Goal: Task Accomplishment & Management: Use online tool/utility

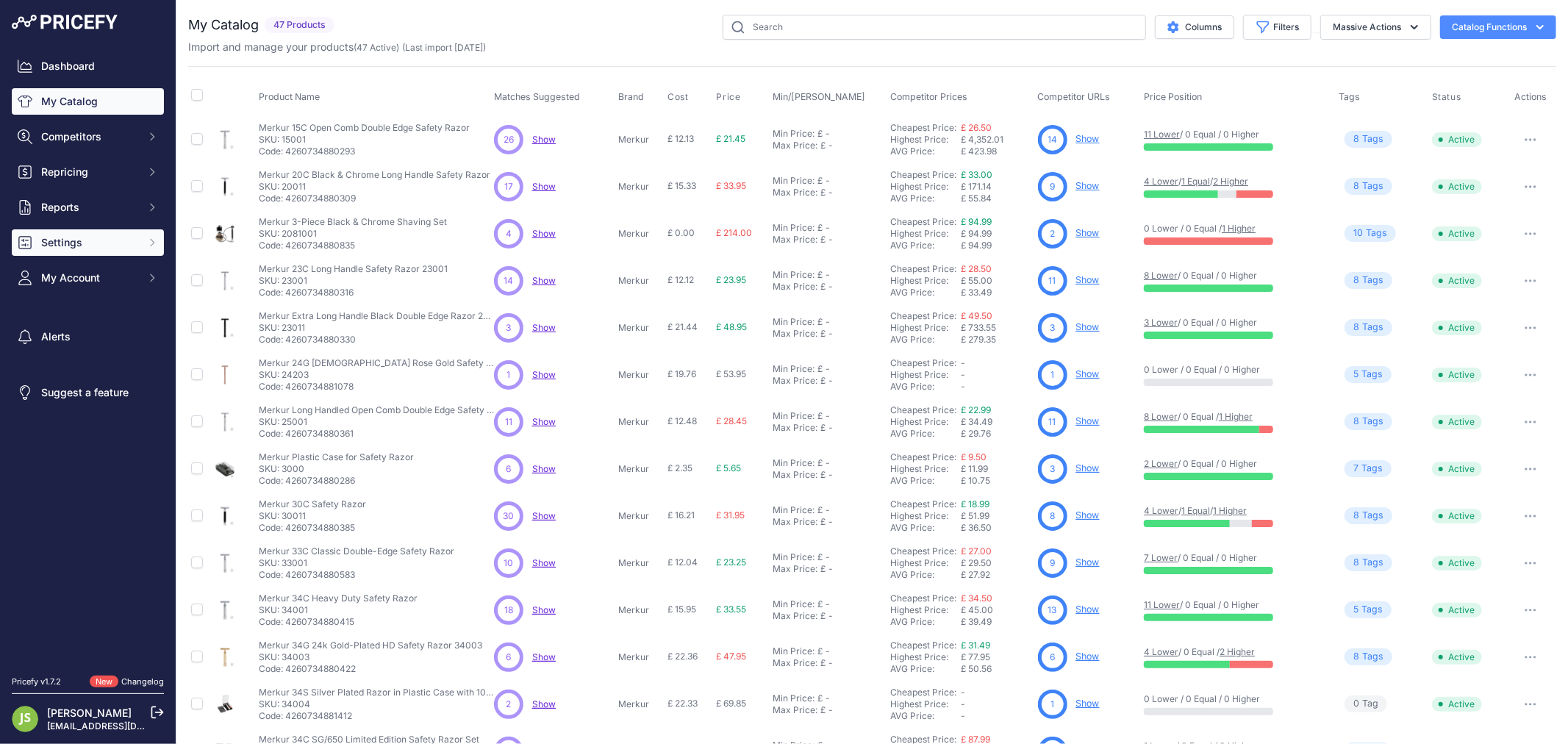
click at [84, 246] on span "Settings" at bounding box center [90, 242] width 97 height 15
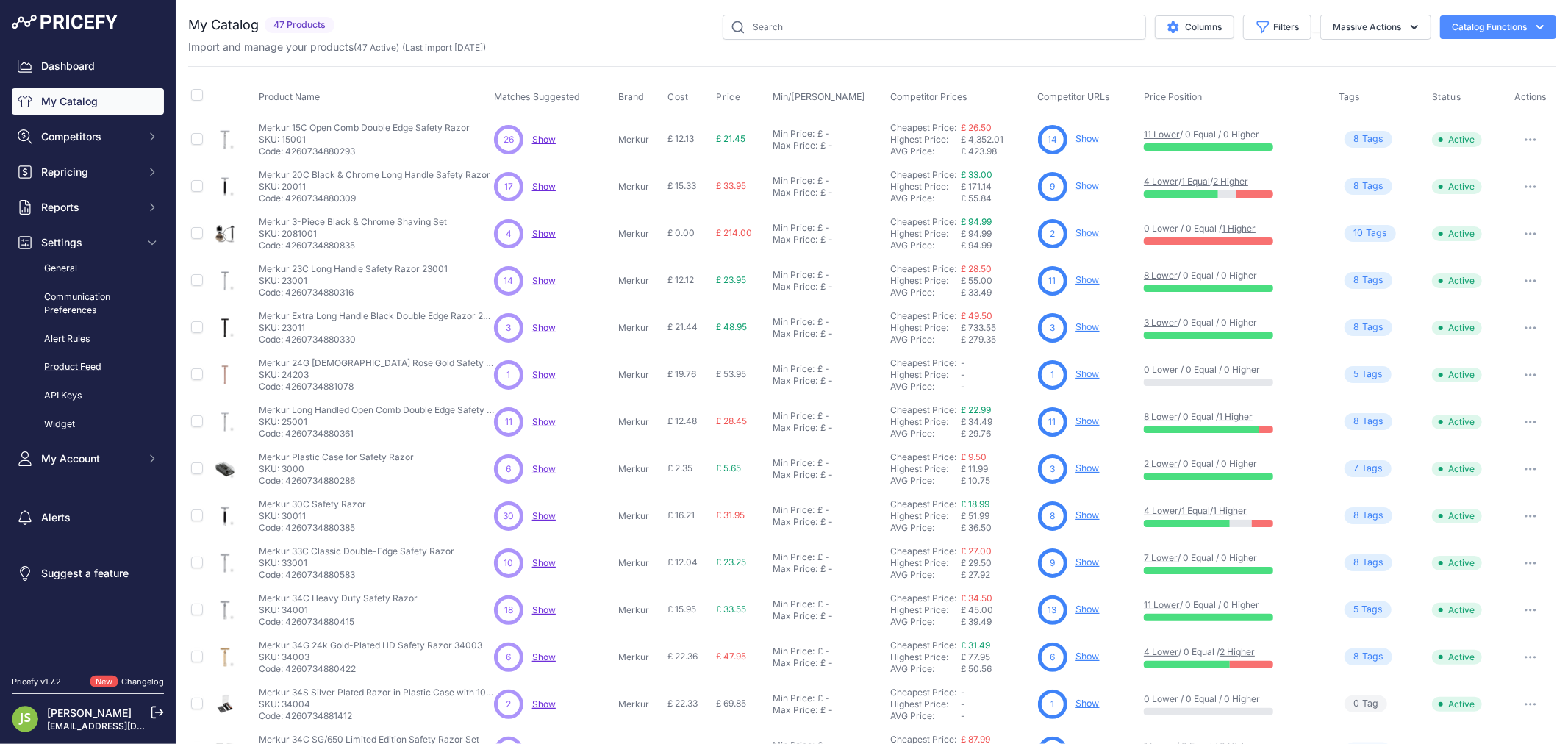
click at [54, 361] on link "Product Feed" at bounding box center [88, 367] width 153 height 26
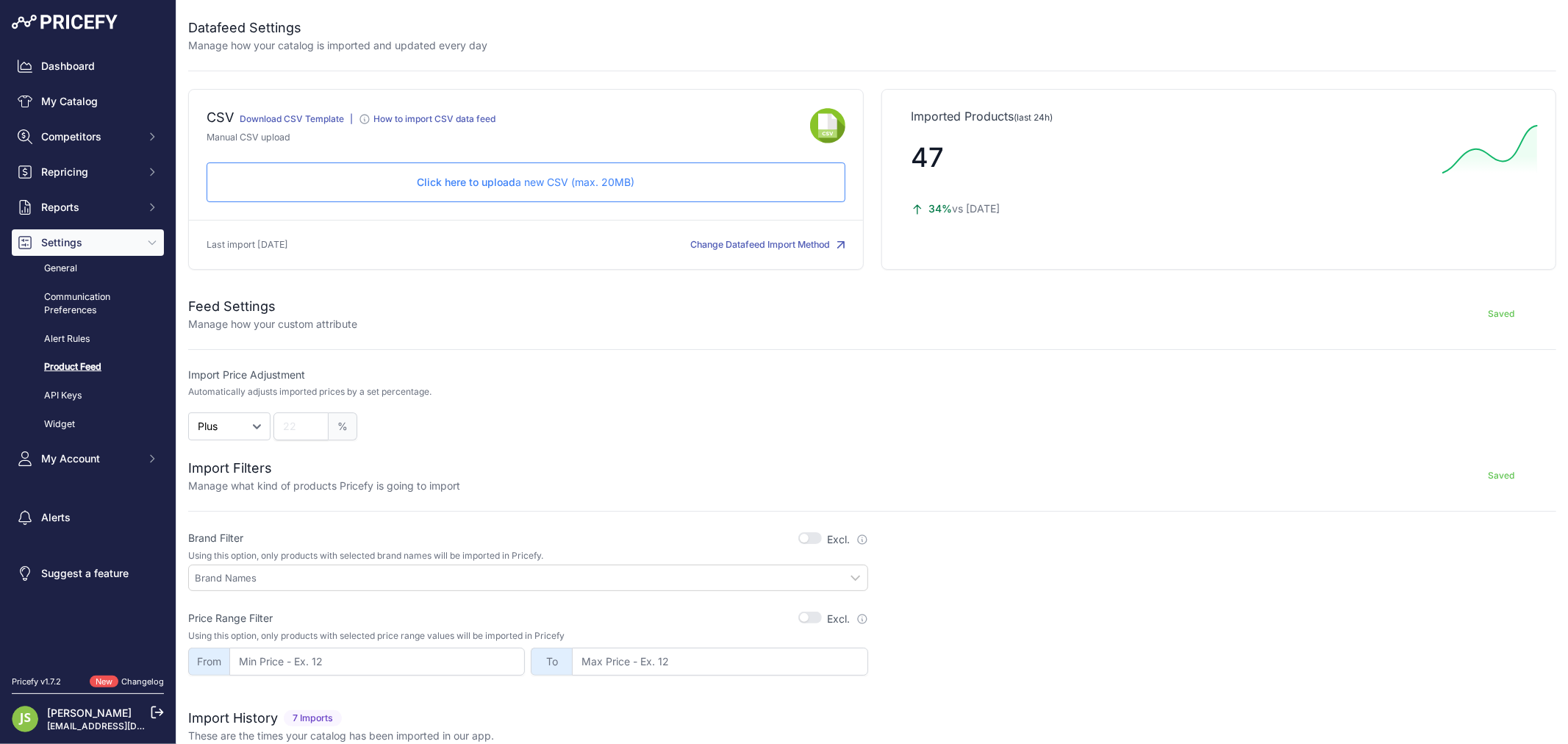
click at [604, 178] on p "Click here to upload a new CSV (max. 20MB)" at bounding box center [526, 182] width 614 height 15
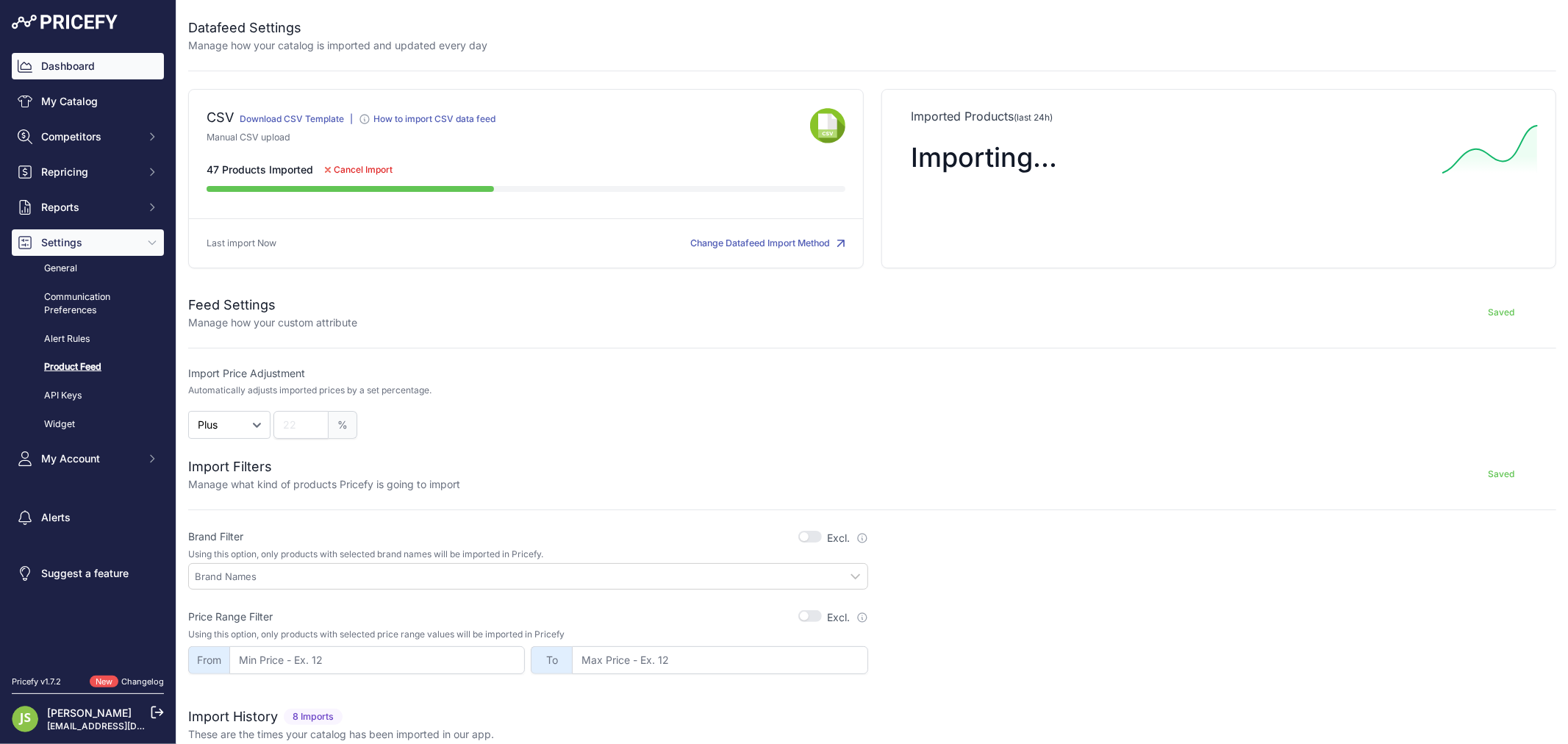
click at [85, 53] on link "Dashboard" at bounding box center [88, 66] width 153 height 27
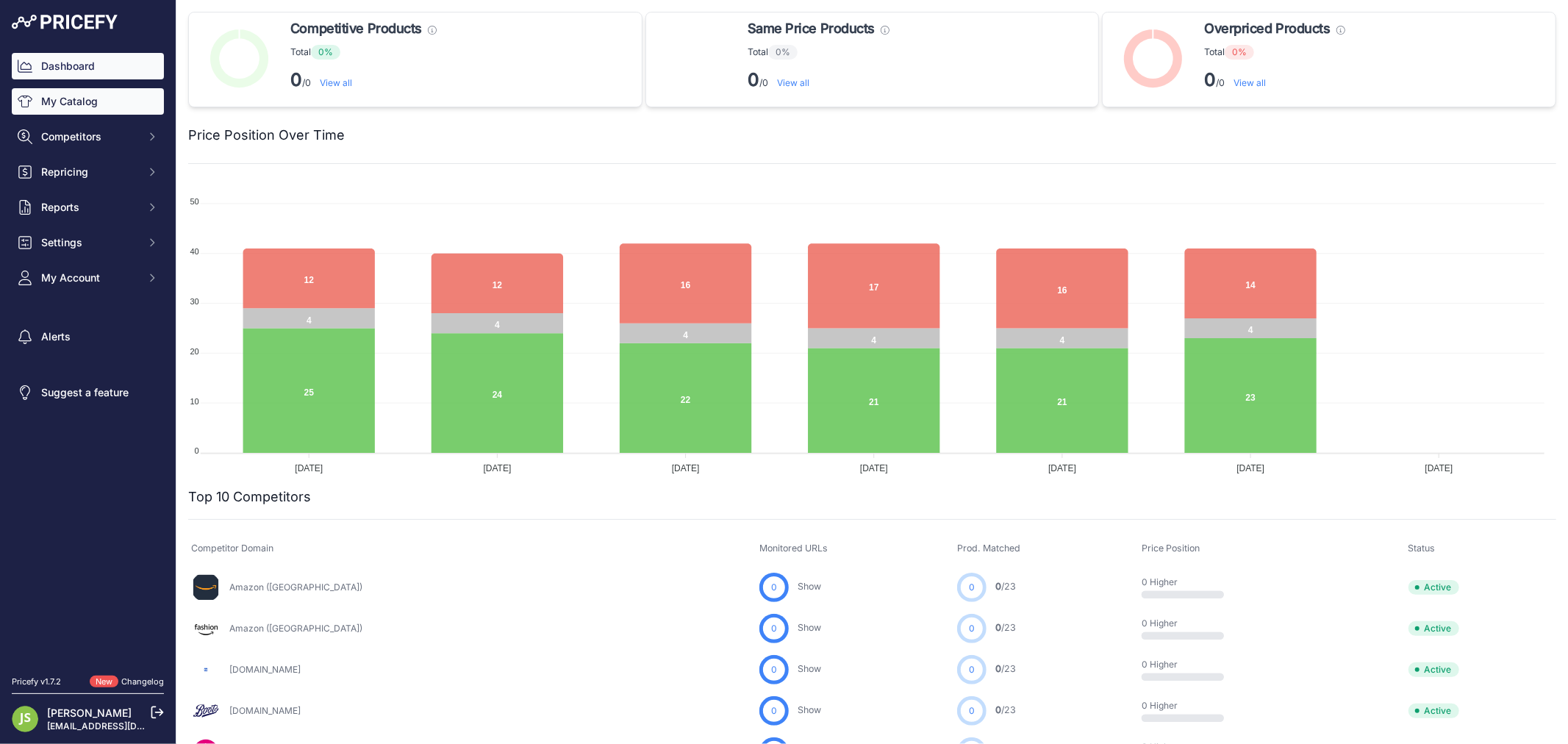
click at [83, 111] on link "My Catalog" at bounding box center [88, 101] width 153 height 27
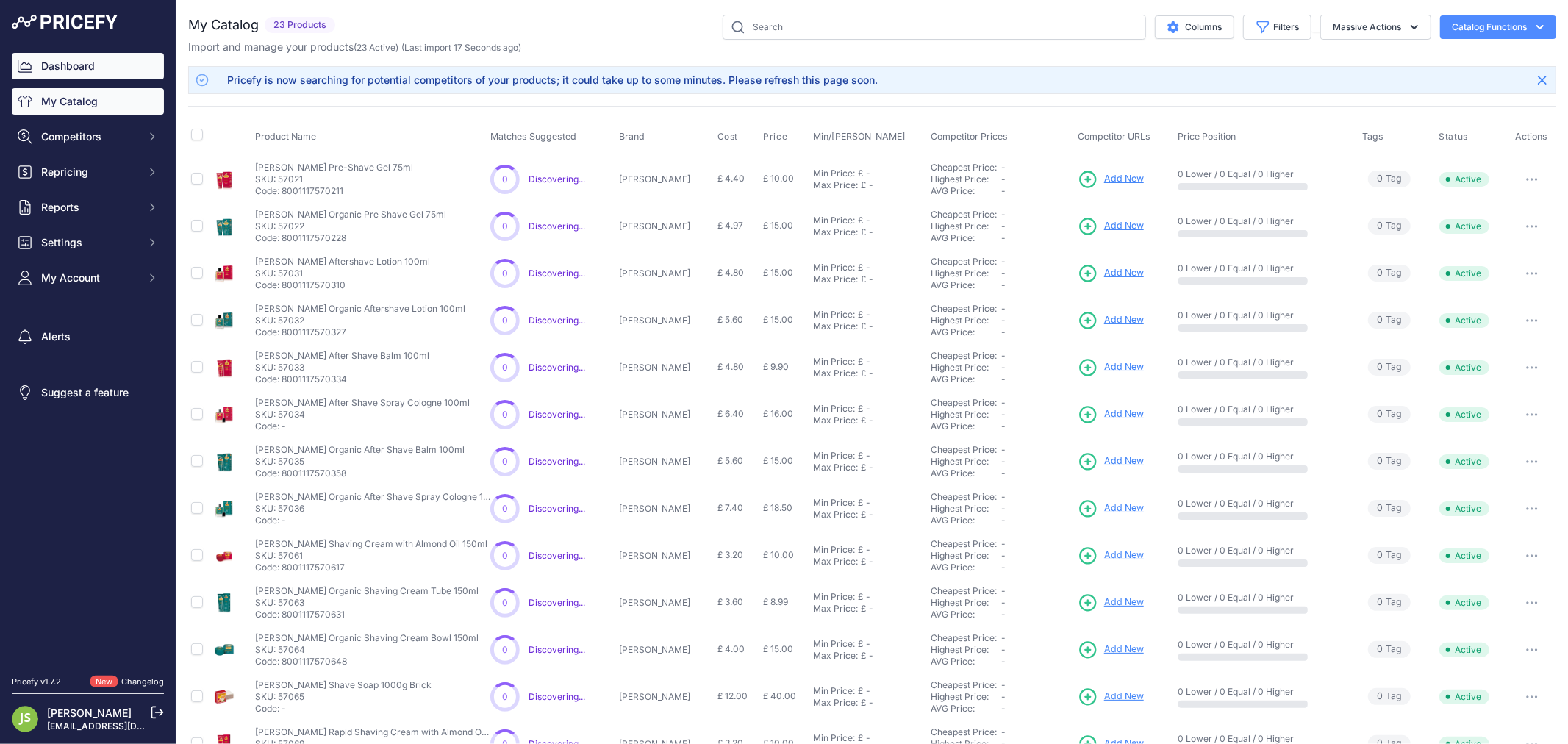
click at [41, 71] on link "Dashboard" at bounding box center [88, 66] width 153 height 27
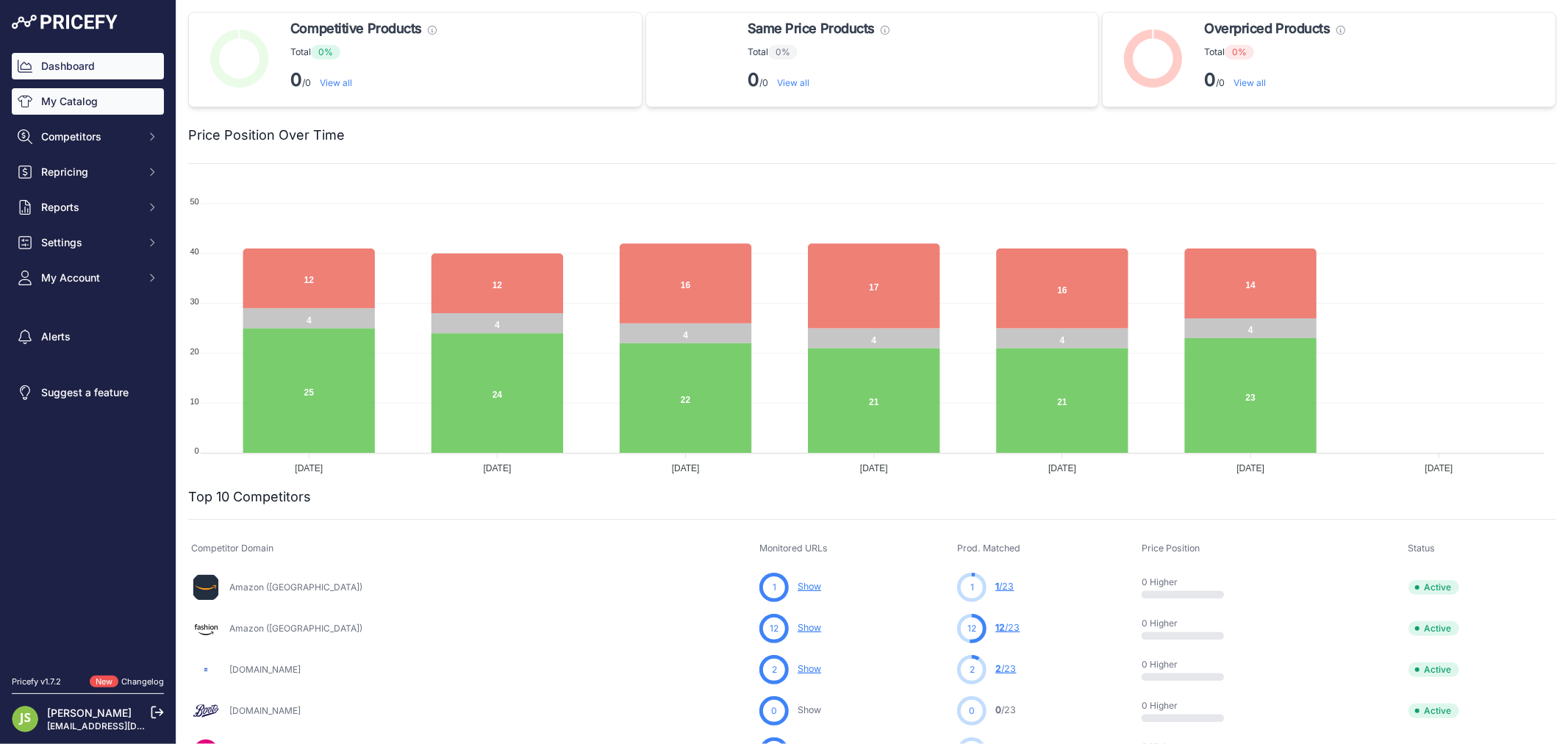
click at [33, 90] on link "My Catalog" at bounding box center [88, 101] width 153 height 27
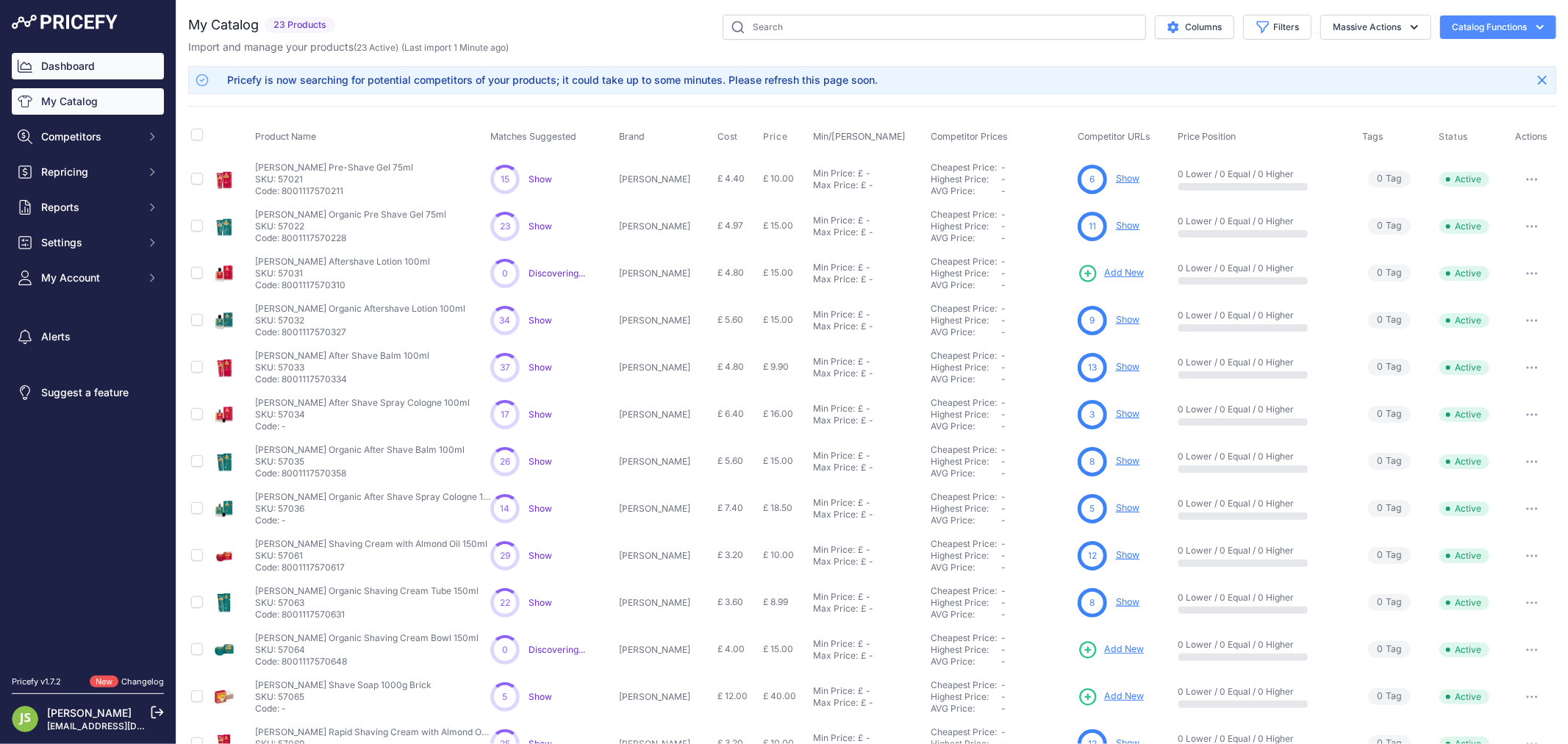
click at [111, 82] on div "Dashboard My Catalog Competitors Competitors Monitored URLs MAP infringements R…" at bounding box center [88, 172] width 153 height 238
click at [102, 72] on link "Dashboard" at bounding box center [88, 66] width 153 height 27
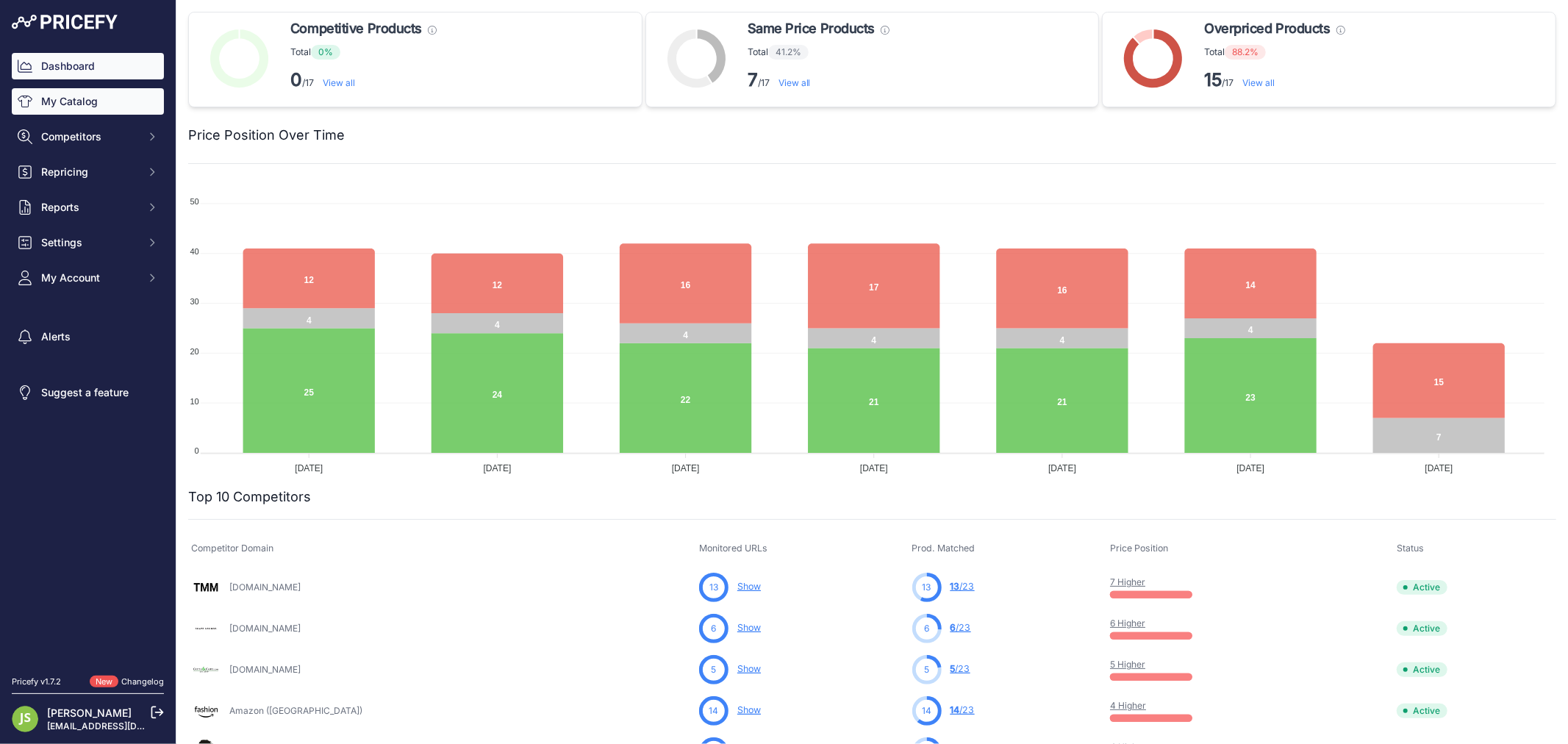
click at [64, 99] on link "My Catalog" at bounding box center [88, 101] width 153 height 27
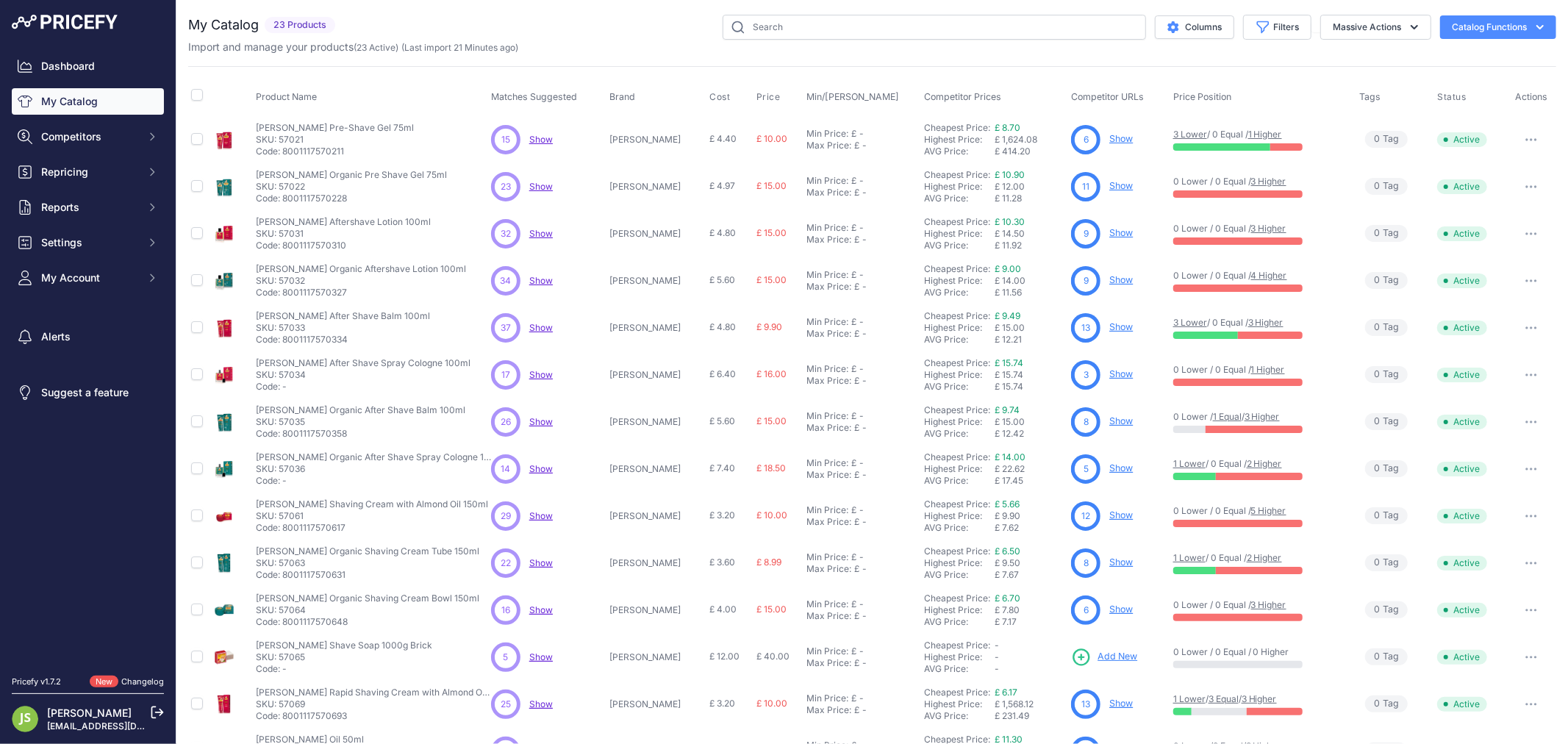
click at [553, 140] on span "Show" at bounding box center [540, 139] width 23 height 11
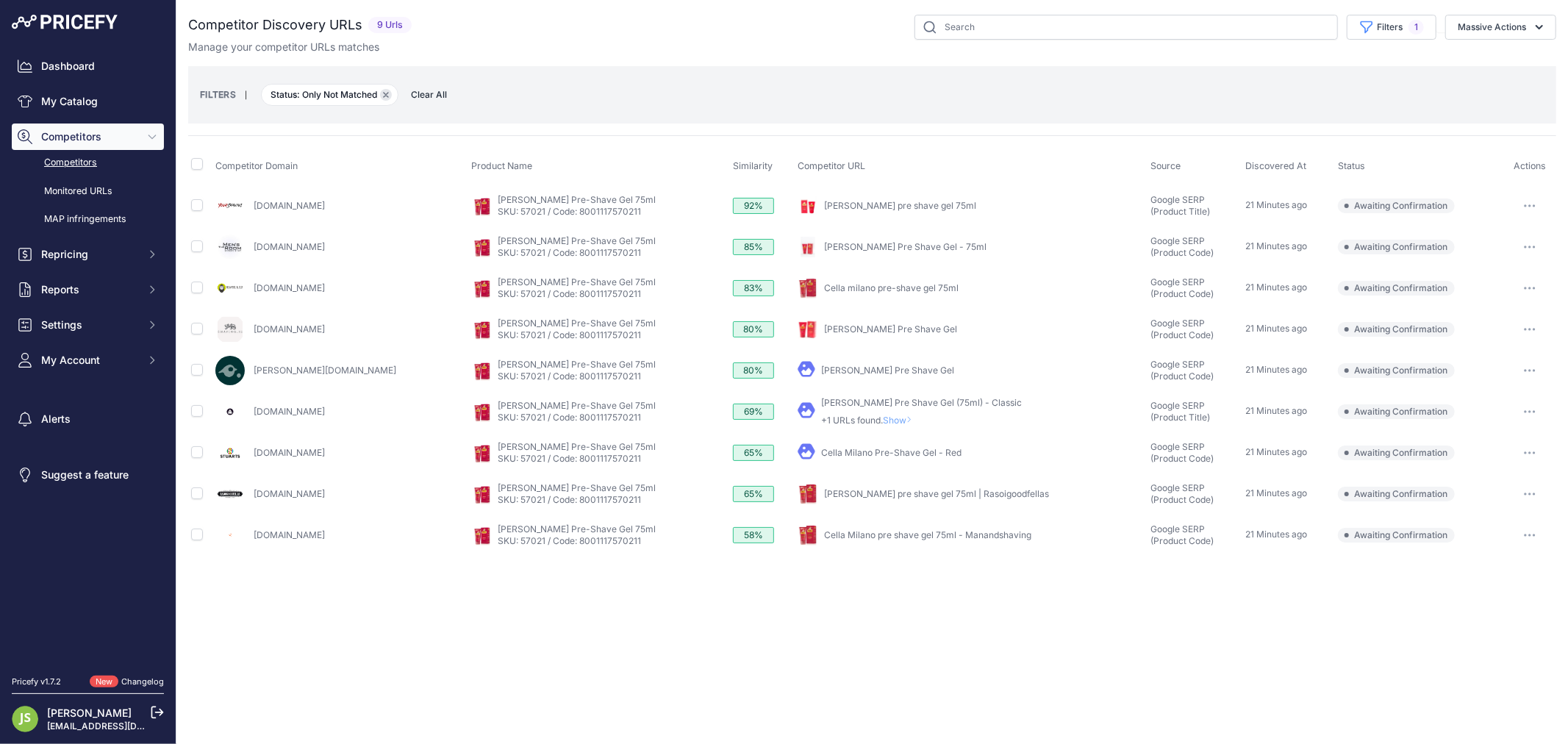
click at [386, 96] on icon "button" at bounding box center [385, 95] width 6 height 6
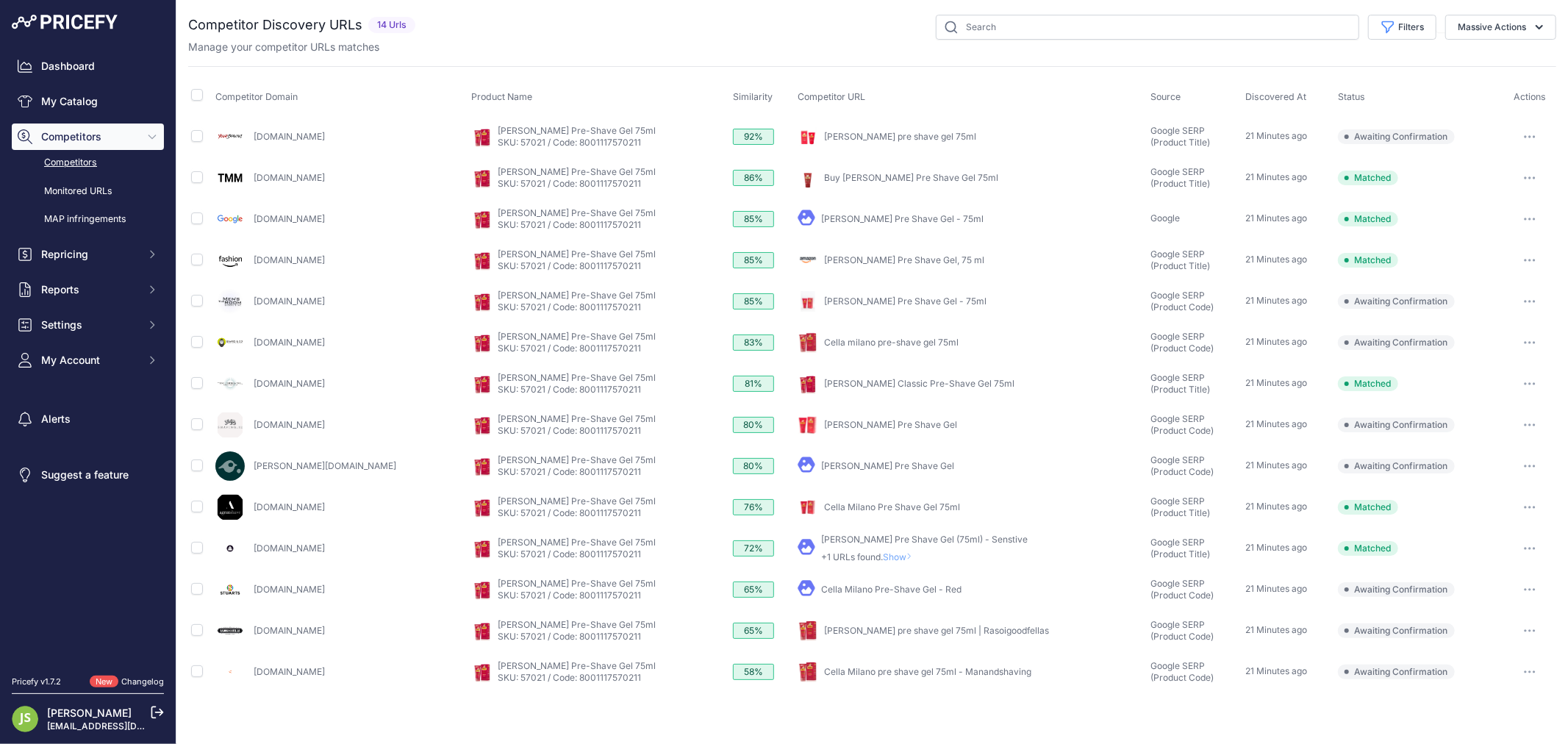
click at [1526, 592] on button "button" at bounding box center [1530, 590] width 29 height 21
click at [1501, 615] on button "Confirm match" at bounding box center [1493, 620] width 121 height 23
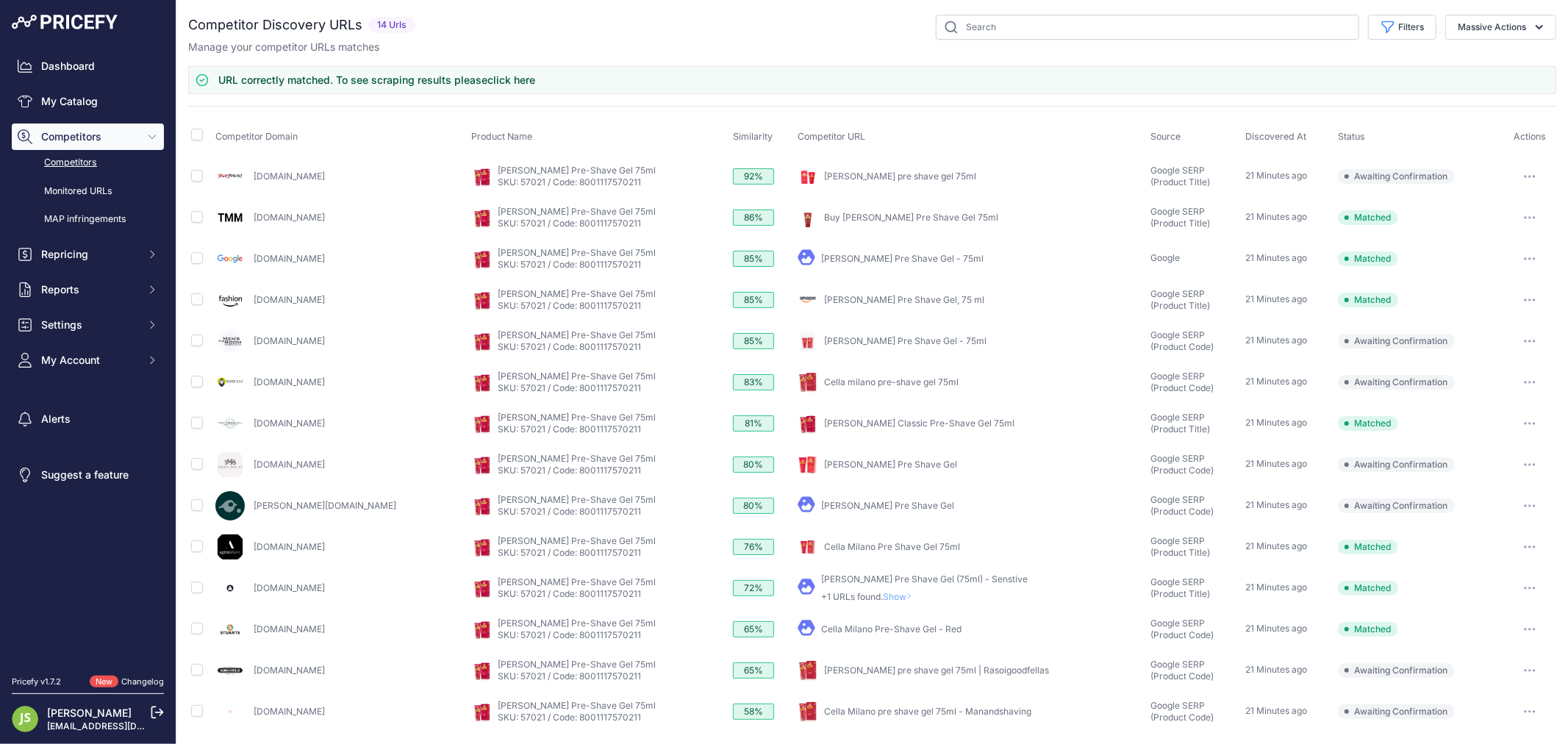
scroll to position [3, 0]
click at [873, 703] on link "Cella Milano pre shave gel 75ml - Manandshaving" at bounding box center [928, 709] width 207 height 11
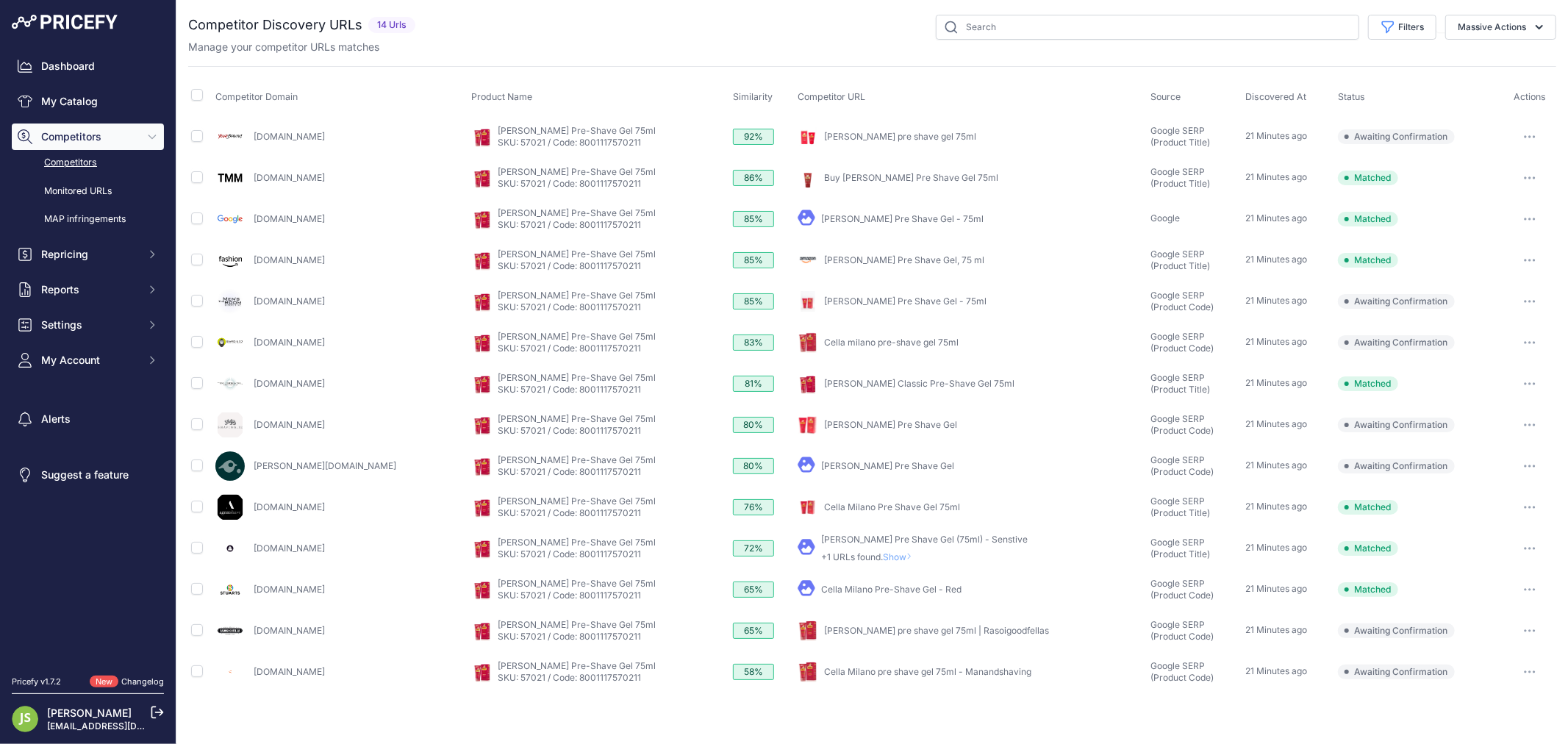
scroll to position [0, 0]
click at [1534, 672] on icon "button" at bounding box center [1530, 672] width 12 height 3
click at [1465, 701] on button "Confirm match" at bounding box center [1493, 703] width 121 height 23
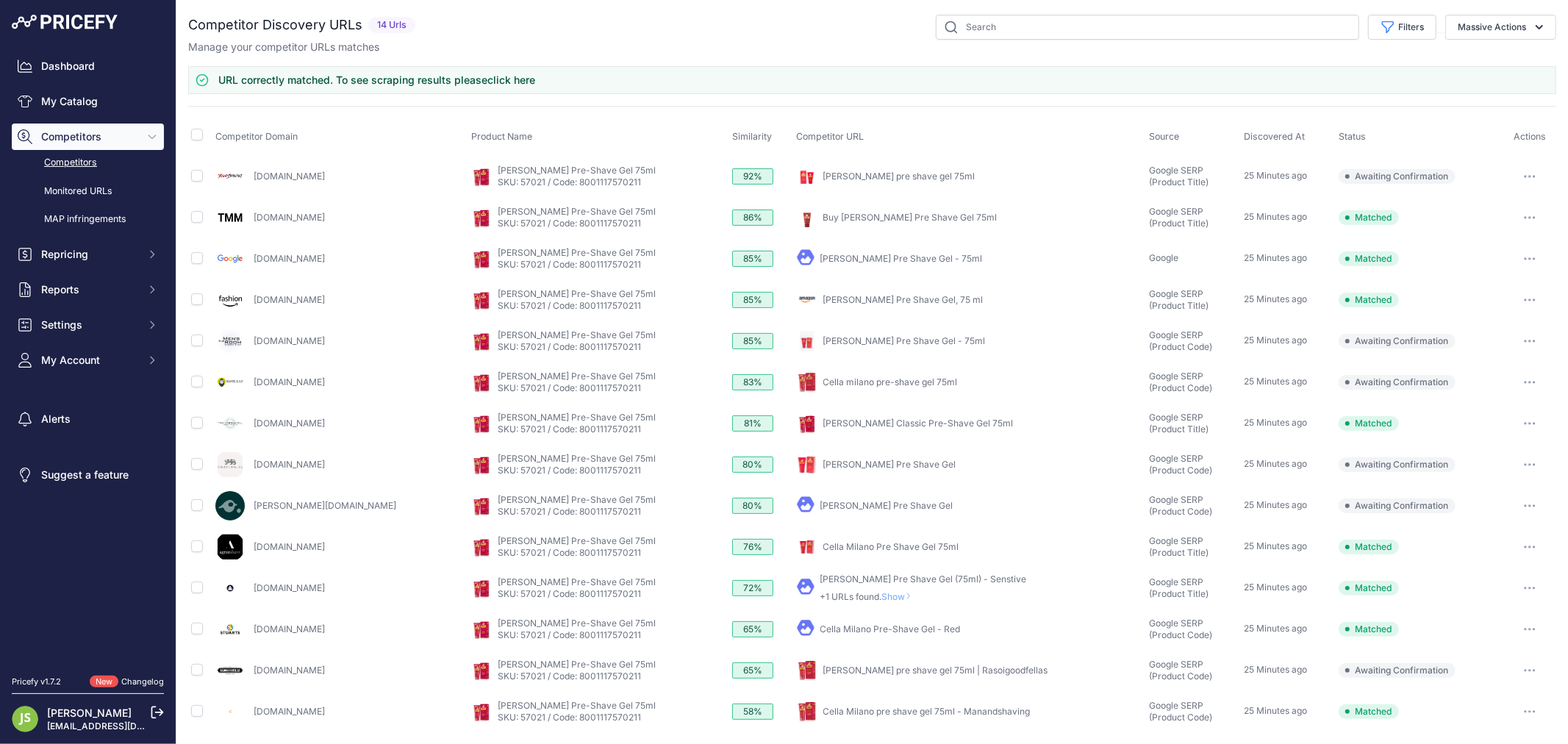
click at [888, 671] on link "Cella pre shave gel 75ml | Rasoigoodfellas" at bounding box center [935, 670] width 225 height 11
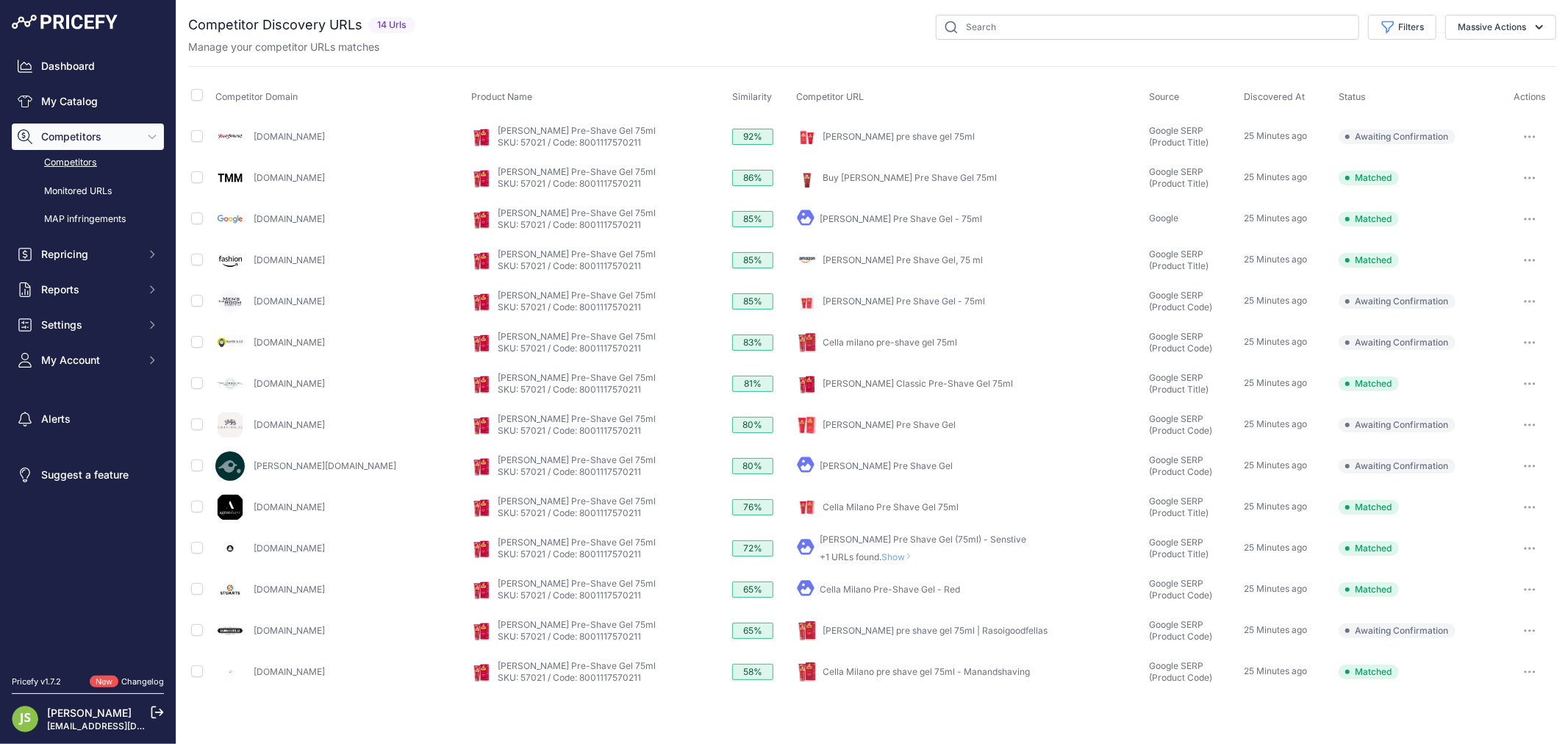
click at [898, 303] on link "Cella Pre Shave Gel - 75ml" at bounding box center [904, 301] width 162 height 11
click at [895, 555] on span "Show" at bounding box center [899, 557] width 35 height 11
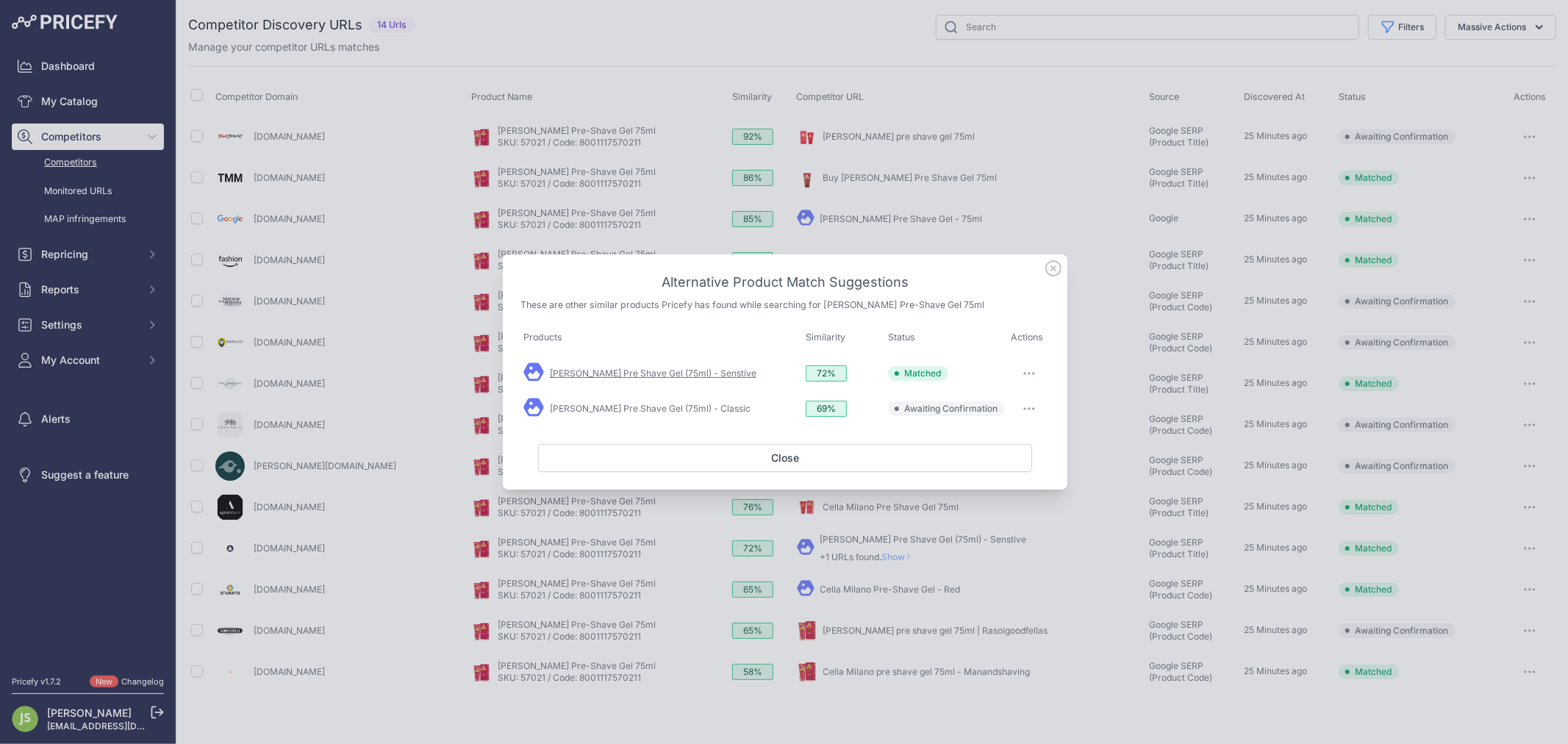
click at [678, 377] on link "Cella Pre Shave Gel (75ml) - Senstive" at bounding box center [653, 372] width 207 height 11
click at [1032, 408] on icon "button" at bounding box center [1029, 408] width 12 height 3
click at [982, 441] on span "Match This" at bounding box center [988, 439] width 47 height 11
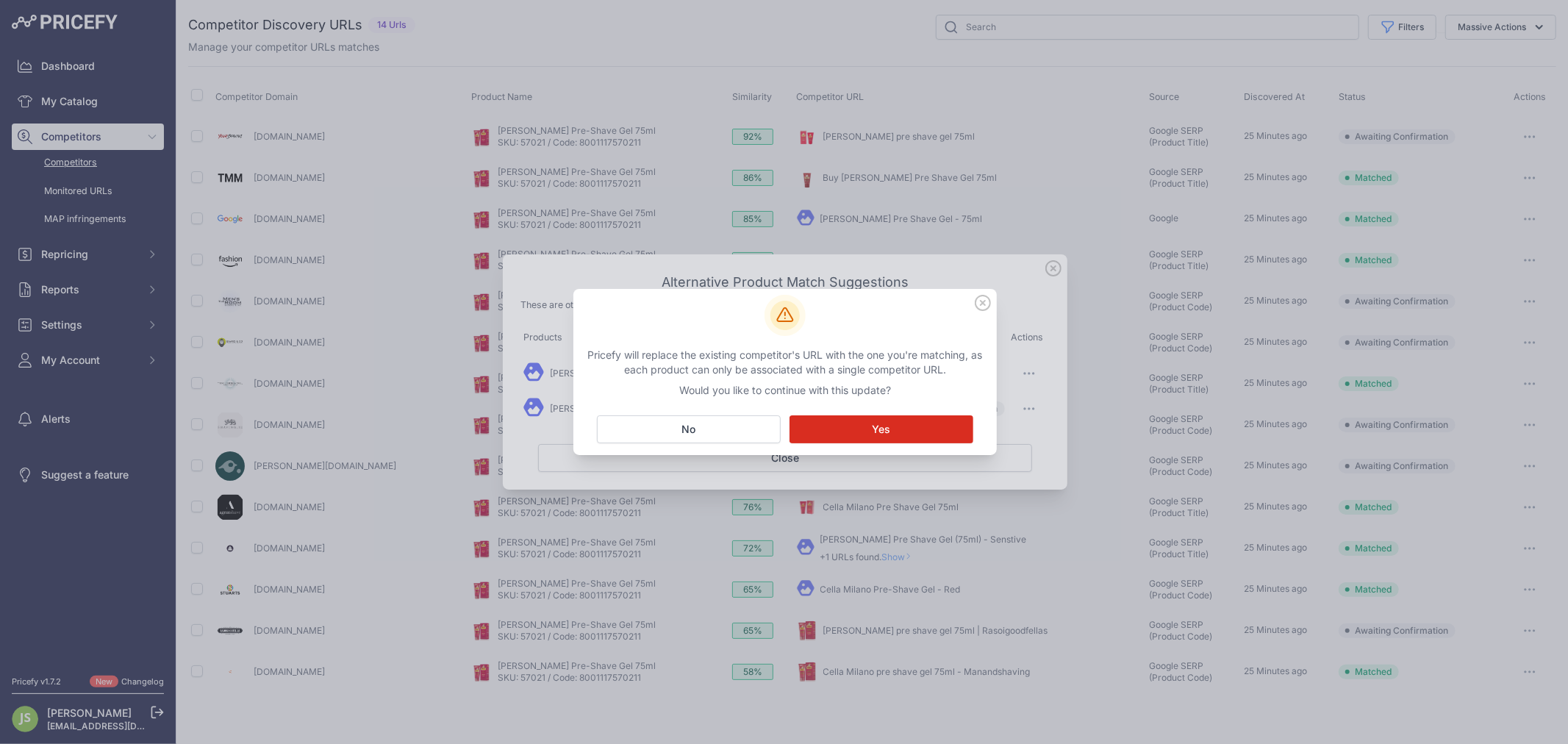
click at [844, 428] on button "Matching... Yes" at bounding box center [881, 429] width 184 height 28
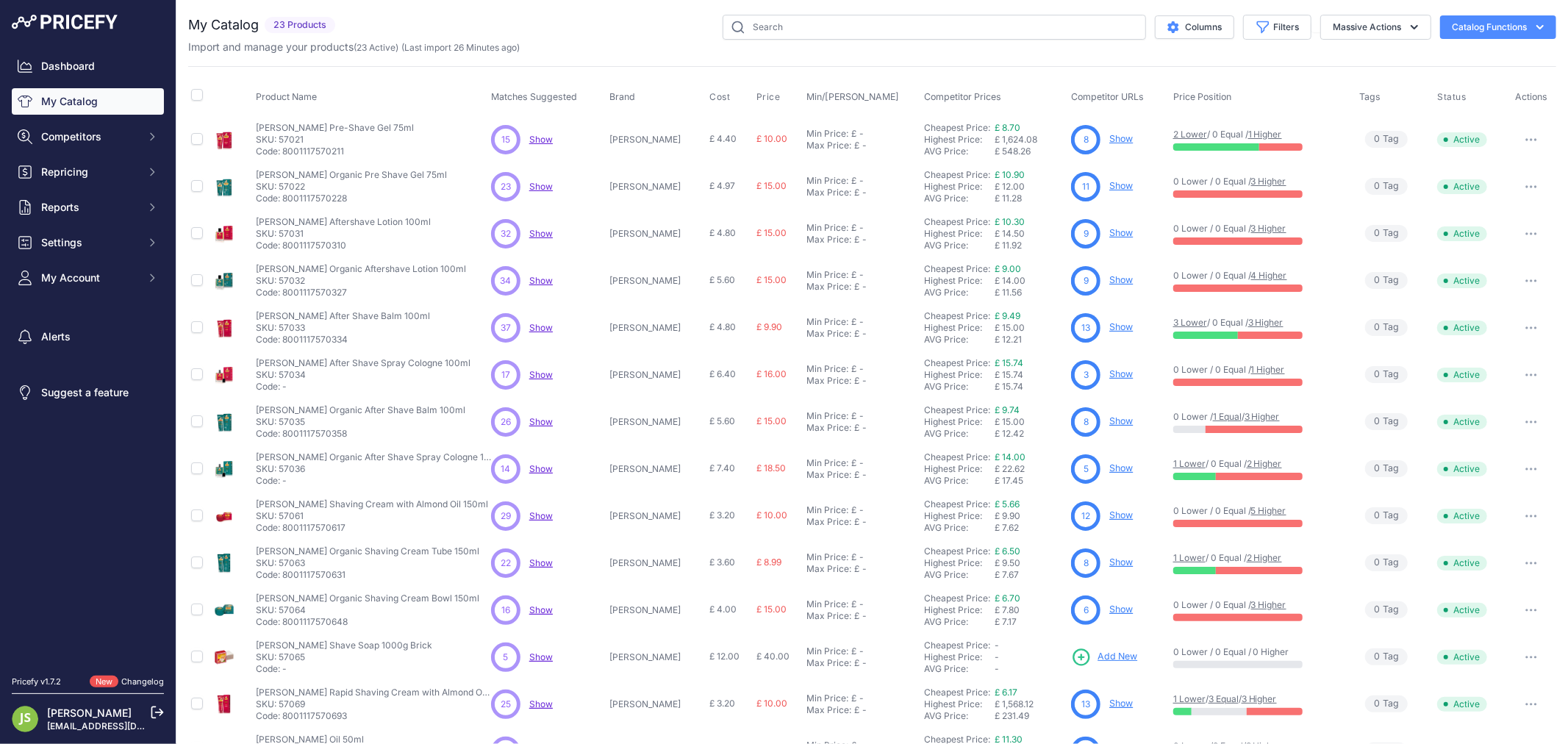
click at [1109, 137] on link "Show" at bounding box center [1121, 138] width 23 height 11
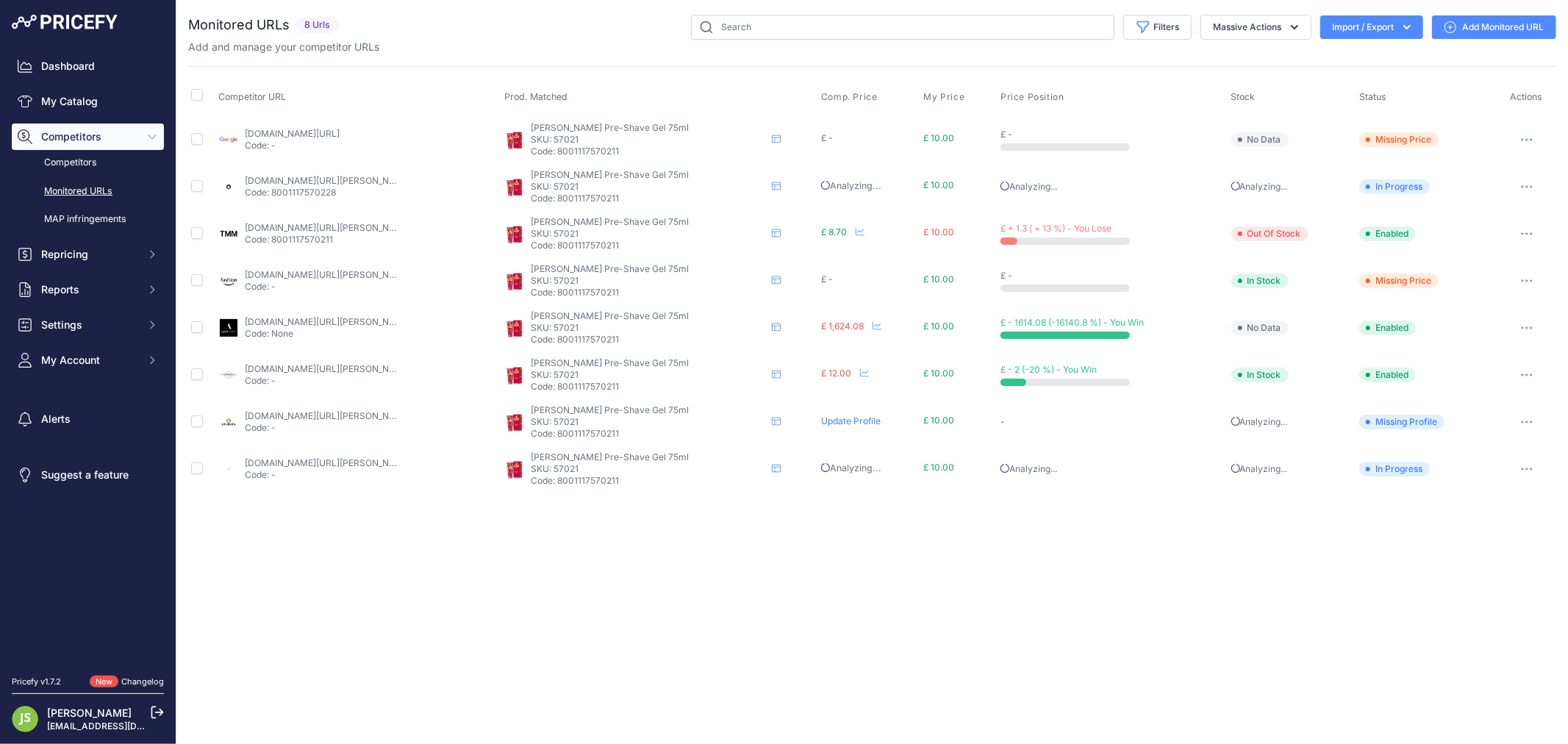
click at [378, 229] on link "themodernman.co.uk/cella-pre-shave-gel-75ml.html?prirule_jdsnikfkfjsd=6119" at bounding box center [328, 228] width 166 height 11
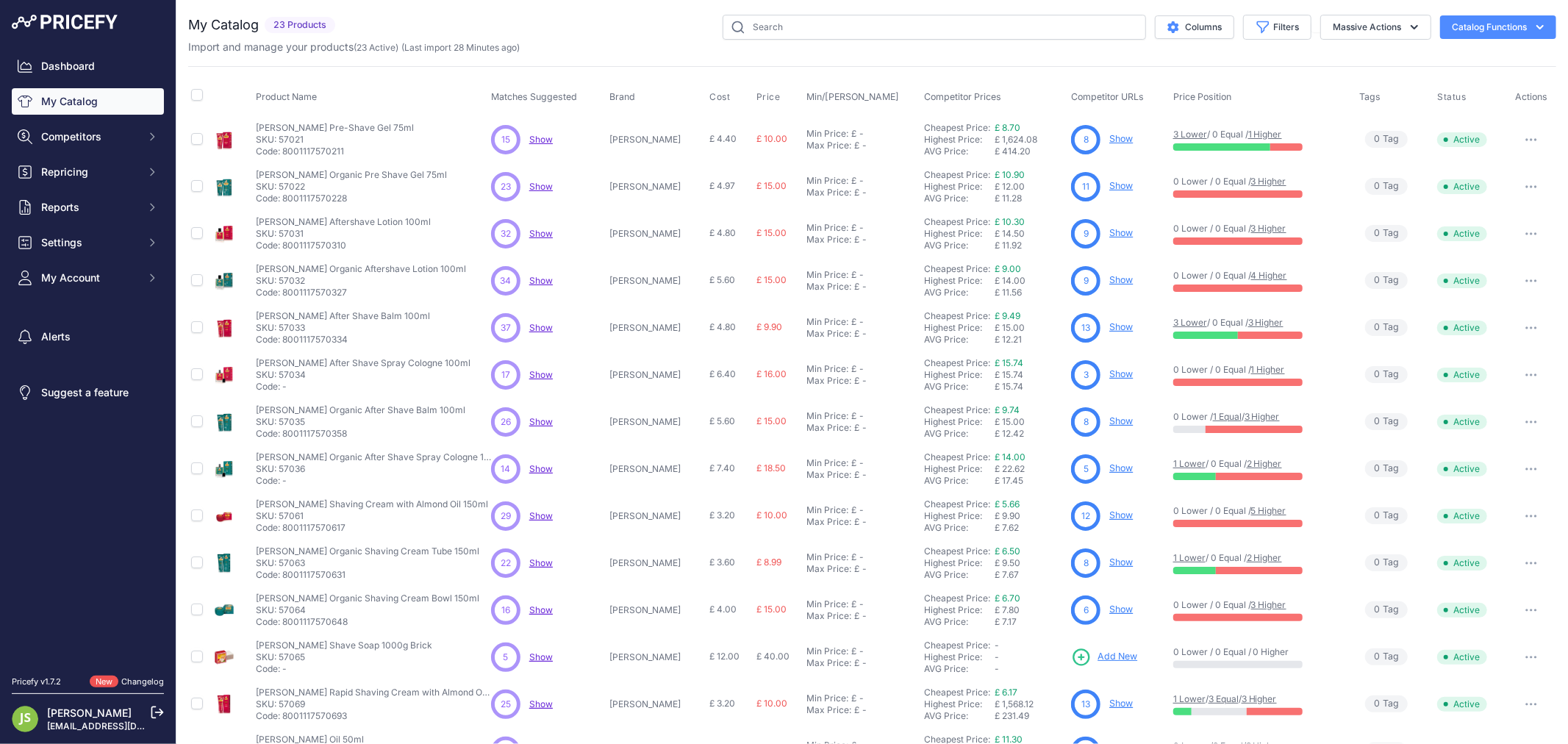
click at [552, 185] on span "Show" at bounding box center [540, 186] width 23 height 11
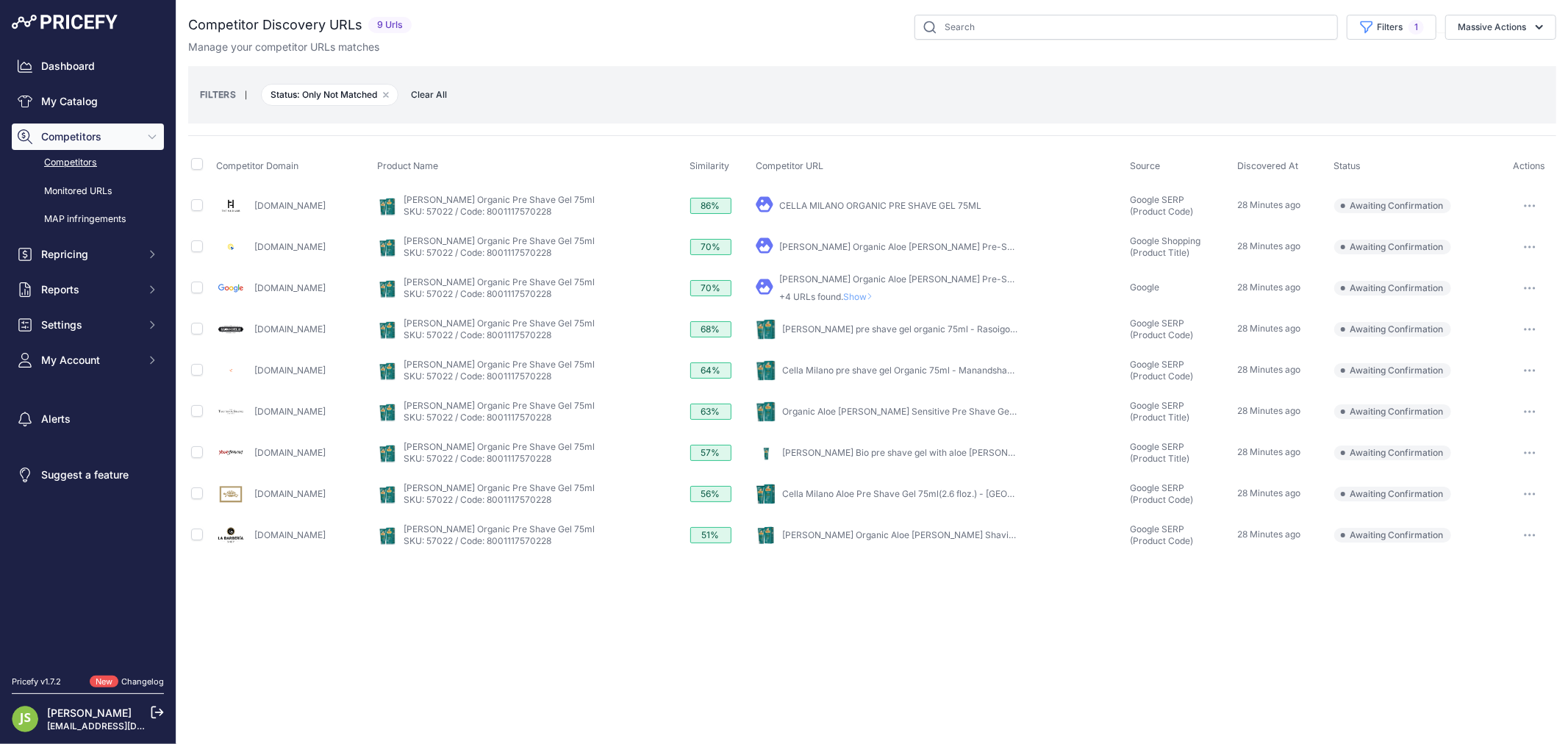
click at [1530, 535] on icon "button" at bounding box center [1530, 535] width 2 height 2
click at [1479, 562] on button "Confirm match" at bounding box center [1493, 566] width 121 height 23
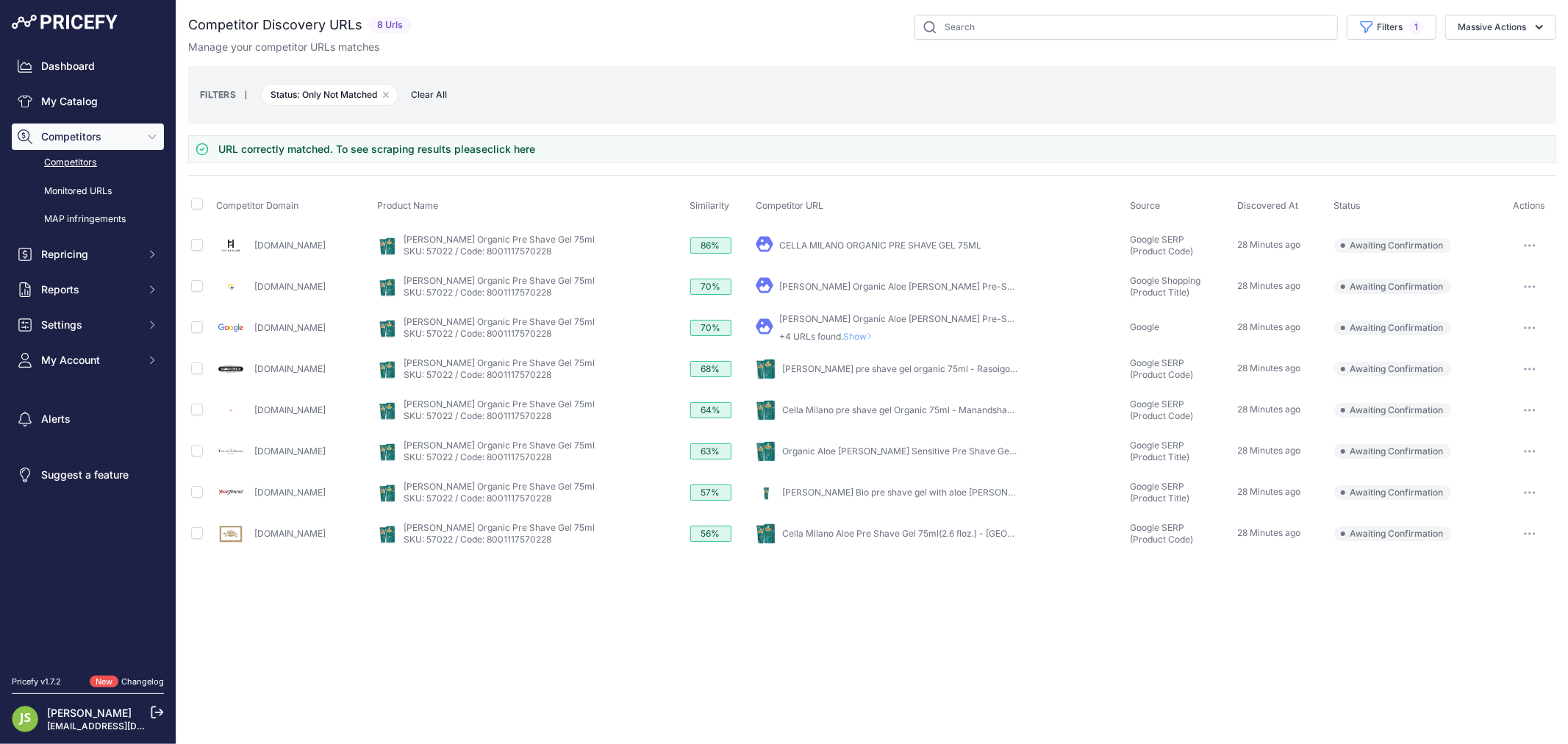
click at [1527, 442] on button "button" at bounding box center [1530, 452] width 29 height 21
click at [1500, 485] on button "Confirm match" at bounding box center [1493, 482] width 121 height 23
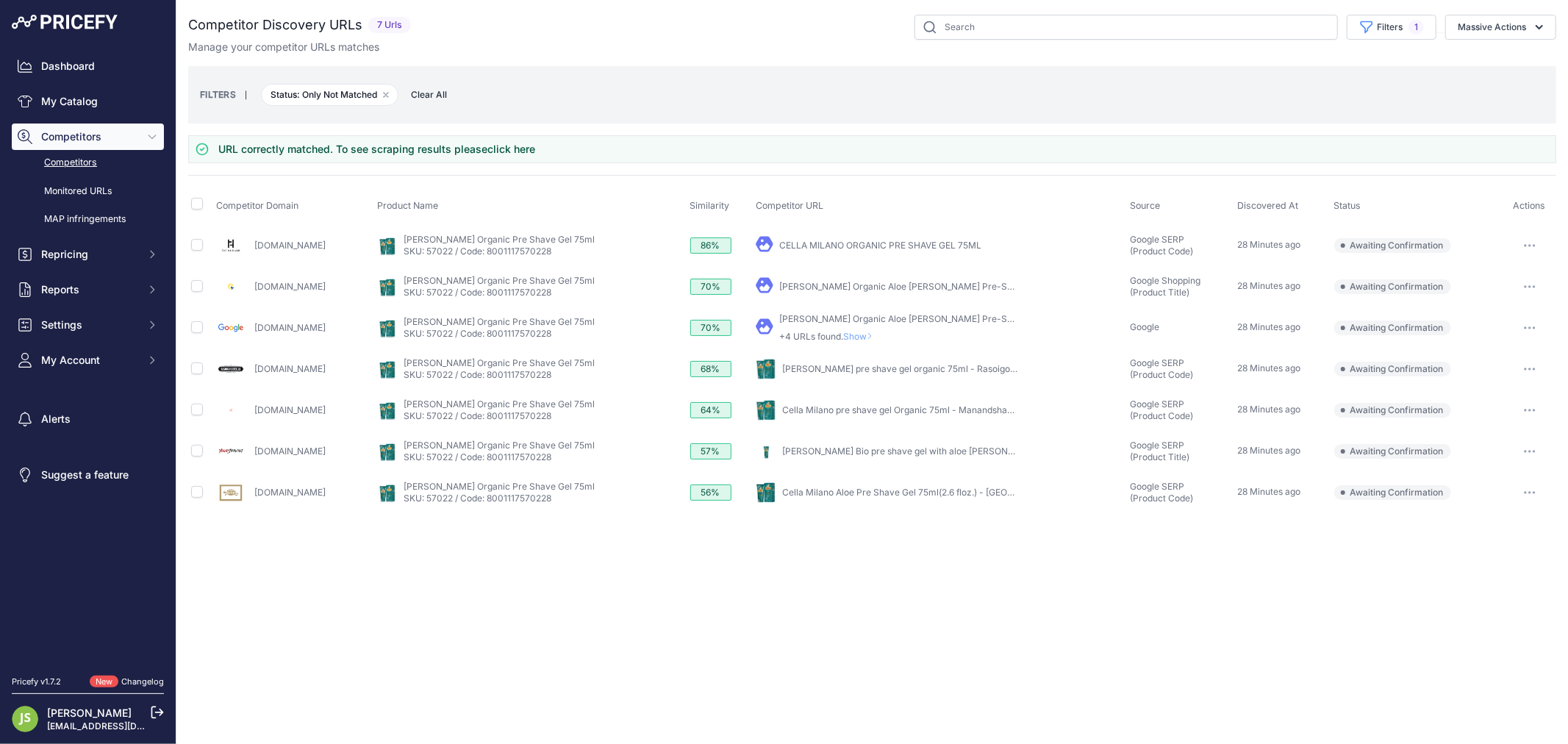
click at [843, 332] on span "Show" at bounding box center [860, 336] width 35 height 11
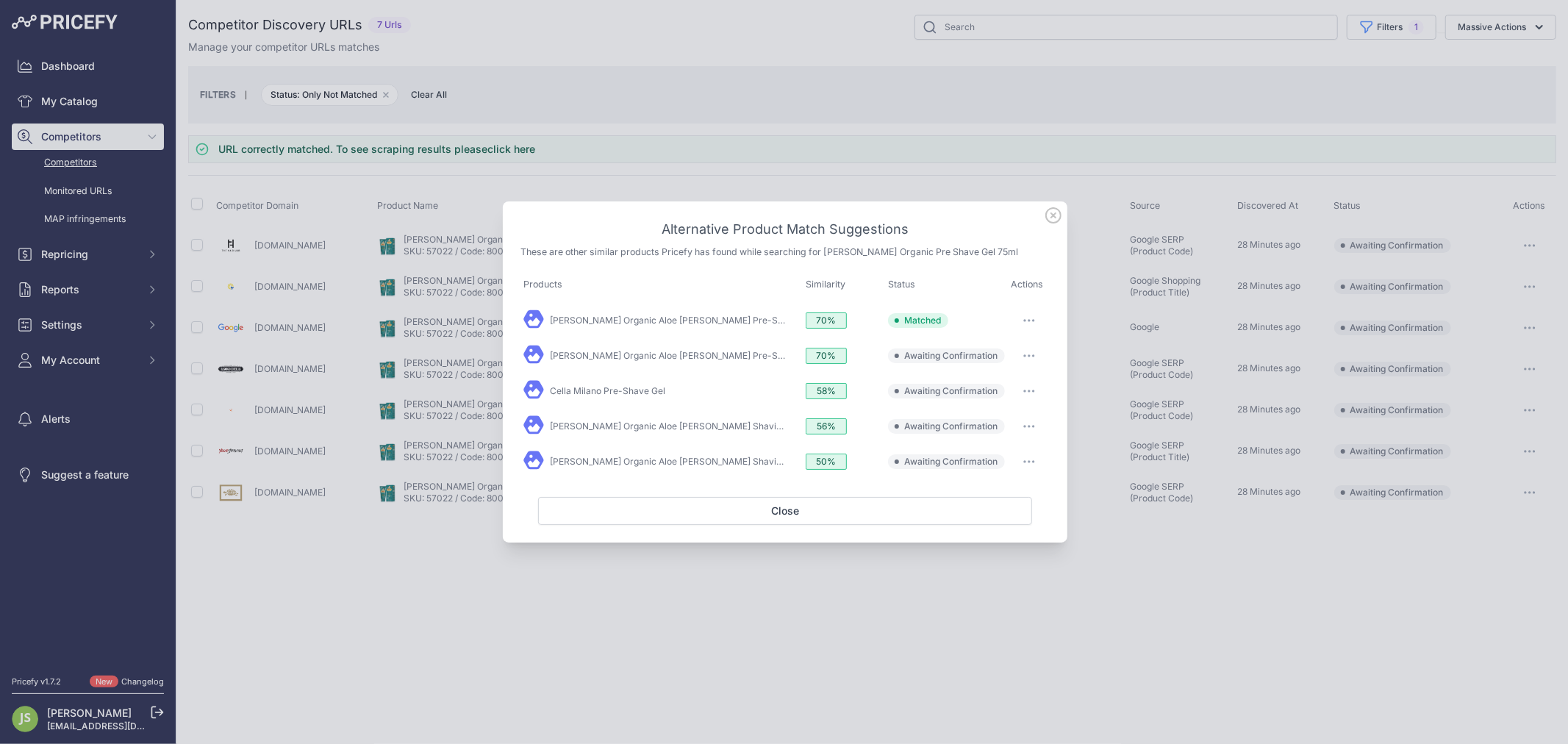
click at [1056, 219] on icon at bounding box center [1053, 215] width 16 height 16
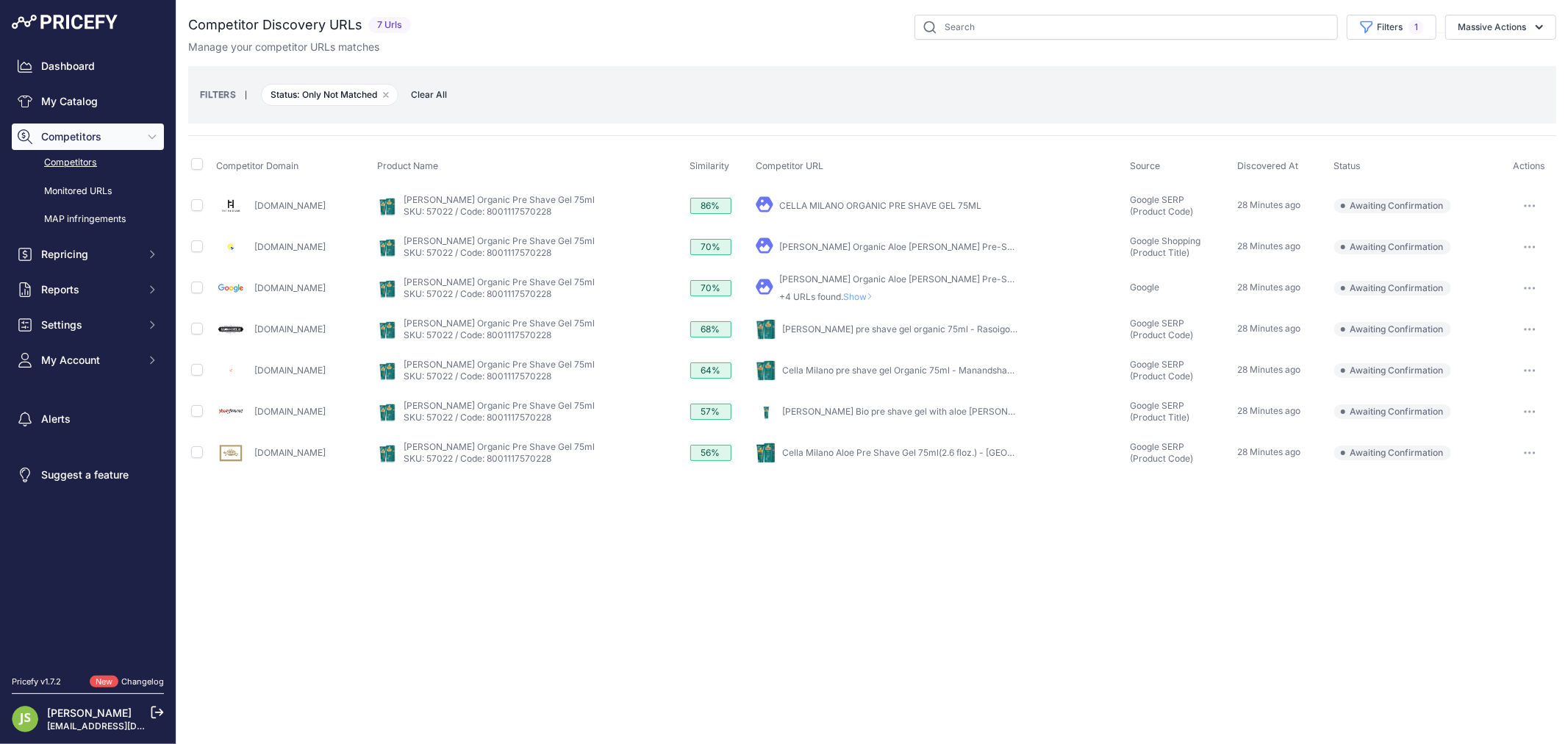
click at [864, 366] on link "Cella Milano pre shave gel Organic 75ml - Manandshaving" at bounding box center [903, 370] width 242 height 11
click at [1534, 369] on icon "button" at bounding box center [1530, 370] width 12 height 3
click at [1478, 396] on button "Confirm match" at bounding box center [1493, 401] width 121 height 23
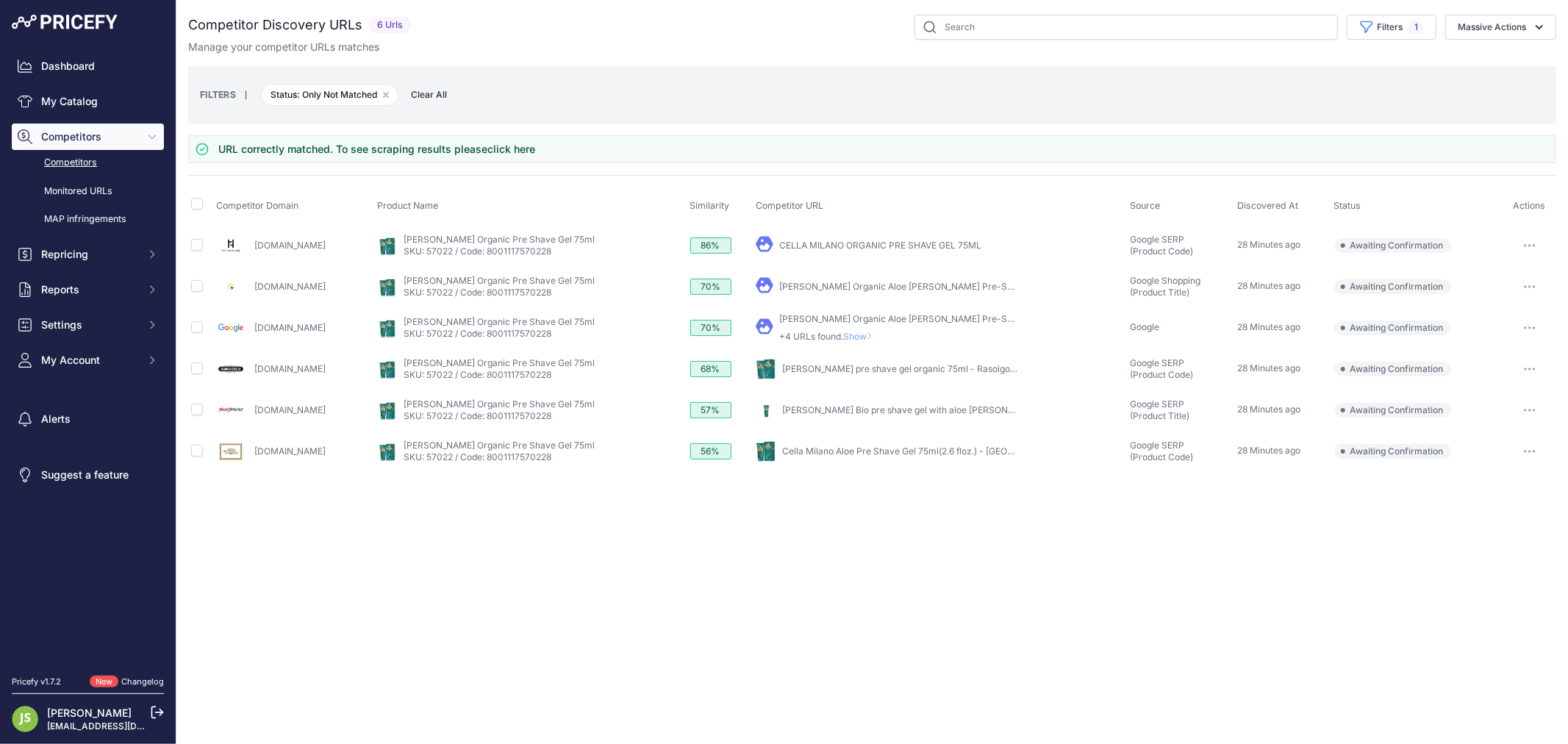
click at [299, 407] on link "Yourshaving.com" at bounding box center [290, 410] width 72 height 11
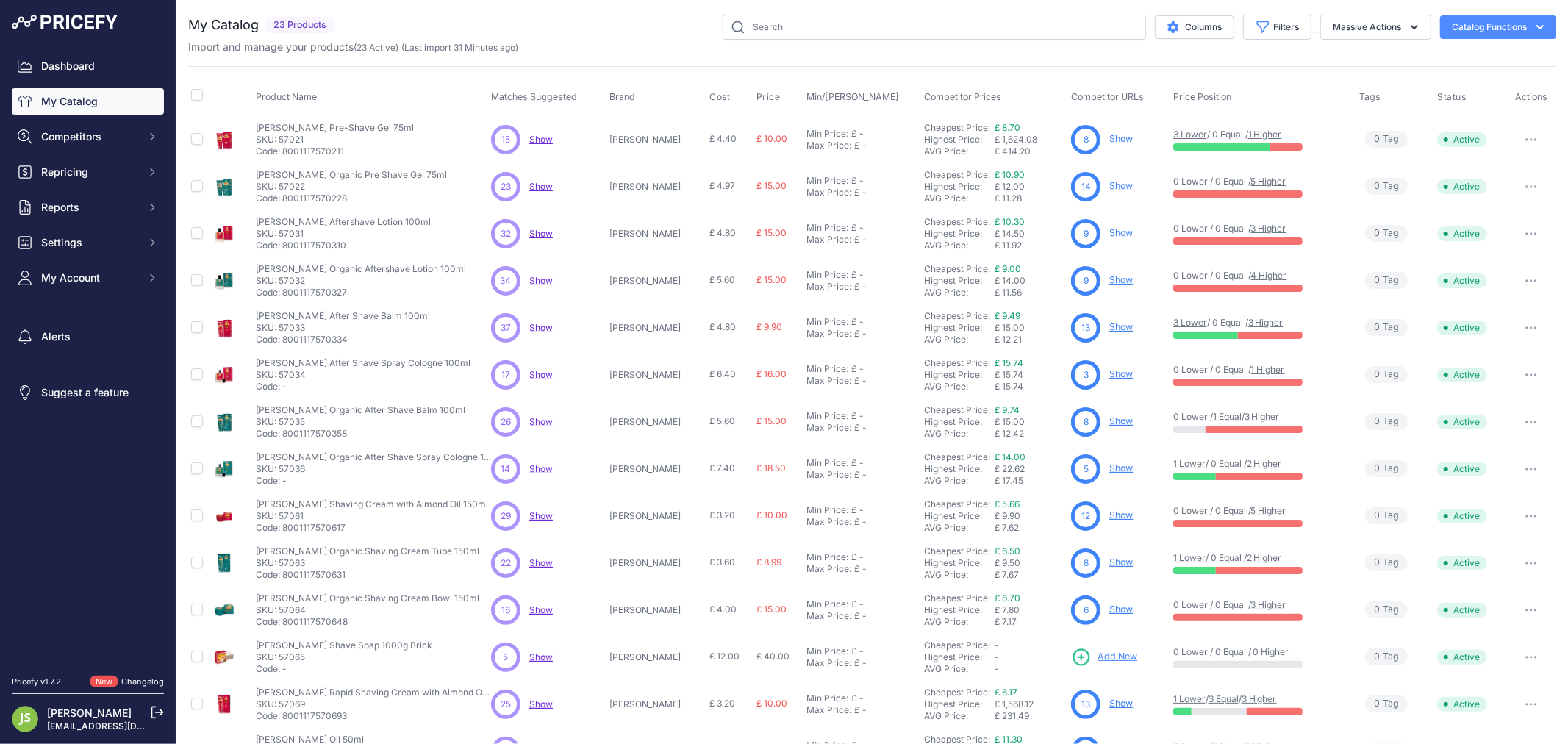
click at [1109, 185] on link "Show" at bounding box center [1121, 185] width 23 height 11
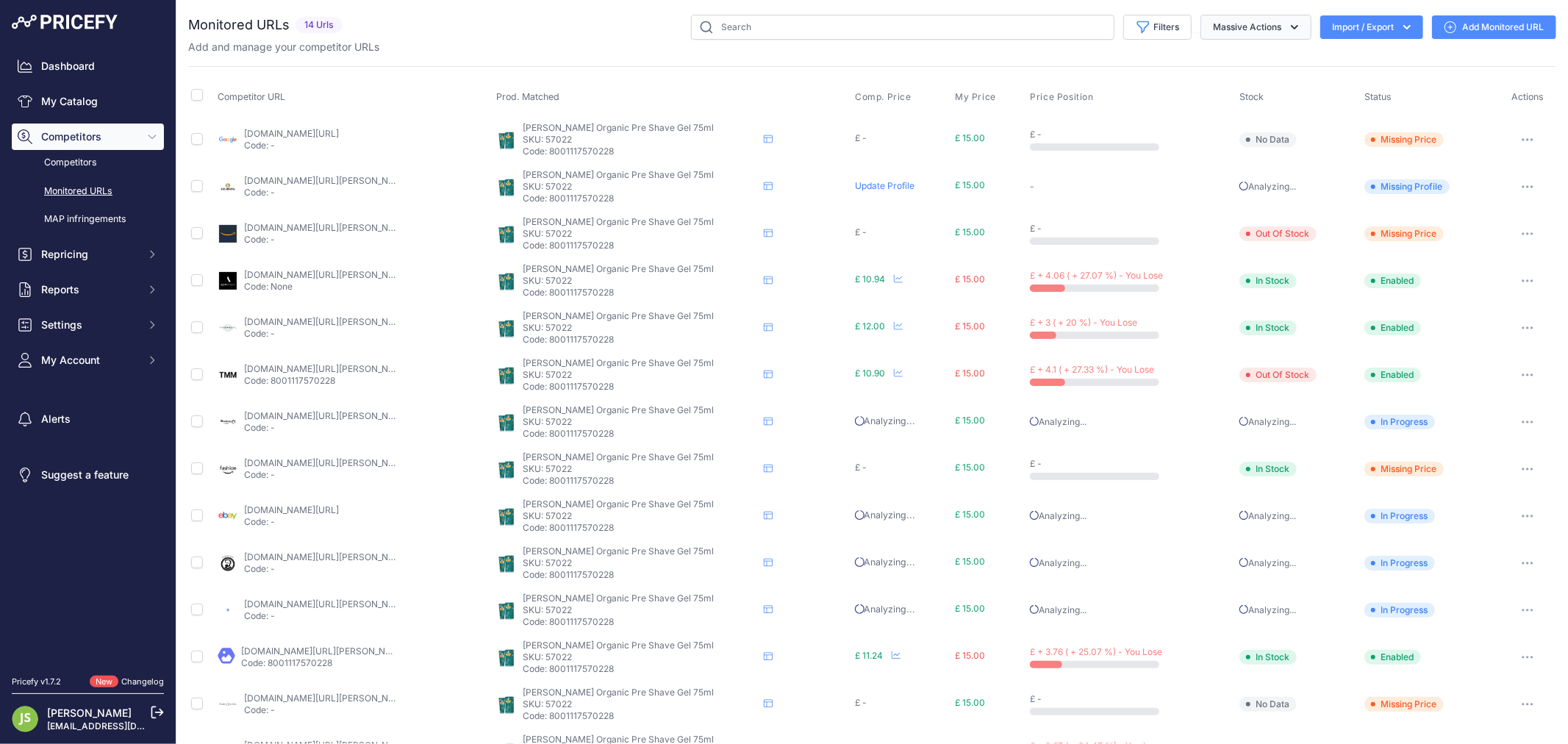
click at [1240, 34] on button "Massive Actions" at bounding box center [1256, 27] width 111 height 25
click at [1123, 20] on button "Filters" at bounding box center [1157, 27] width 68 height 25
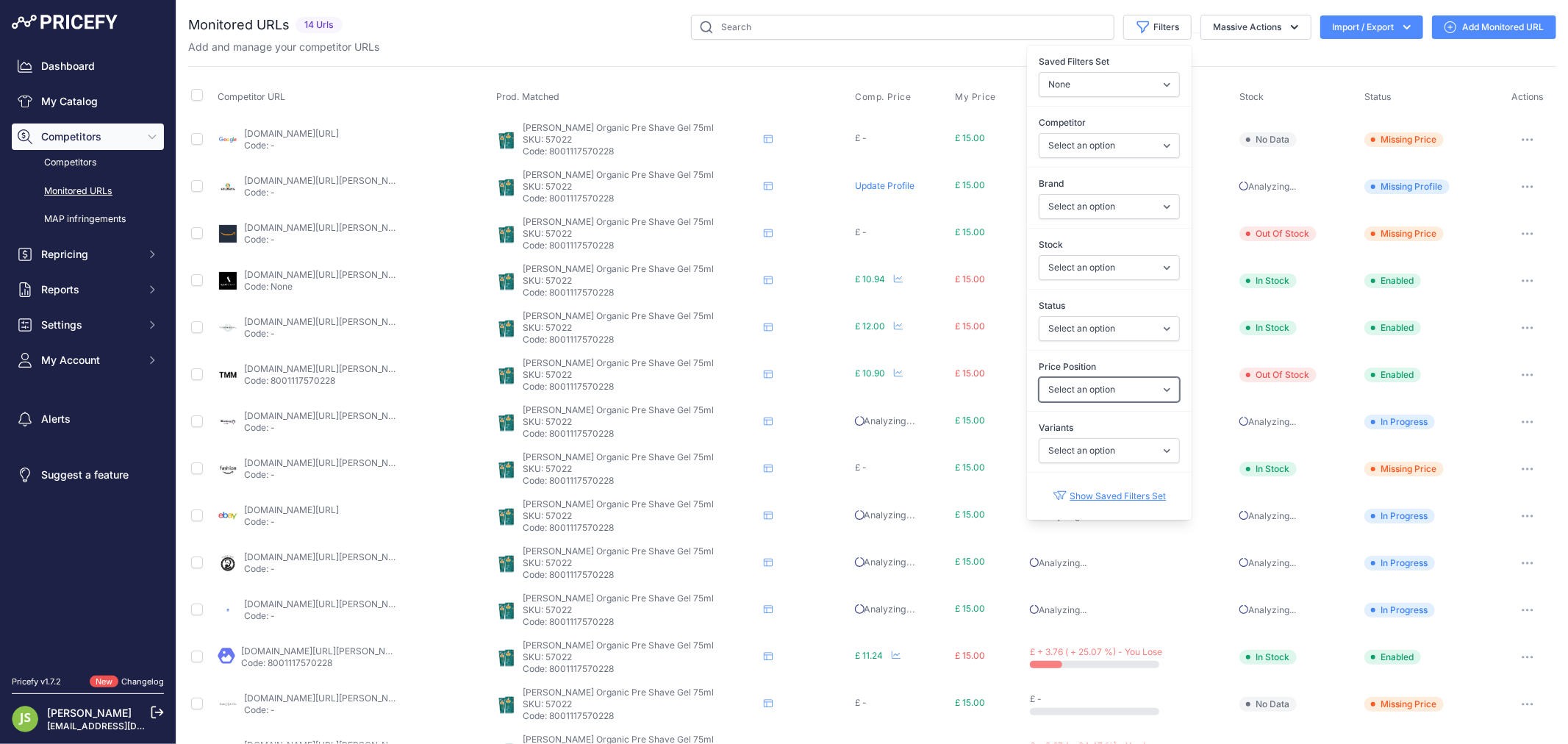
click at [1100, 387] on select "Select an option I am lower Same price I am higher" at bounding box center [1109, 389] width 141 height 25
select select "0"
click at [1039, 378] on select "Select an option I am lower Same price I am higher" at bounding box center [1109, 389] width 141 height 25
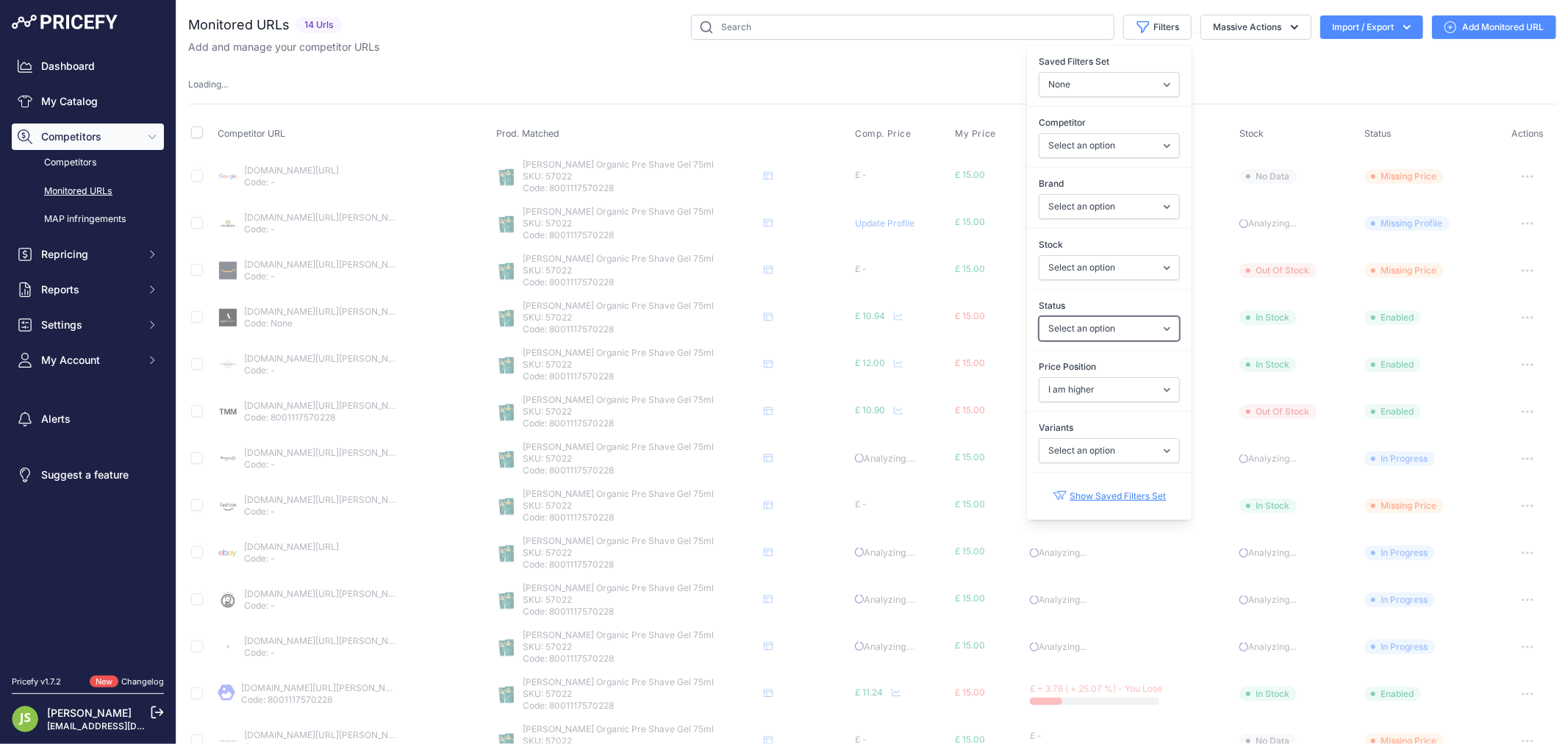
click at [1096, 320] on select "Select an option Enabled Disabled In progress Scraping Failed Not Found Missing…" at bounding box center [1109, 328] width 141 height 25
select select
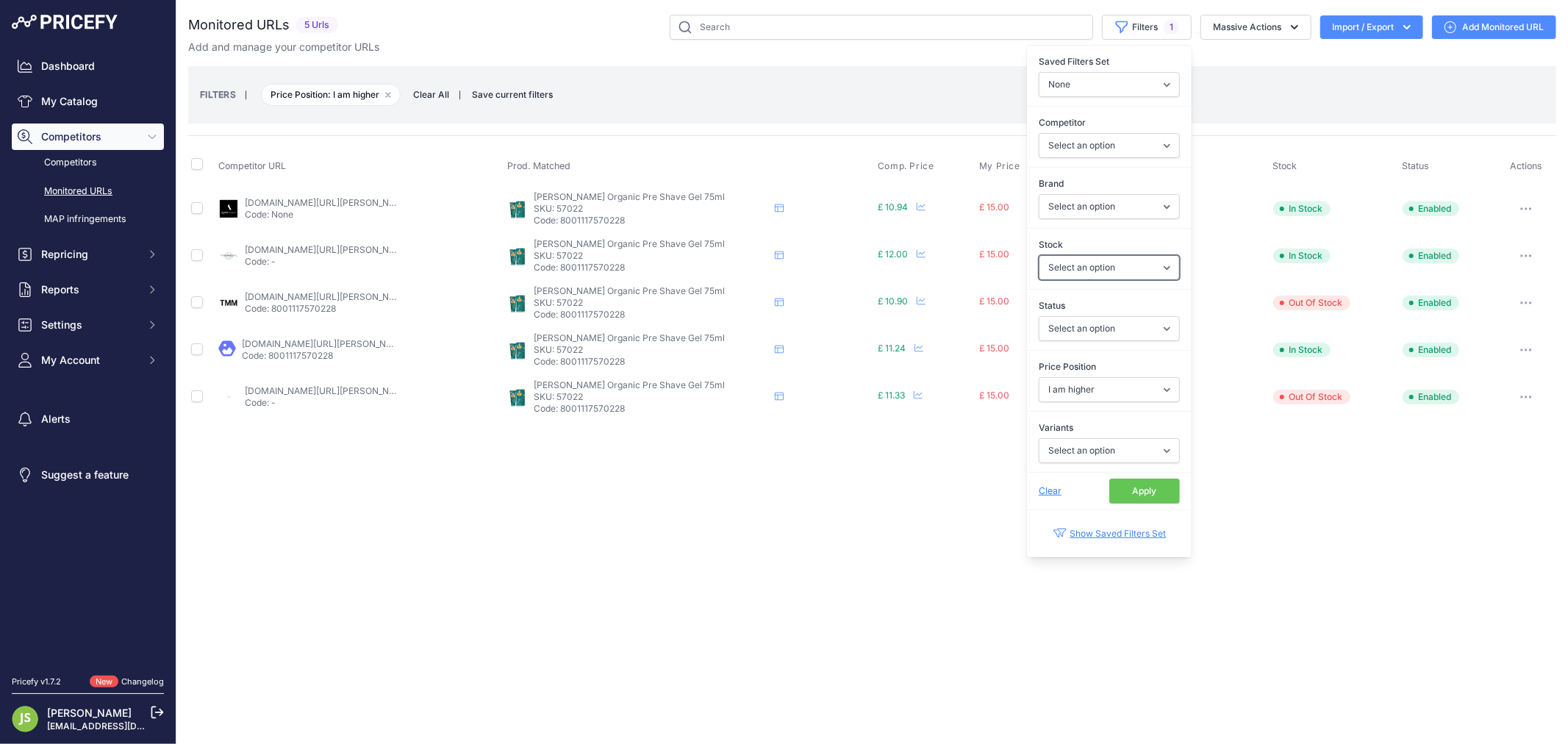
click at [1101, 259] on select "Select an option In Stock Out Of Stock" at bounding box center [1109, 267] width 141 height 25
select select "1"
click at [1039, 255] on select "Select an option In Stock Out Of Stock" at bounding box center [1109, 267] width 141 height 25
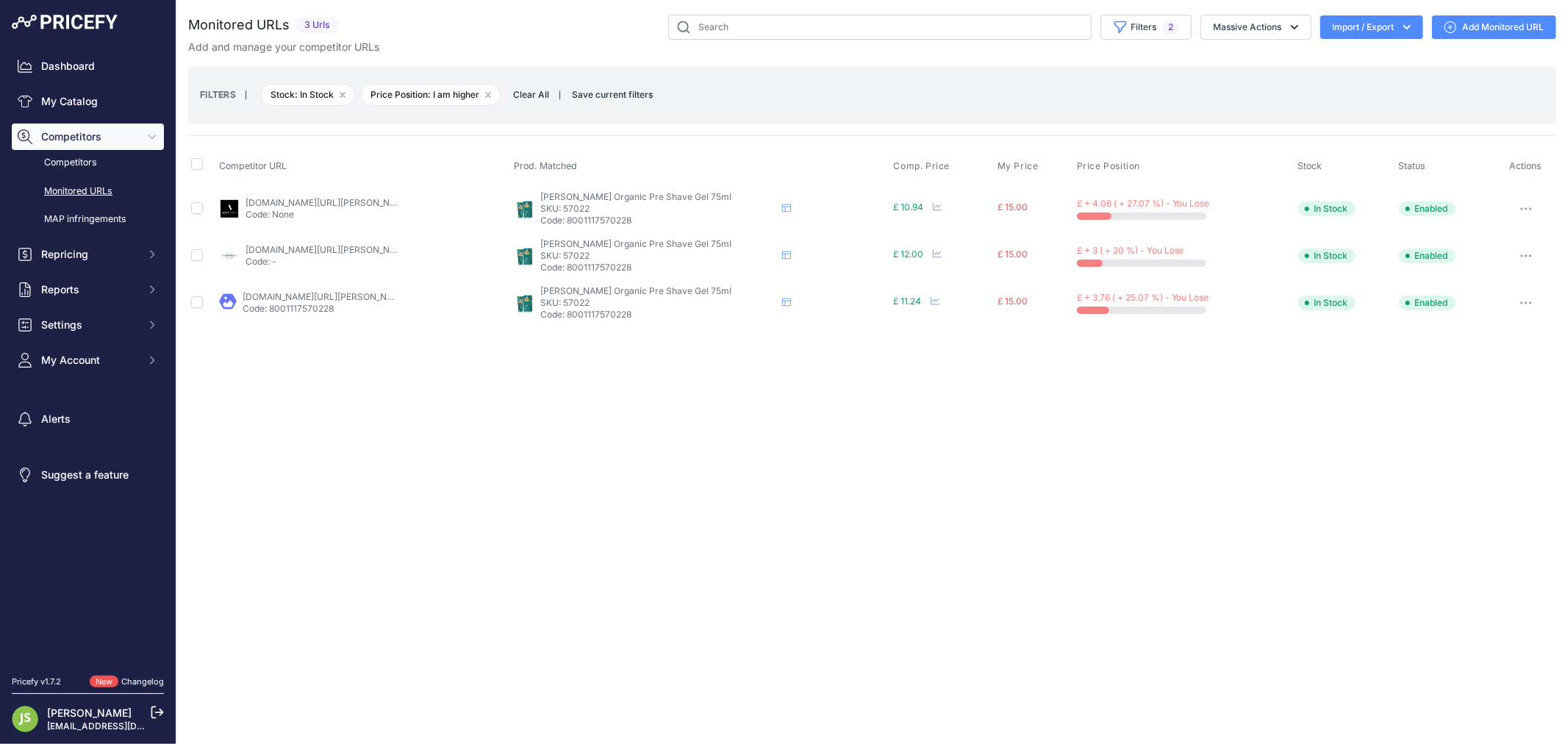
click at [441, 554] on div "Close You are not connected to the internet." at bounding box center [872, 372] width 1391 height 744
click at [750, 575] on div "Close You are not connected to the internet." at bounding box center [872, 372] width 1391 height 744
click at [346, 253] on link "theenglishshavingcompany.com/cella-classic-pre-shave-gel-75ml.html?prirule_jdsn…" at bounding box center [328, 249] width 166 height 11
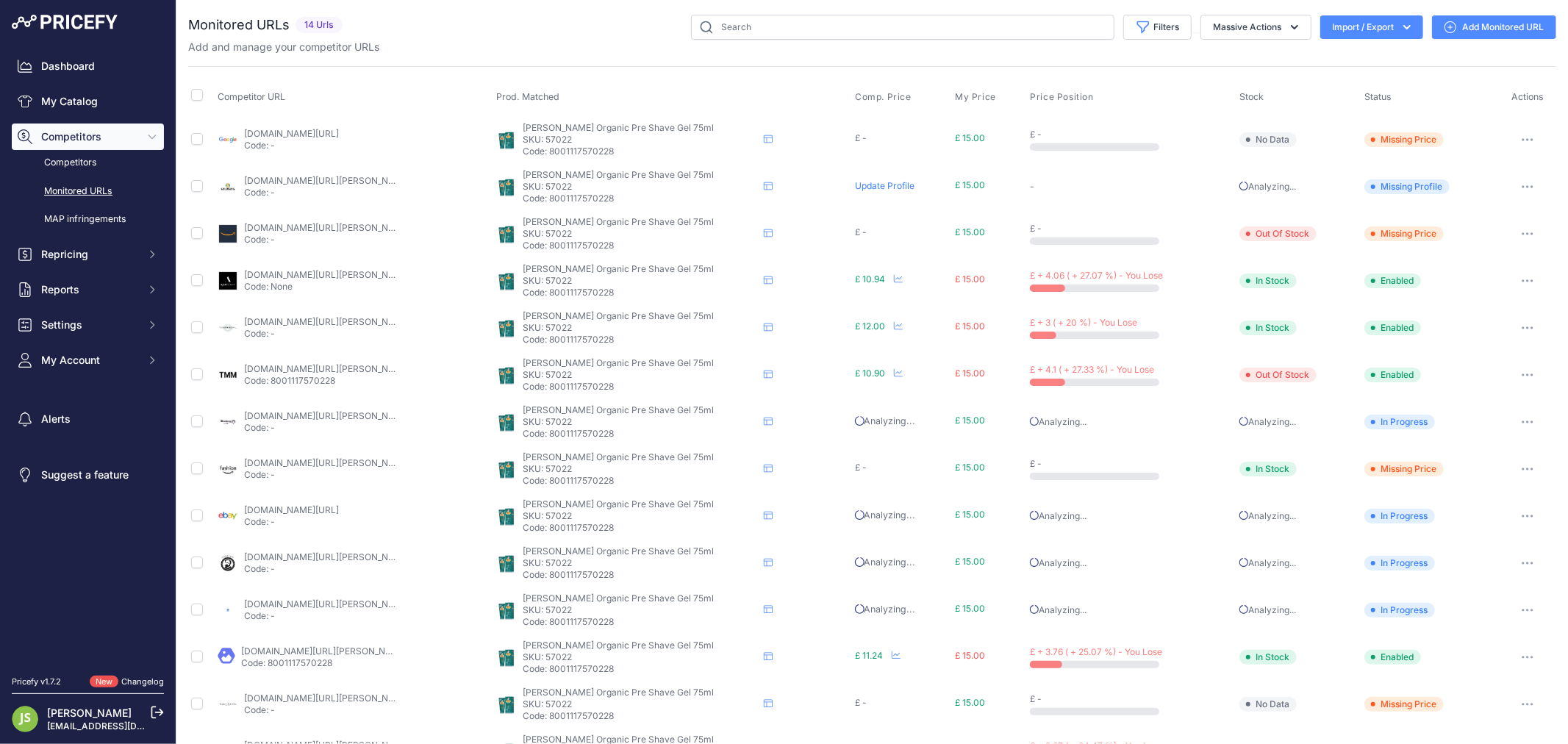
click at [367, 272] on link "agentshave.co.uk/cella-bio-pre-shave-gel-75ml/?prirule_jdsnikfkfjsd=6119" at bounding box center [327, 274] width 166 height 11
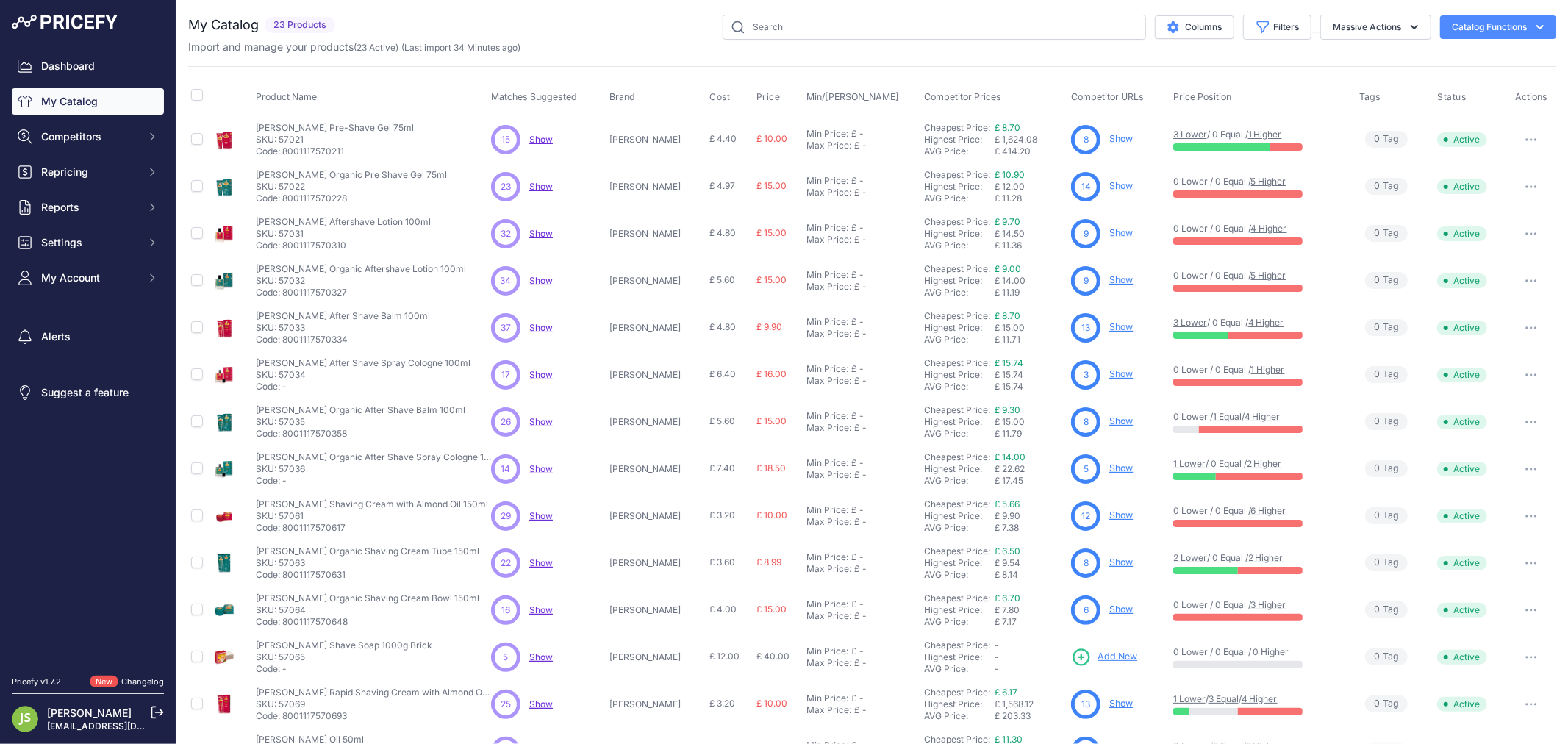
click at [1109, 141] on link "Show" at bounding box center [1121, 138] width 23 height 11
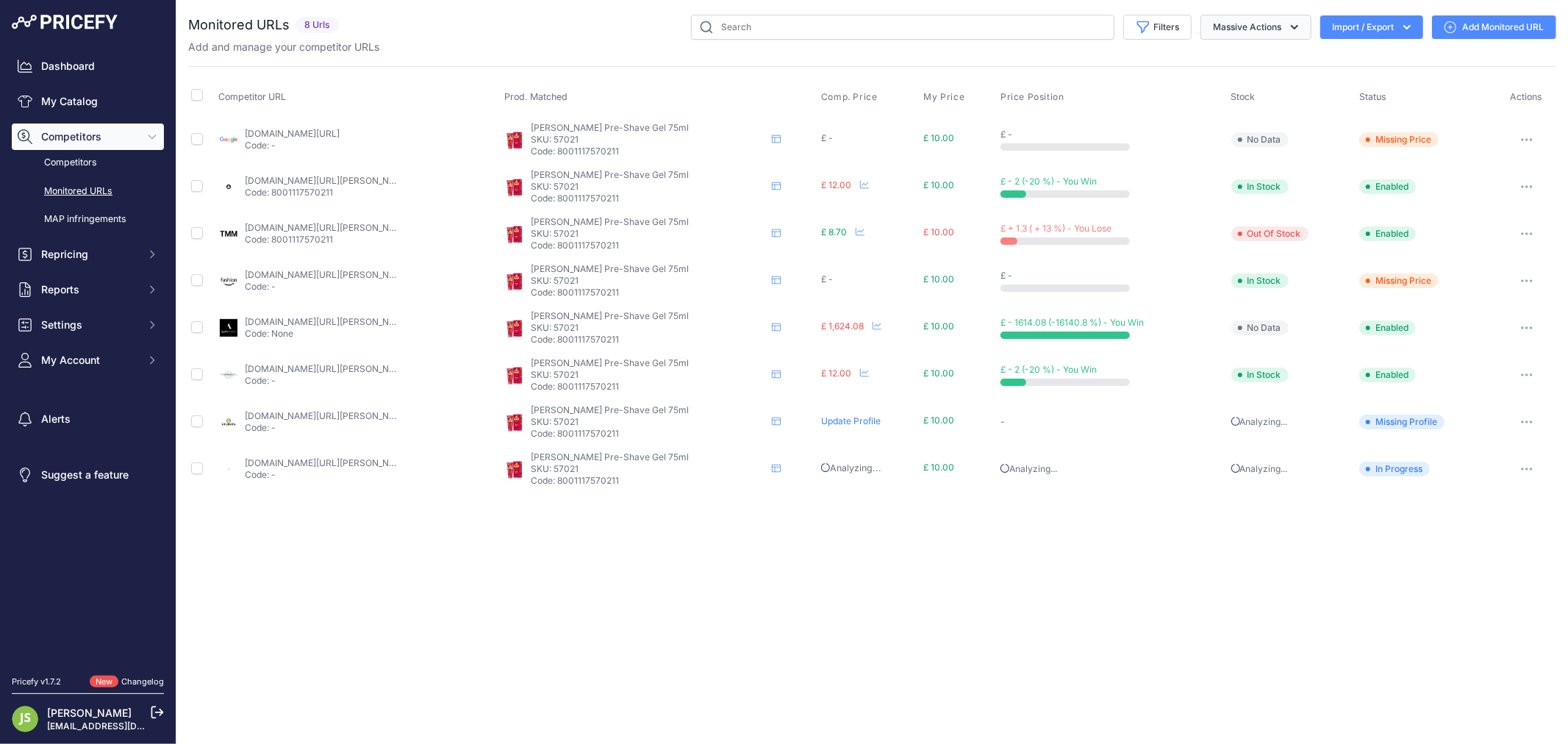
click at [1287, 20] on icon "button" at bounding box center [1294, 27] width 15 height 15
click at [1169, 28] on button "Filters" at bounding box center [1157, 27] width 68 height 25
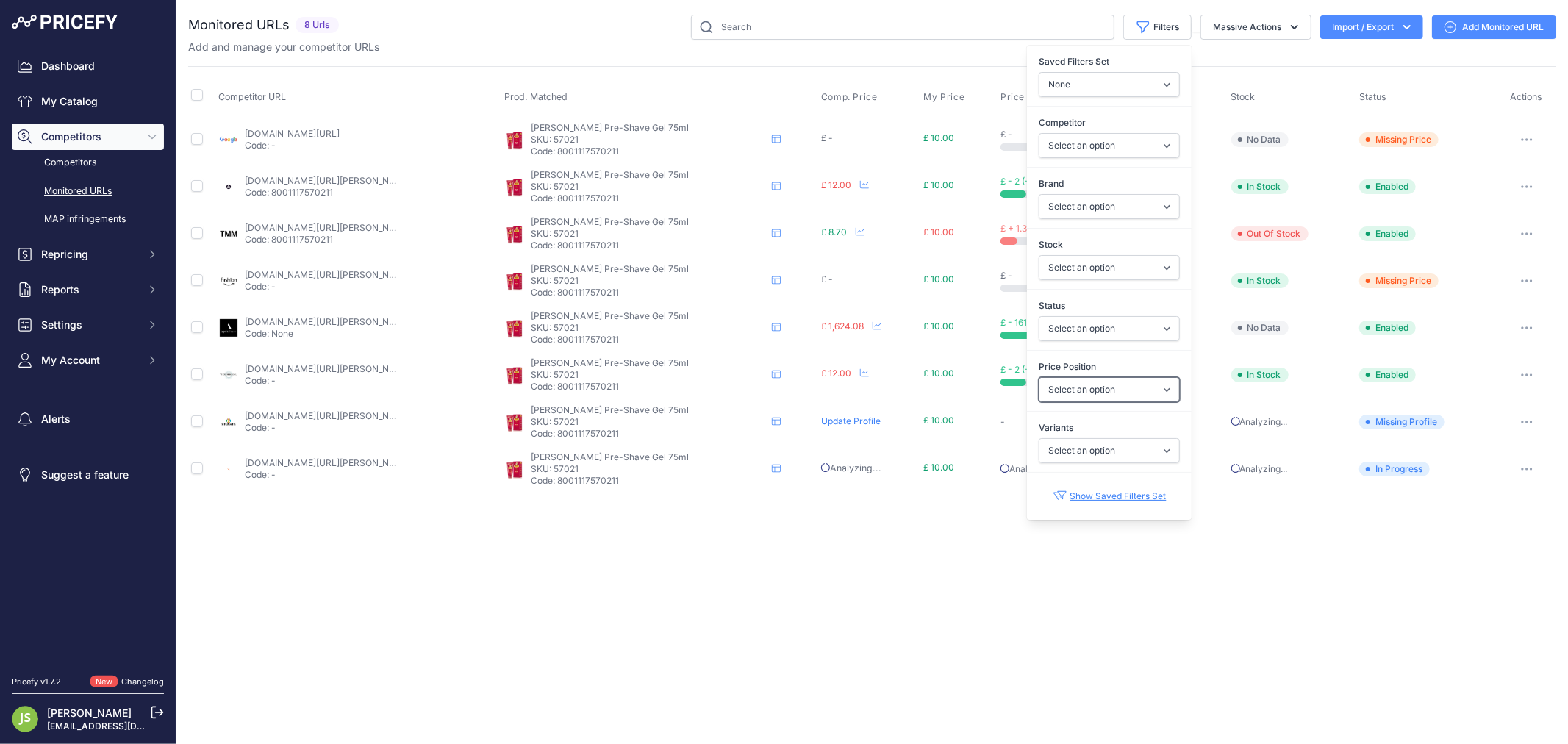
click at [1111, 384] on select "Select an option I am lower Same price I am higher" at bounding box center [1109, 389] width 141 height 25
select select "0"
click at [1039, 378] on select "Select an option I am lower Same price I am higher" at bounding box center [1109, 389] width 141 height 25
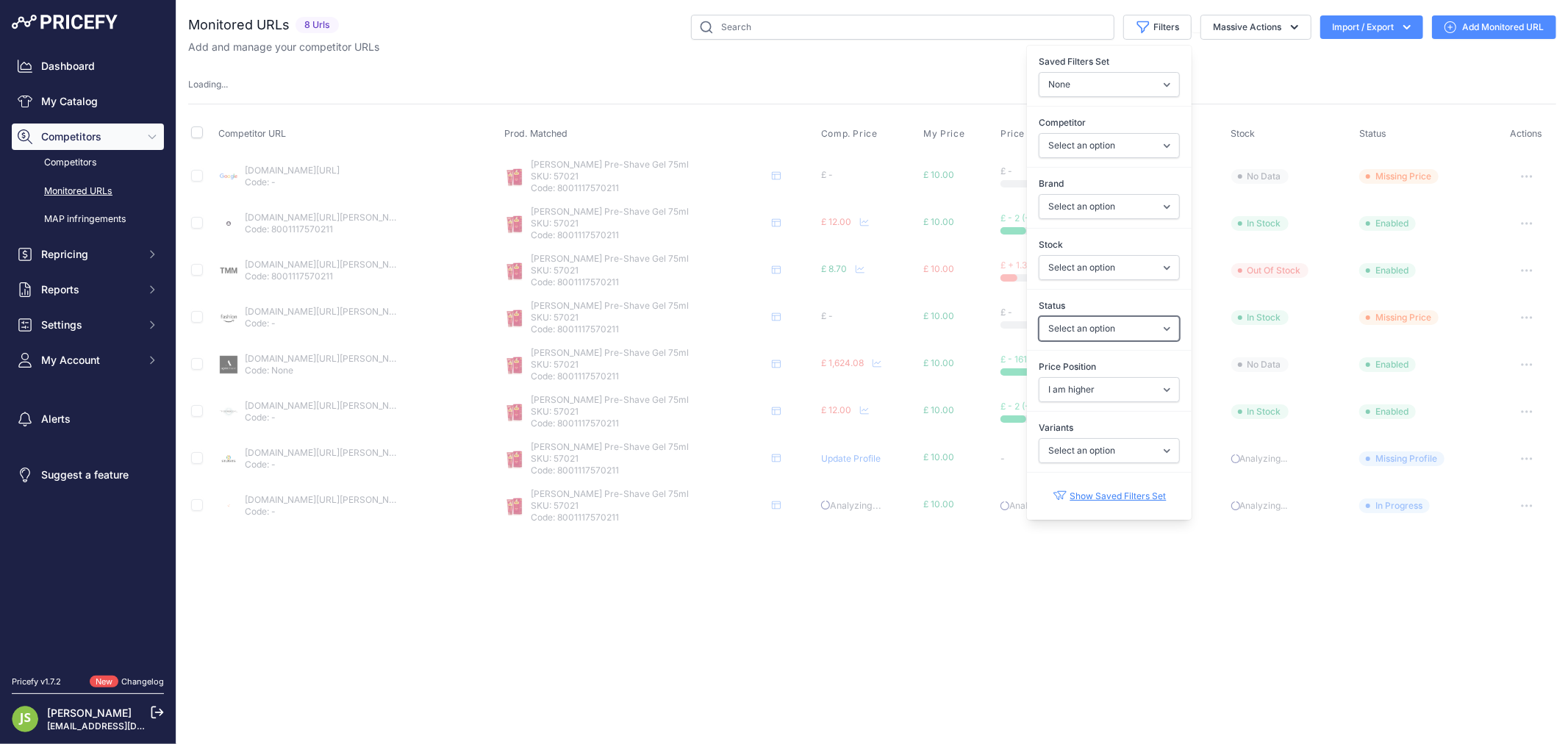
select select
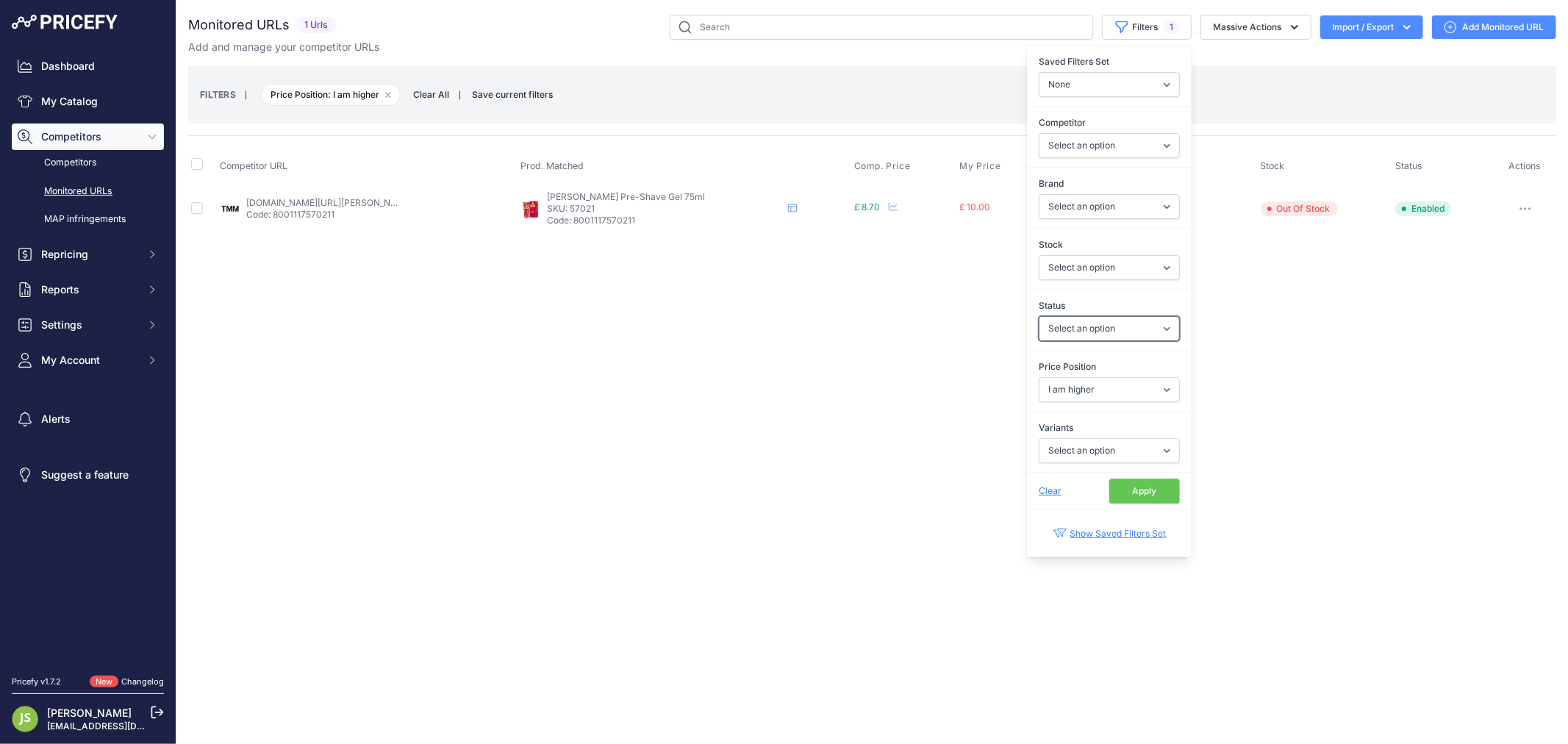
click at [1119, 334] on select "Select an option Enabled Disabled In progress Scraping Failed Not Found Missing…" at bounding box center [1109, 328] width 141 height 25
click at [1107, 269] on select "Select an option In Stock Out Of Stock" at bounding box center [1109, 267] width 141 height 25
select select "1"
click at [1039, 255] on select "Select an option In Stock Out Of Stock" at bounding box center [1109, 267] width 141 height 25
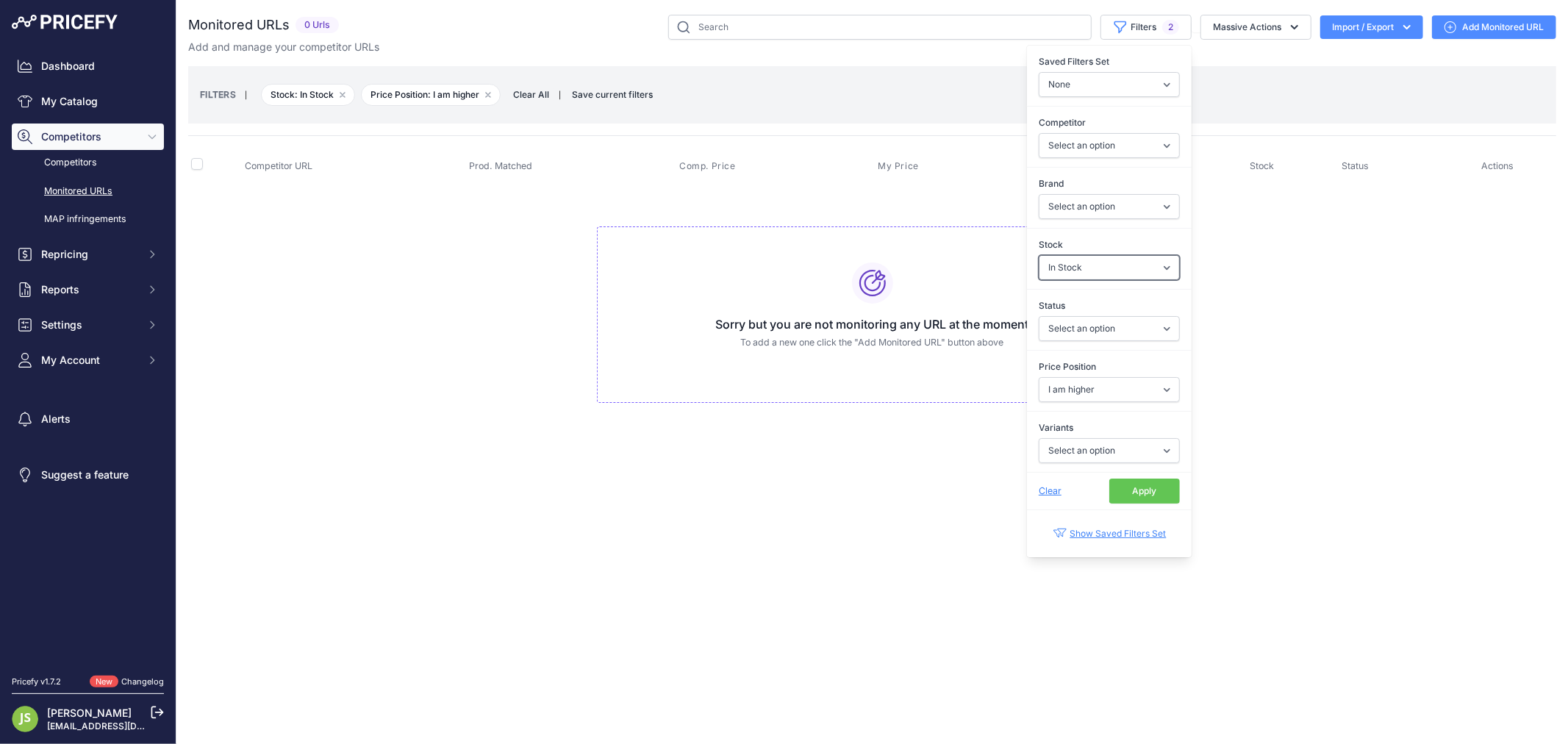
click at [1083, 272] on select "Select an option In Stock Out Of Stock" at bounding box center [1109, 267] width 141 height 25
select select
click at [1039, 255] on select "Select an option In Stock Out Of Stock" at bounding box center [1109, 267] width 141 height 25
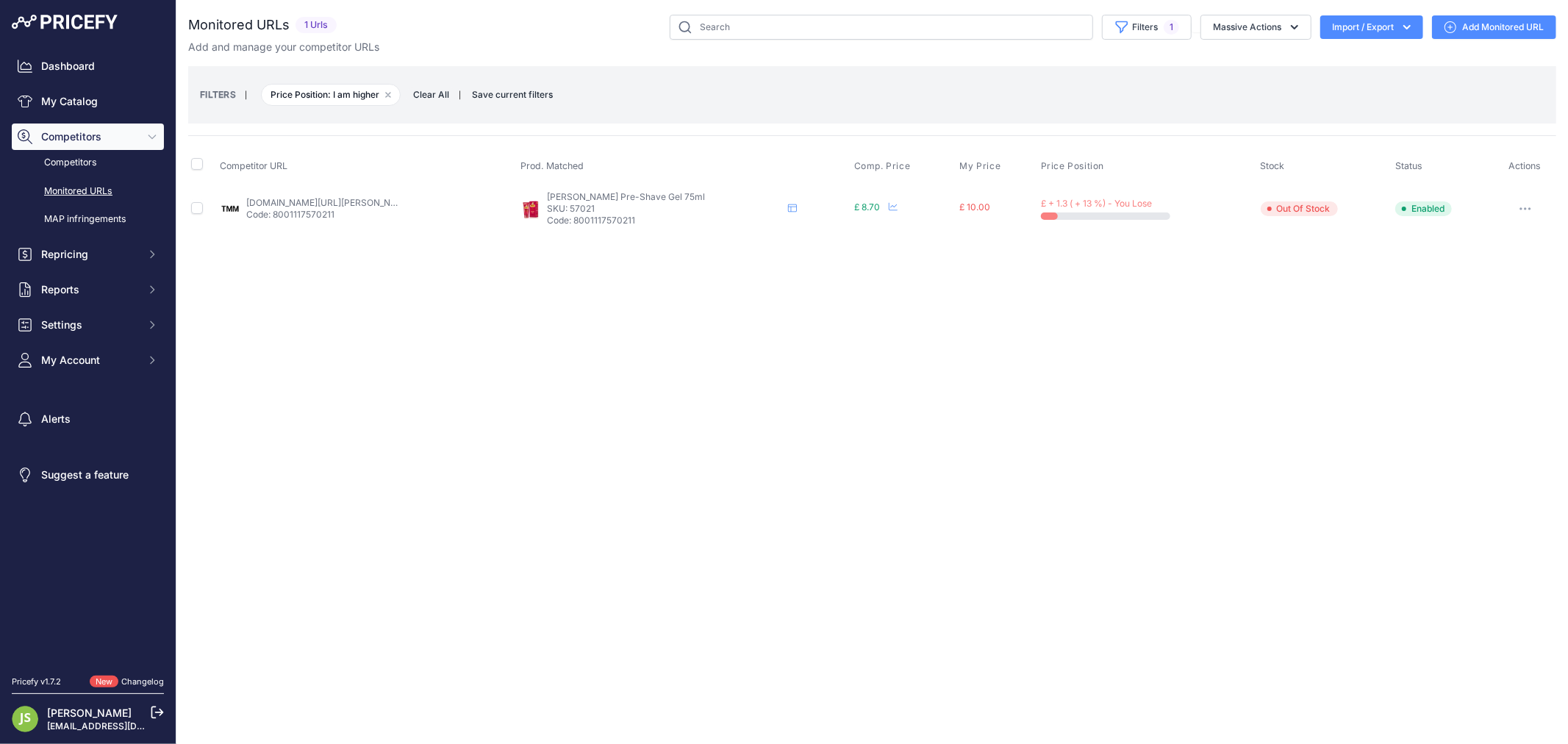
click at [1334, 362] on div "Close You are not connected to the internet." at bounding box center [872, 372] width 1391 height 744
click at [372, 202] on link "themodernman.co.uk/cella-pre-shave-gel-75ml.html?prirule_jdsnikfkfjsd=6119" at bounding box center [329, 203] width 166 height 11
click at [1152, 29] on button "Filters 1" at bounding box center [1146, 27] width 90 height 25
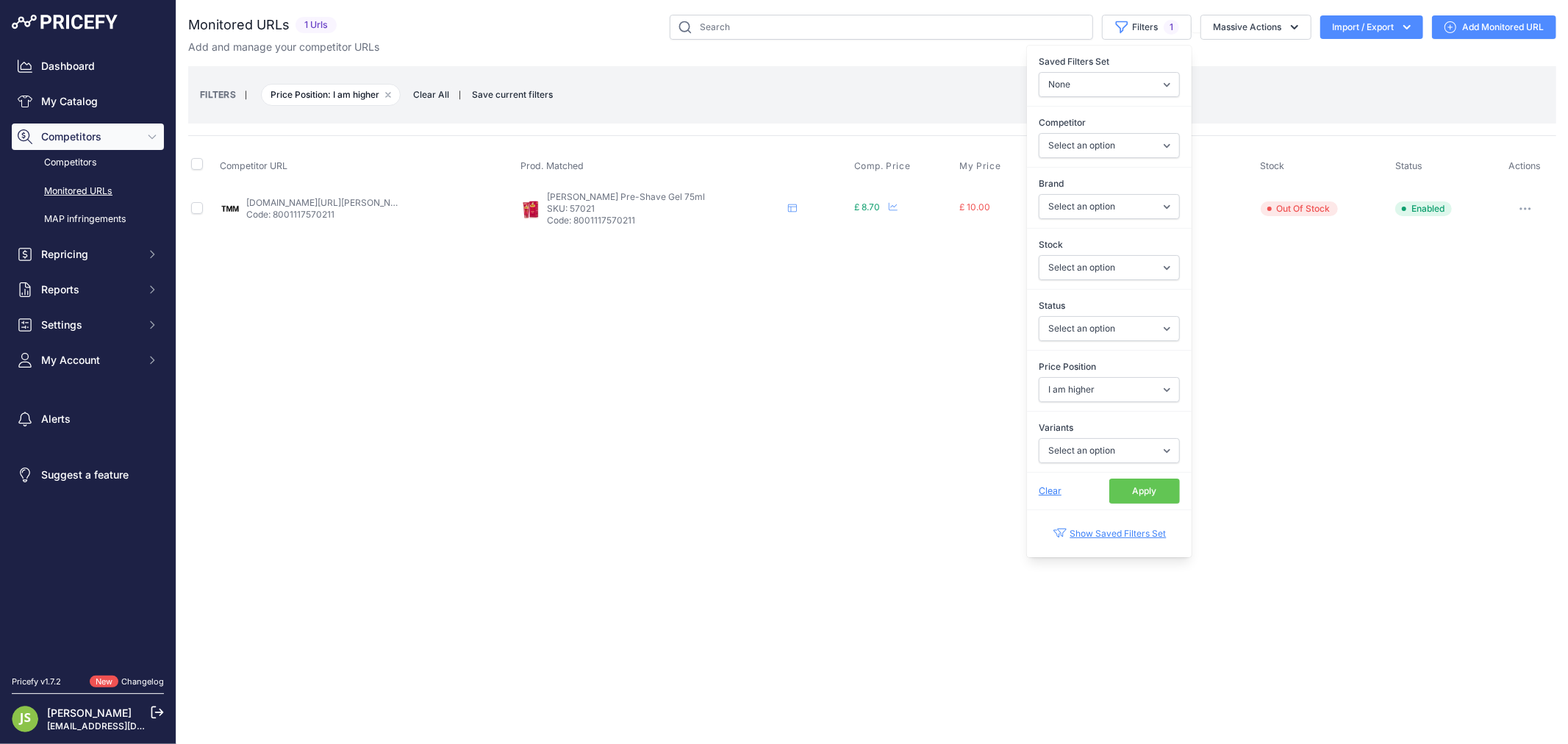
click at [1039, 496] on span "Clear" at bounding box center [1050, 491] width 22 height 11
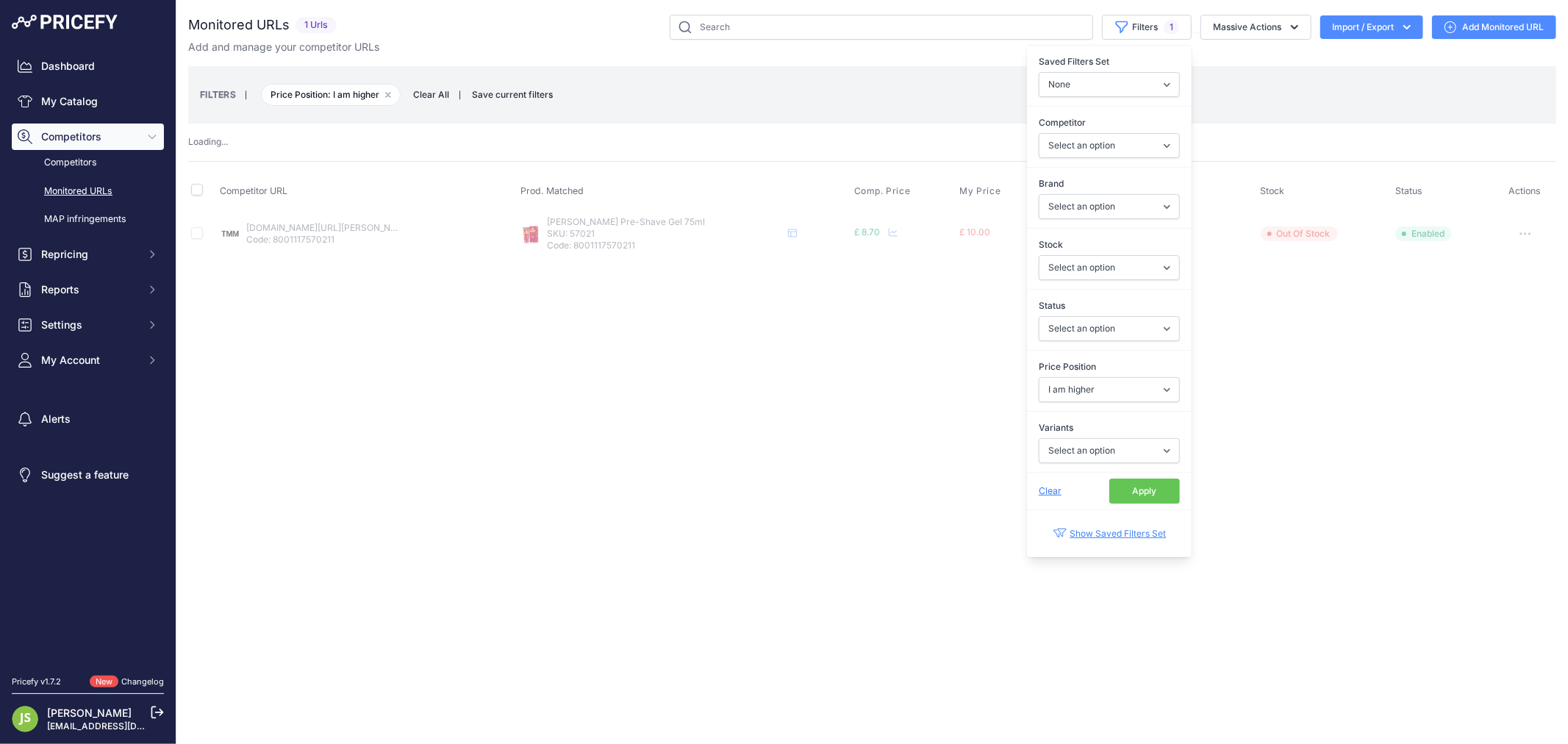
select select
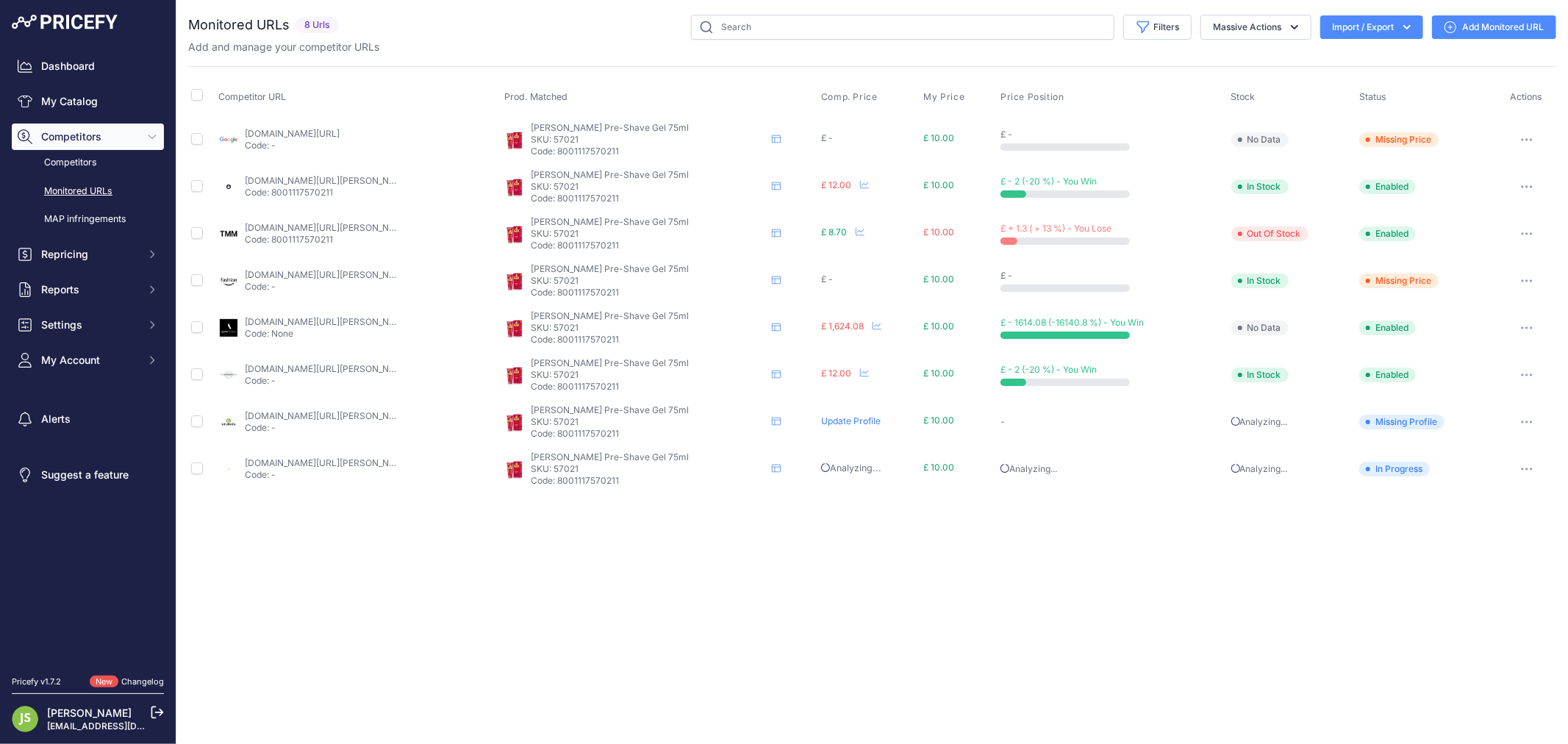
click at [597, 600] on div "Close You are not connected to the internet." at bounding box center [872, 372] width 1391 height 744
click at [331, 413] on link "stuartslondon.com/cella-milano-pre-shave-gel-red-p62993?prirule_jdsnikfkfjsd=61…" at bounding box center [328, 416] width 166 height 11
drag, startPoint x: 671, startPoint y: 127, endPoint x: 547, endPoint y: 126, distance: 124.0
click at [547, 126] on div "Cella Pre-Shave Gel 75ml Cella Pre-Shave Gel 75ml Cella Pre-Shave Gel 75ml" at bounding box center [659, 140] width 311 height 35
copy span "[PERSON_NAME] Pre-Shave Gel 75ml"
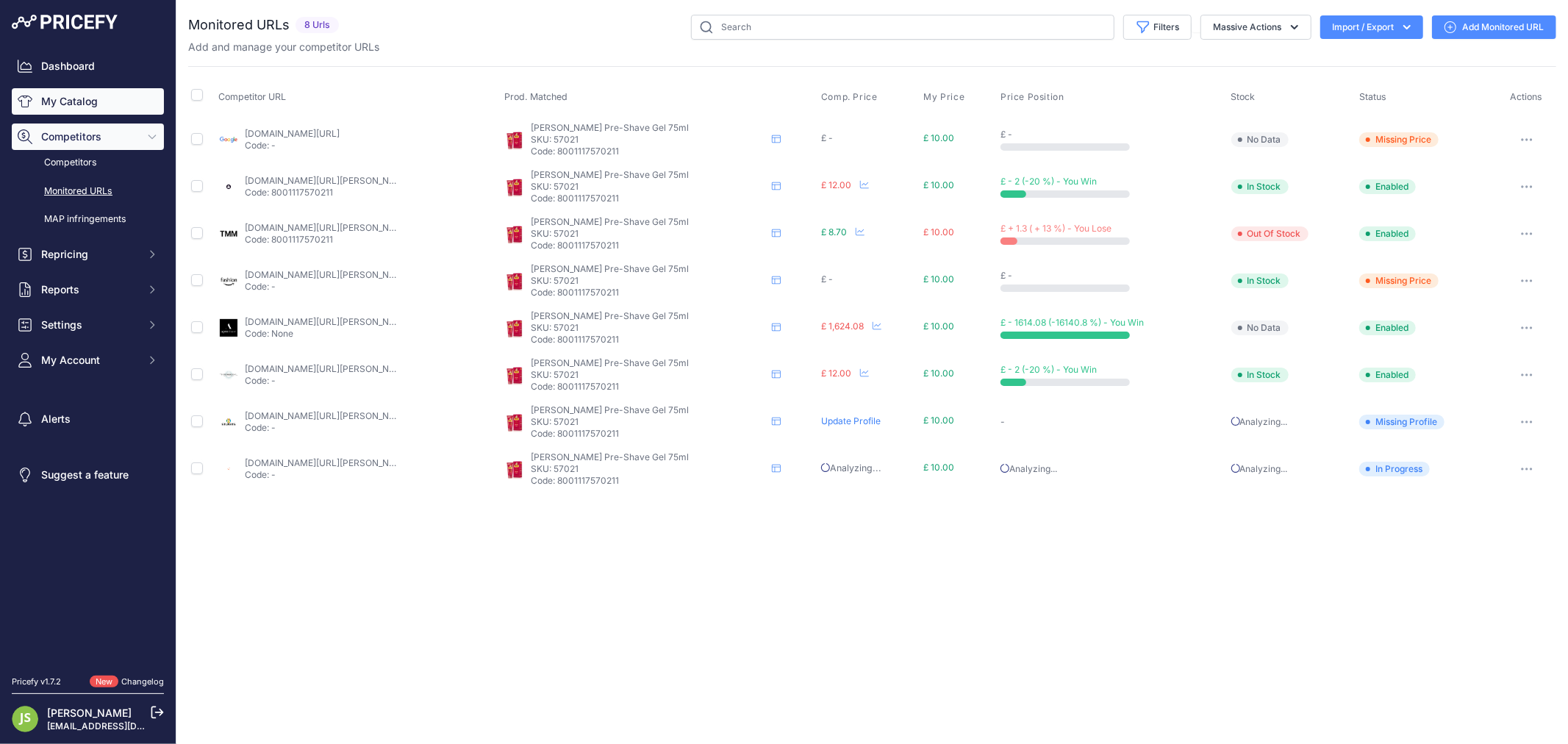
click at [50, 104] on link "My Catalog" at bounding box center [88, 101] width 153 height 27
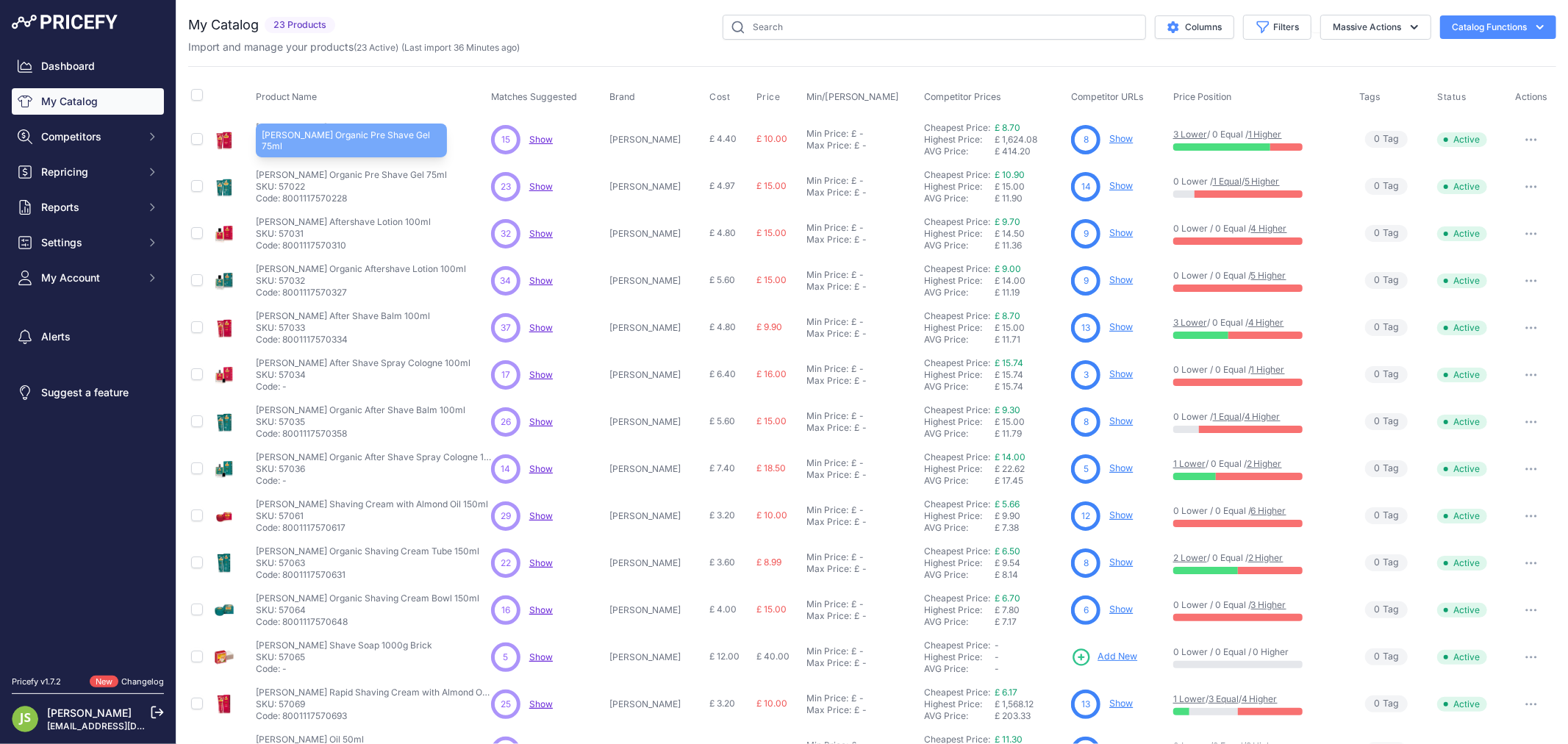
drag, startPoint x: 422, startPoint y: 172, endPoint x: 259, endPoint y: 172, distance: 163.0
click at [259, 172] on div "[PERSON_NAME] Organic Pre Shave Gel 75ml [PERSON_NAME] Organic Pre Shave Gel 75…" at bounding box center [371, 186] width 229 height 35
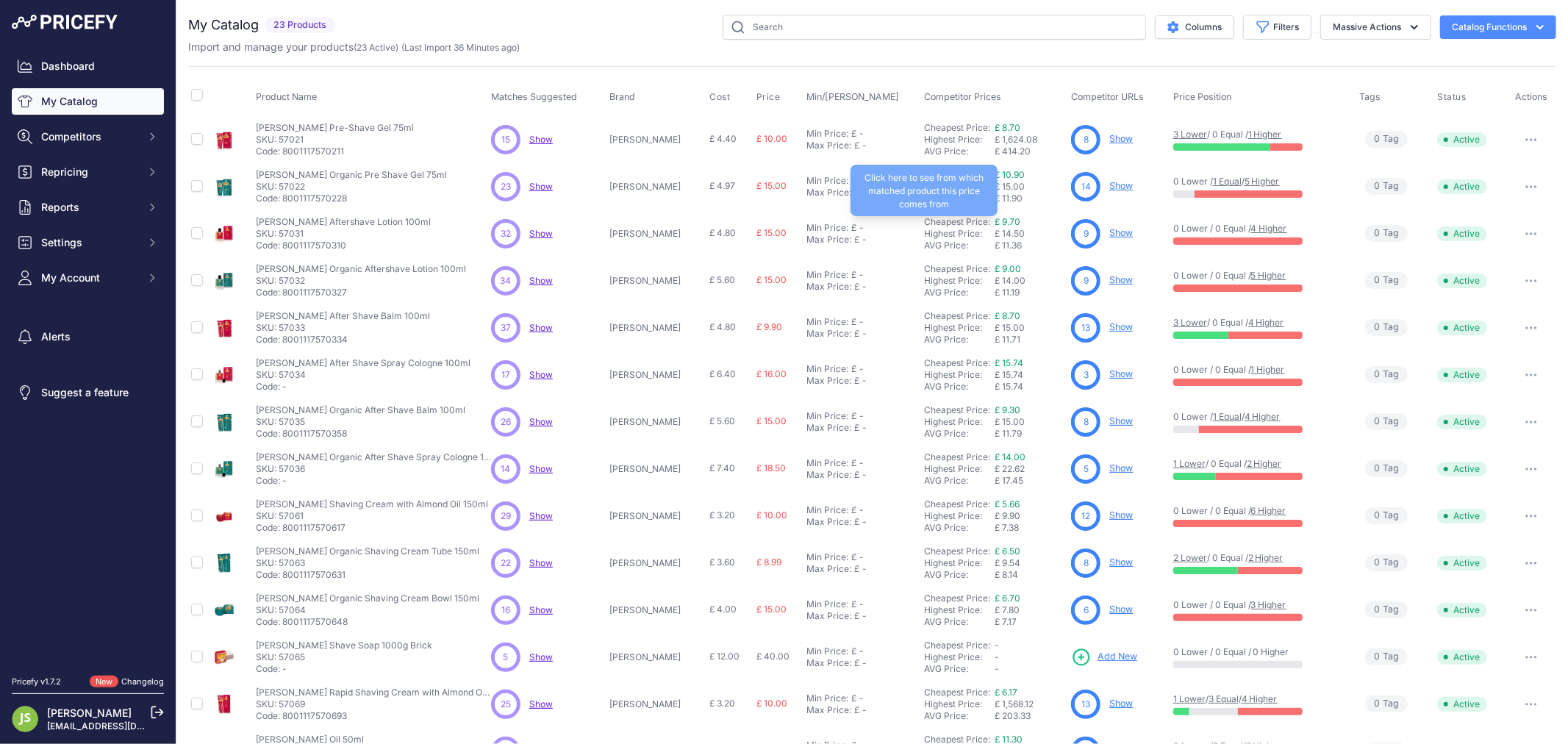
copy p "[PERSON_NAME] Organic Pre Shave Gel 75ml"
click at [552, 235] on span "Show" at bounding box center [540, 233] width 23 height 11
click at [537, 282] on span "Show" at bounding box center [540, 280] width 23 height 11
click at [296, 280] on p "SKU: 57032" at bounding box center [361, 281] width 210 height 12
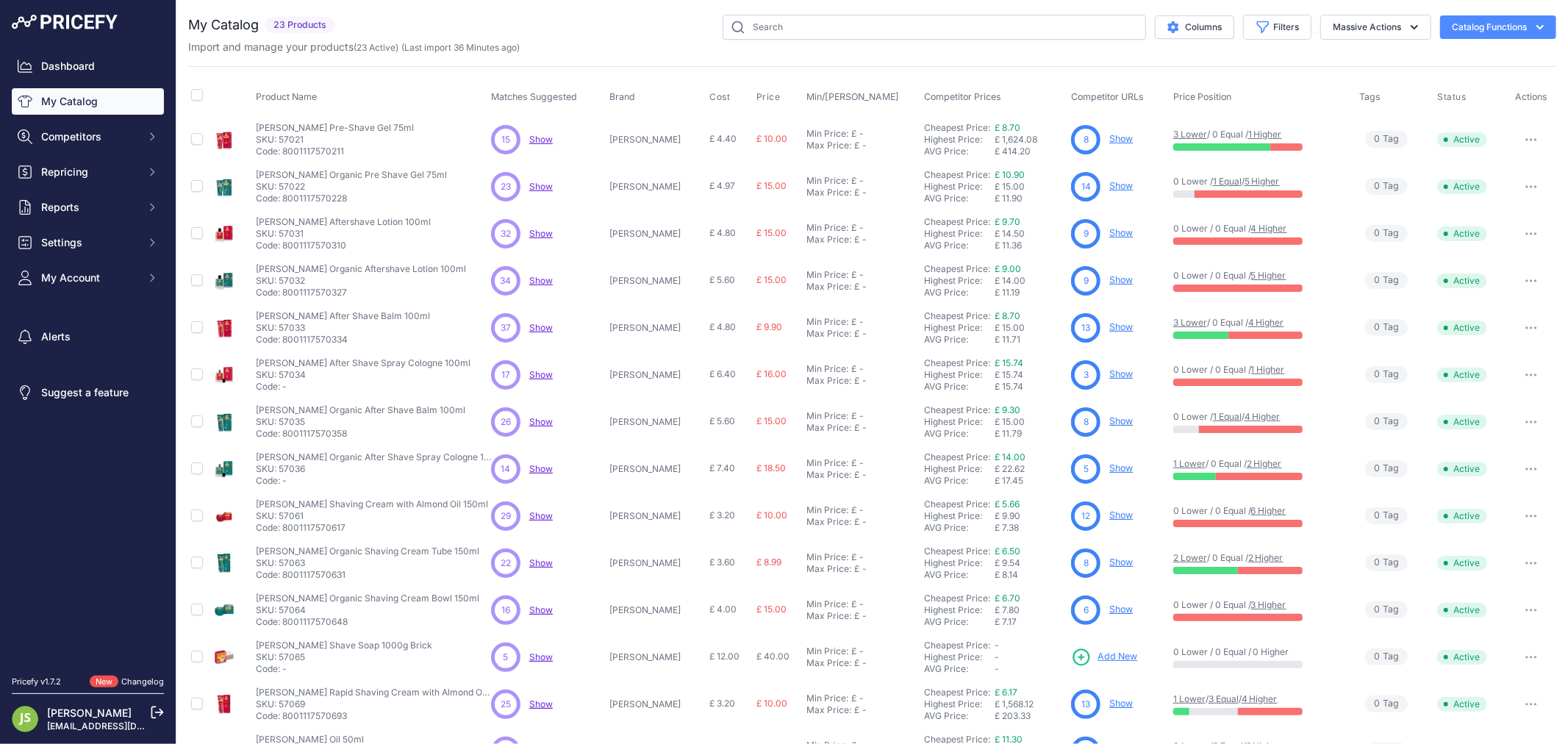
click at [1109, 278] on link "Show" at bounding box center [1121, 279] width 23 height 11
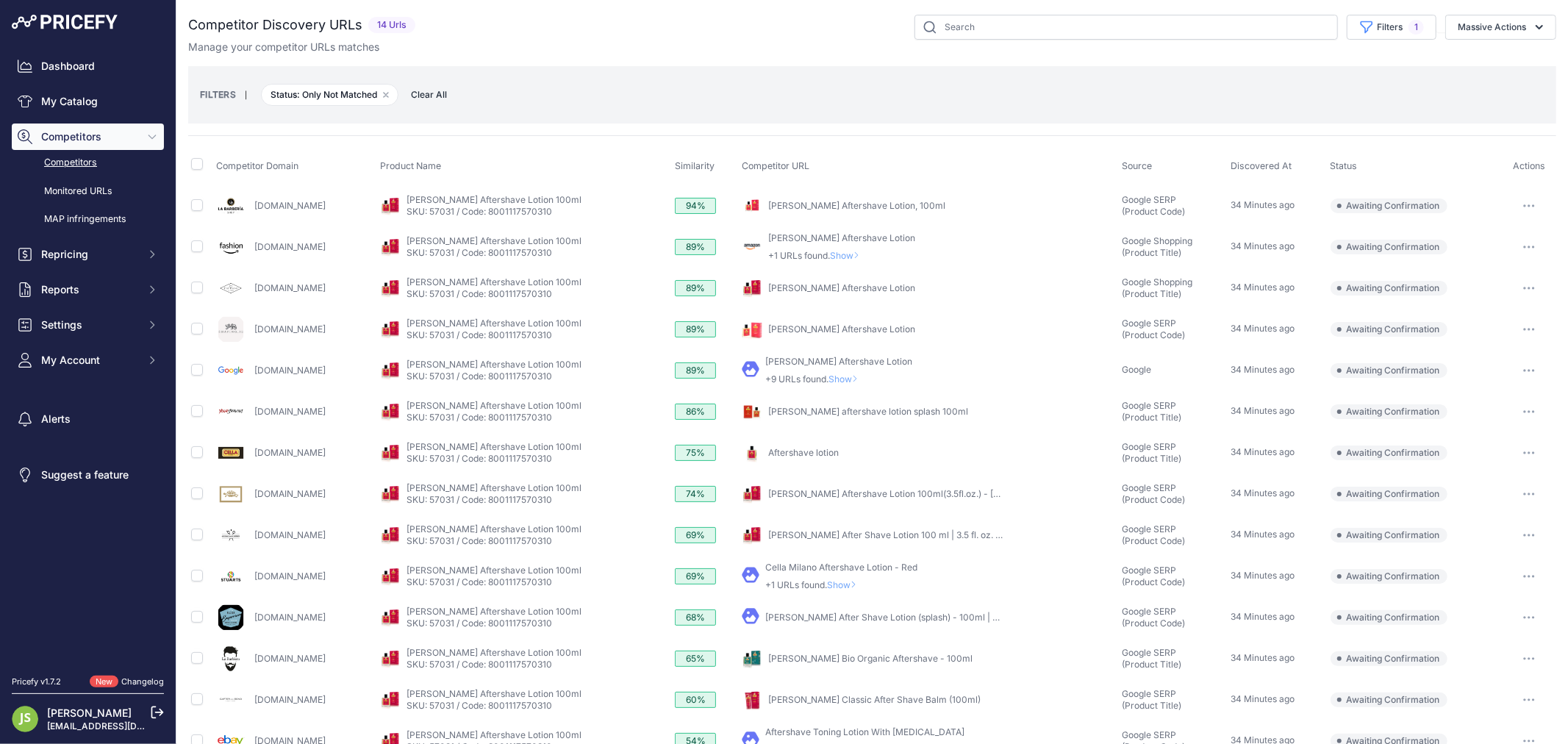
click at [298, 203] on link "[DOMAIN_NAME]" at bounding box center [290, 205] width 72 height 11
click at [859, 255] on icon at bounding box center [856, 255] width 6 height 9
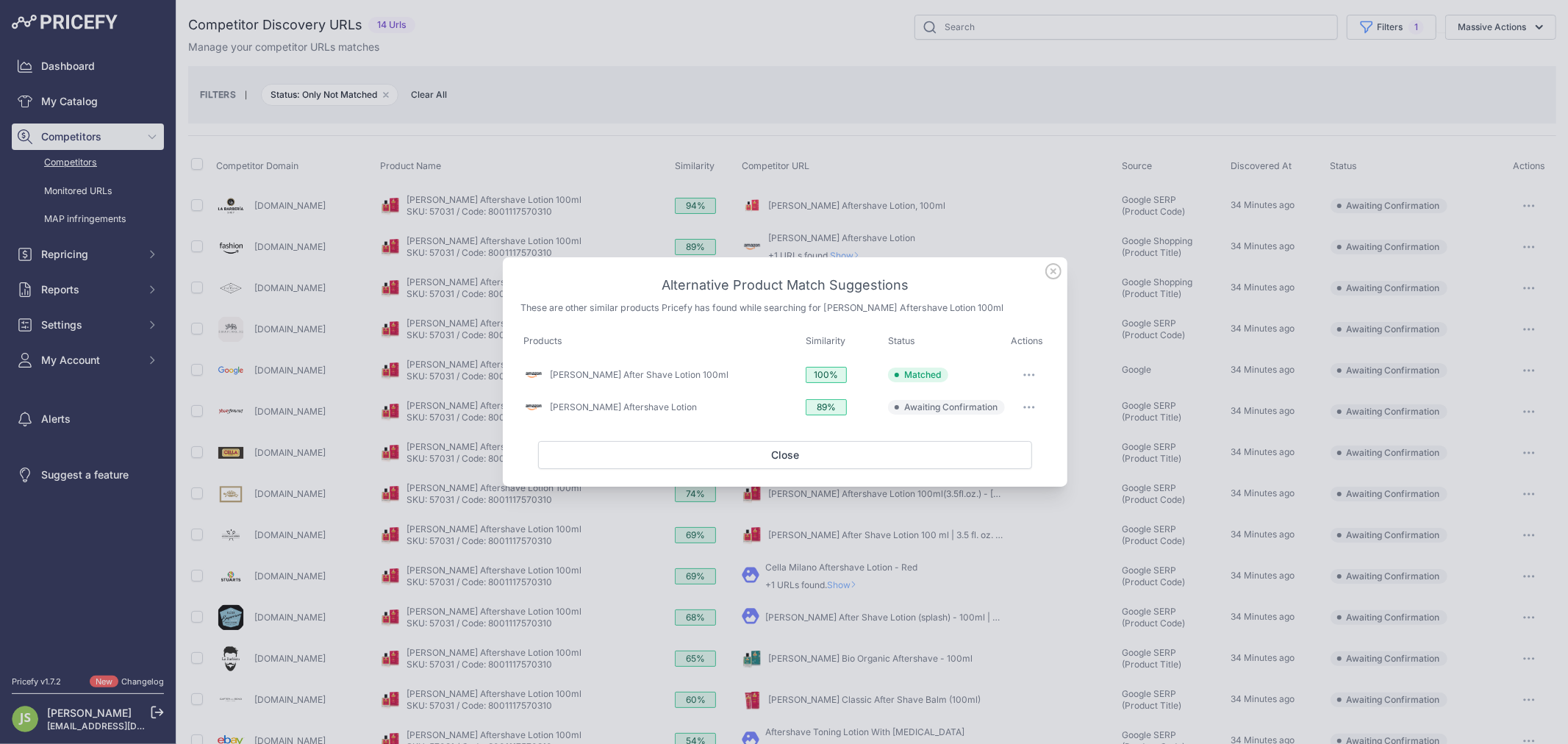
click at [1053, 264] on icon at bounding box center [1053, 271] width 15 height 15
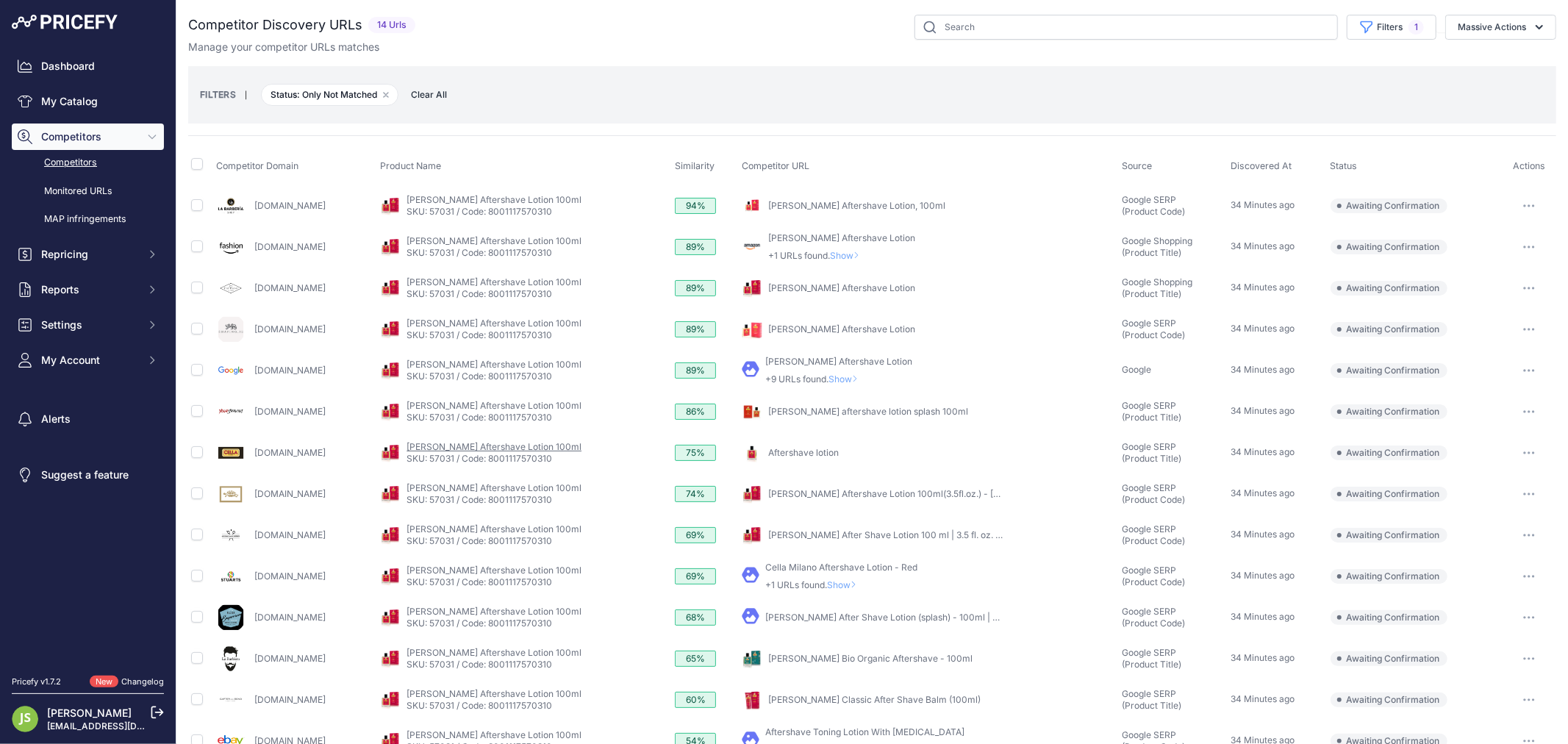
click at [515, 448] on link "[PERSON_NAME] Aftershave Lotion 100ml" at bounding box center [494, 447] width 175 height 11
click at [812, 327] on link "[PERSON_NAME] Aftershave Lotion" at bounding box center [841, 328] width 147 height 11
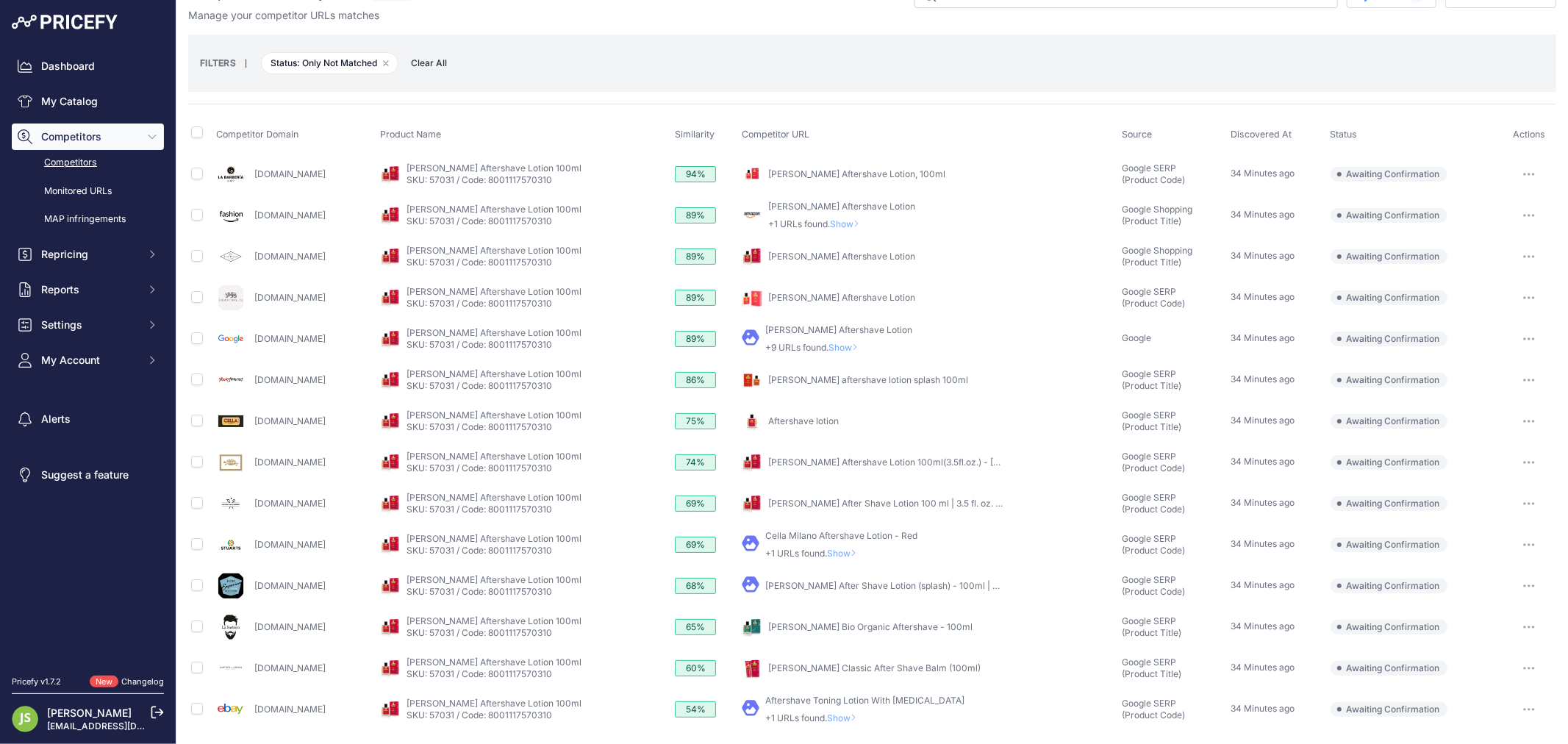
click at [856, 547] on span "Show" at bounding box center [844, 553] width 35 height 11
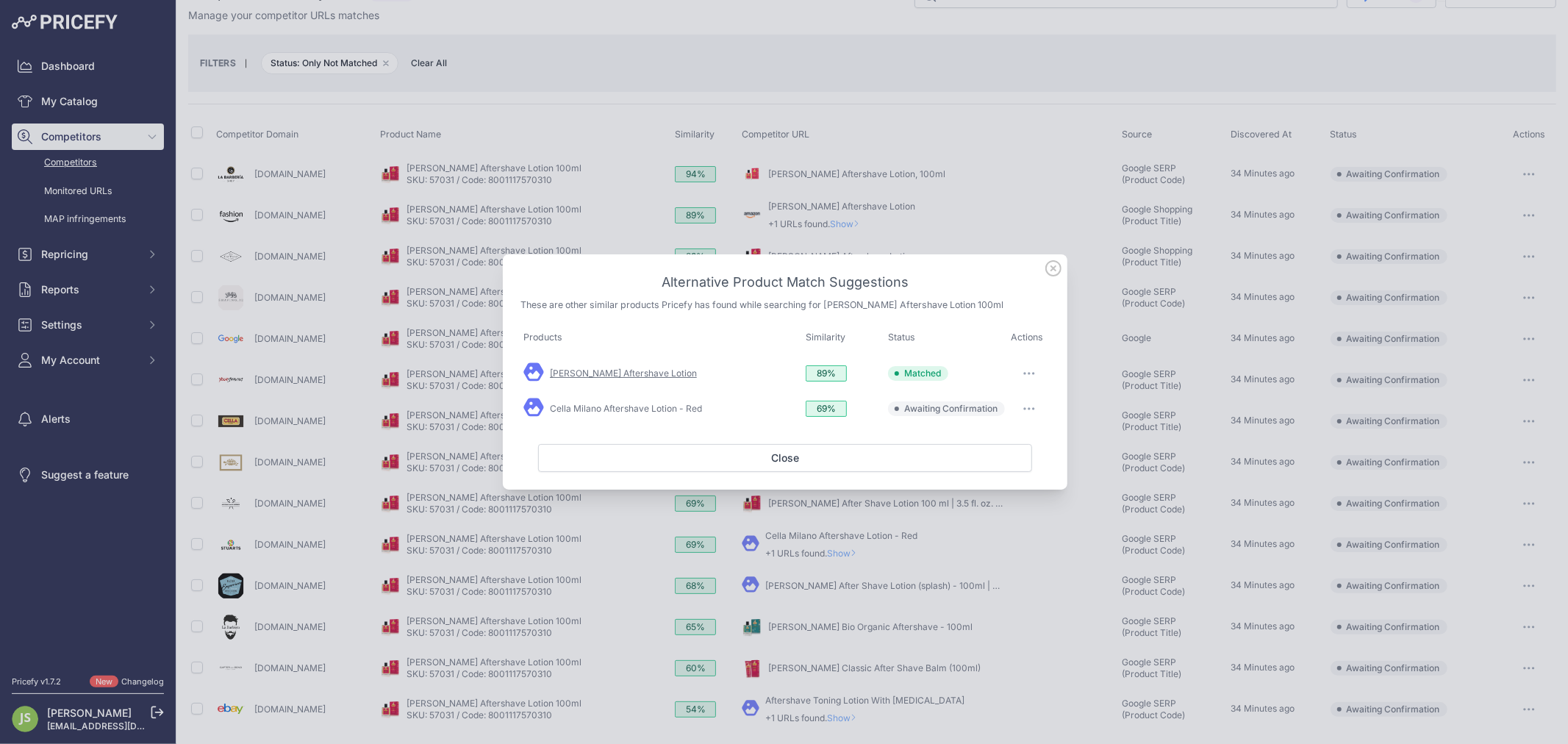
click at [634, 377] on link "[PERSON_NAME] Aftershave Lotion" at bounding box center [623, 372] width 147 height 11
click at [634, 412] on link "Cella Milano Aftershave Lotion - Red" at bounding box center [626, 408] width 153 height 11
click at [1054, 272] on icon at bounding box center [1053, 268] width 16 height 16
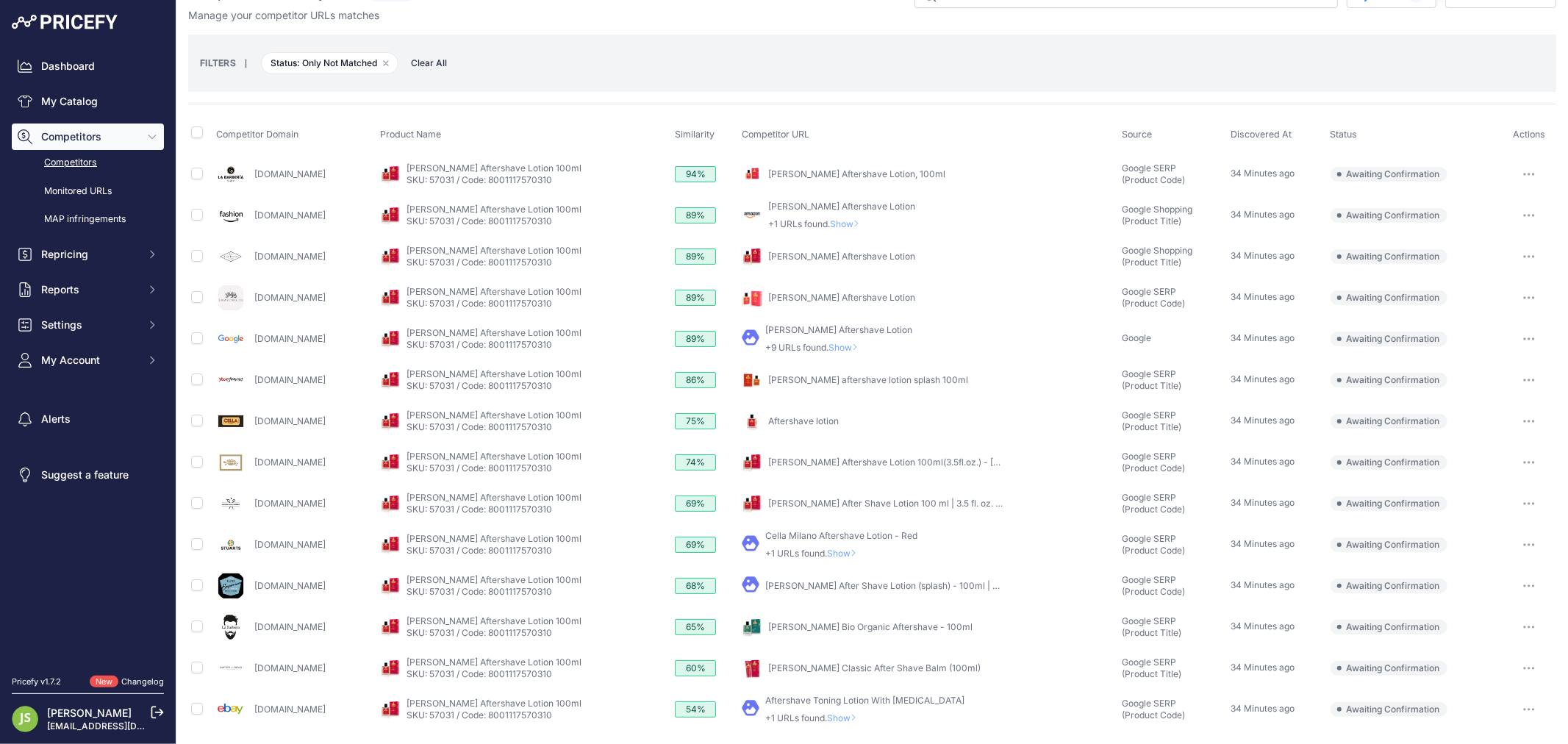
click at [846, 716] on span "Show" at bounding box center [844, 717] width 35 height 11
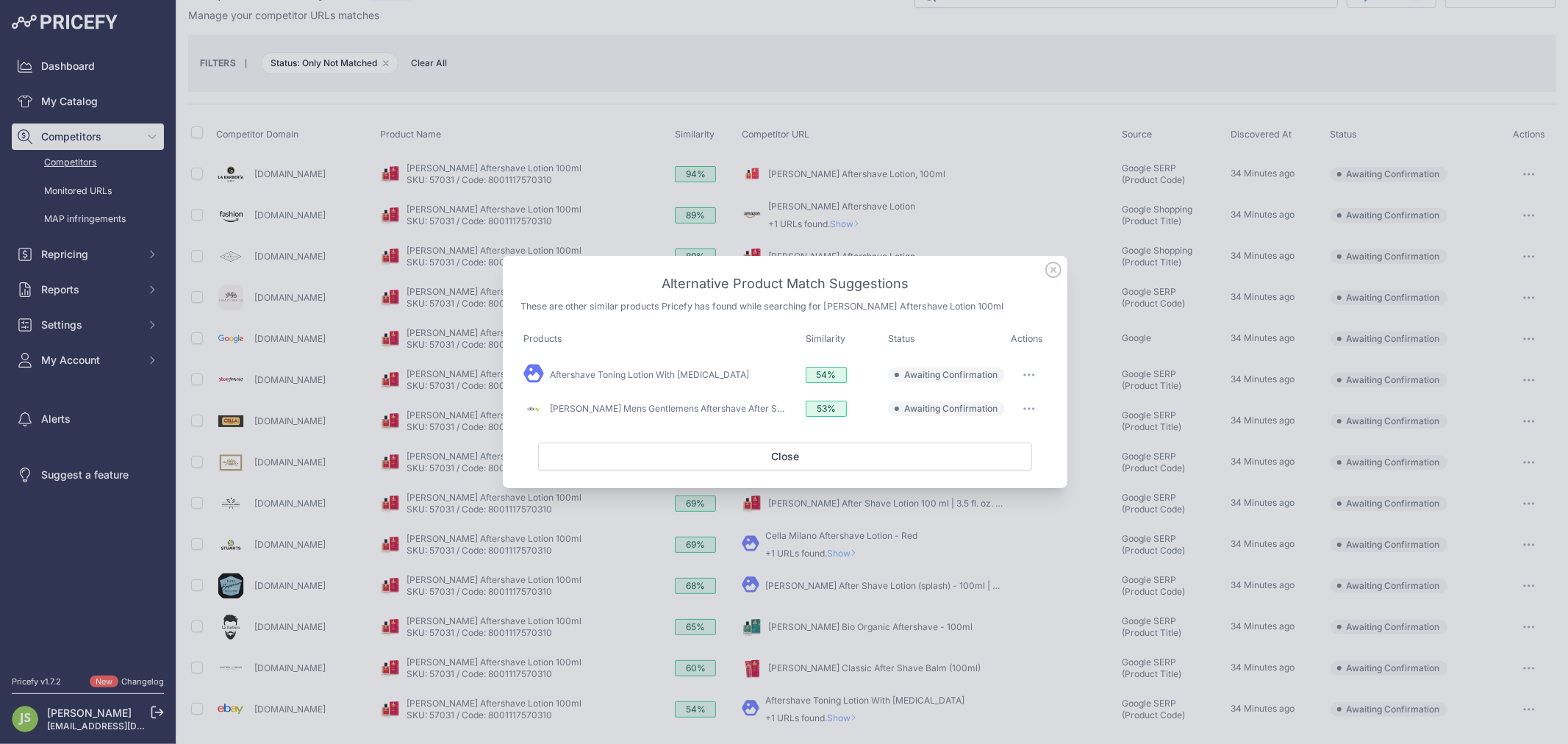
click at [1057, 270] on icon at bounding box center [1053, 270] width 16 height 16
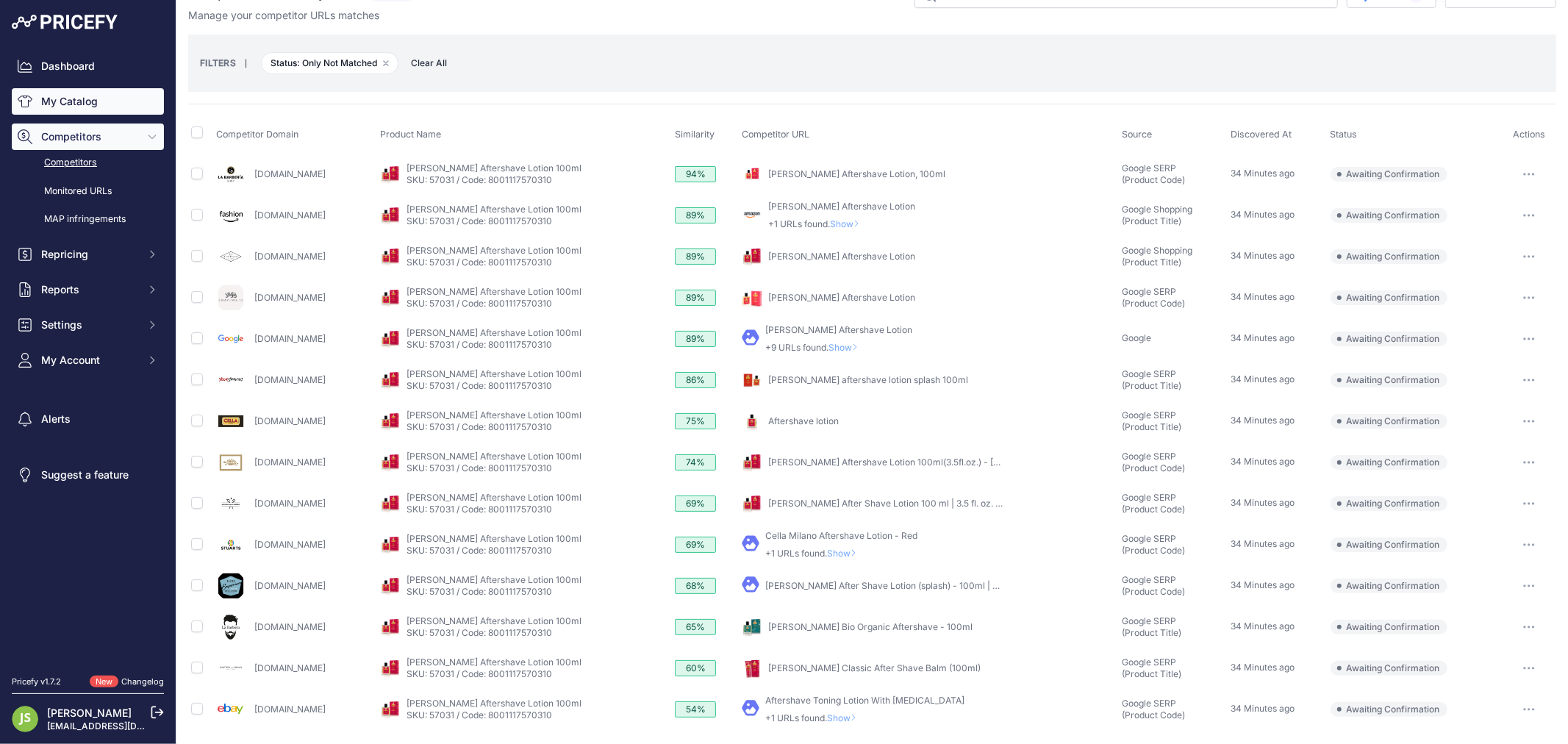
click at [81, 100] on link "My Catalog" at bounding box center [88, 101] width 153 height 27
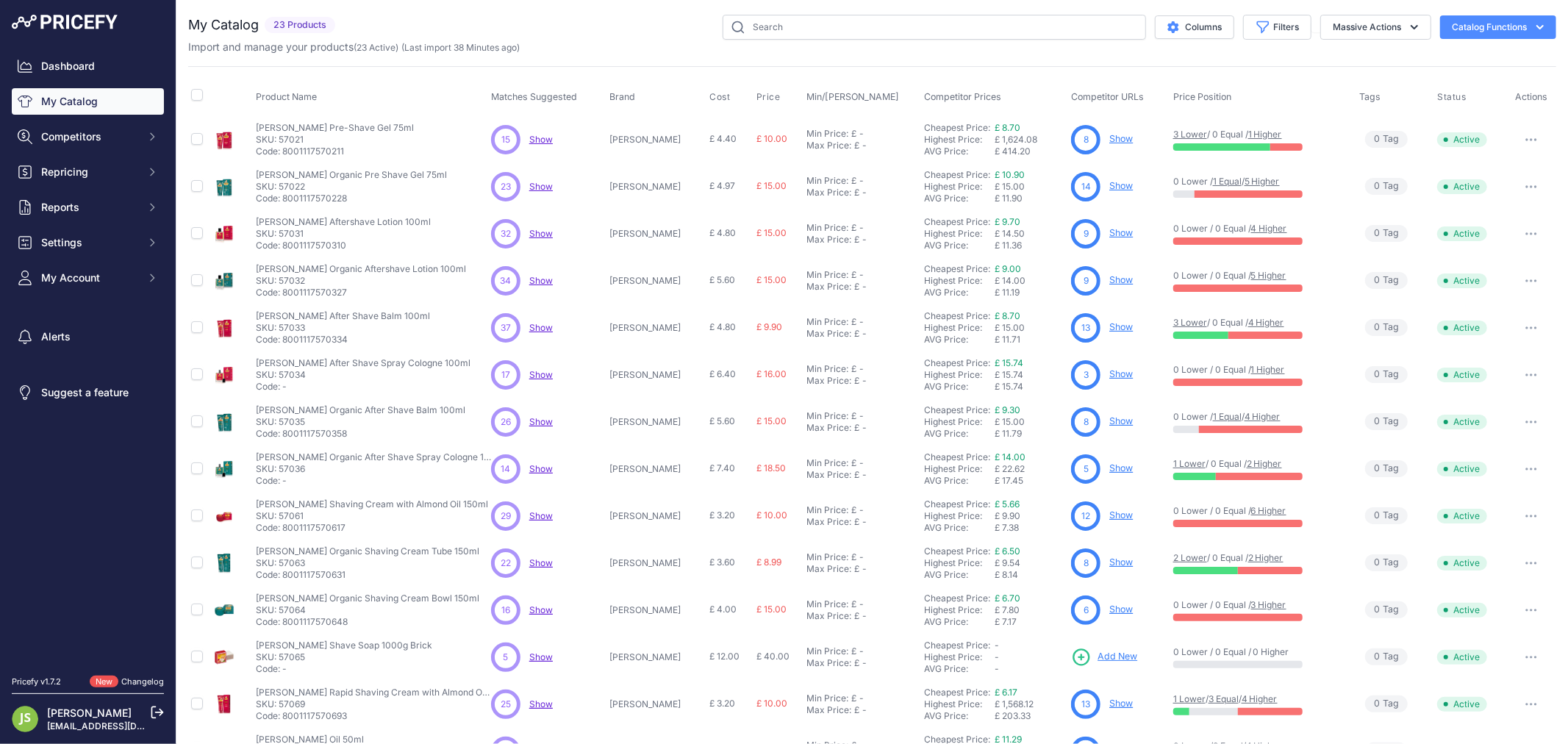
click at [1109, 232] on link "Show" at bounding box center [1121, 233] width 23 height 11
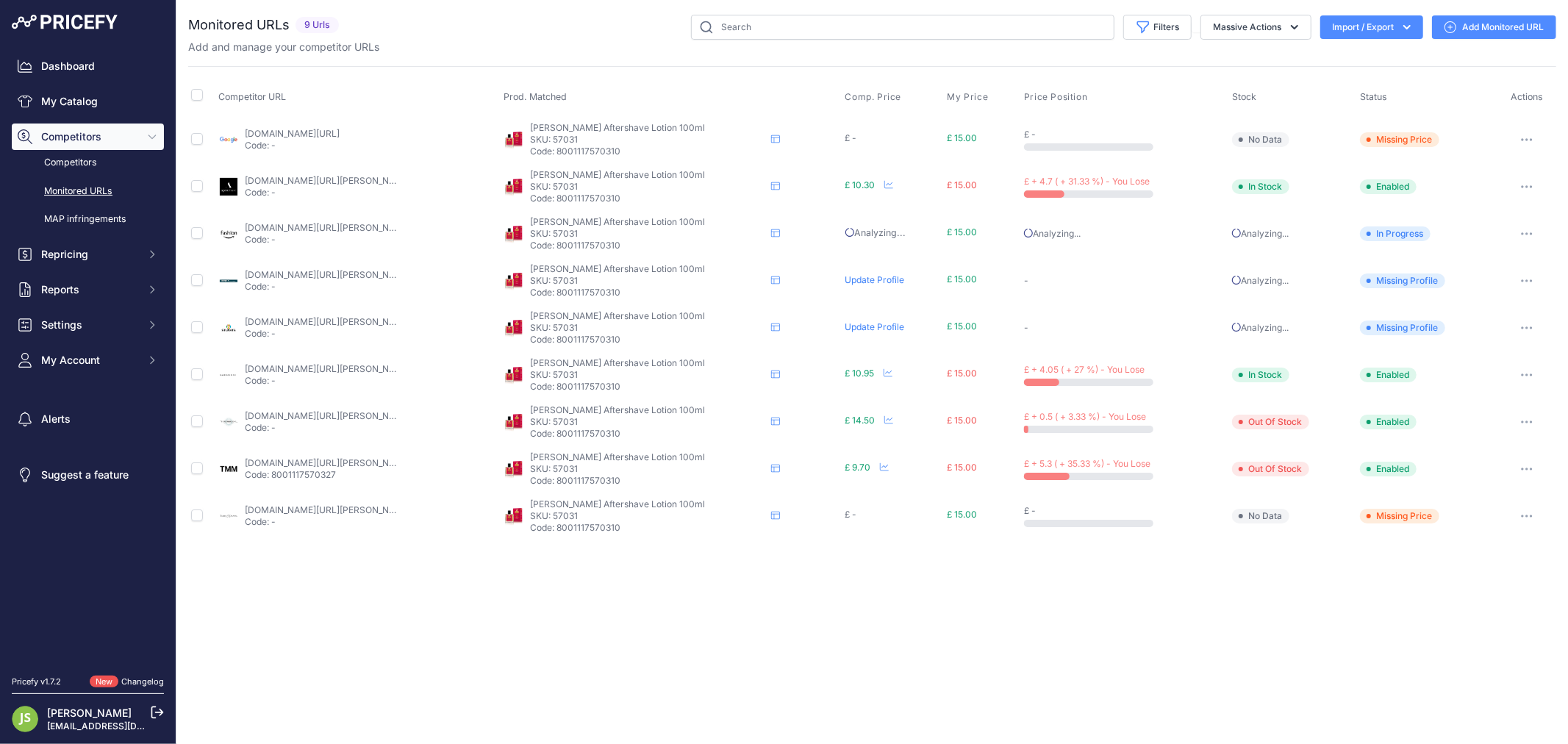
click at [340, 182] on link "[DOMAIN_NAME][URL][PERSON_NAME]" at bounding box center [328, 180] width 166 height 11
click at [350, 372] on link "[DOMAIN_NAME][URL][PERSON_NAME]" at bounding box center [328, 368] width 166 height 11
drag, startPoint x: 682, startPoint y: 362, endPoint x: 552, endPoint y: 362, distance: 130.0
click at [552, 362] on p "Cella Aftershave Lotion 100ml" at bounding box center [647, 363] width 235 height 12
click at [592, 372] on p "SKU: 57031" at bounding box center [647, 375] width 235 height 12
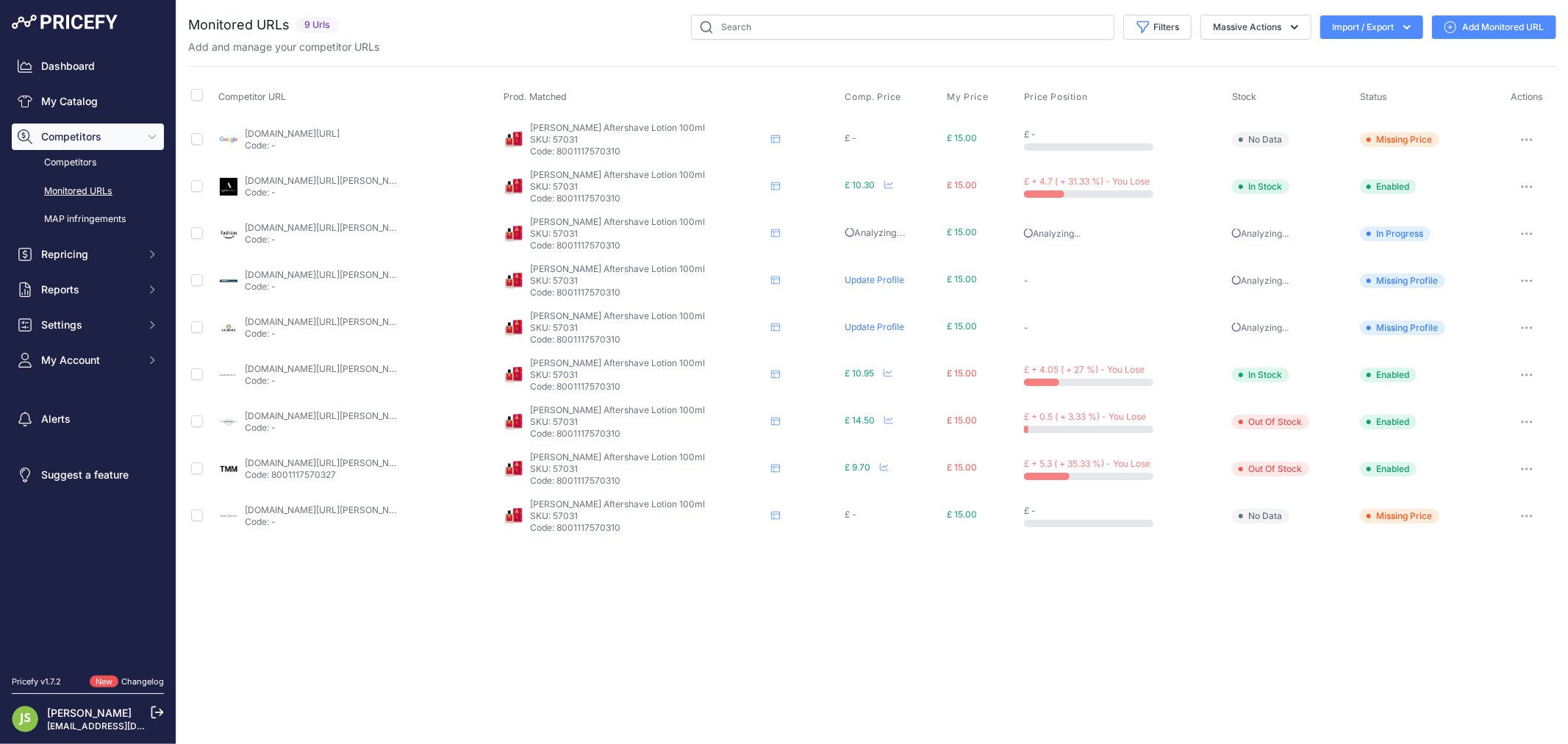
click at [592, 372] on p "SKU: 57031" at bounding box center [647, 375] width 235 height 12
copy p "57031"
click at [342, 415] on link "theenglishshavingcompany.com/cella-after-shave-lotion-100ml.html?prirule_jdsnik…" at bounding box center [328, 416] width 166 height 11
click at [360, 512] on link "traditionalshaving.co.uk/aftershave/5326533-cella-milano-aftershave-lotion-100m…" at bounding box center [328, 510] width 166 height 11
click at [351, 462] on link "themodernman.co.uk/cella-organic-aloe-vera-after-shave-lotion-100ml.html?prirul…" at bounding box center [363, 462] width 237 height 11
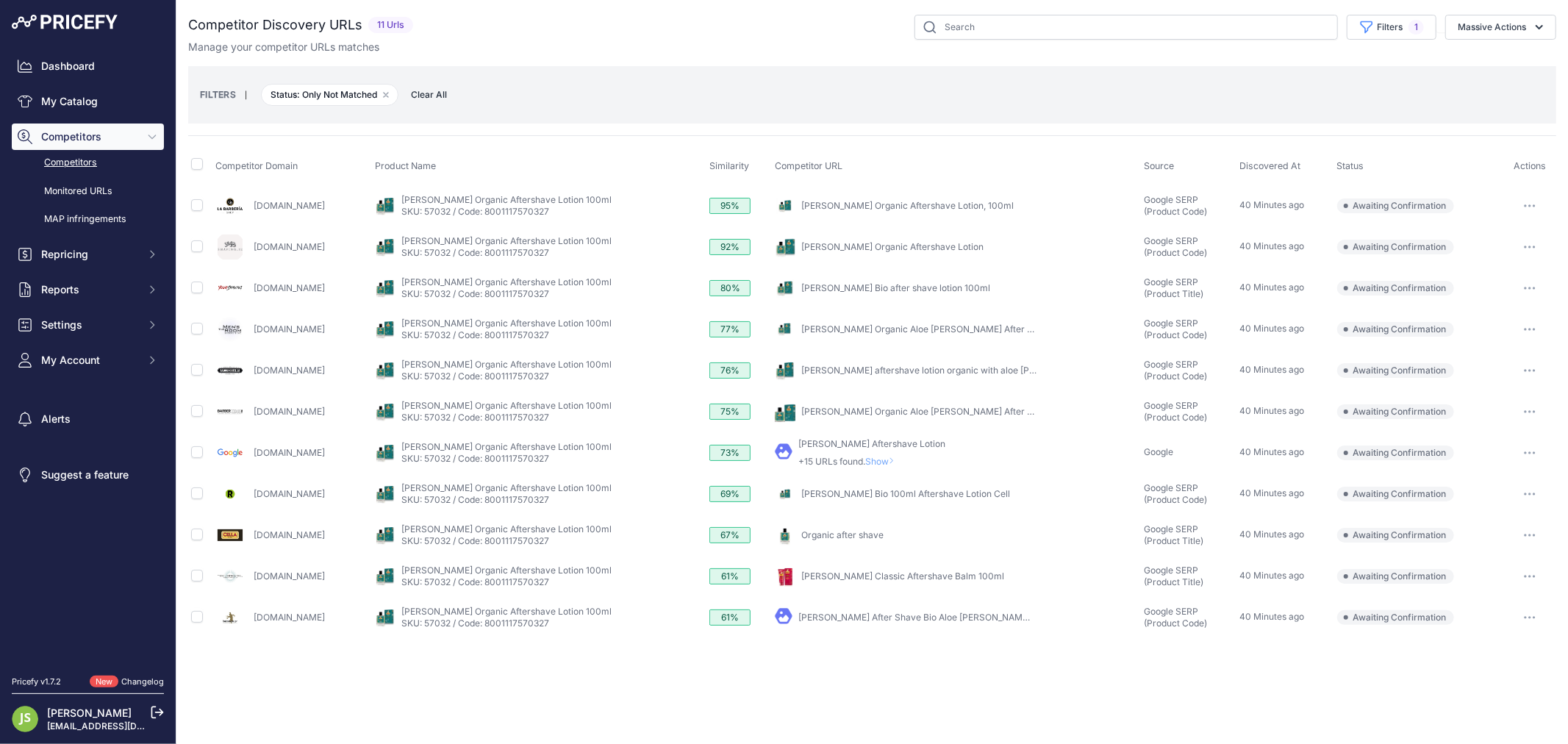
click at [908, 243] on link "[PERSON_NAME] Organic Aftershave Lotion" at bounding box center [893, 247] width 183 height 11
click at [1526, 253] on button "button" at bounding box center [1530, 247] width 29 height 21
click at [1482, 287] on button "Confirm match" at bounding box center [1493, 278] width 121 height 23
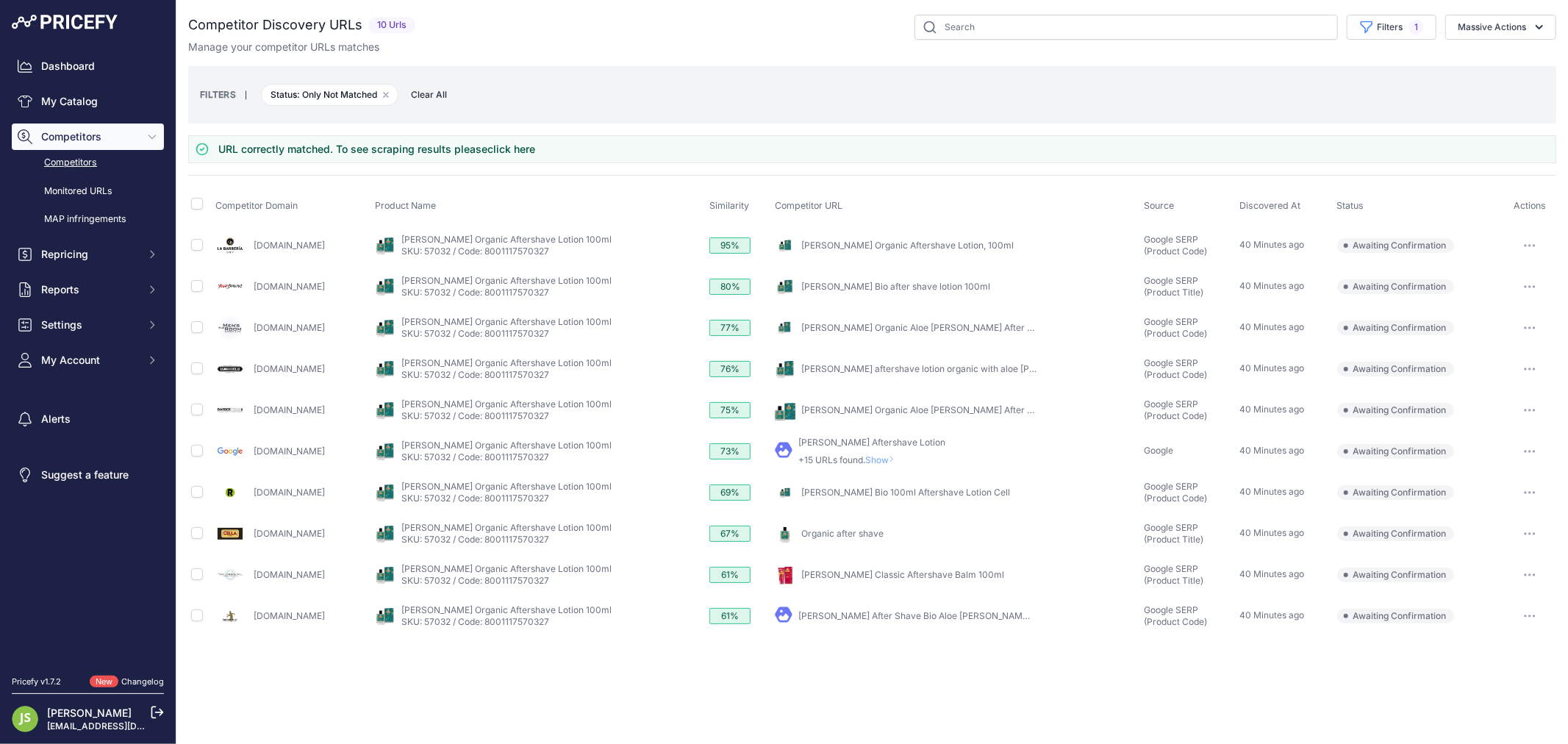
click at [840, 529] on link "Organic after shave" at bounding box center [843, 533] width 83 height 11
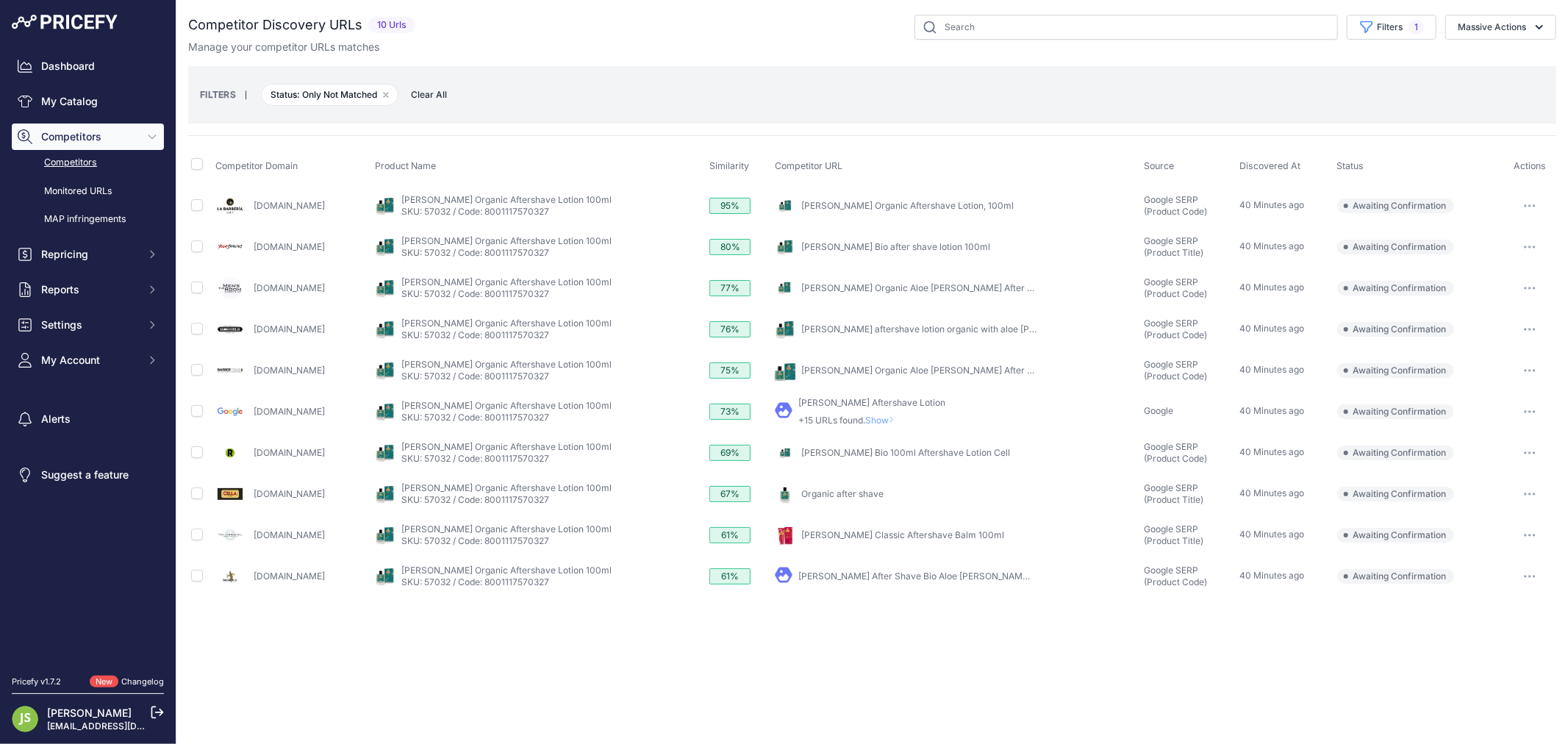
click at [821, 532] on link "[PERSON_NAME] Classic Aftershave Balm 100ml" at bounding box center [903, 535] width 203 height 11
click at [828, 371] on link "[PERSON_NAME] Organic Aloe [PERSON_NAME] After Shave Lotion 3.4 oz" at bounding box center [955, 370] width 308 height 11
click at [852, 200] on link "[PERSON_NAME] Organic Aftershave Lotion, 100ml" at bounding box center [908, 205] width 212 height 11
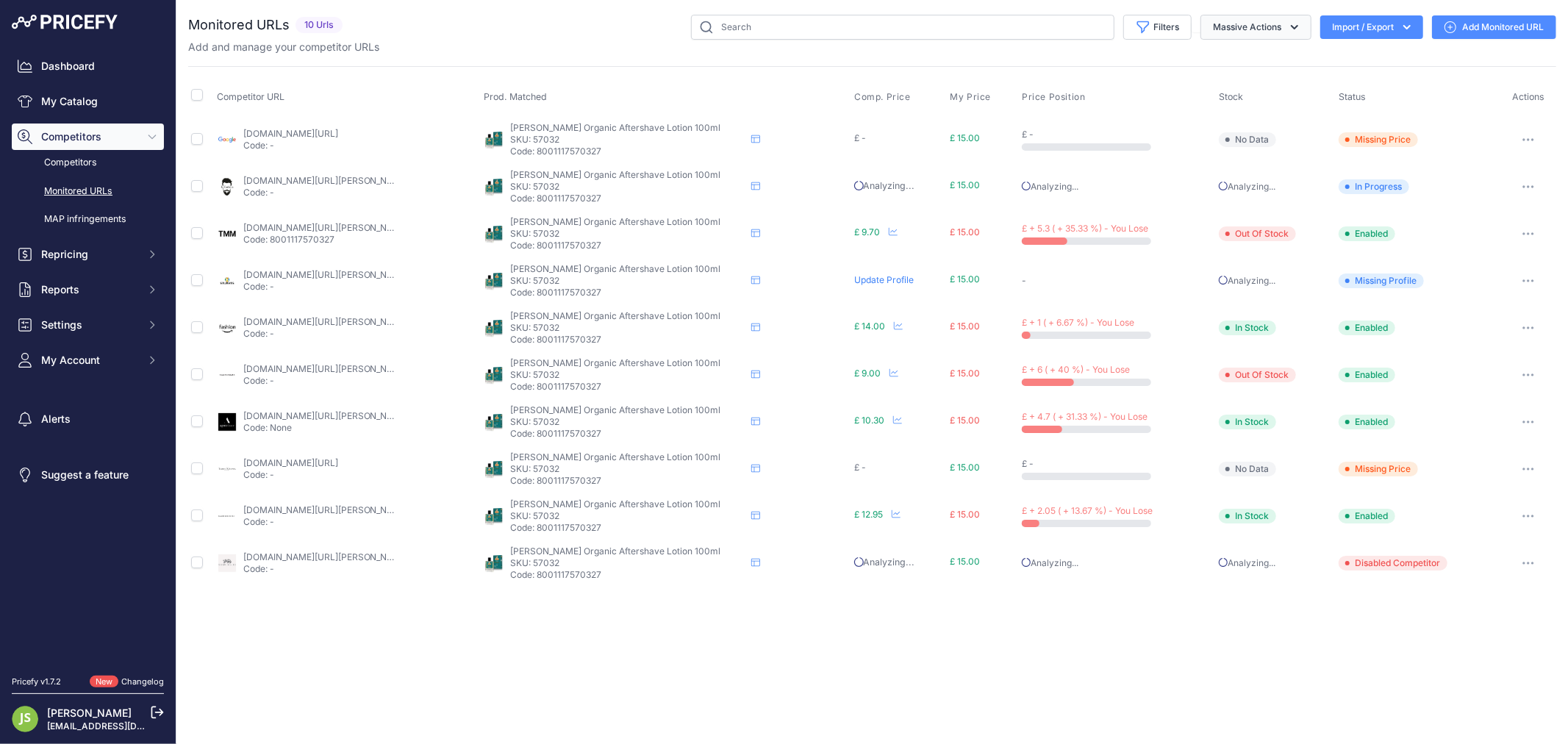
click at [1243, 32] on button "Massive Actions" at bounding box center [1256, 27] width 111 height 25
click at [1166, 28] on button "Filters" at bounding box center [1157, 27] width 68 height 25
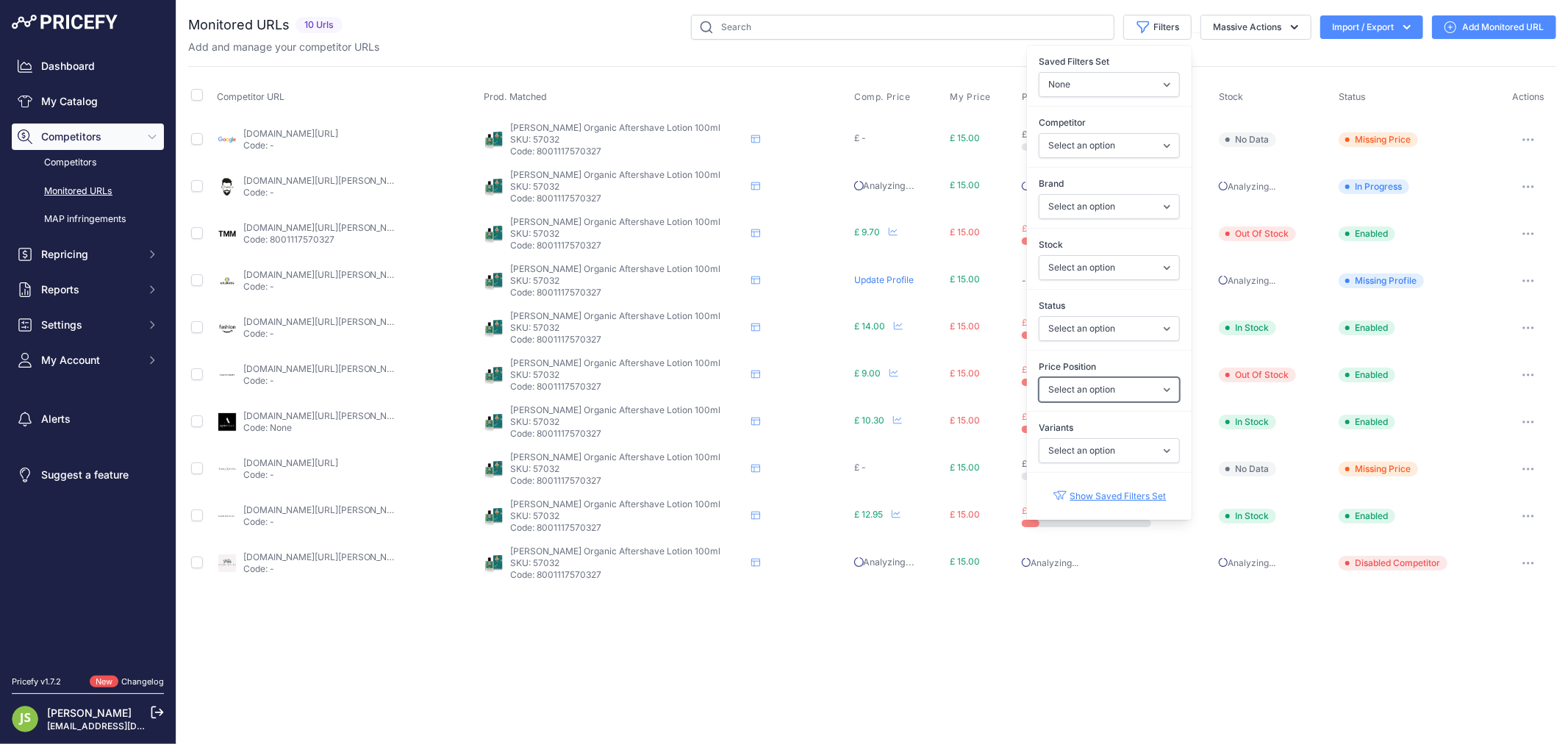
click at [1086, 387] on select "Select an option I am lower Same price I am higher" at bounding box center [1109, 389] width 141 height 25
select select "0"
click at [1039, 378] on select "Select an option I am lower Same price I am higher" at bounding box center [1109, 389] width 141 height 25
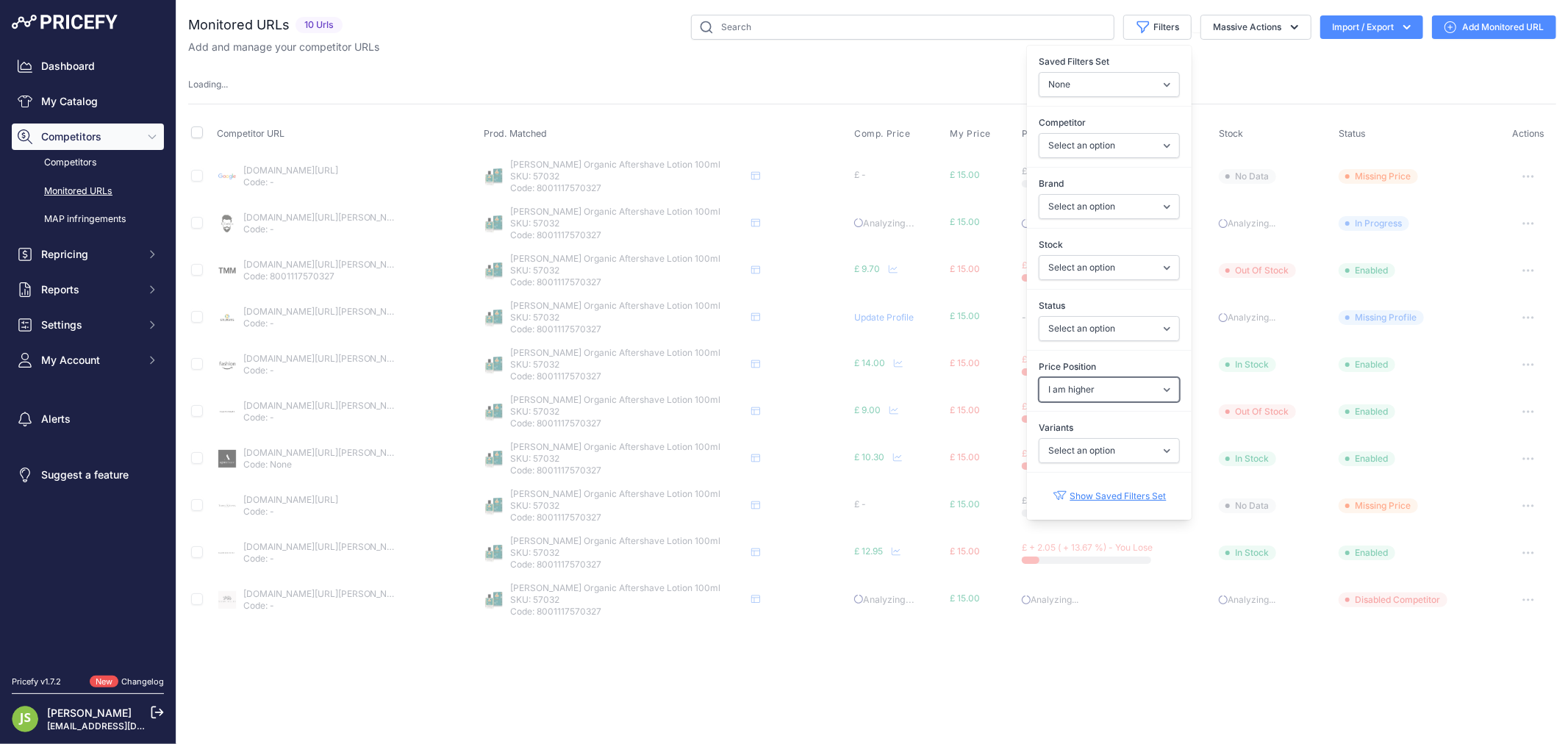
select select
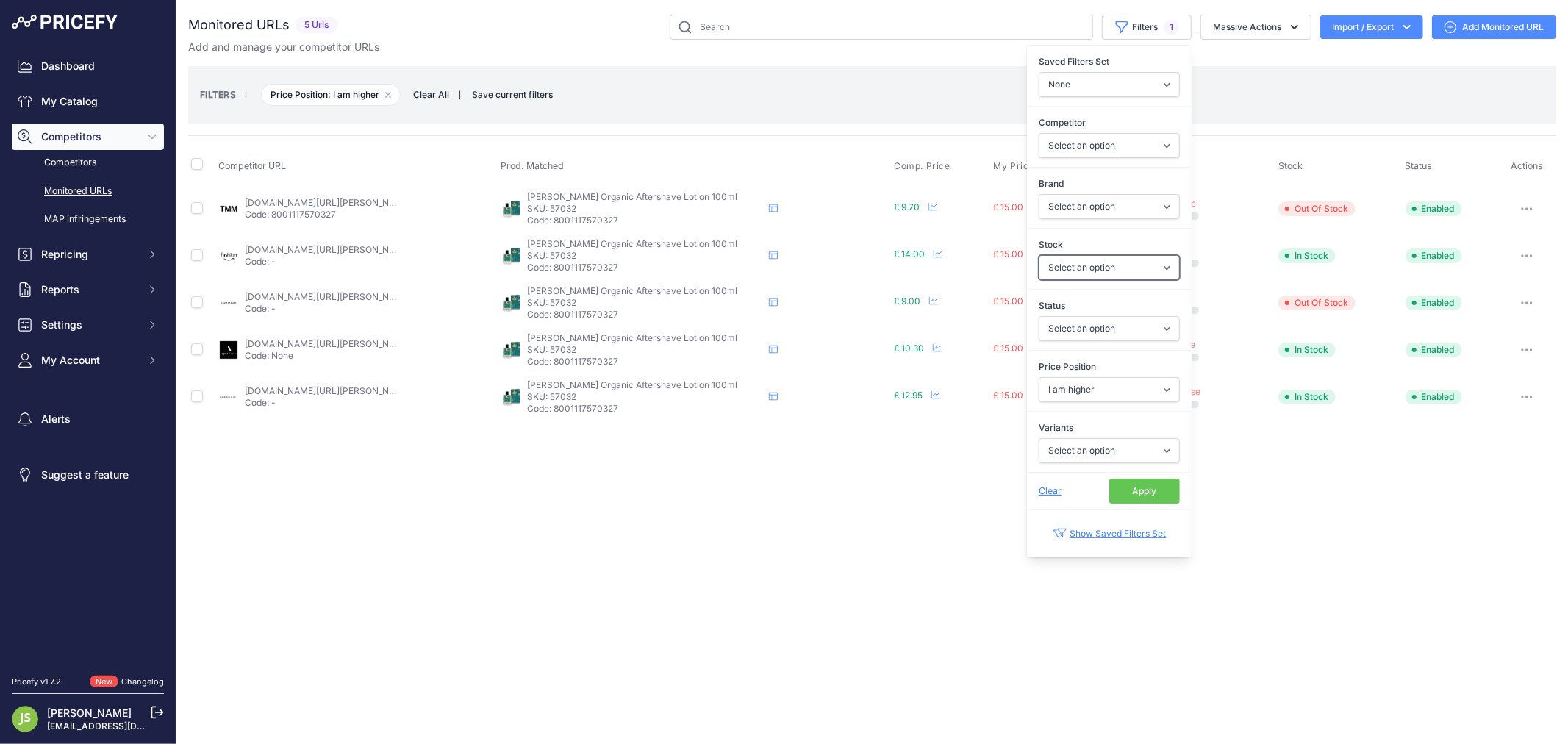
click at [1086, 271] on select "Select an option In Stock Out Of Stock" at bounding box center [1109, 267] width 141 height 25
select select "1"
click at [1039, 255] on select "Select an option In Stock Out Of Stock" at bounding box center [1109, 267] width 141 height 25
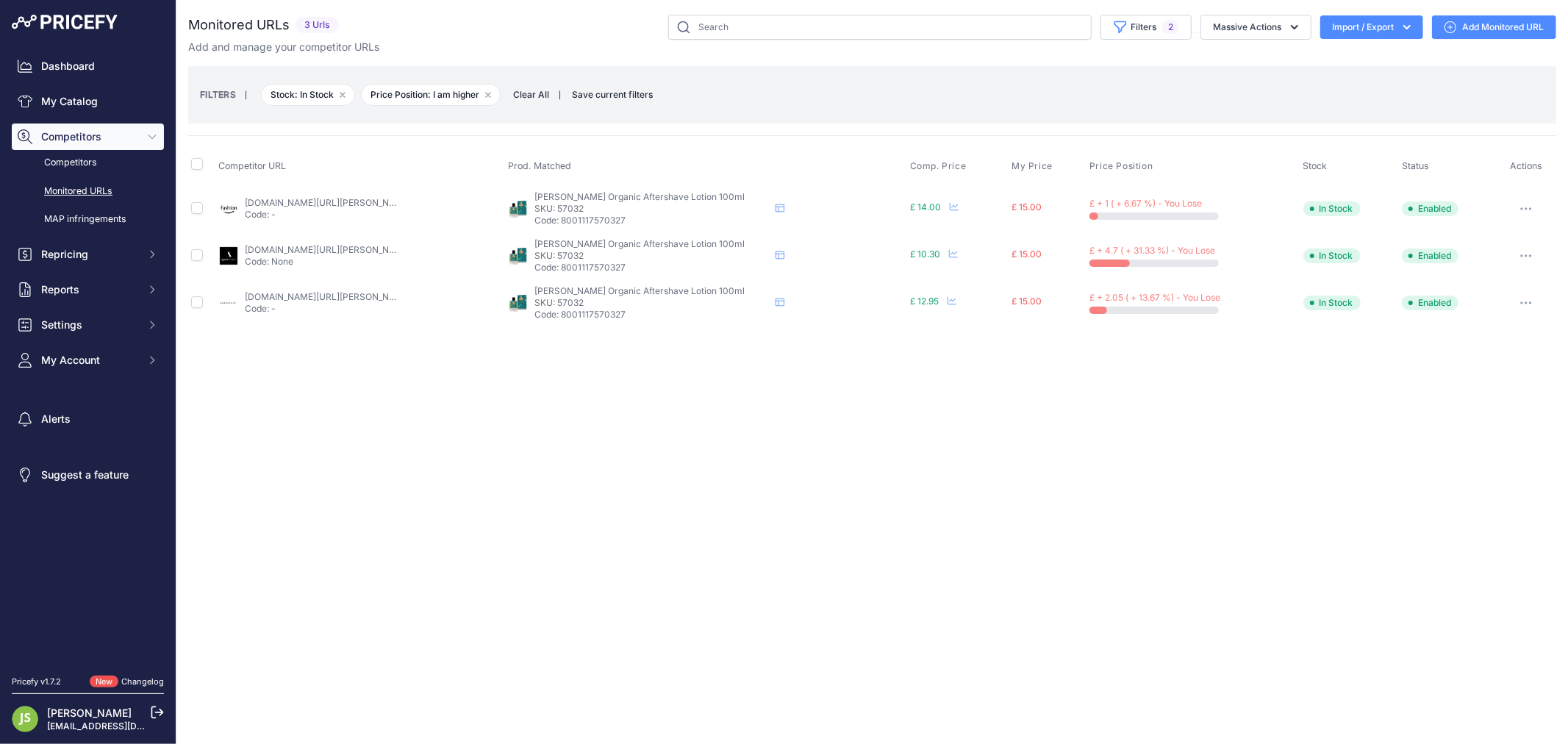
click at [681, 573] on div "Close You are not connected to the internet." at bounding box center [872, 372] width 1391 height 744
click at [369, 248] on link "agentshave.co.uk/cella-bio-organic-after-shave-lotion-aloe-vera-100ml/?prirule_…" at bounding box center [363, 249] width 237 height 11
click at [589, 302] on p "SKU: 57032" at bounding box center [652, 303] width 235 height 12
copy p "57032"
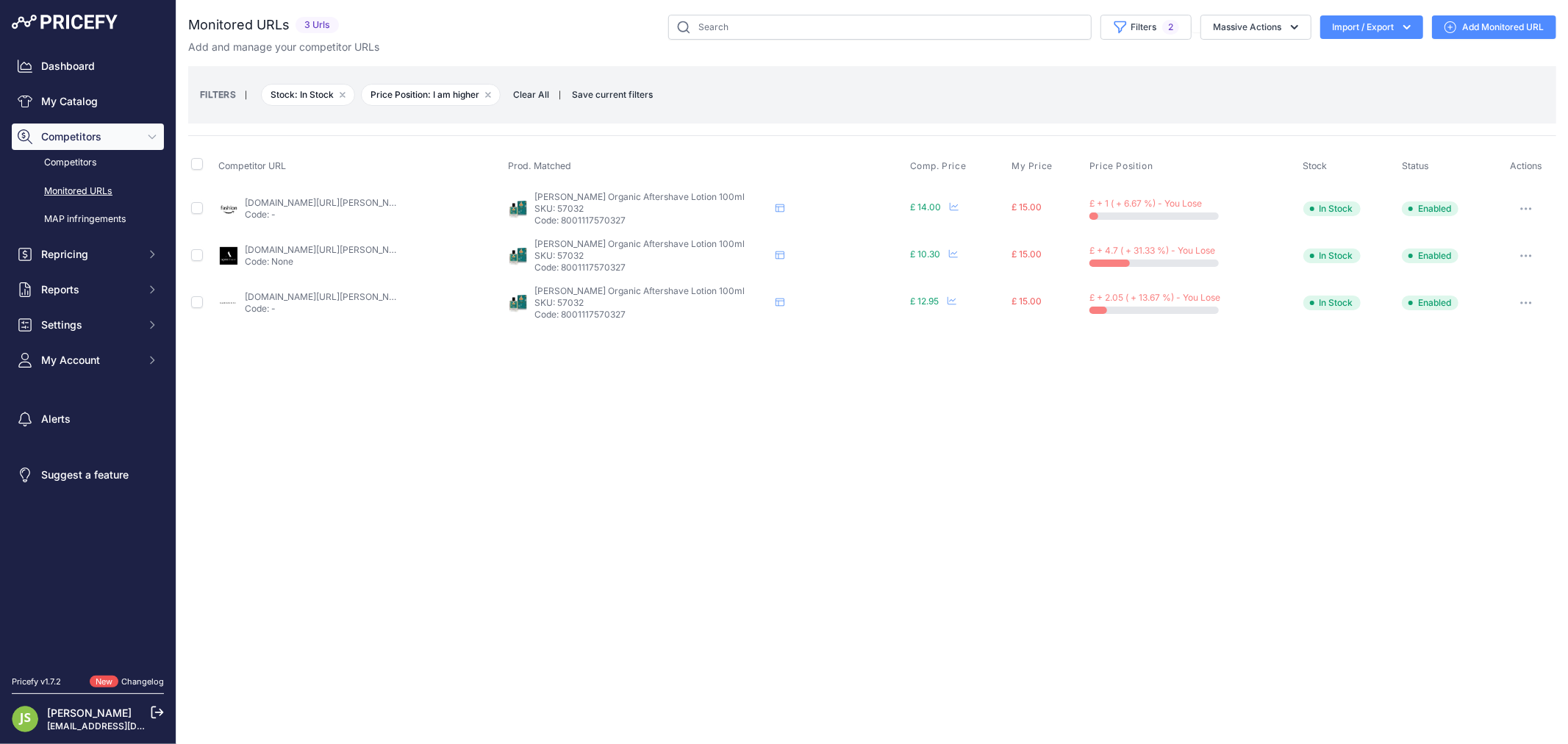
click at [341, 207] on link "amazon.co.uk/cella-organic-after-shave-lotion/dp/b07q86jssm?prirule_jdsnikfkfjs…" at bounding box center [328, 203] width 166 height 11
click at [292, 247] on link "agentshave.co.uk/cella-bio-organic-after-shave-lotion-aloe-vera-100ml/?prirule_…" at bounding box center [363, 249] width 237 height 11
click at [39, 111] on link "My Catalog" at bounding box center [88, 101] width 153 height 27
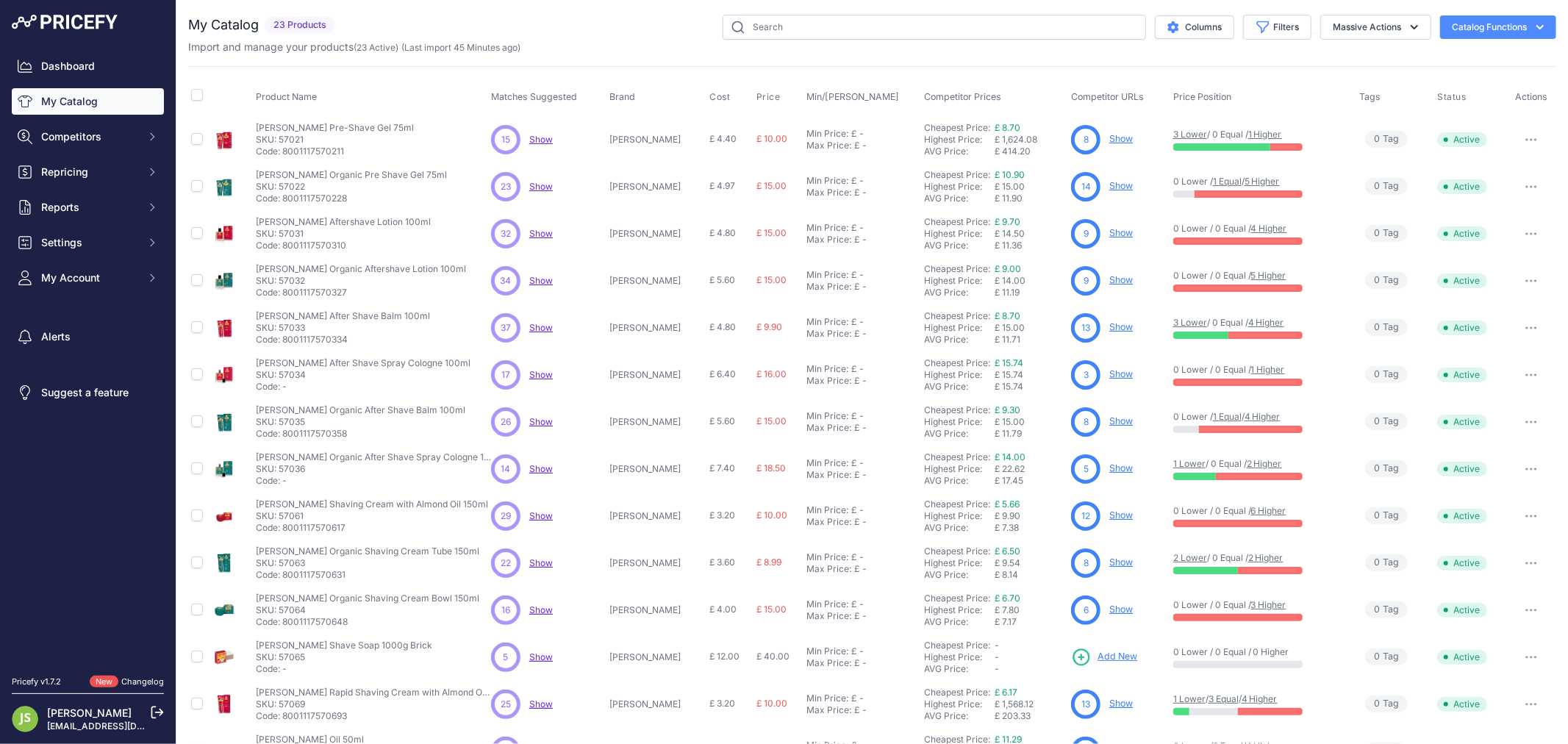
click at [295, 331] on p "SKU: 57033" at bounding box center [343, 328] width 174 height 12
click at [292, 372] on p "SKU: 57034" at bounding box center [363, 375] width 215 height 12
click at [290, 427] on p "SKU: 57035" at bounding box center [360, 422] width 209 height 12
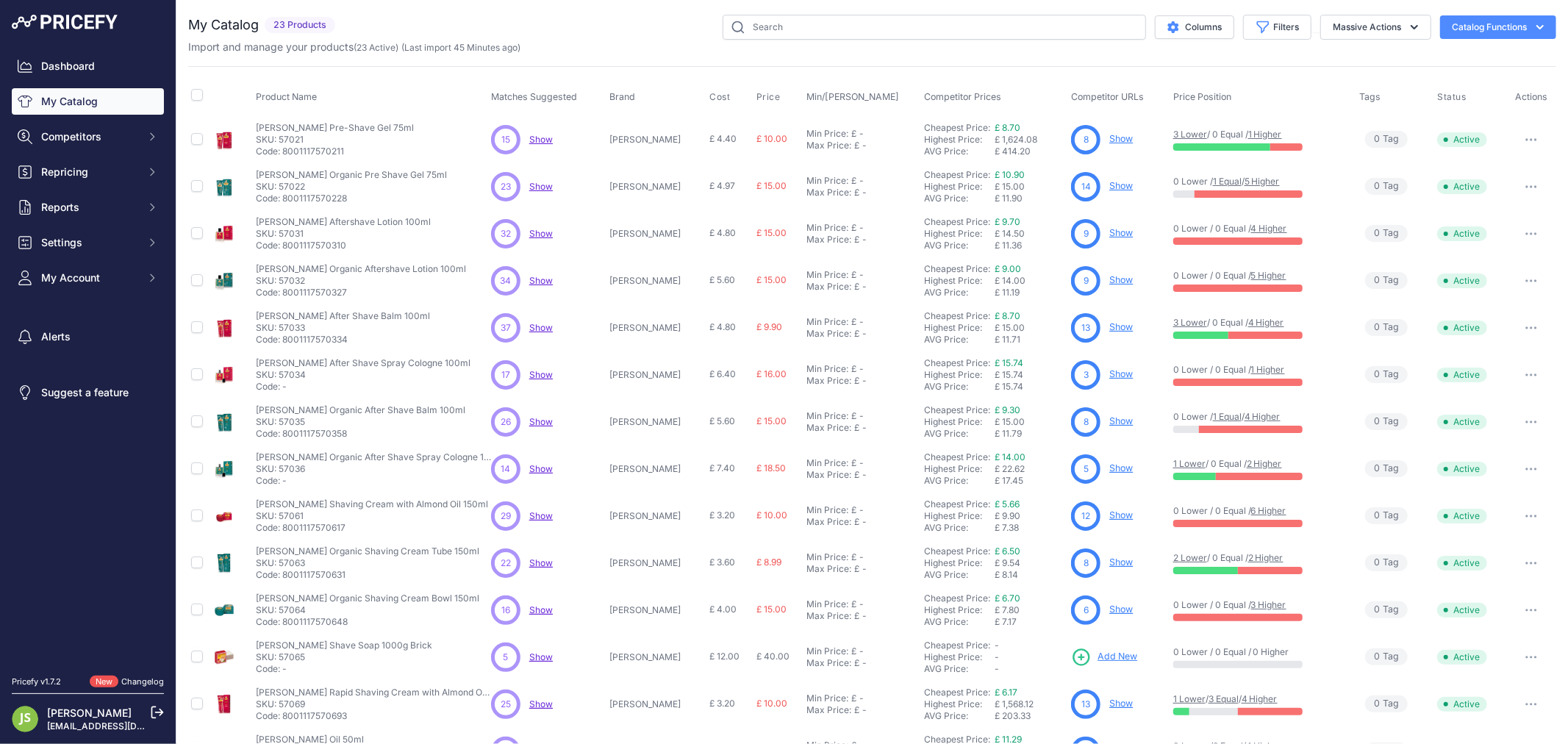
click at [291, 422] on p "SKU: 57035" at bounding box center [360, 422] width 209 height 12
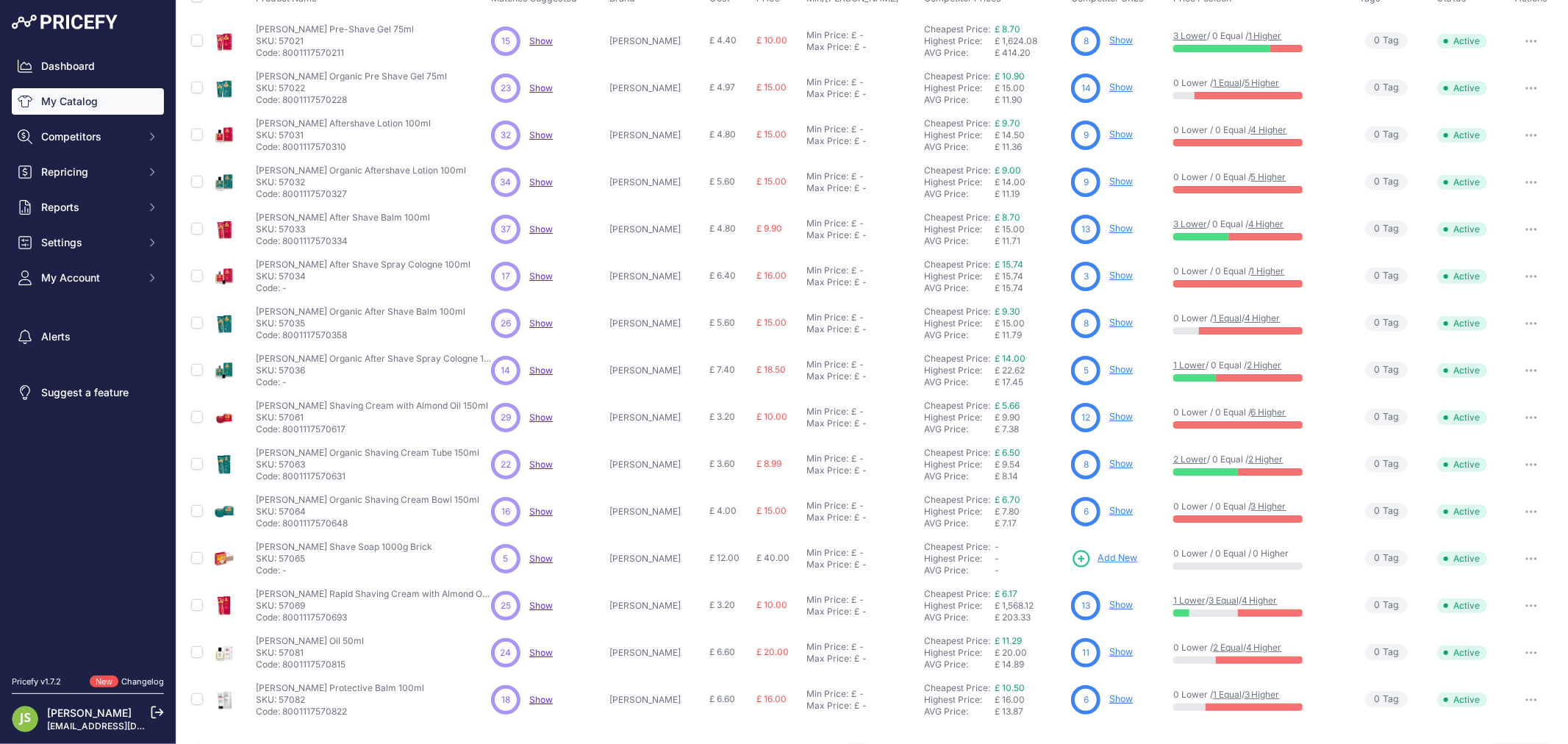
scroll to position [137, 0]
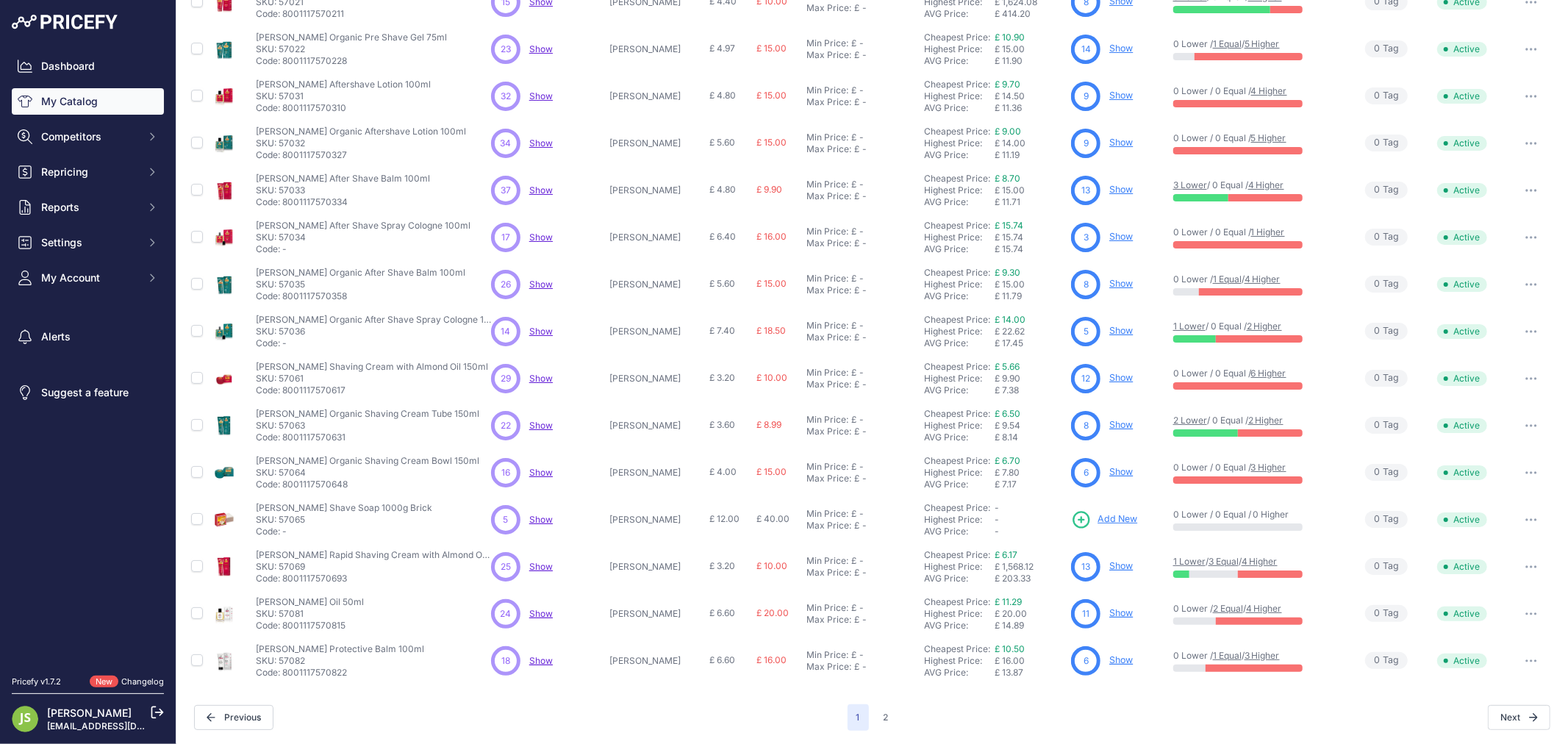
click at [297, 329] on p "SKU: 57036" at bounding box center [373, 332] width 235 height 12
click at [549, 378] on span "Show" at bounding box center [540, 378] width 23 height 11
click at [296, 377] on p "SKU: 57061" at bounding box center [372, 378] width 232 height 12
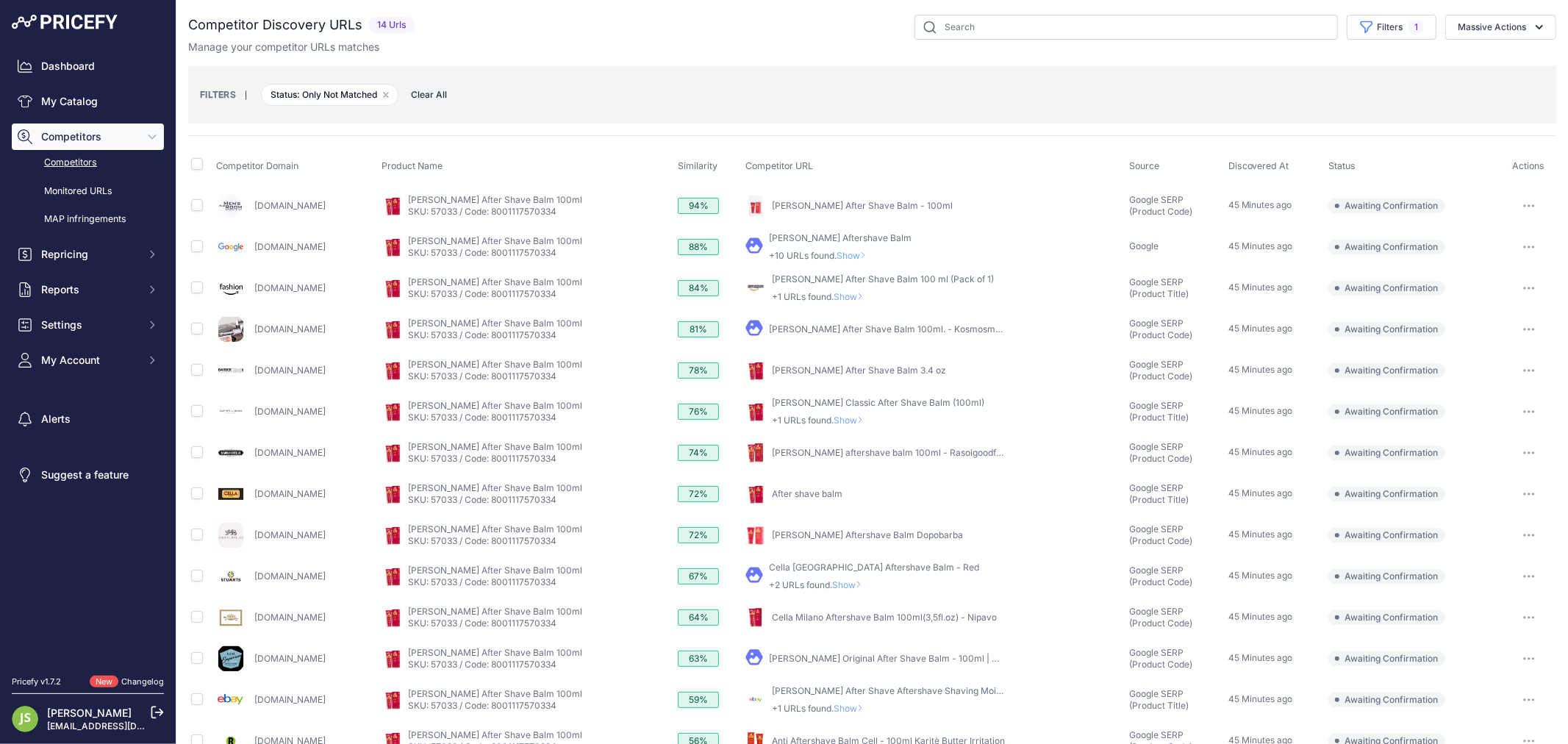
click at [869, 419] on span "Show" at bounding box center [851, 420] width 35 height 11
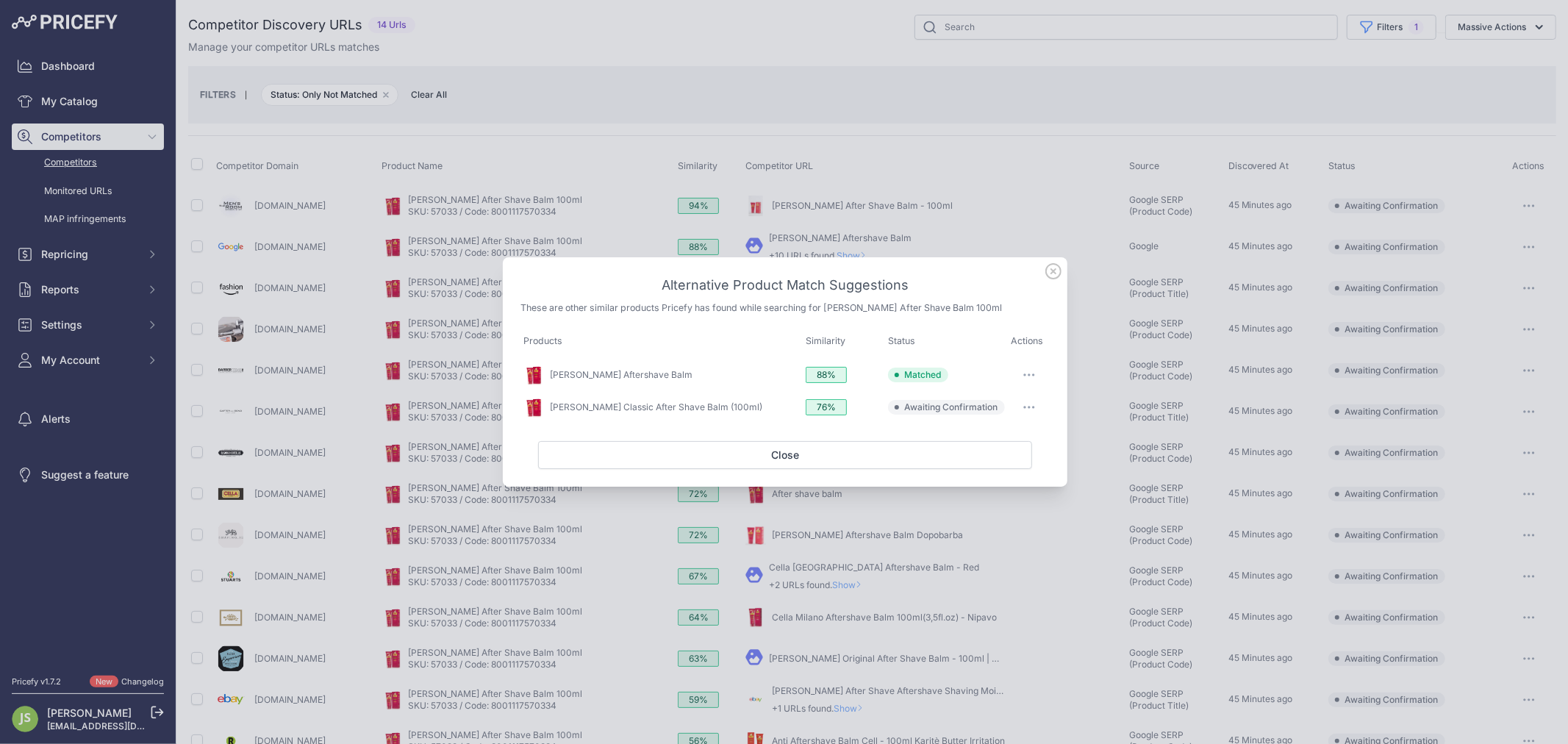
click at [1053, 273] on icon at bounding box center [1053, 271] width 16 height 16
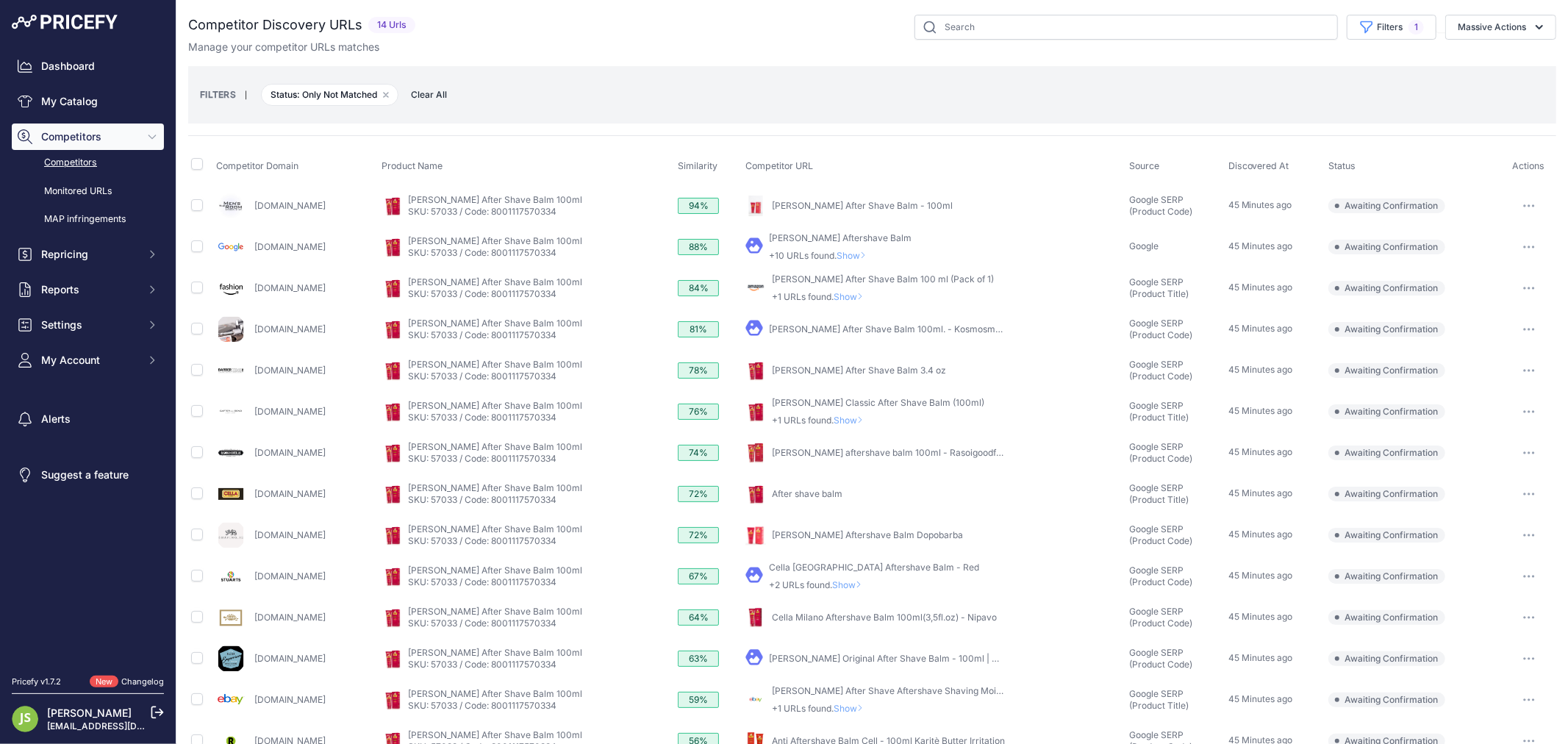
scroll to position [32, 0]
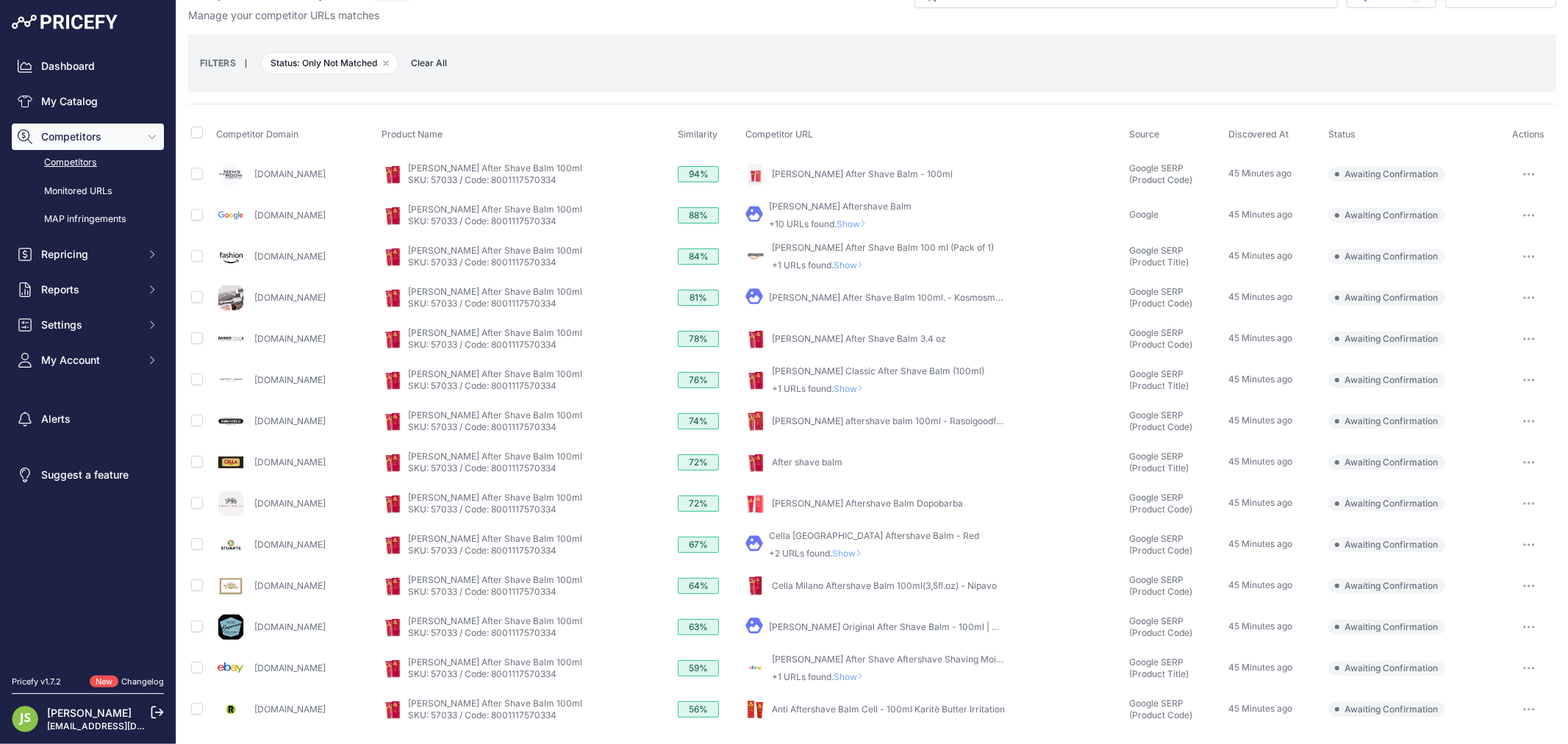
click at [867, 548] on span "Show" at bounding box center [849, 553] width 35 height 11
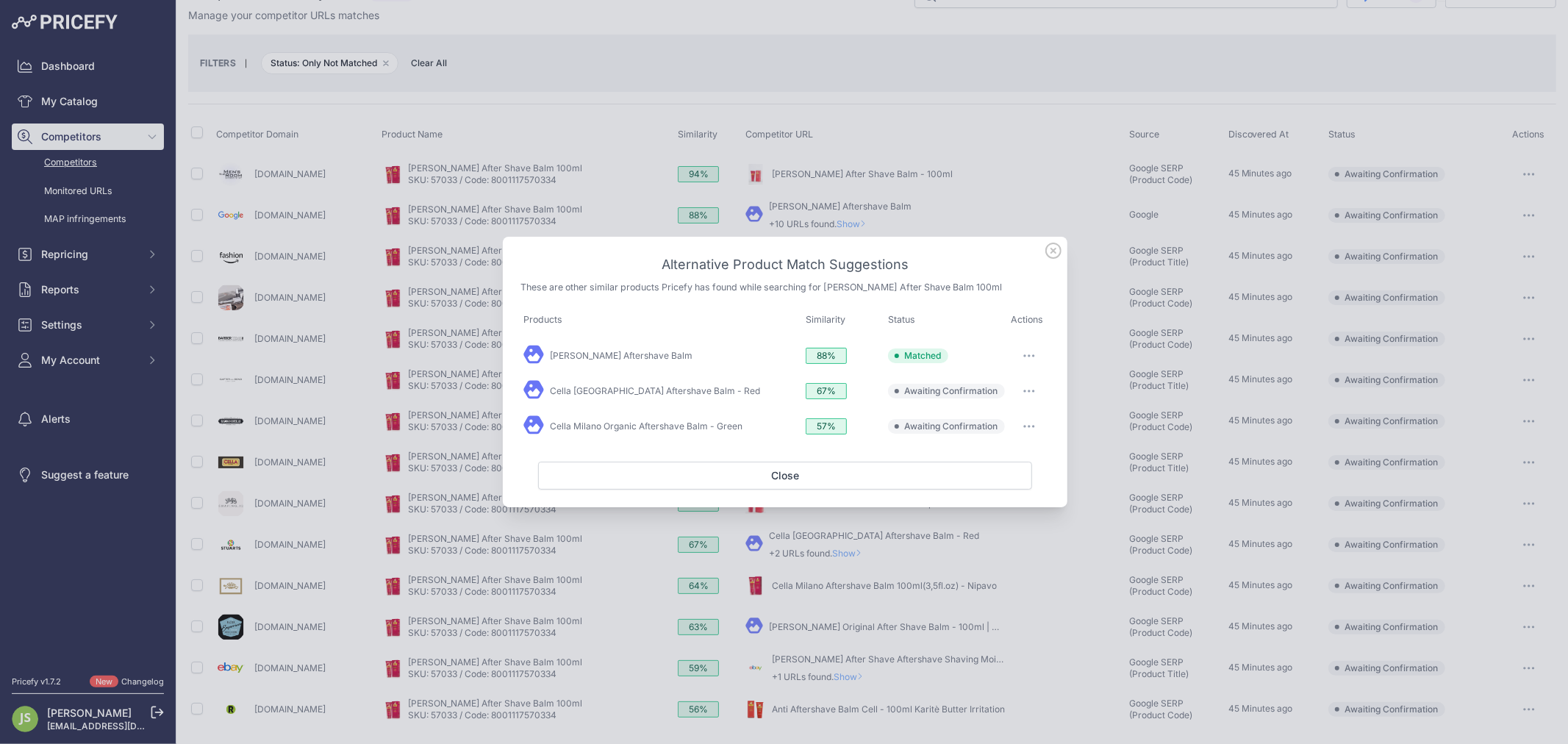
click at [621, 362] on div "[PERSON_NAME] Aftershave Balm" at bounding box center [661, 355] width 277 height 23
click at [622, 353] on link "[PERSON_NAME] Aftershave Balm" at bounding box center [621, 355] width 142 height 11
click at [1056, 255] on icon at bounding box center [1053, 250] width 16 height 16
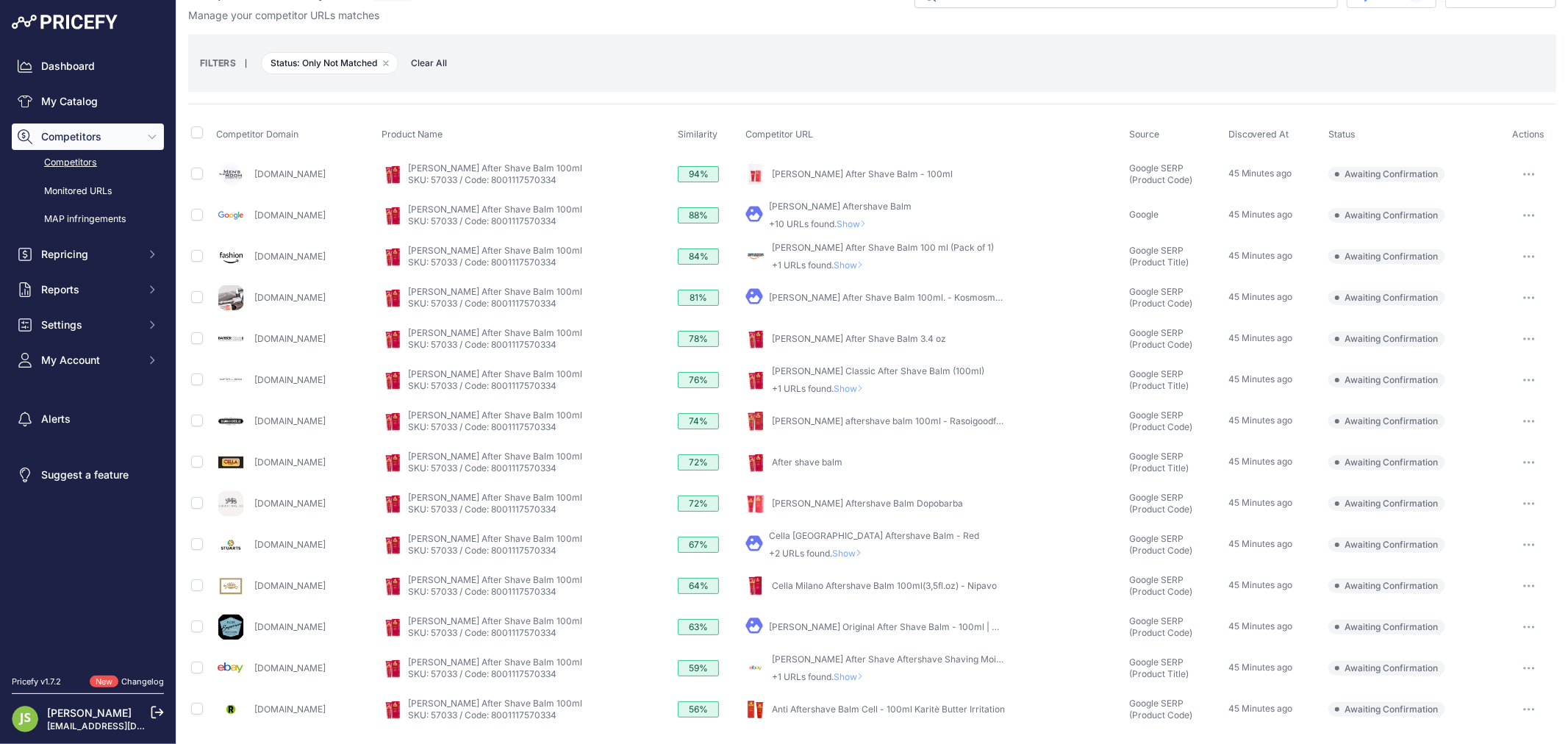
click at [869, 678] on span "Show" at bounding box center [851, 677] width 35 height 11
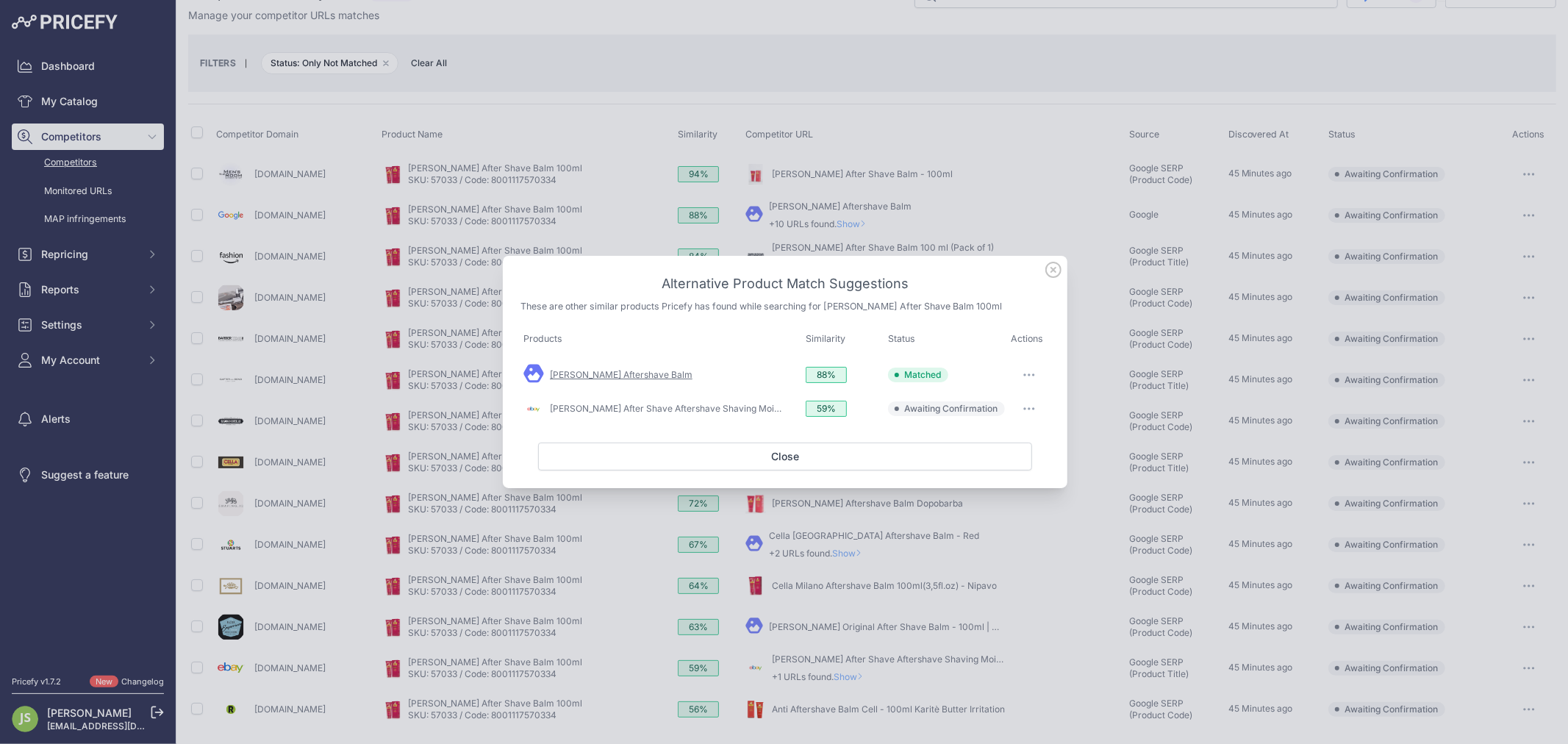
click at [637, 377] on link "[PERSON_NAME] Aftershave Balm" at bounding box center [621, 374] width 142 height 11
click at [1066, 268] on div "Alternative Product Match Suggestions These are other similar products Pricefy …" at bounding box center [784, 372] width 565 height 232
click at [1057, 263] on icon at bounding box center [1053, 269] width 15 height 15
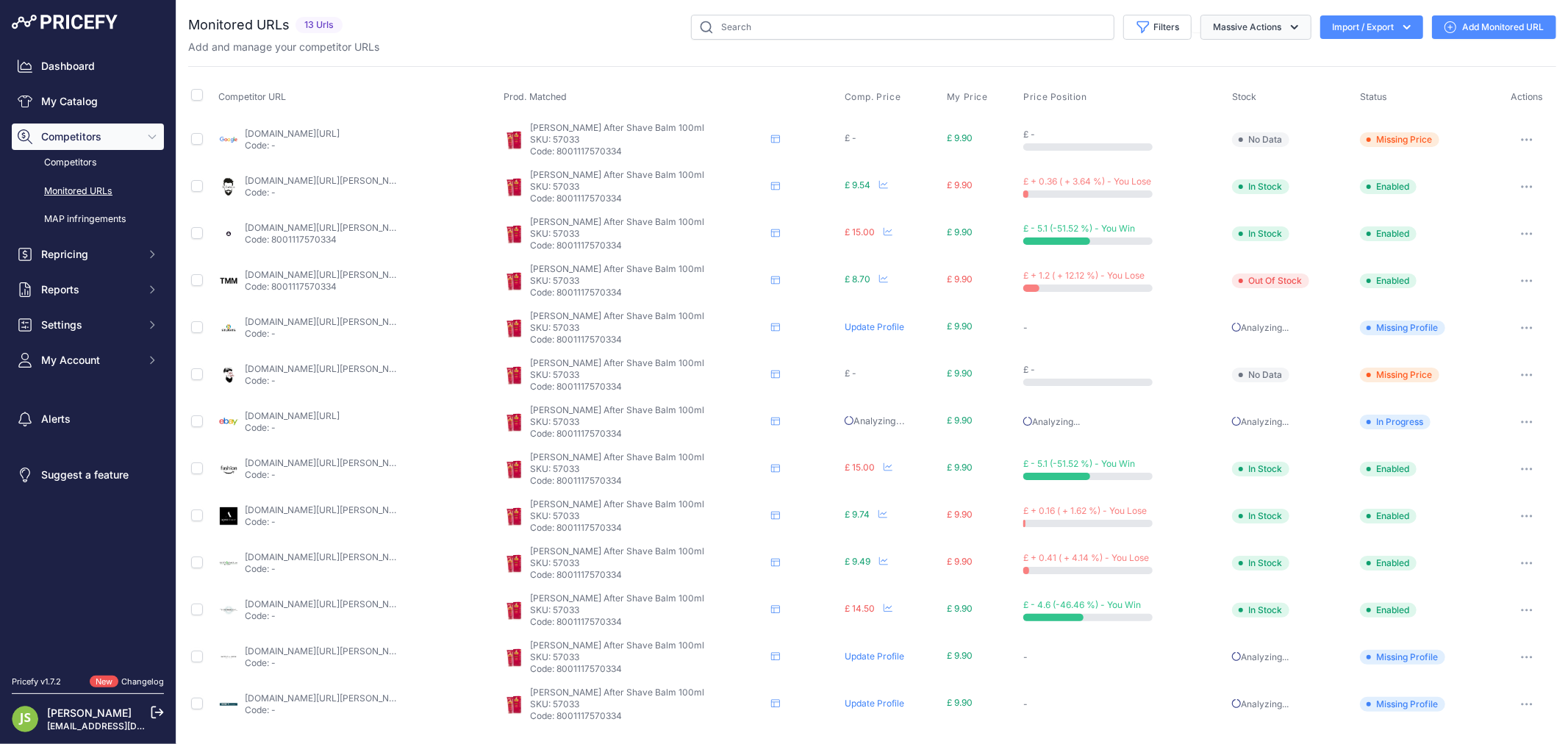
click at [1236, 35] on button "Massive Actions" at bounding box center [1256, 27] width 111 height 25
click at [1163, 13] on div "You are not connected to the internet. Monitored URLs" at bounding box center [871, 371] width 1368 height 742
click at [1164, 25] on button "Filters" at bounding box center [1157, 27] width 68 height 25
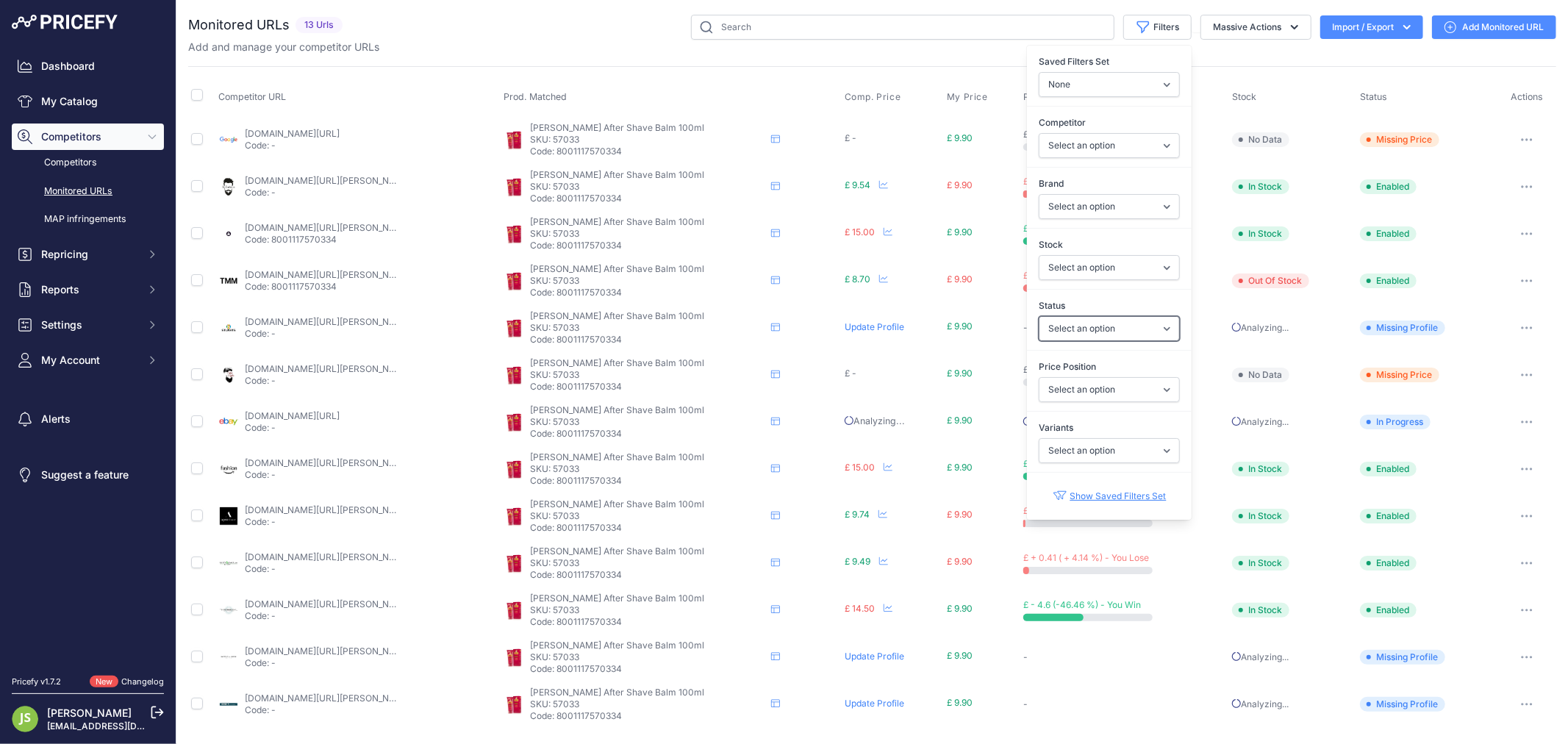
click at [1104, 333] on select "Select an option Enabled Disabled In progress Scraping Failed Not Found Missing…" at bounding box center [1109, 328] width 141 height 25
drag, startPoint x: 1130, startPoint y: 303, endPoint x: 1130, endPoint y: 315, distance: 12.0
click at [1130, 303] on label "Status" at bounding box center [1109, 305] width 141 height 15
click at [1130, 316] on select "Select an option Enabled Disabled In progress Scraping Failed Not Found Missing…" at bounding box center [1109, 328] width 141 height 25
click at [1111, 394] on select "Select an option I am lower Same price I am higher" at bounding box center [1109, 389] width 141 height 25
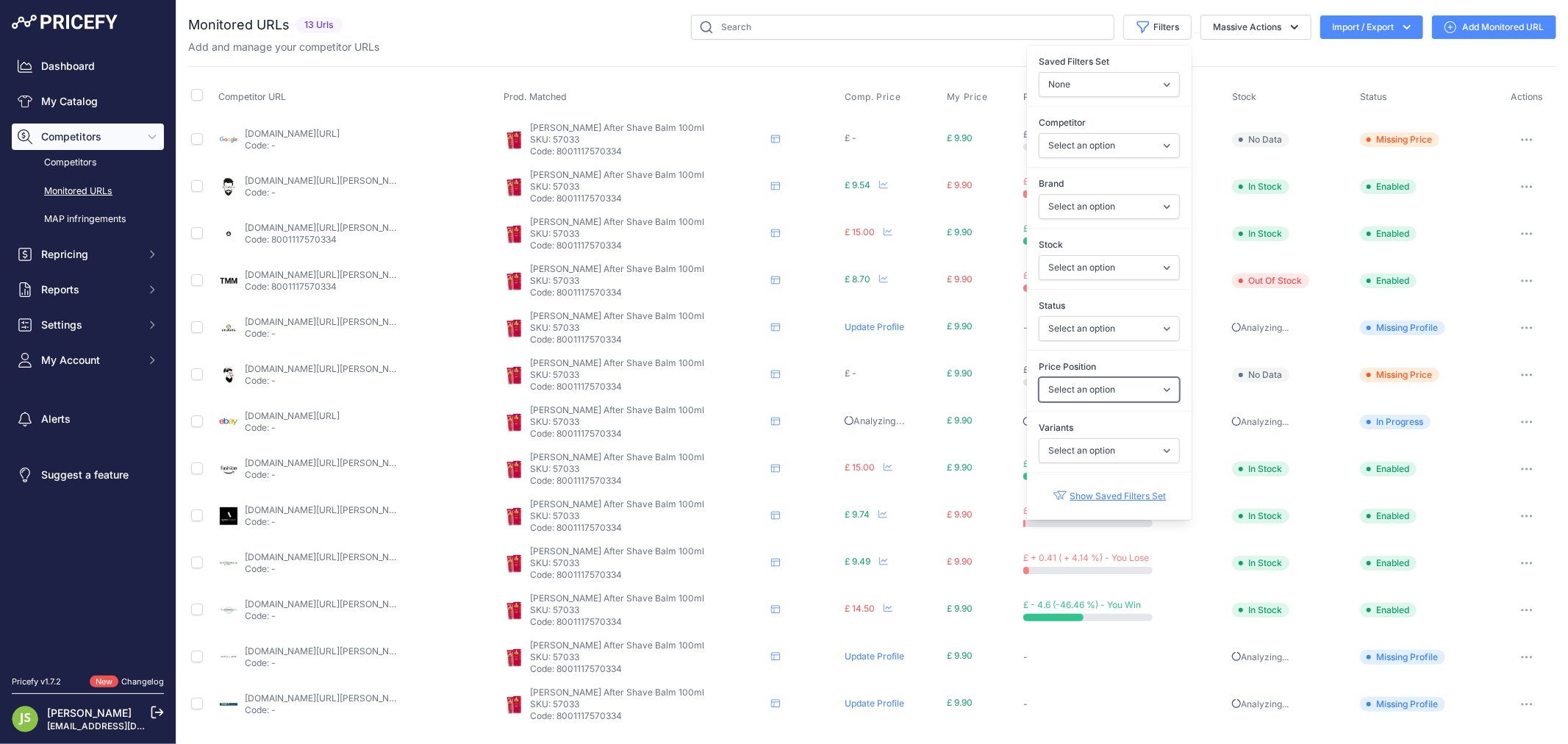
select select "0"
click at [1039, 378] on select "Select an option I am lower Same price I am higher" at bounding box center [1109, 389] width 141 height 25
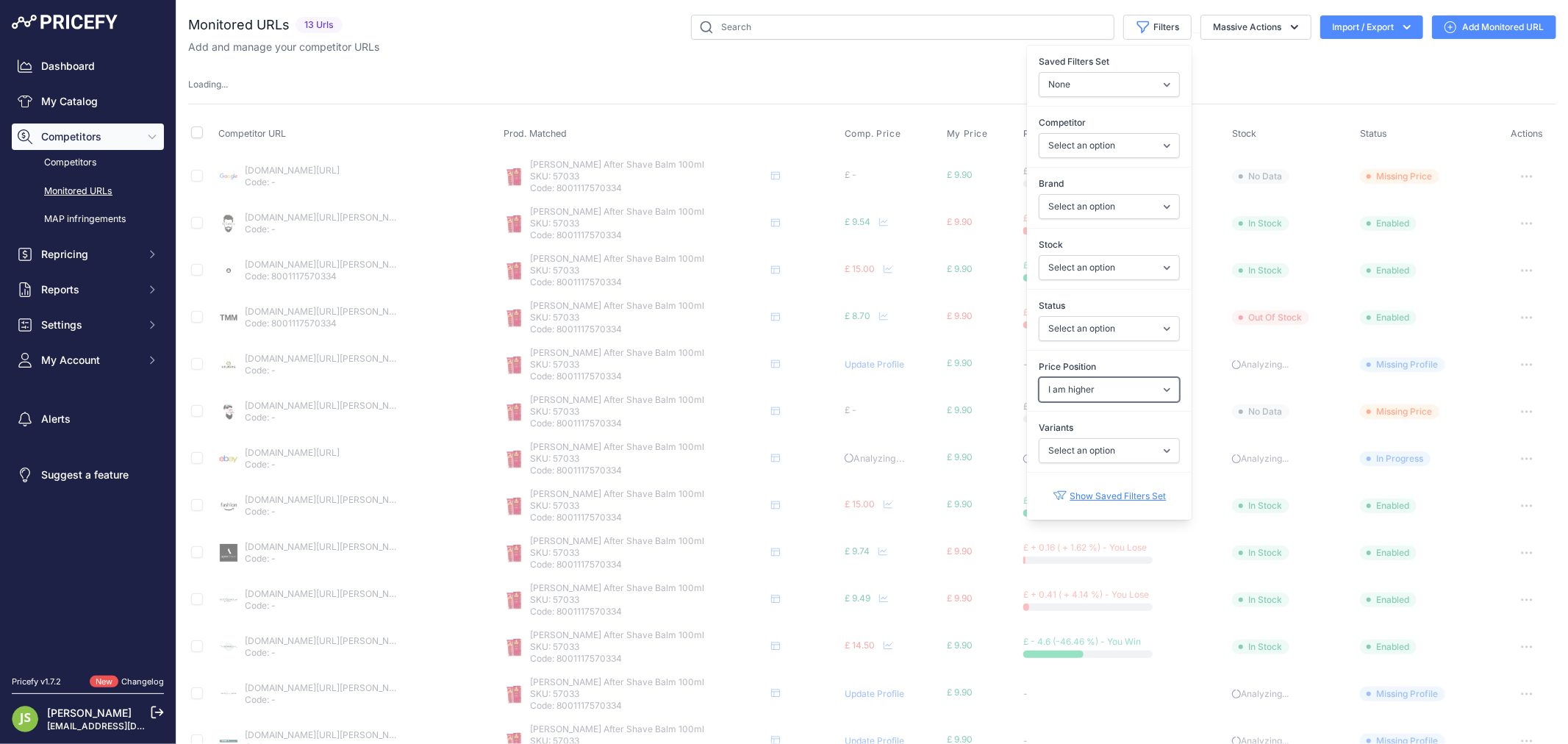
select select
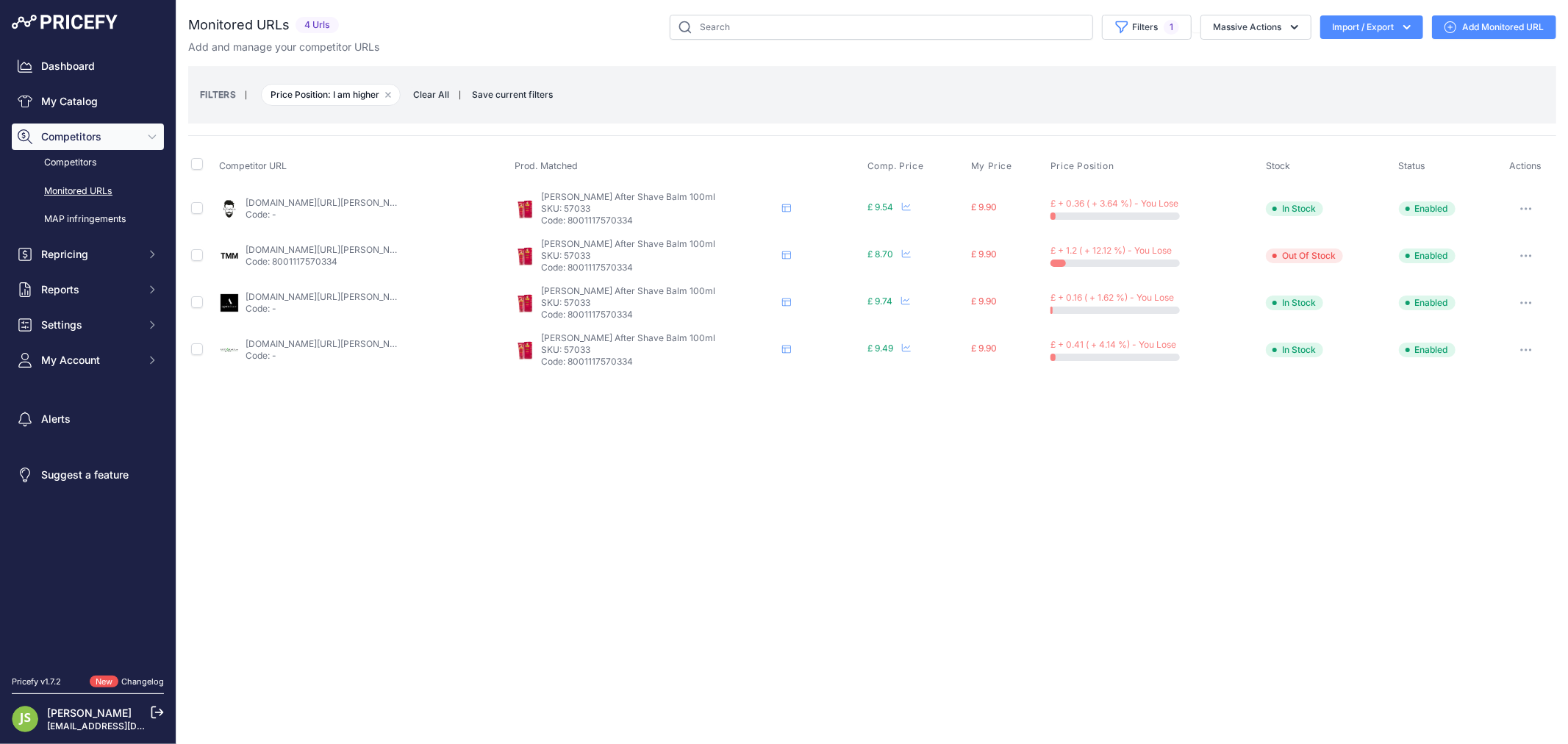
click at [813, 516] on div "Close You are not connected to the internet." at bounding box center [872, 372] width 1391 height 744
click at [363, 247] on link "themodernman.co.uk/cella-after-shave-balm-100ml.html?prirule_jdsnikfkfjsd=6119" at bounding box center [328, 249] width 166 height 11
click at [337, 203] on link "labarbiera.co.uk/products/cella-post-shave-balm-100ml?prirule_jdsnikfkfjsd=6119" at bounding box center [328, 203] width 166 height 11
click at [303, 294] on link "agentshave.co.uk/cella-aftershave-balm-100ml/?prirule_jdsnikfkfjsd=6119" at bounding box center [328, 297] width 166 height 11
click at [592, 203] on p "SKU: 57033" at bounding box center [659, 209] width 235 height 12
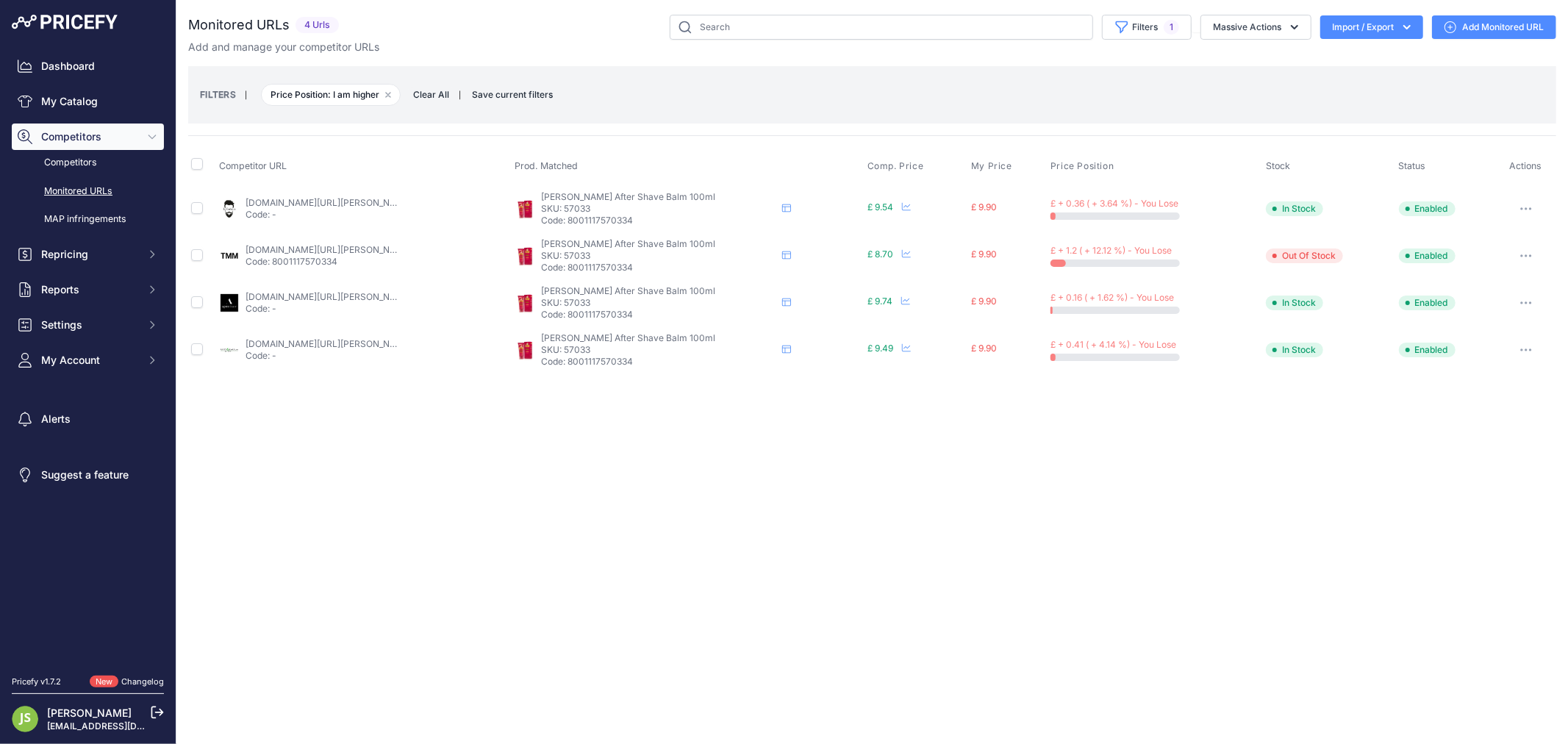
click at [592, 203] on p "SKU: 57033" at bounding box center [659, 209] width 235 height 12
copy p "57033"
click at [357, 202] on link "labarbiera.co.uk/products/cella-post-shave-balm-100ml?prirule_jdsnikfkfjsd=6119" at bounding box center [328, 203] width 166 height 11
click at [386, 200] on link "labarbiera.co.uk/products/cella-post-shave-balm-100ml?prirule_jdsnikfkfjsd=6119" at bounding box center [328, 203] width 166 height 11
click at [881, 497] on div "Close You are not connected to the internet." at bounding box center [872, 372] width 1391 height 744
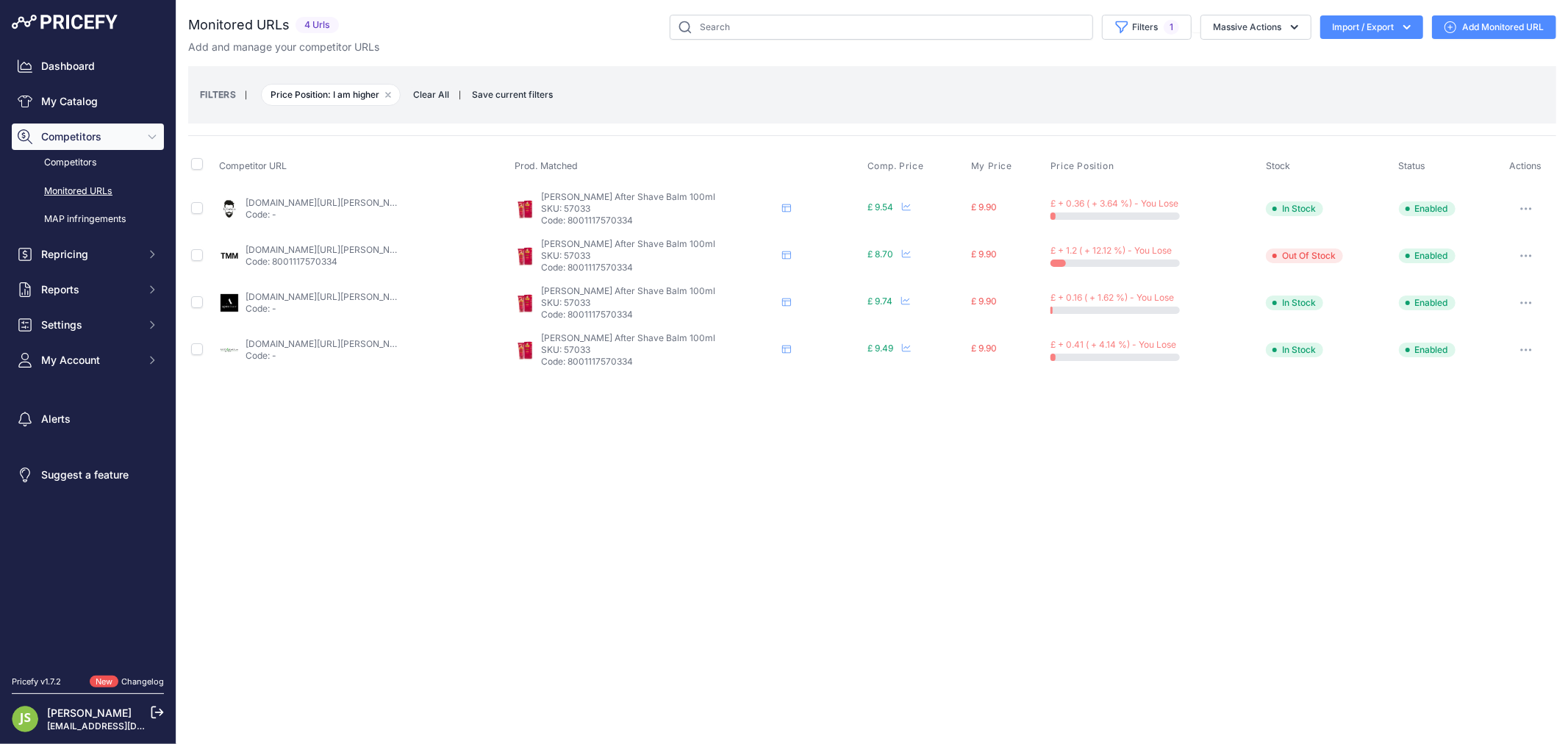
click at [312, 248] on link "themodernman.co.uk/cella-after-shave-balm-100ml.html?prirule_jdsnikfkfjsd=6119" at bounding box center [328, 249] width 166 height 11
click at [328, 291] on link "agentshave.co.uk/cella-aftershave-balm-100ml/?prirule_jdsnikfkfjsd=6119" at bounding box center [328, 297] width 166 height 11
click at [358, 295] on link "agentshave.co.uk/cella-aftershave-balm-100ml/?prirule_jdsnikfkfjsd=6119" at bounding box center [328, 297] width 166 height 11
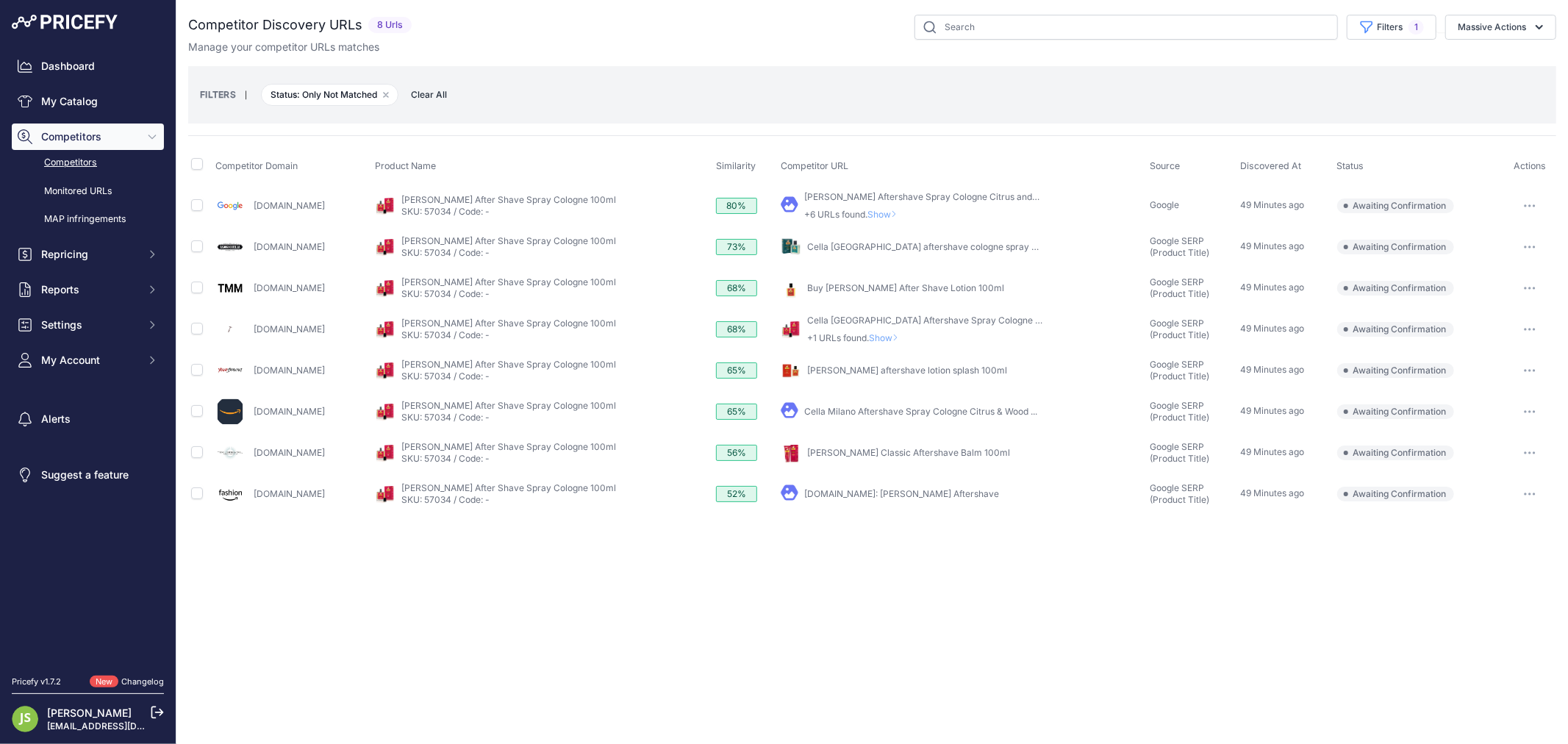
click at [902, 213] on span "Show" at bounding box center [884, 214] width 35 height 11
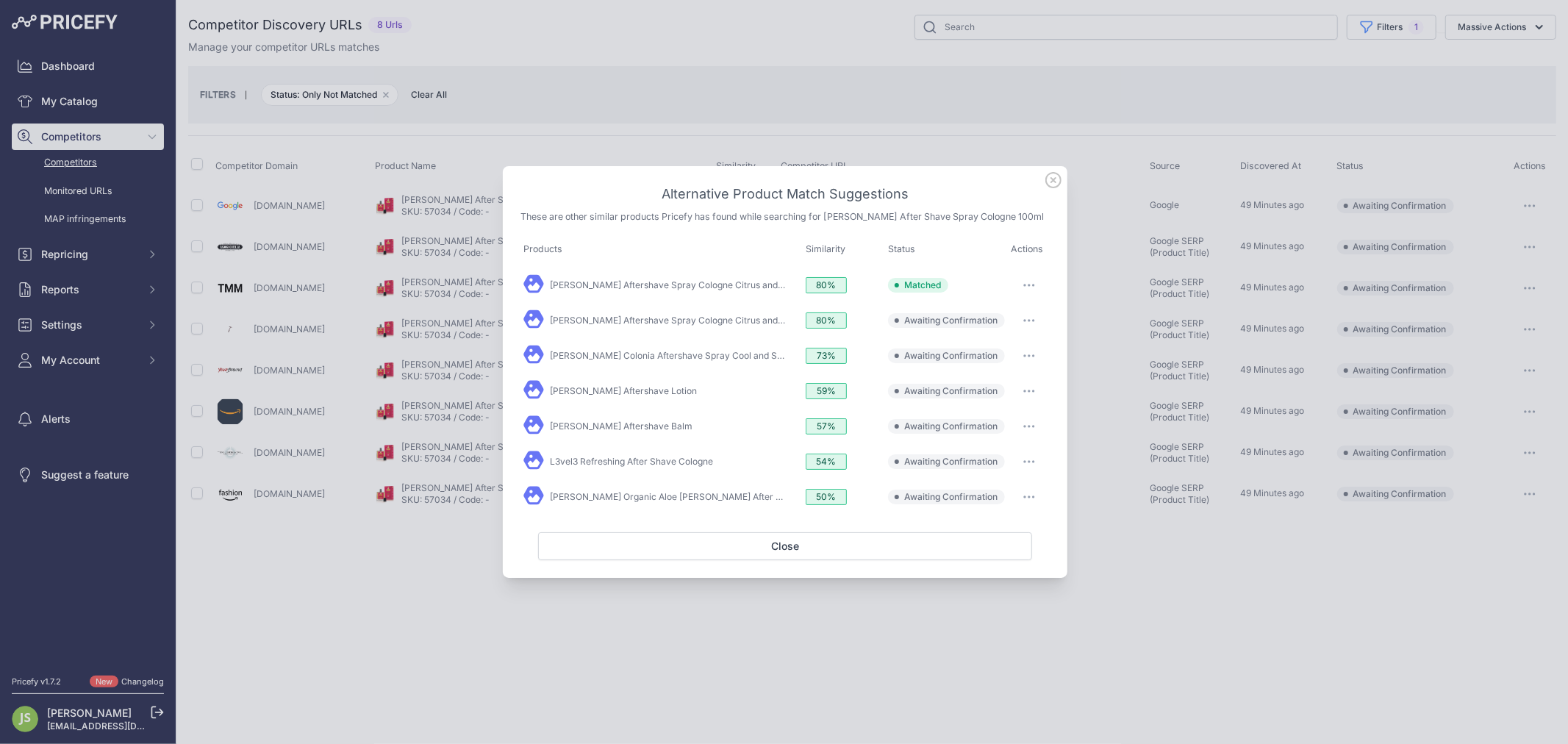
click at [1053, 189] on div "Alternative Product Match Suggestions These are other similar products Pricefy …" at bounding box center [784, 372] width 565 height 412
click at [1054, 184] on icon at bounding box center [1053, 180] width 16 height 16
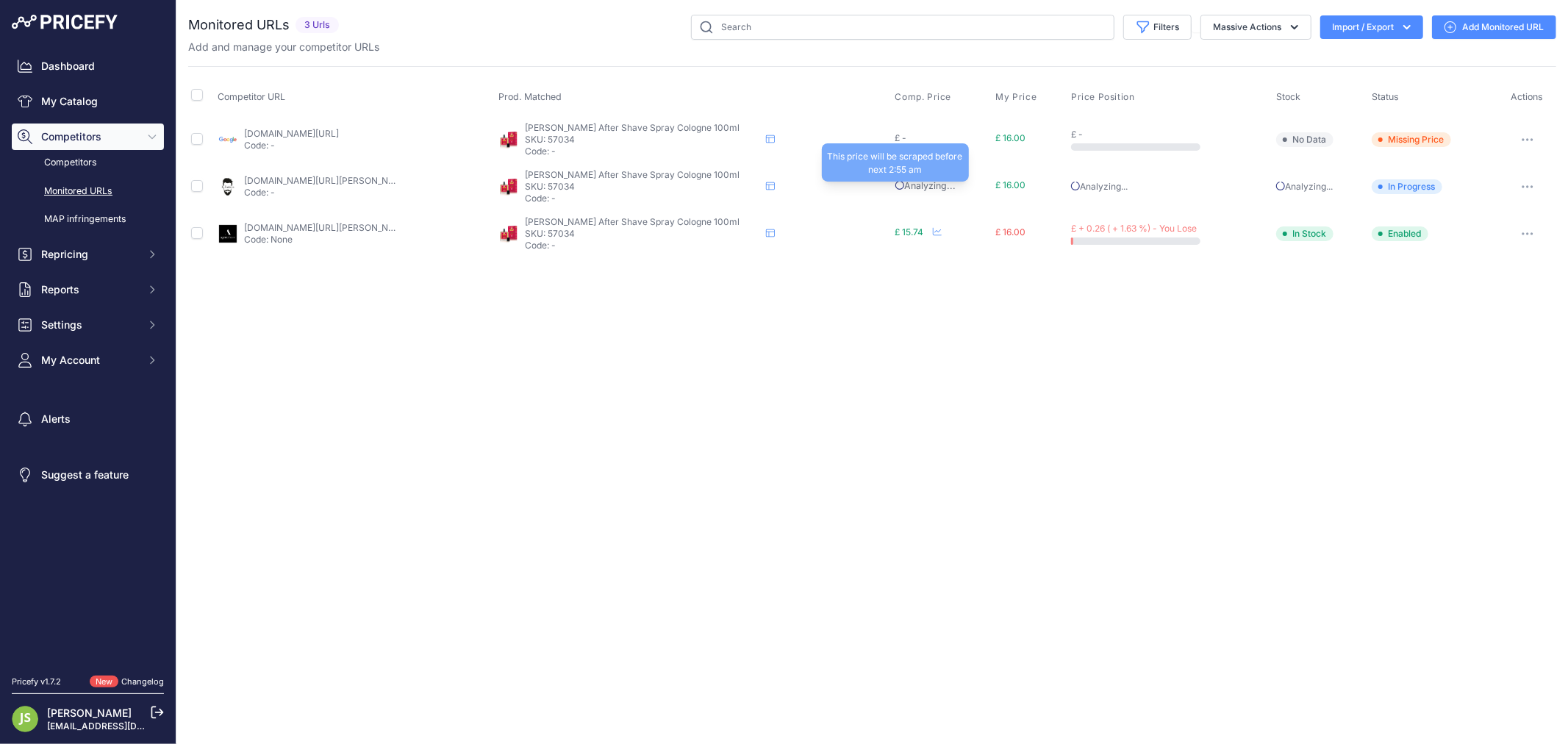
click at [896, 187] on span "Analyzing..." at bounding box center [926, 185] width 60 height 11
click at [326, 180] on link "labarbiera.co.uk/products/cella-aftershave-spray-cologne-citrus-and-wood-100ml?…" at bounding box center [327, 180] width 166 height 11
click at [376, 222] on link "agentshave.co.uk/cella-aftershave-spray-cologne-cool-and-spicy-100ml/?prirule_j…" at bounding box center [327, 228] width 166 height 11
click at [579, 187] on p "SKU: 57034" at bounding box center [642, 187] width 235 height 12
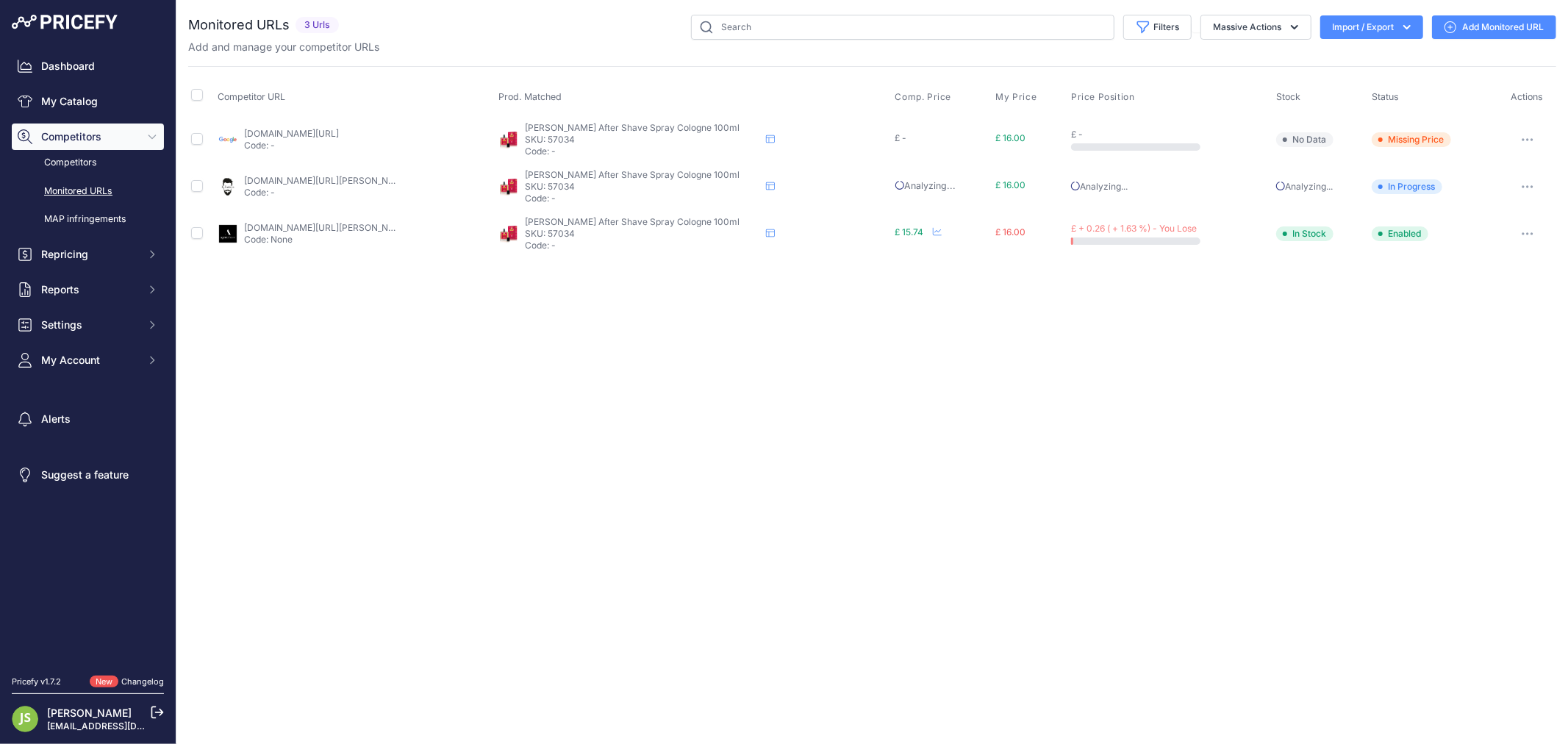
copy p "57034"
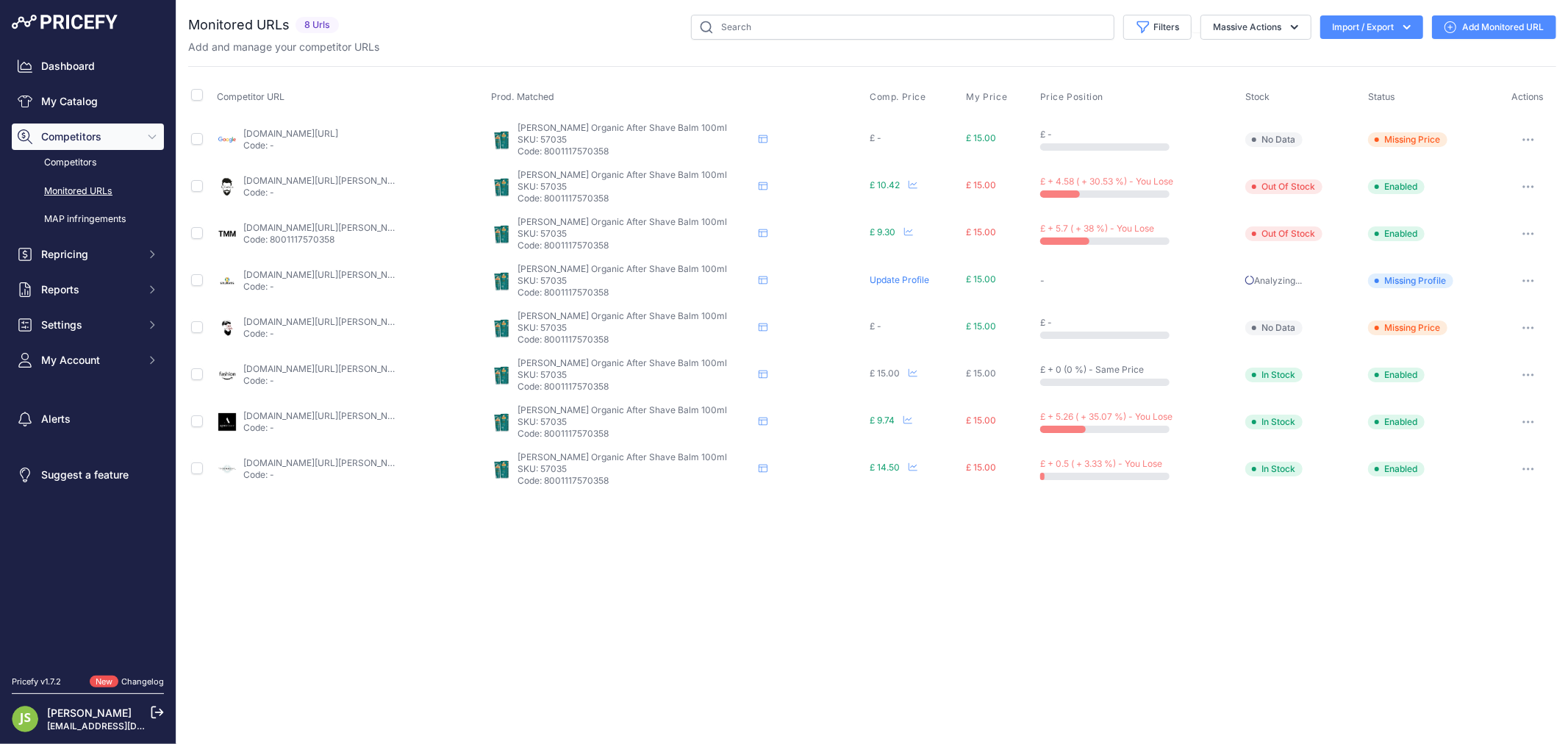
click at [347, 183] on link "[DOMAIN_NAME][URL][PERSON_NAME]" at bounding box center [326, 180] width 166 height 11
click at [297, 410] on link "[DOMAIN_NAME][URL][PERSON_NAME]" at bounding box center [326, 416] width 166 height 11
click at [342, 456] on td "theenglishshavingcompany.com/cella-after-shave-balm-100ml.html?prirule_jdsnikfk…" at bounding box center [350, 469] width 273 height 47
click at [343, 458] on link "theenglishshavingcompany.com/cella-after-shave-balm-100ml.html?prirule_jdsnikfk…" at bounding box center [326, 462] width 166 height 11
click at [560, 419] on p "SKU: 57035" at bounding box center [634, 422] width 235 height 12
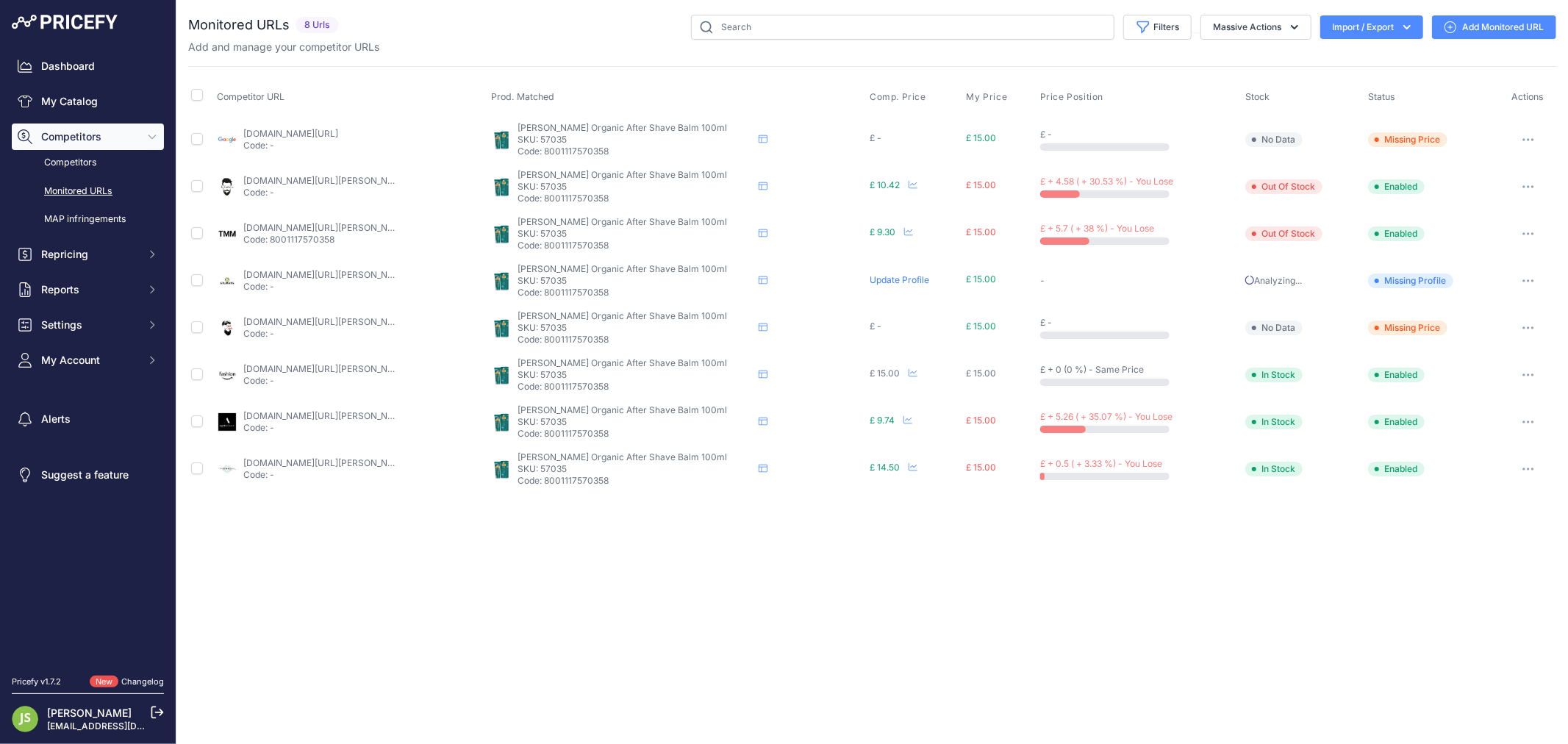
click at [560, 419] on p "SKU: 57035" at bounding box center [634, 422] width 235 height 12
copy p "57035"
click at [334, 464] on link "theenglishshavingcompany.com/cella-after-shave-balm-100ml.html?prirule_jdsnikfk…" at bounding box center [326, 462] width 166 height 11
click at [369, 422] on p "Code: -" at bounding box center [319, 428] width 153 height 12
click at [369, 420] on link "agentshave.co.uk/cella-aftershave-balm-100ml/?prirule_jdsnikfkfjsd=6119" at bounding box center [326, 416] width 166 height 11
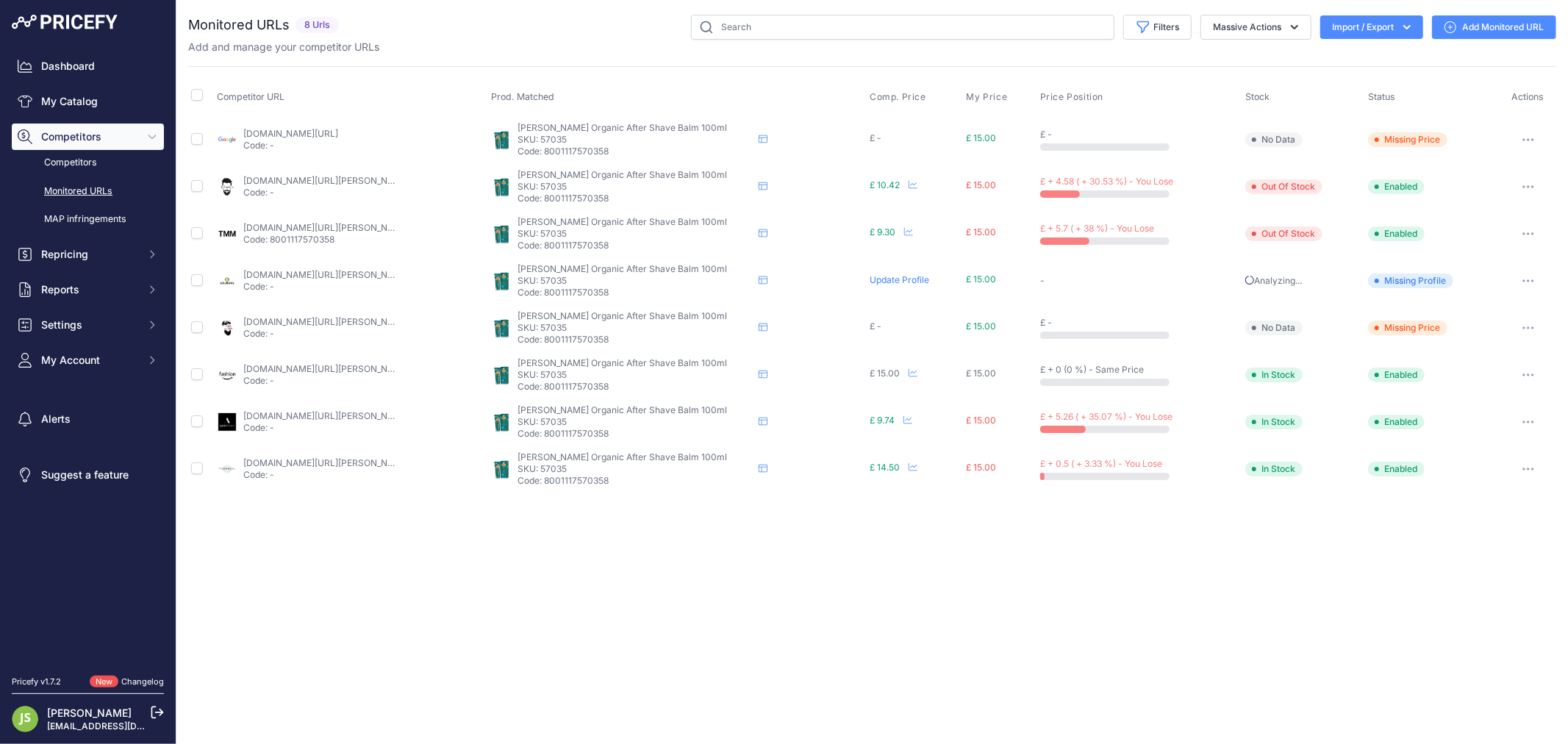
click at [344, 363] on link "amazon.co.uk/cella-after-shave-balm-100ml/dp/b01if30v6q?prirule_jdsnikfkfjsd=61…" at bounding box center [326, 368] width 166 height 11
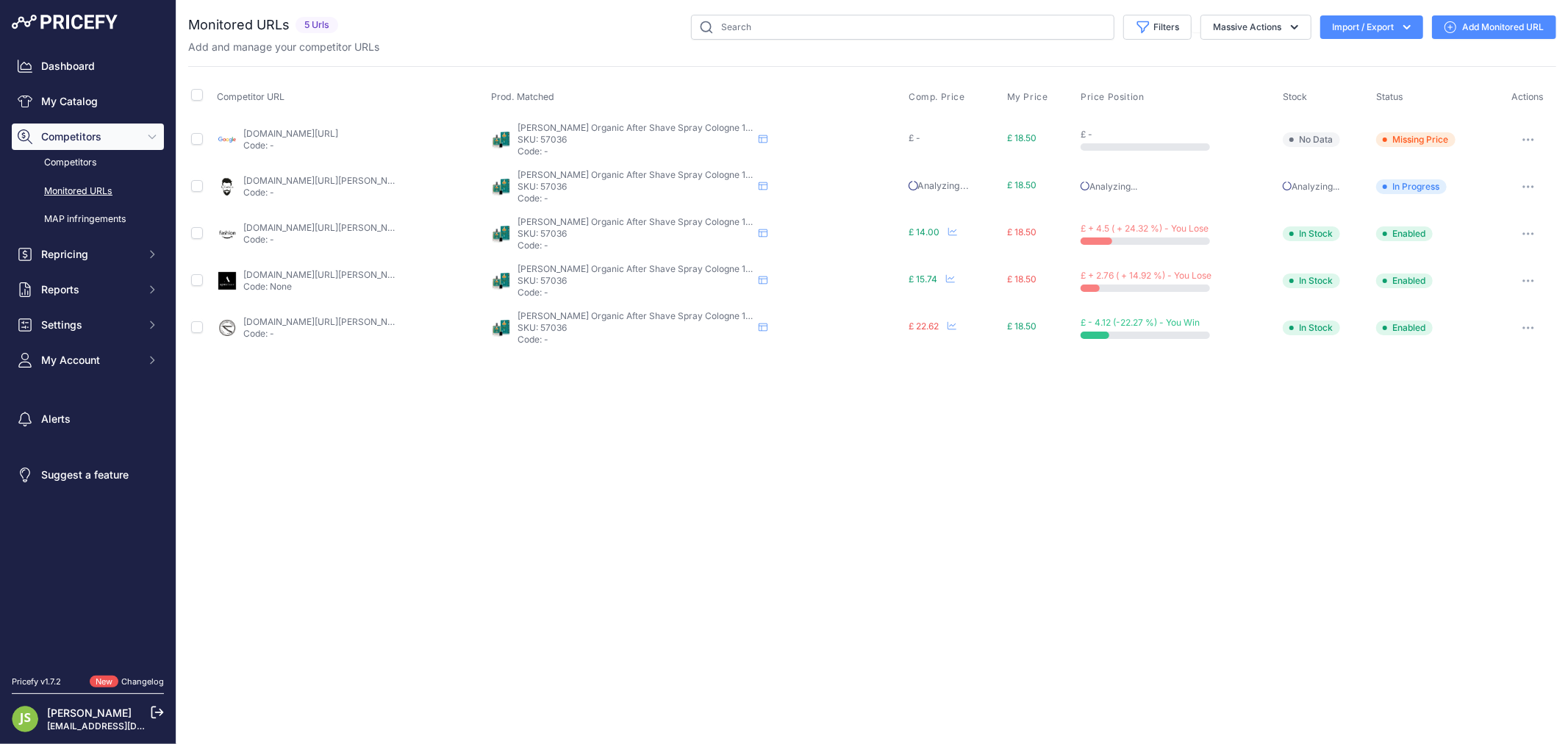
click at [365, 184] on link "[DOMAIN_NAME][URL][PERSON_NAME]" at bounding box center [326, 180] width 166 height 11
click at [284, 275] on link "agentshave.co.uk/cella-aftershave-spray-cologne-cool-and-spicy-100ml/?prirule_j…" at bounding box center [326, 274] width 166 height 11
click at [566, 280] on p "SKU: 57036" at bounding box center [634, 281] width 235 height 12
copy p "57036"
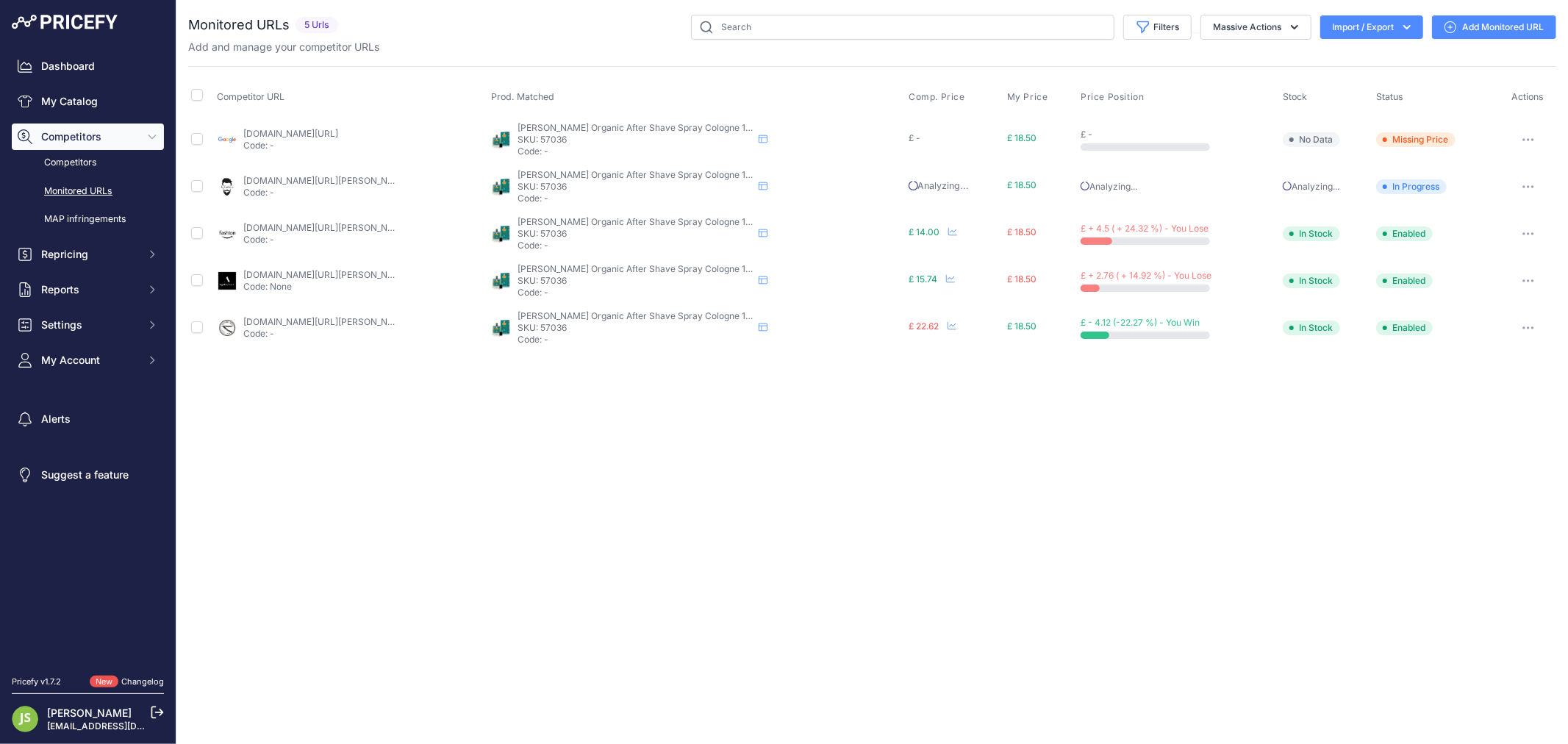
click at [297, 180] on link "labarbiera.co.uk/products/cella-bio-organic-aftershave?prirule_jdsnikfkfjsd=6119" at bounding box center [326, 180] width 166 height 11
click at [334, 276] on link "agentshave.co.uk/cella-aftershave-spray-cologne-cool-and-spicy-100ml/?prirule_j…" at bounding box center [326, 274] width 166 height 11
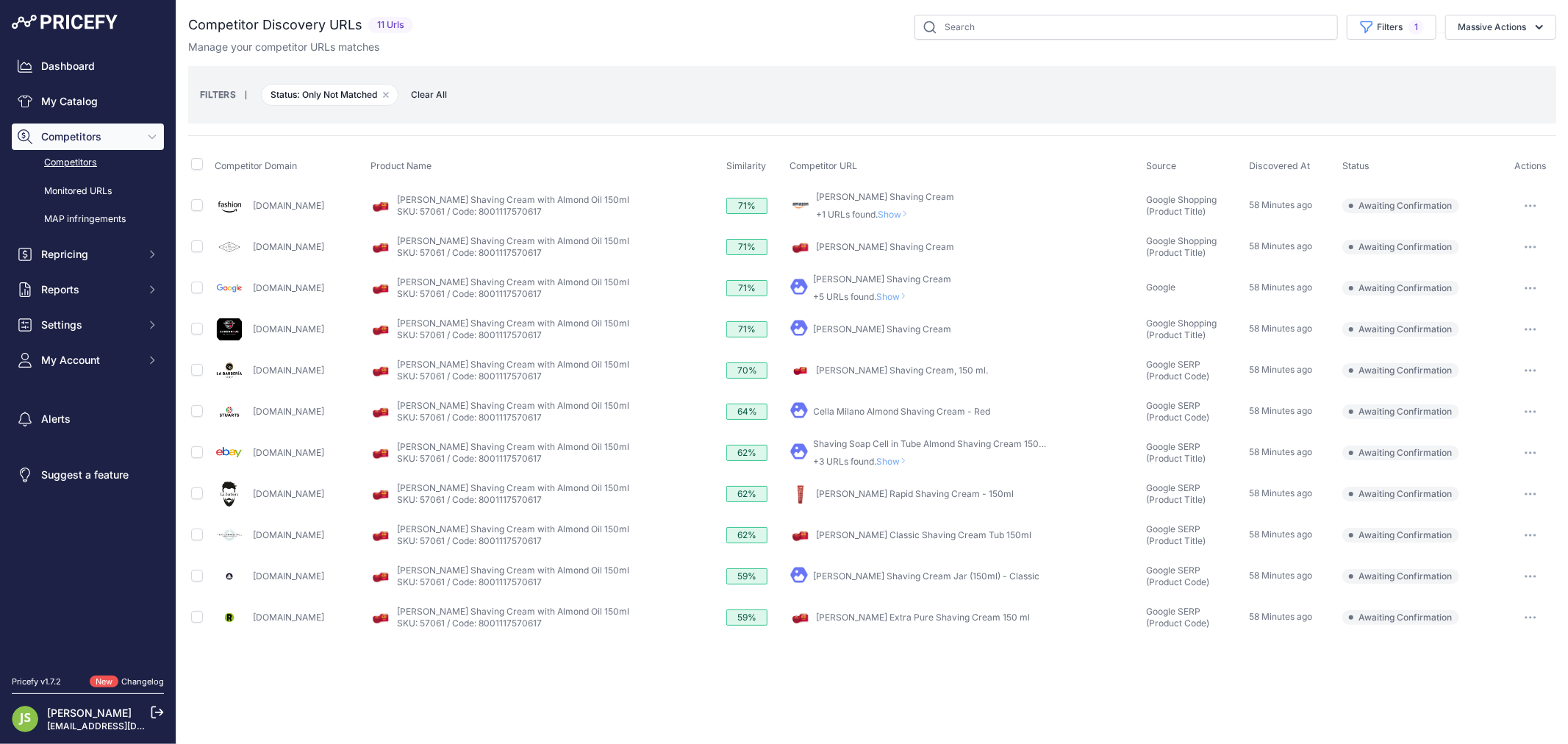
click at [957, 572] on link "[PERSON_NAME] Shaving Cream Jar (150ml) - Classic" at bounding box center [927, 576] width 227 height 11
click at [1537, 566] on button "button" at bounding box center [1531, 577] width 29 height 21
click at [1486, 608] on button "Confirm match" at bounding box center [1493, 607] width 121 height 23
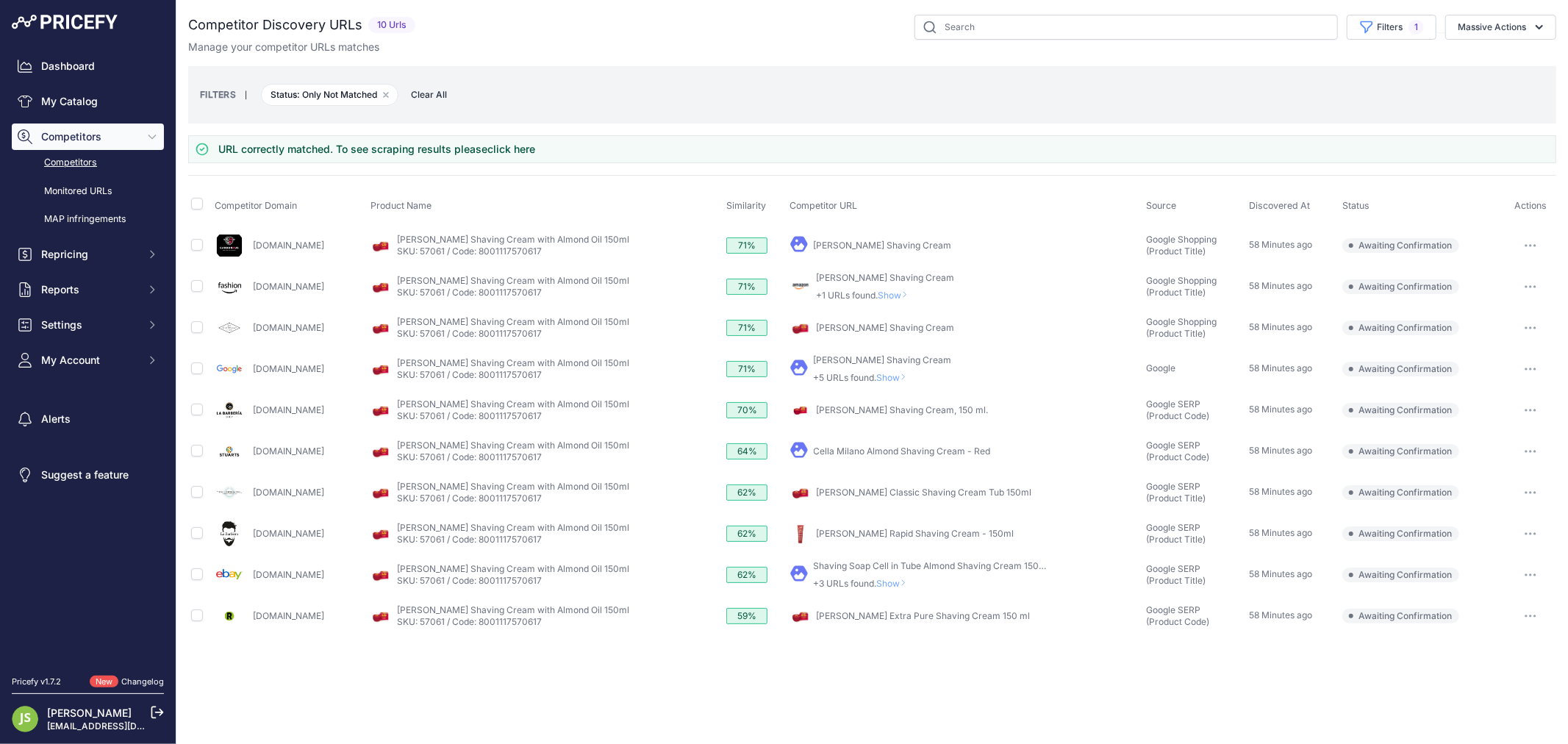
click at [951, 493] on link "Cella Classic Shaving Cream Tub 150ml" at bounding box center [924, 492] width 216 height 11
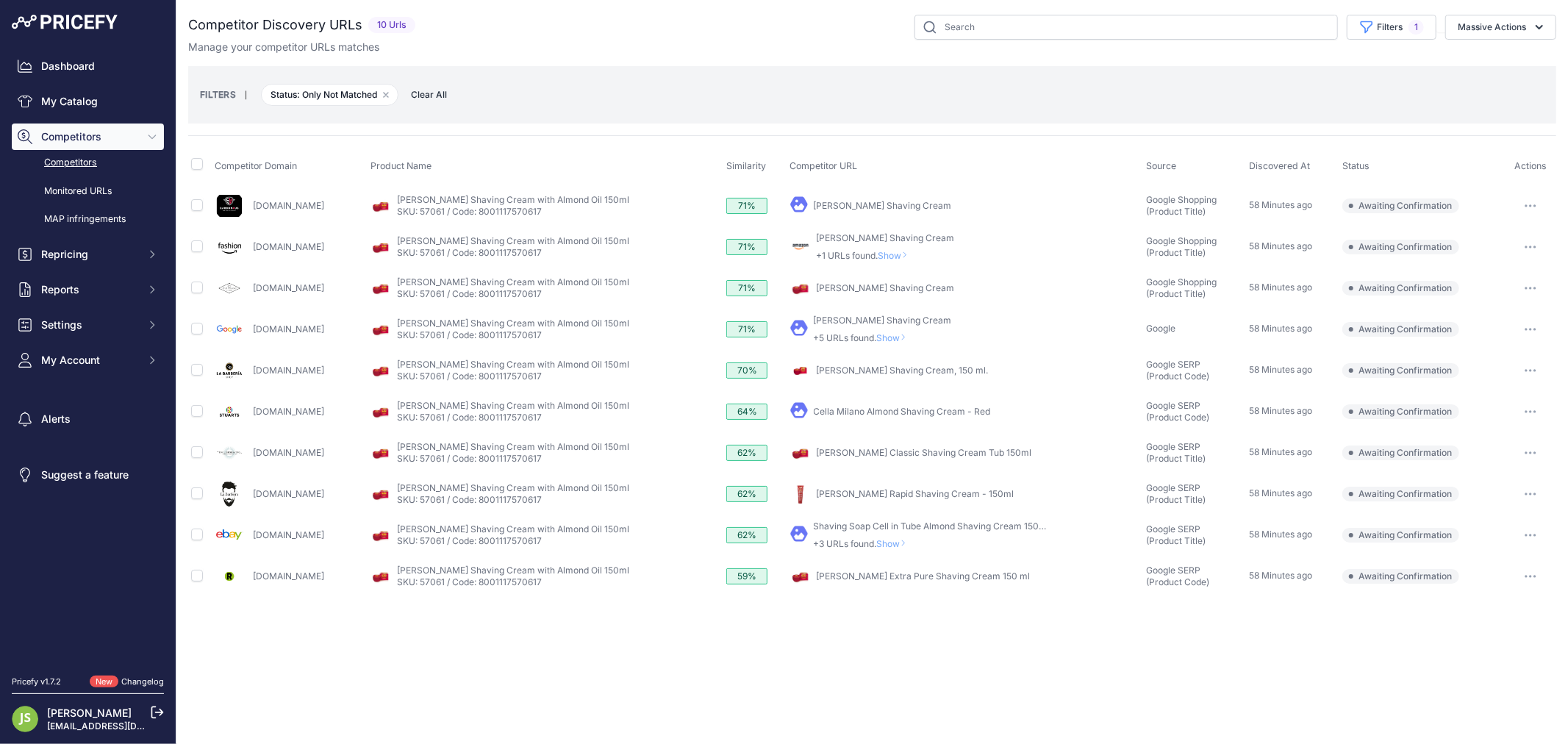
click at [1519, 449] on button "button" at bounding box center [1531, 453] width 29 height 21
click at [1471, 482] on button "Confirm match" at bounding box center [1493, 484] width 121 height 23
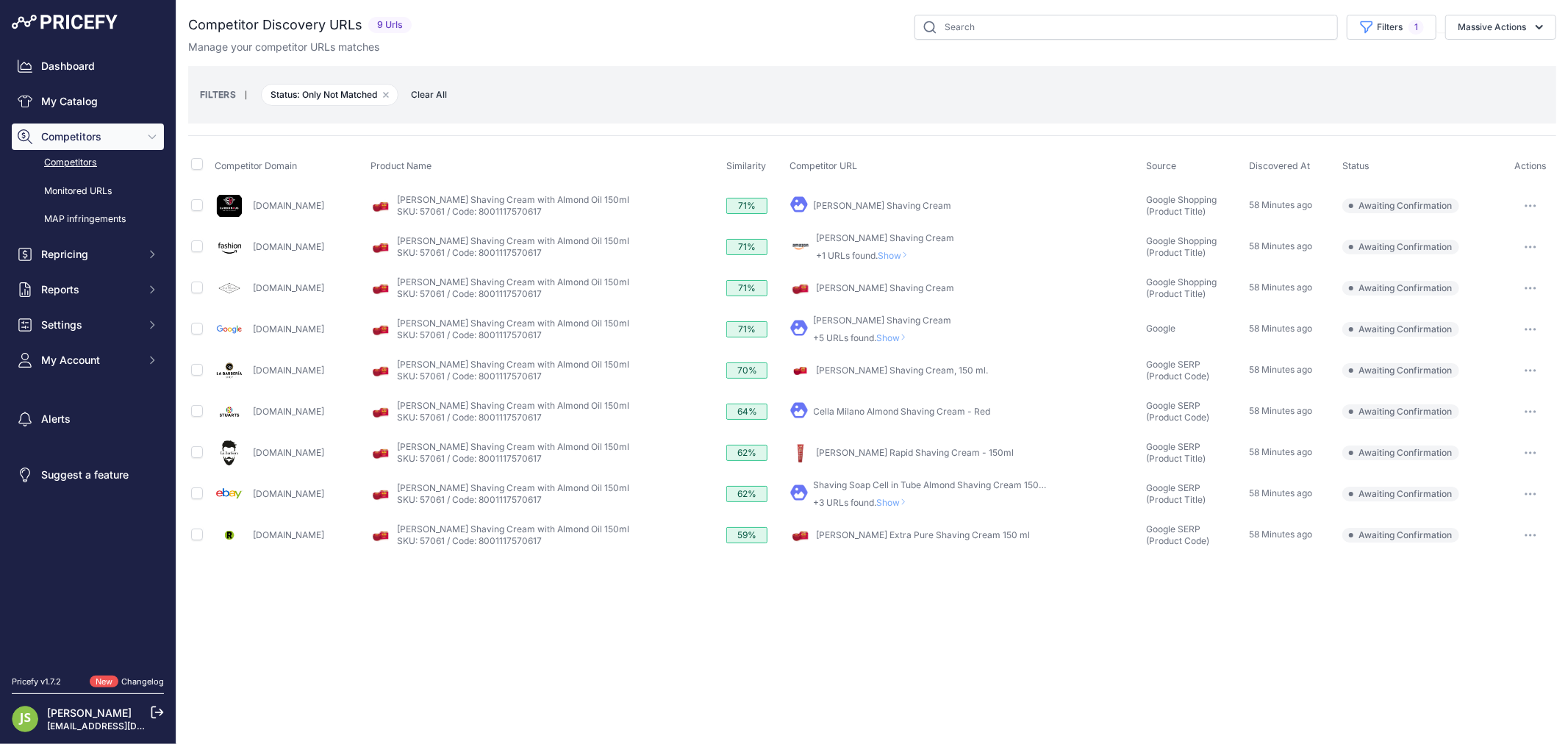
click at [891, 413] on link "Cella Milano Almond Shaving Cream - Red" at bounding box center [903, 411] width 178 height 11
click at [1534, 411] on icon "button" at bounding box center [1535, 412] width 2 height 2
click at [1459, 442] on button "Confirm match" at bounding box center [1493, 442] width 121 height 23
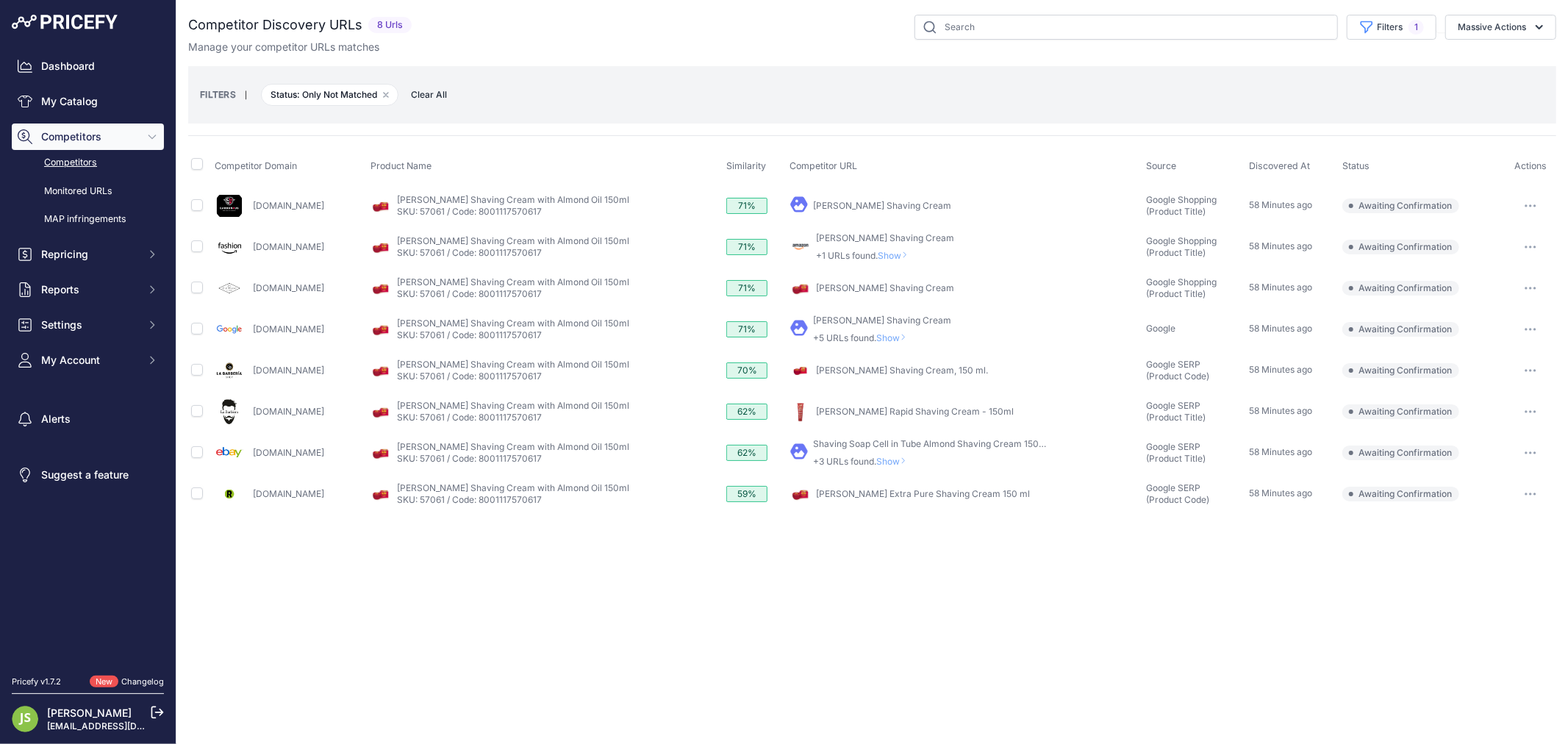
click at [862, 414] on link "Cella Rapid Shaving Cream - 150ml" at bounding box center [915, 411] width 197 height 11
click at [877, 465] on span "Show" at bounding box center [894, 461] width 35 height 11
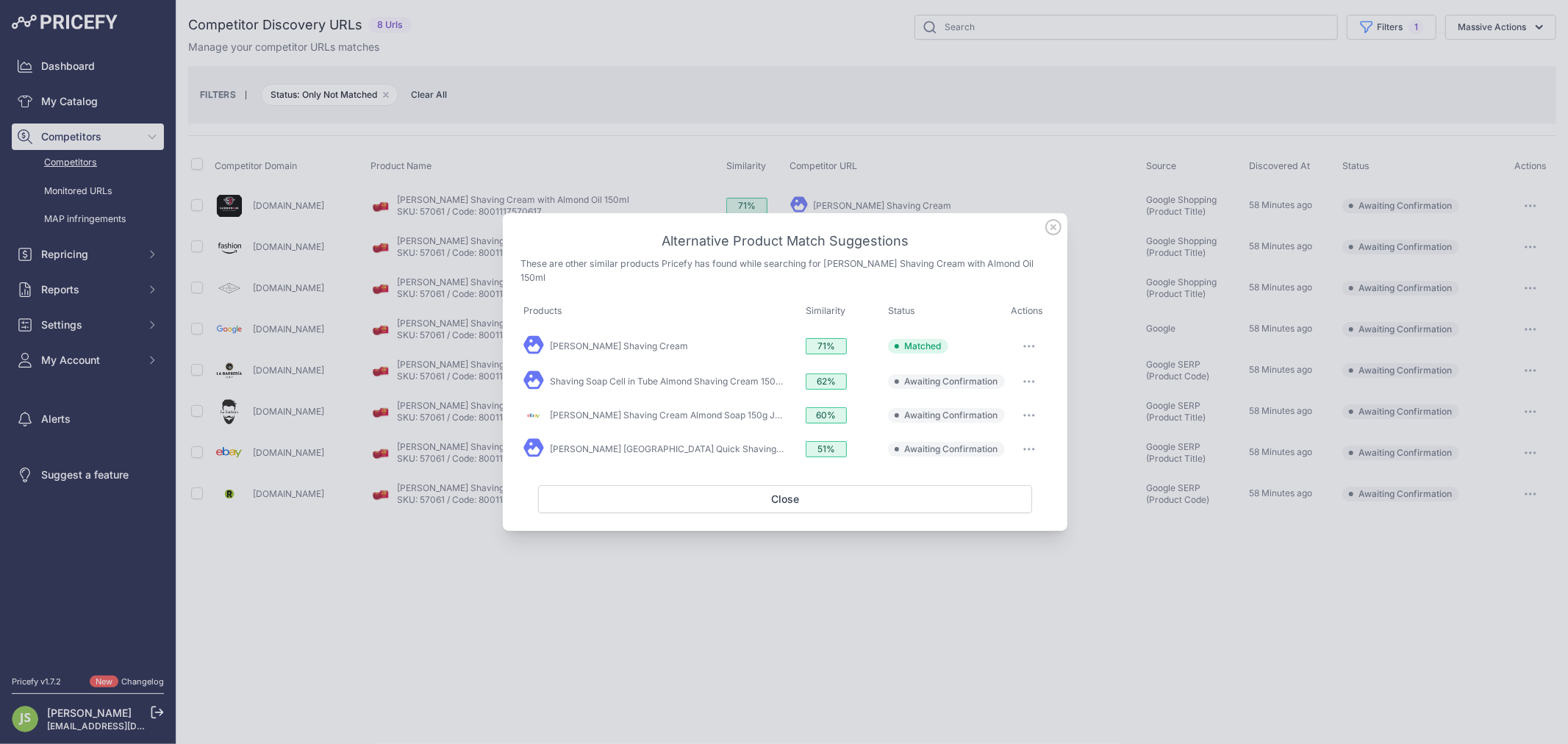
click at [641, 347] on div "Cella Almond Shaving Cream" at bounding box center [661, 346] width 277 height 23
click at [641, 341] on link "Cella Almond Shaving Cream" at bounding box center [619, 346] width 138 height 11
click at [1059, 233] on icon at bounding box center [1053, 227] width 16 height 16
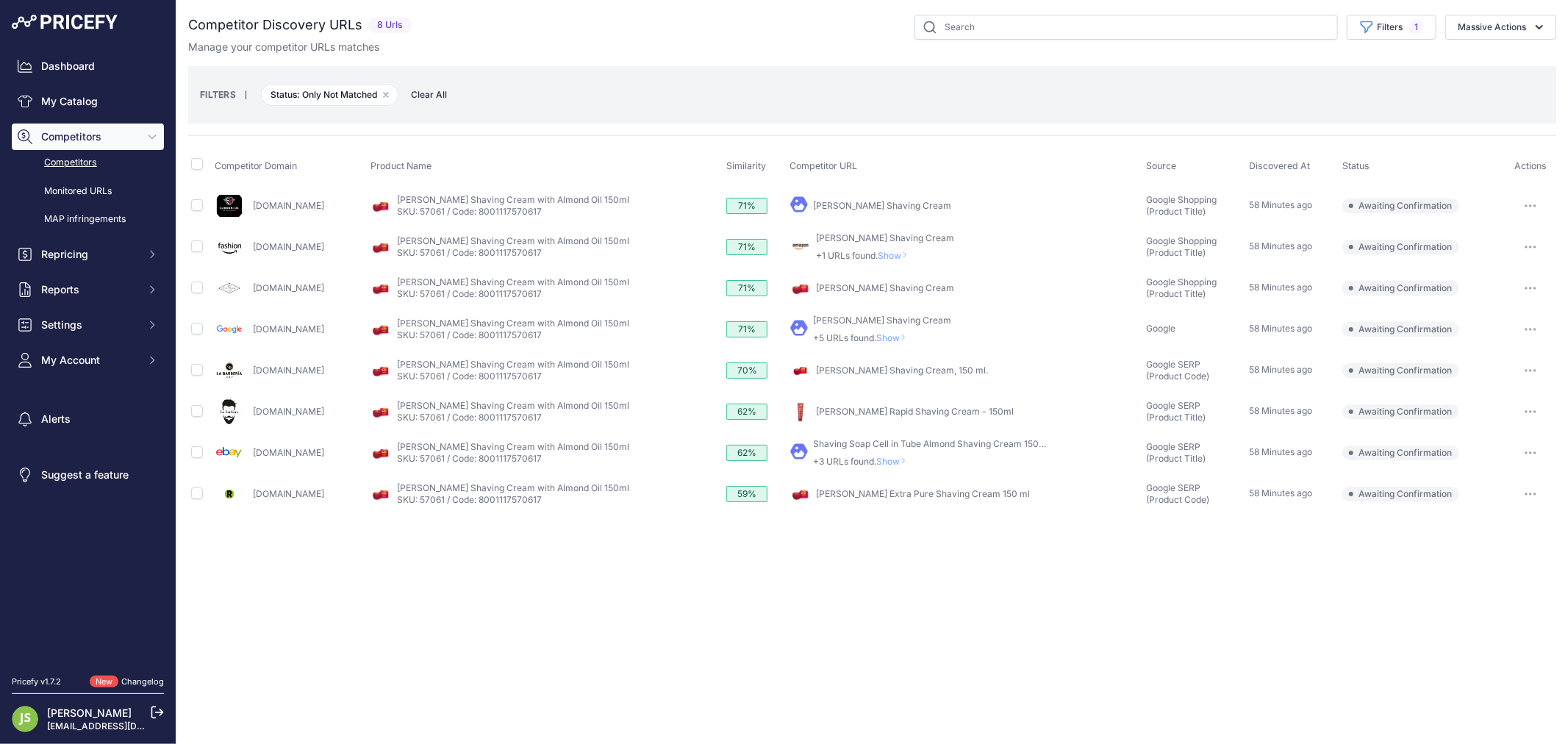
click at [885, 372] on link "Cella Shaving Cream, 150 ml." at bounding box center [903, 370] width 172 height 11
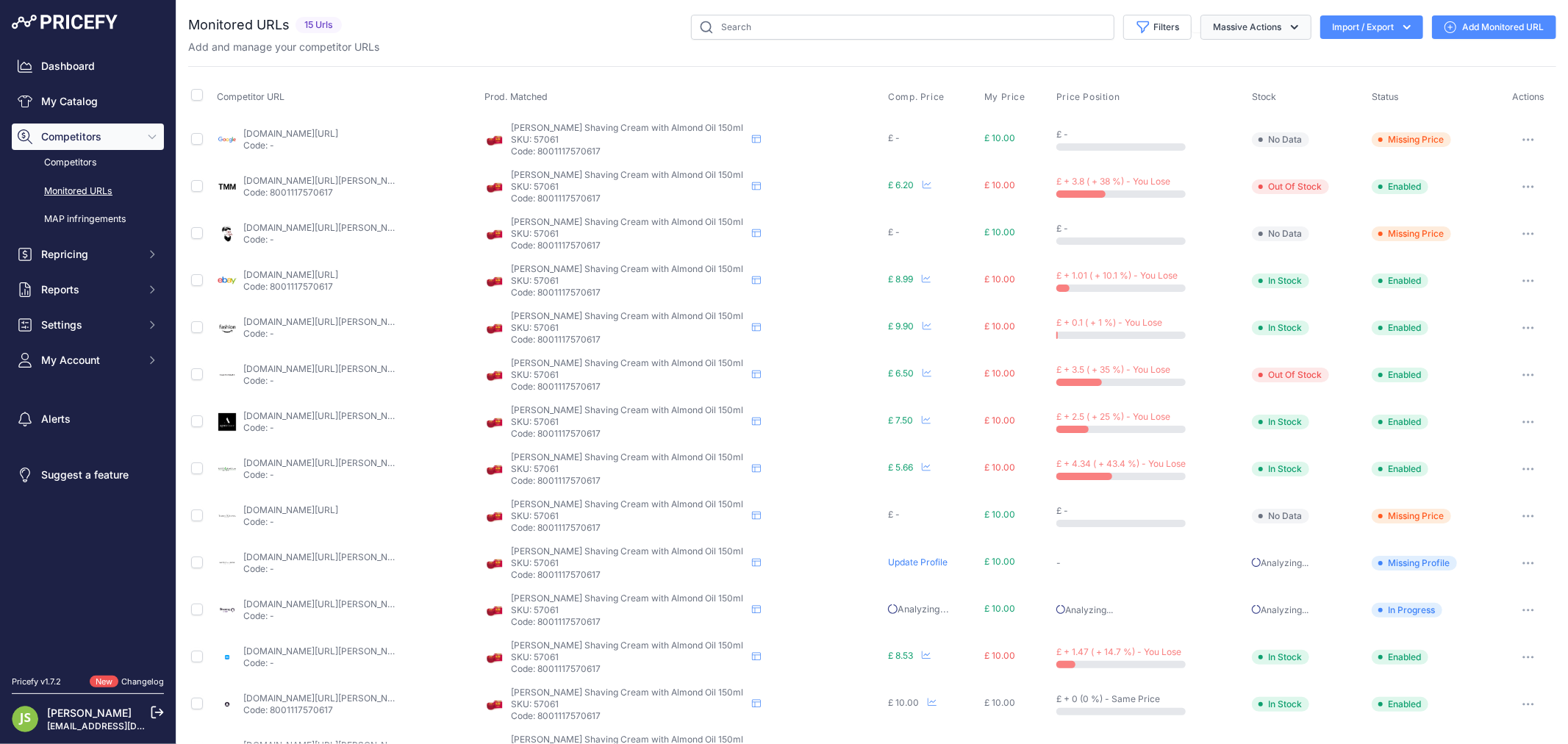
click at [1259, 32] on button "Massive Actions" at bounding box center [1256, 27] width 111 height 25
click at [1152, 34] on button "Filters" at bounding box center [1157, 27] width 68 height 25
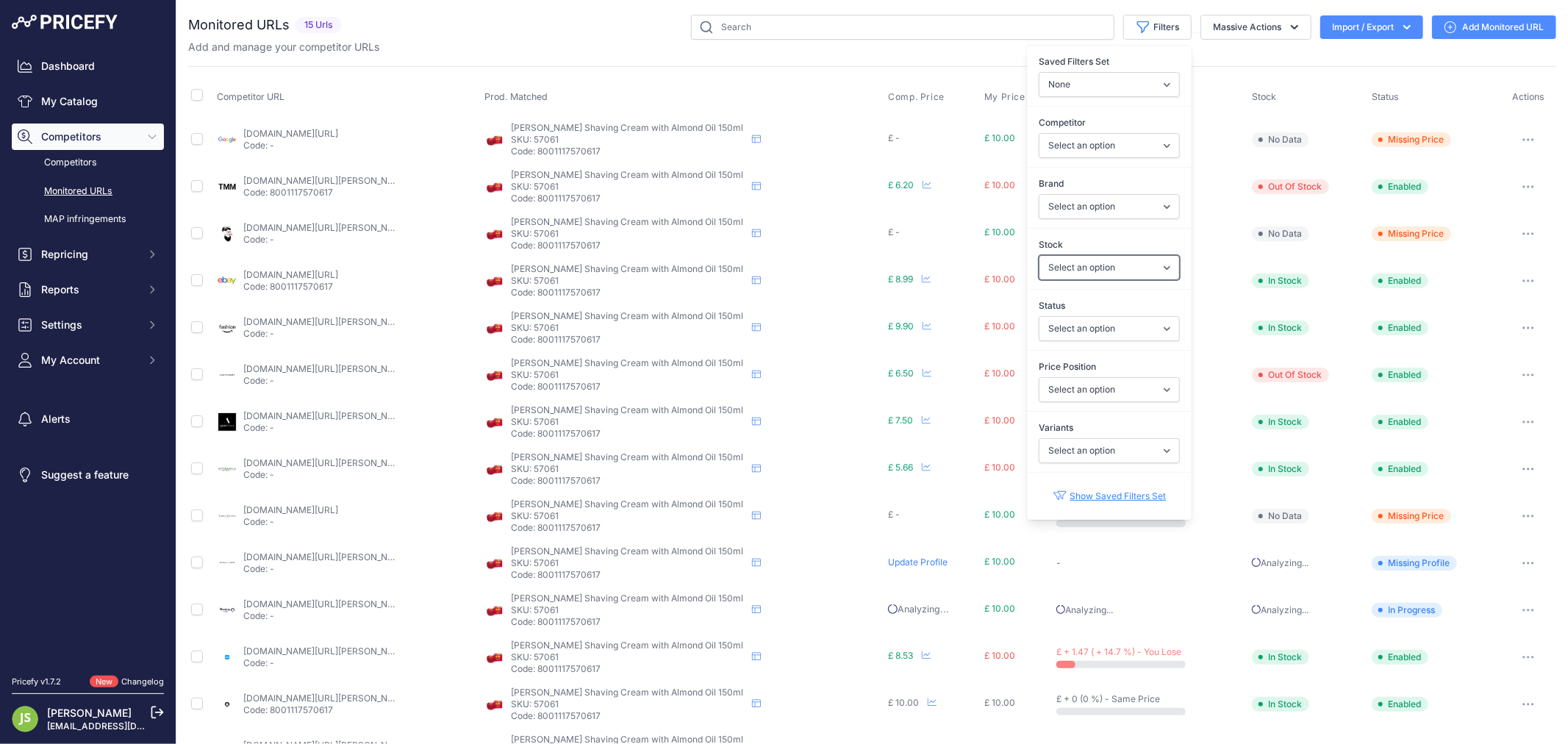
click at [1094, 276] on select "Select an option In Stock Out Of Stock" at bounding box center [1109, 267] width 141 height 25
select select "1"
click at [1039, 255] on select "Select an option In Stock Out Of Stock" at bounding box center [1109, 267] width 141 height 25
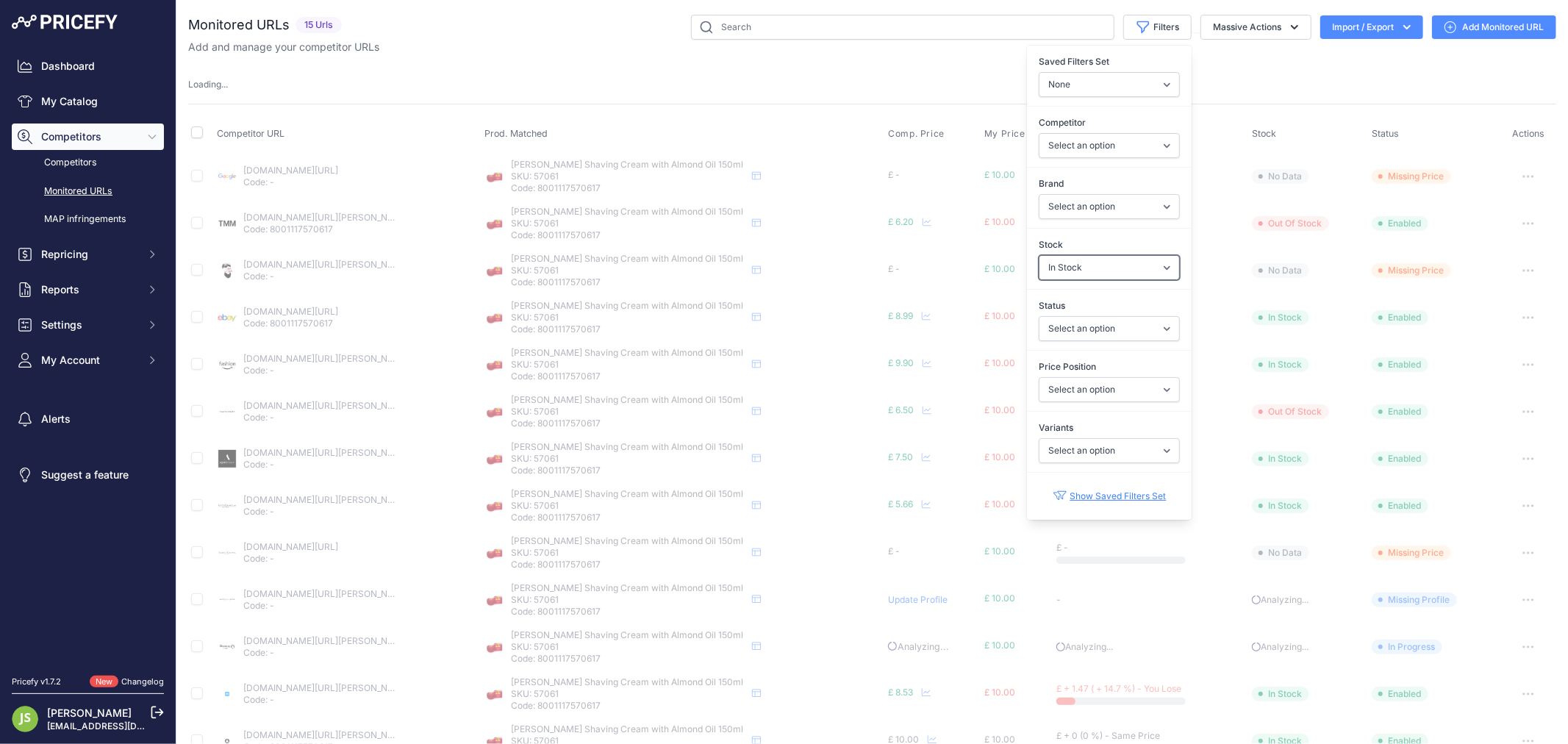
select select
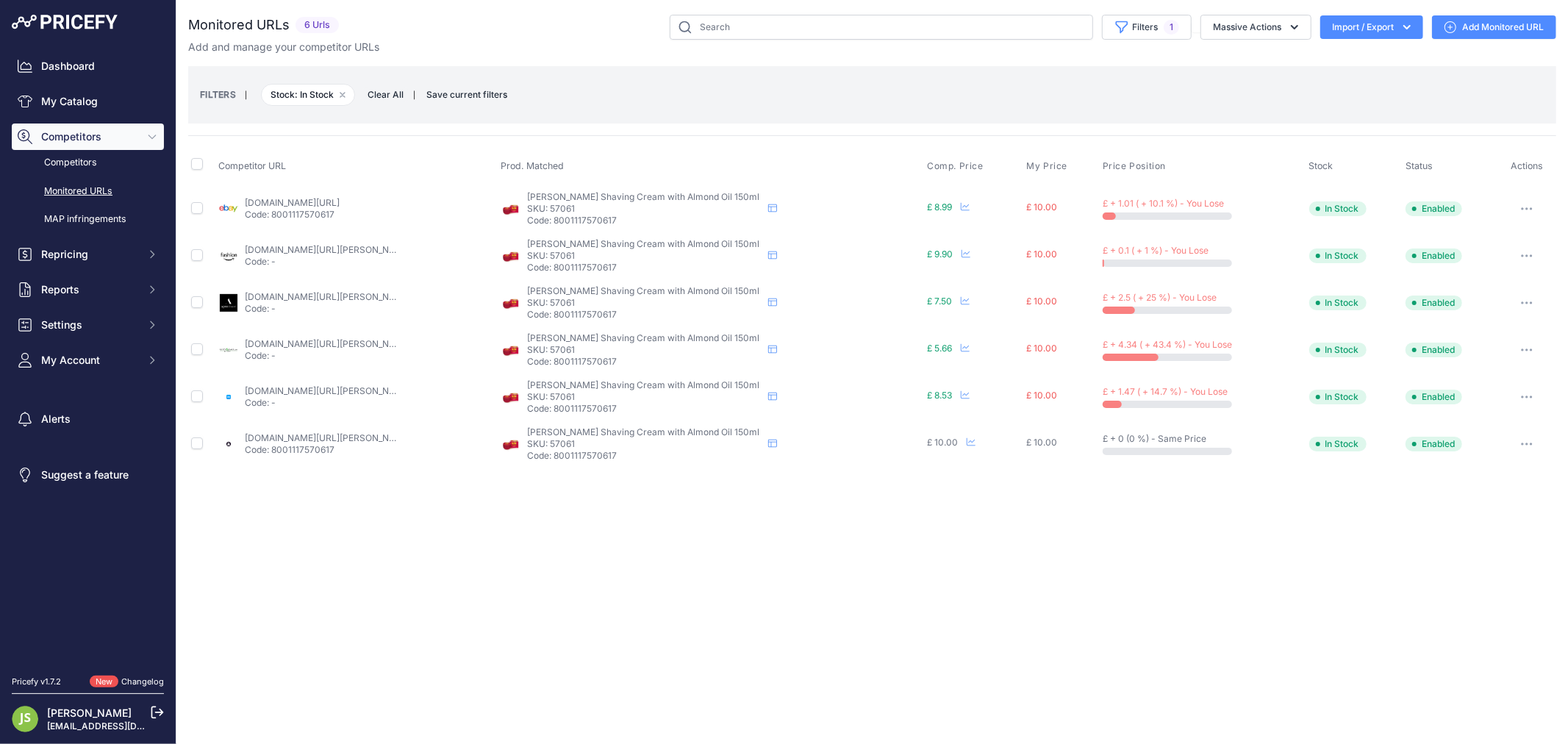
click at [881, 83] on div "FILTERS | Stock: In Stock Remove filter option Clear All | Save current filters…" at bounding box center [872, 95] width 1345 height 40
click at [1231, 28] on button "Massive Actions" at bounding box center [1256, 27] width 111 height 25
click at [1123, 30] on icon "button" at bounding box center [1121, 27] width 15 height 15
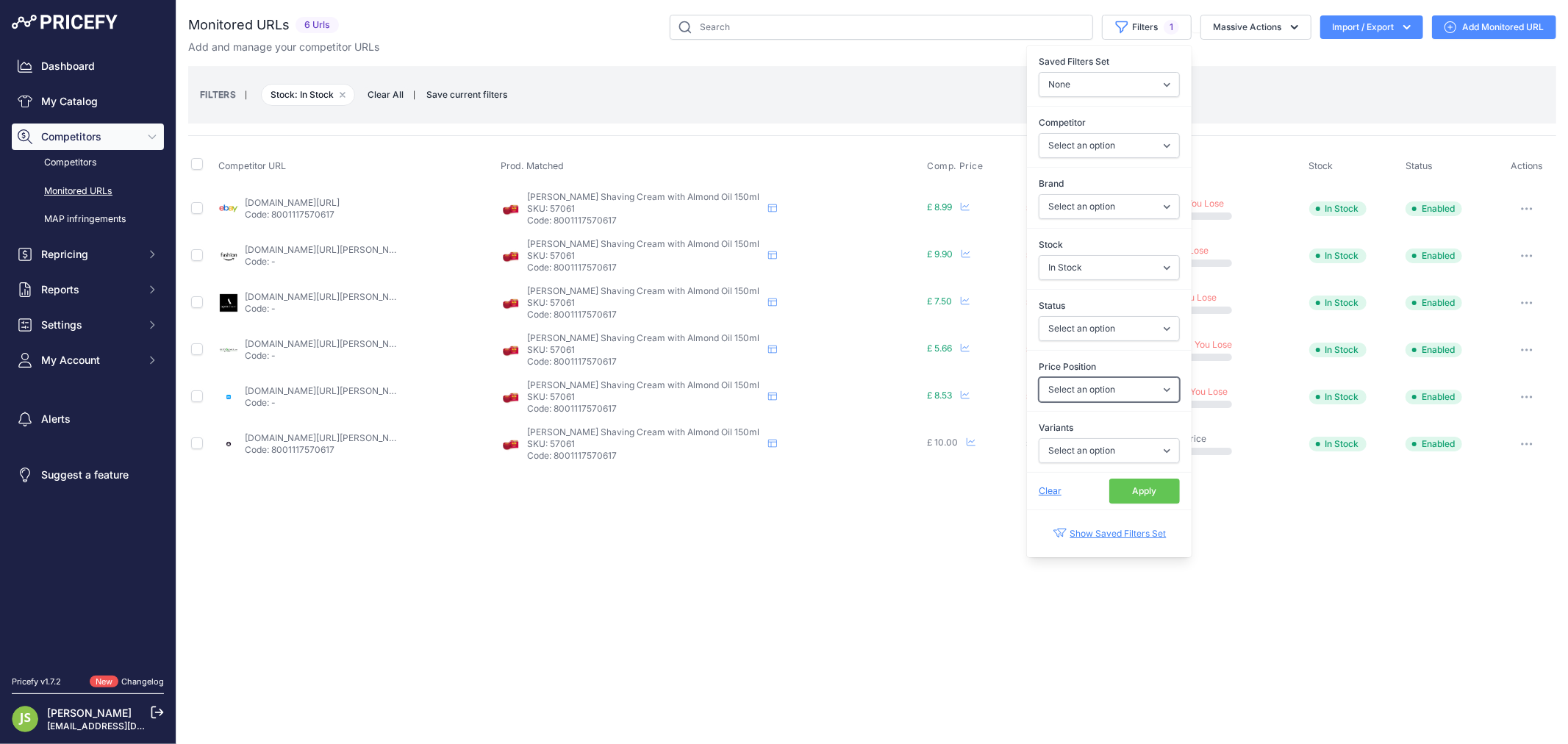
click at [1085, 394] on select "Select an option I am lower Same price I am higher" at bounding box center [1109, 389] width 141 height 25
select select "0"
click at [1039, 378] on select "Select an option I am lower Same price I am higher" at bounding box center [1109, 389] width 141 height 25
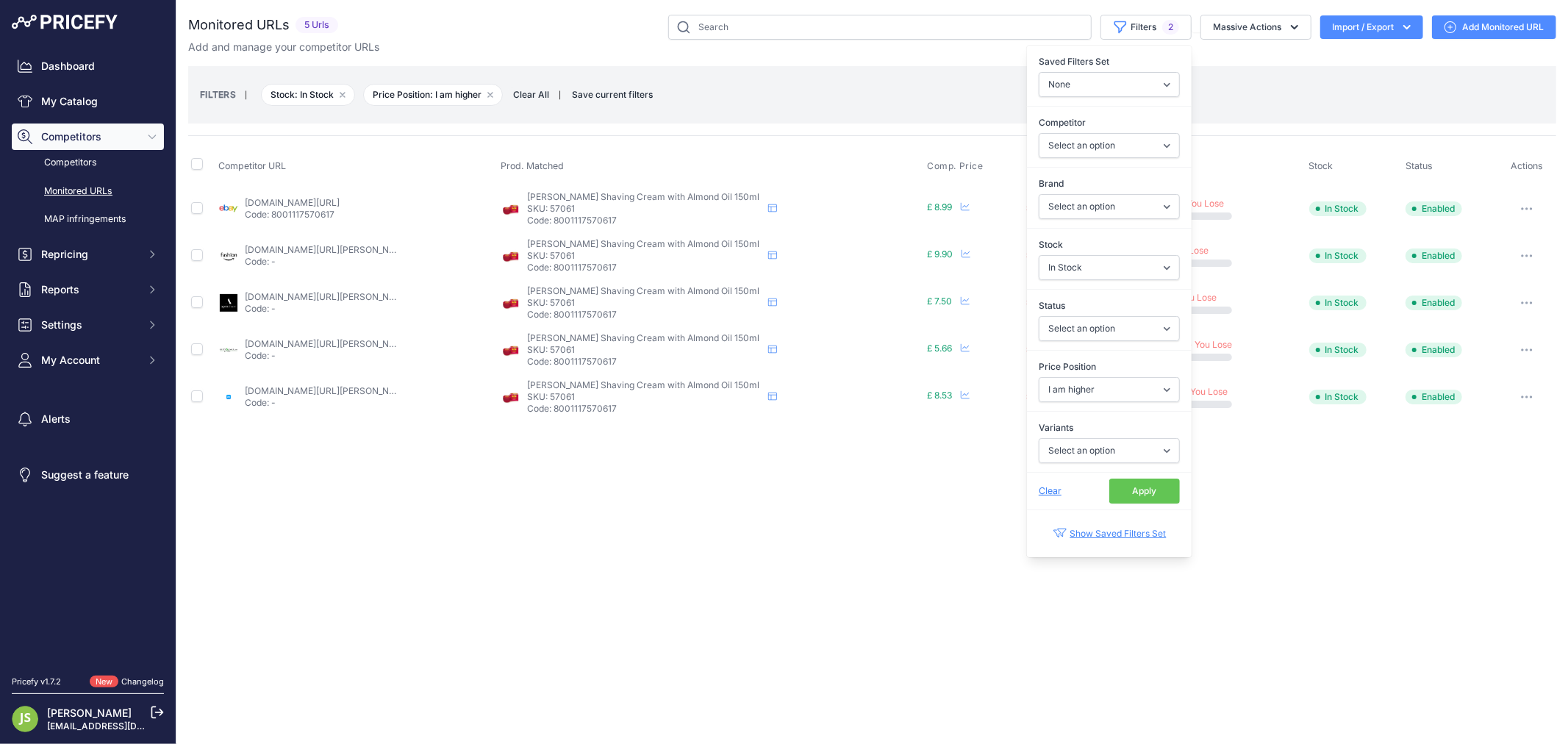
click at [685, 581] on div "Close You are not connected to the internet." at bounding box center [872, 372] width 1391 height 744
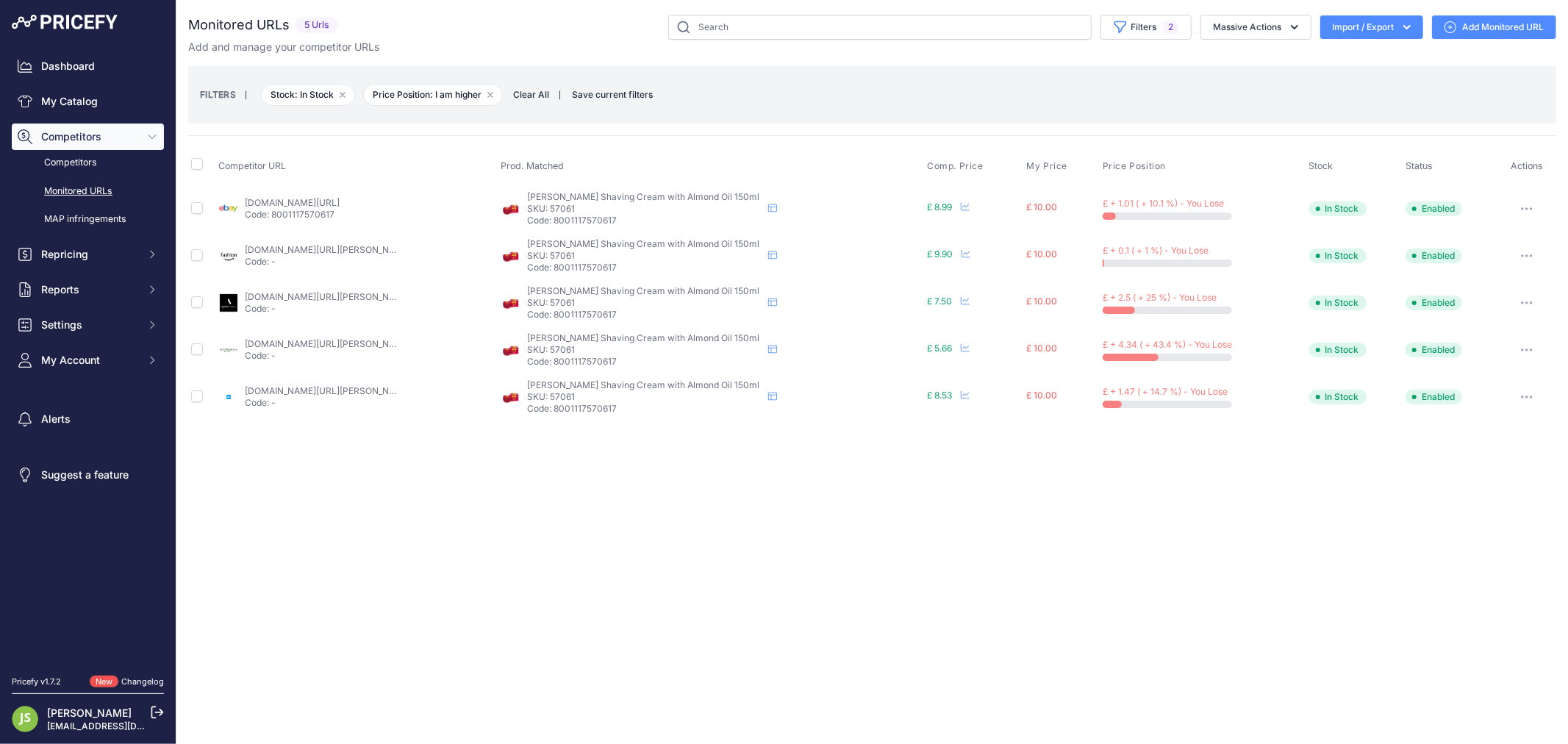
click at [291, 297] on link "agentshave.co.uk/cella-shaving-cream-tub-150ml/?prirule_jdsnikfkfjsd=6119" at bounding box center [328, 297] width 166 height 11
click at [340, 200] on link "ebay.co.uk/itm/144648087539?chn=ps&_ul=gb&mkcid=28&google_free_listing_action=v…" at bounding box center [292, 203] width 95 height 11
click at [576, 300] on p "SKU: 57061" at bounding box center [644, 303] width 235 height 12
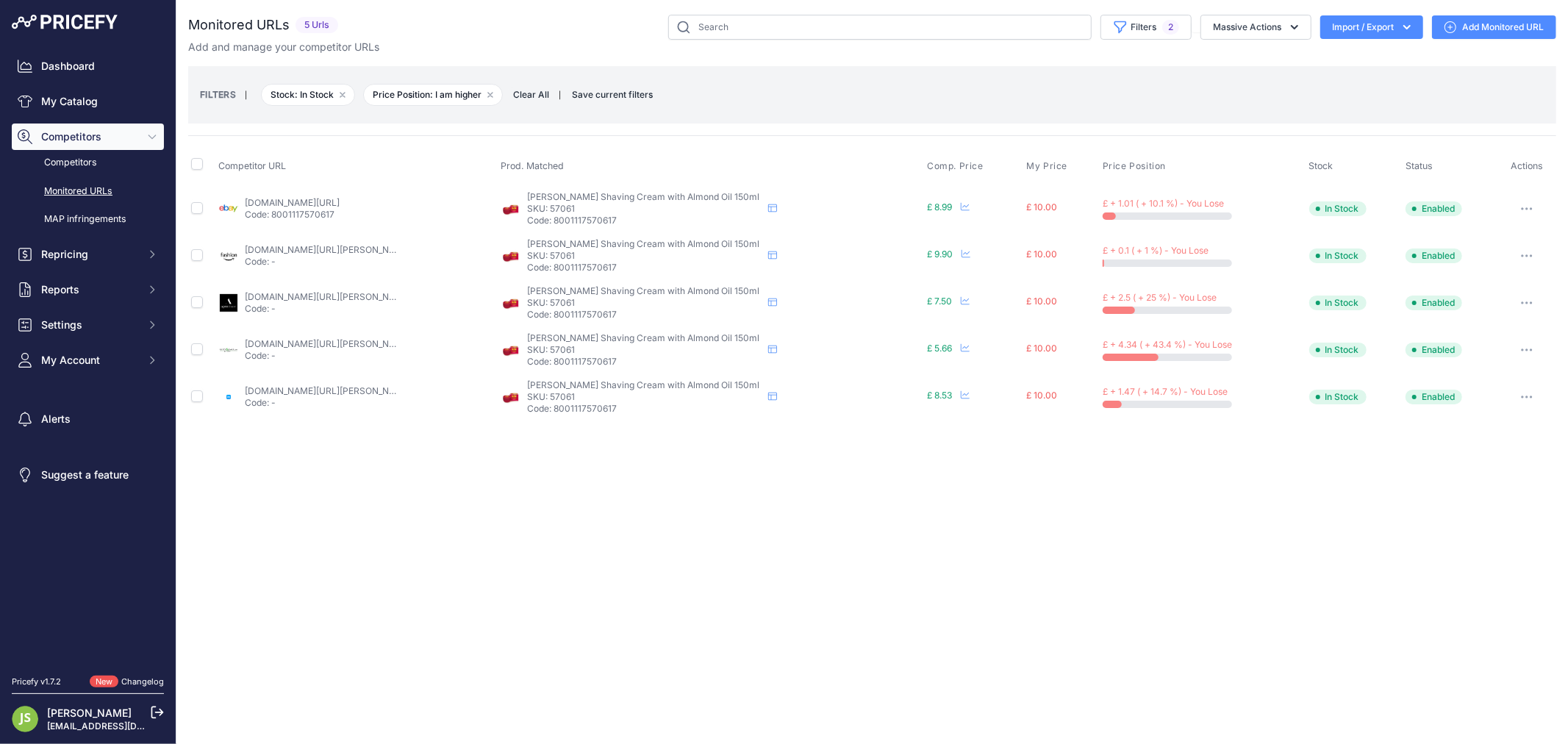
copy p "57061"
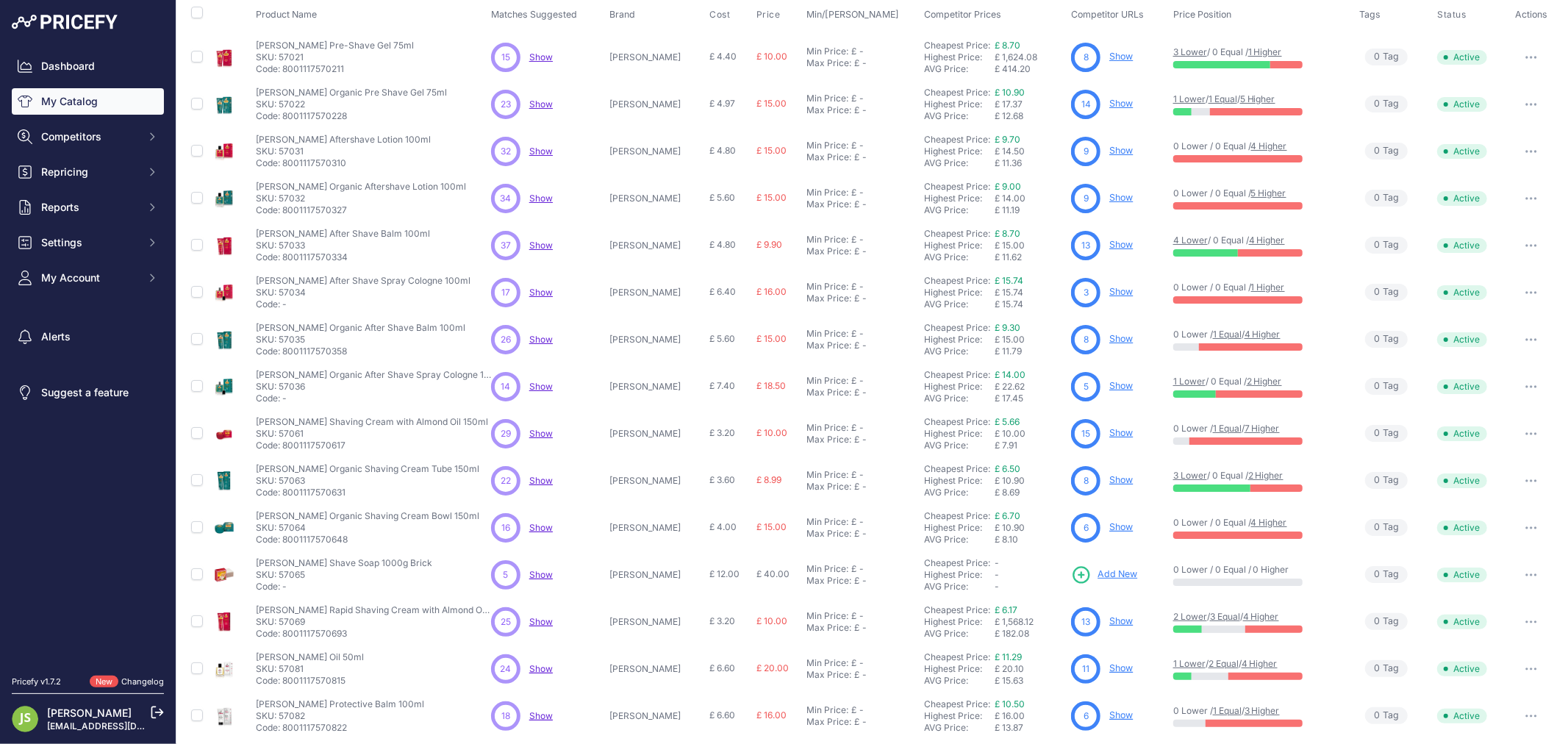
scroll to position [137, 0]
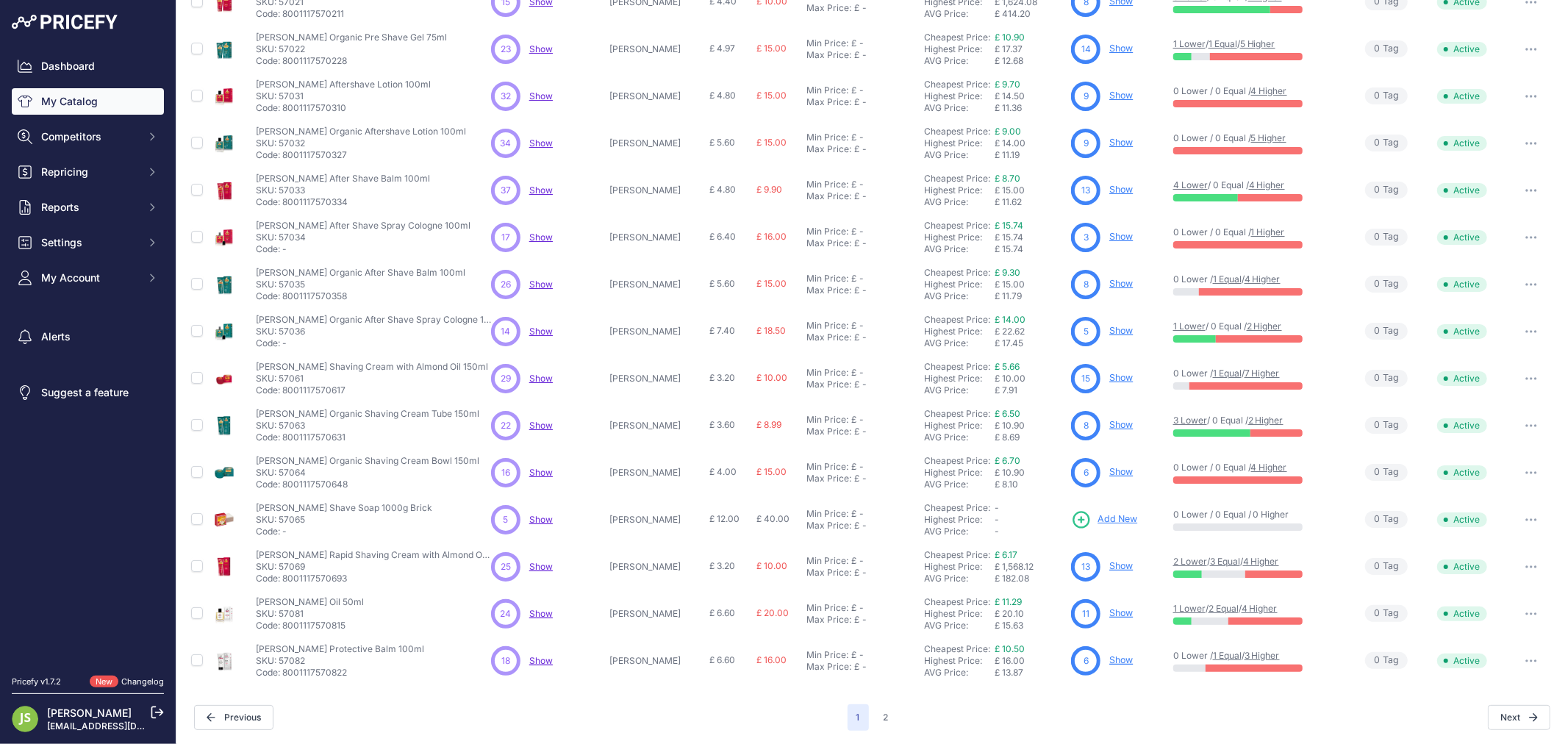
click at [297, 379] on p "SKU: 57061" at bounding box center [372, 378] width 232 height 12
click at [294, 421] on p "SKU: 57063" at bounding box center [367, 426] width 223 height 12
click at [549, 422] on span "Show" at bounding box center [540, 425] width 23 height 11
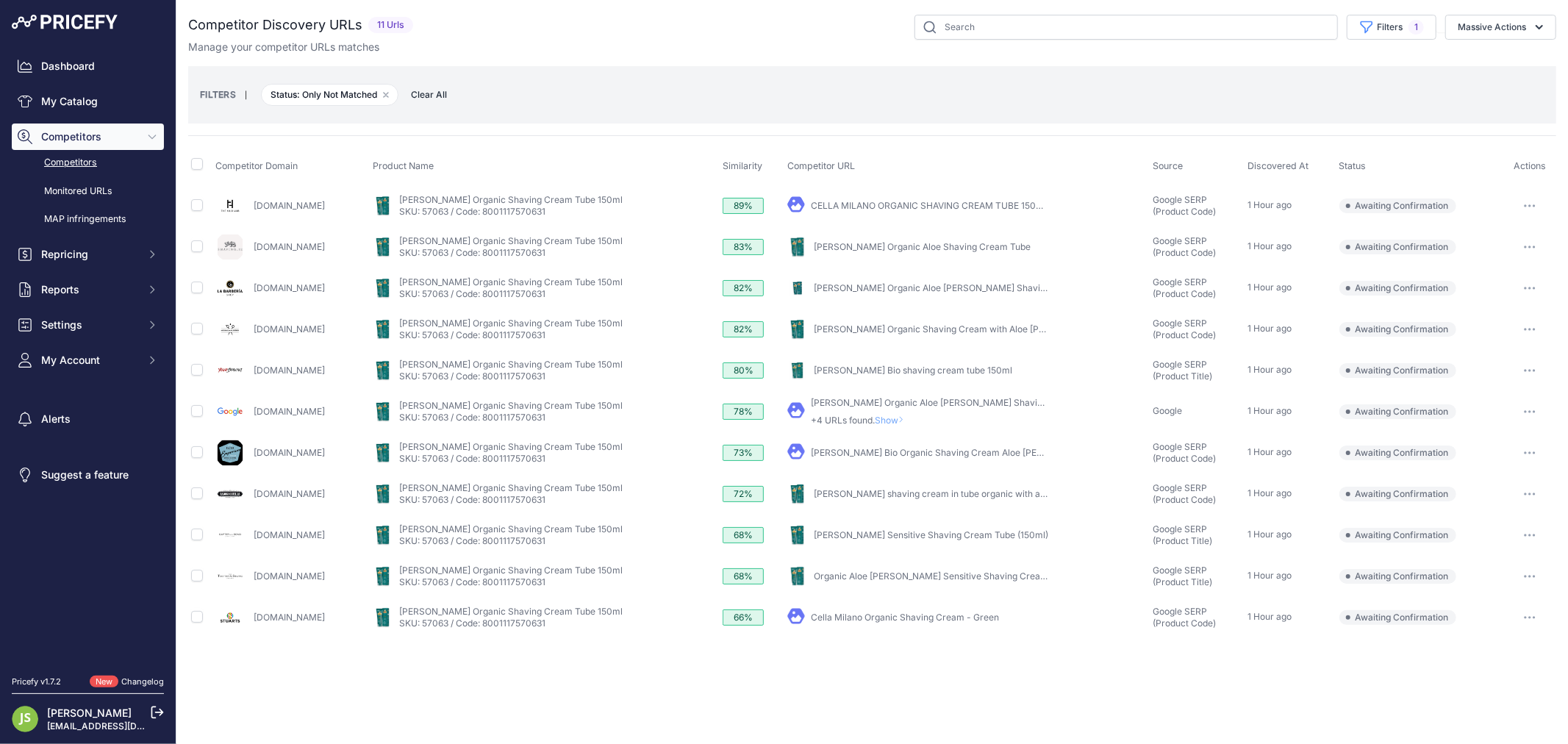
click at [1525, 532] on button "button" at bounding box center [1530, 535] width 29 height 21
click at [1472, 562] on button "Confirm match" at bounding box center [1493, 566] width 121 height 23
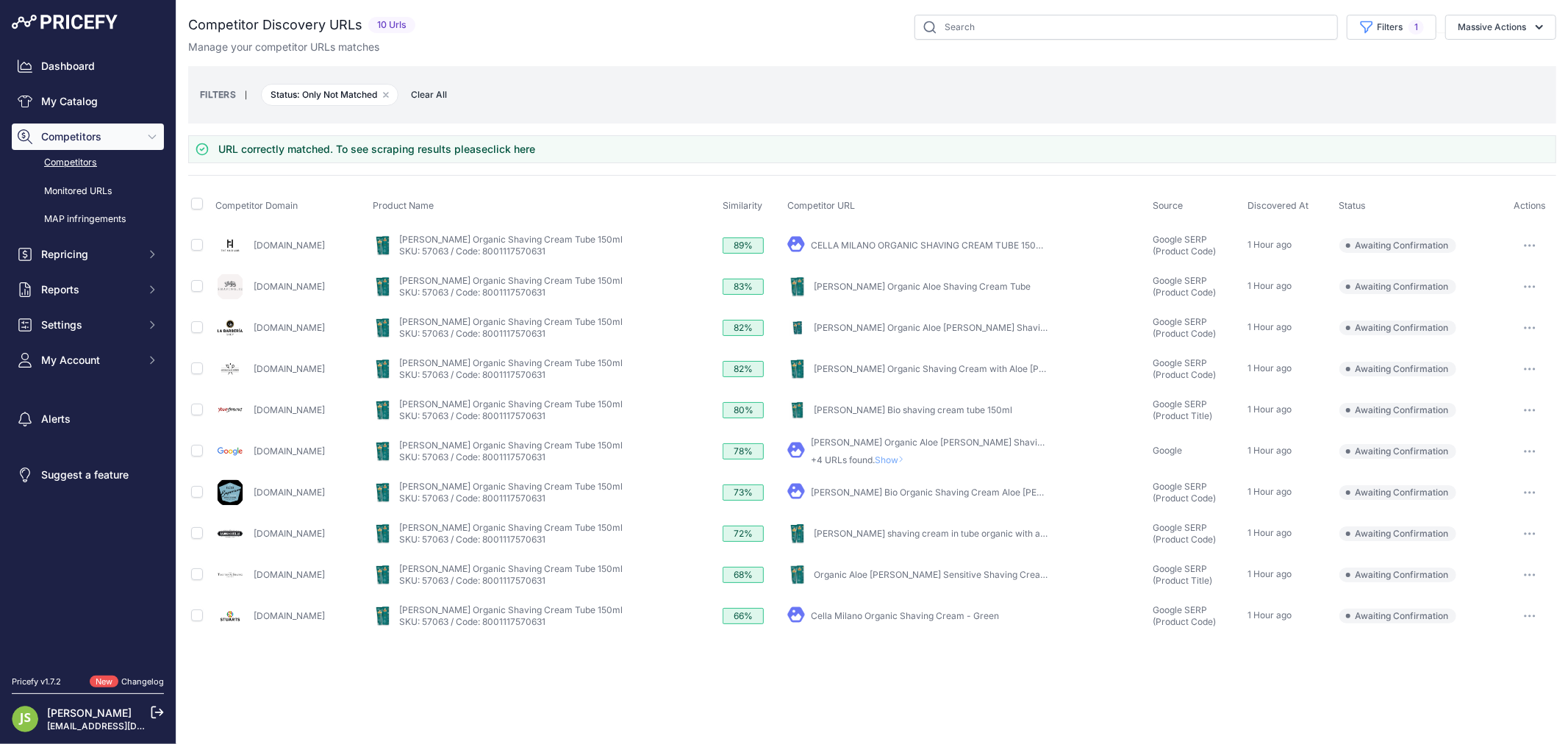
click at [1534, 575] on icon "button" at bounding box center [1534, 575] width 2 height 2
click at [1496, 602] on button "Confirm match" at bounding box center [1493, 605] width 121 height 23
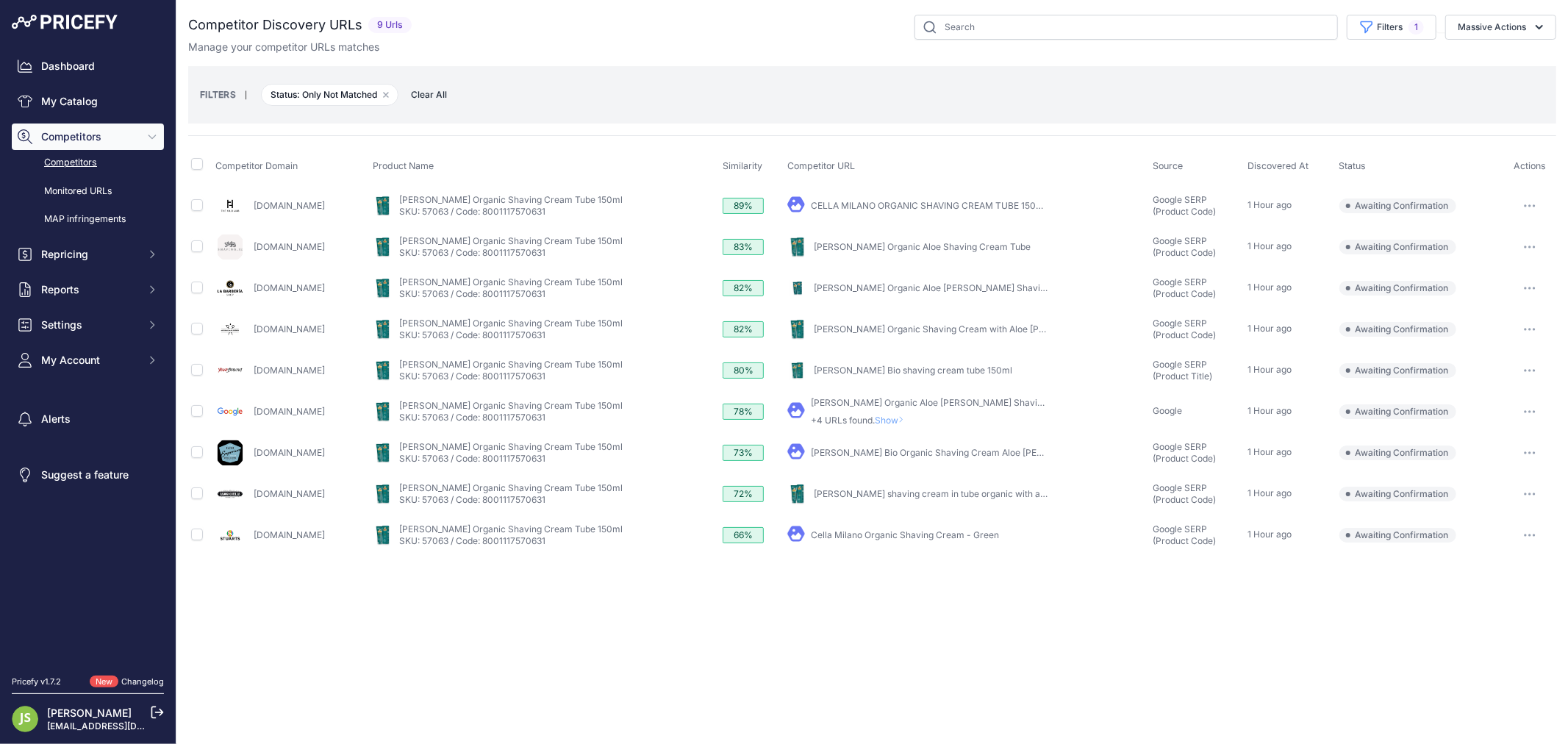
click at [1536, 535] on button "button" at bounding box center [1530, 535] width 29 height 21
click at [1469, 567] on button "Confirm match" at bounding box center [1493, 566] width 121 height 23
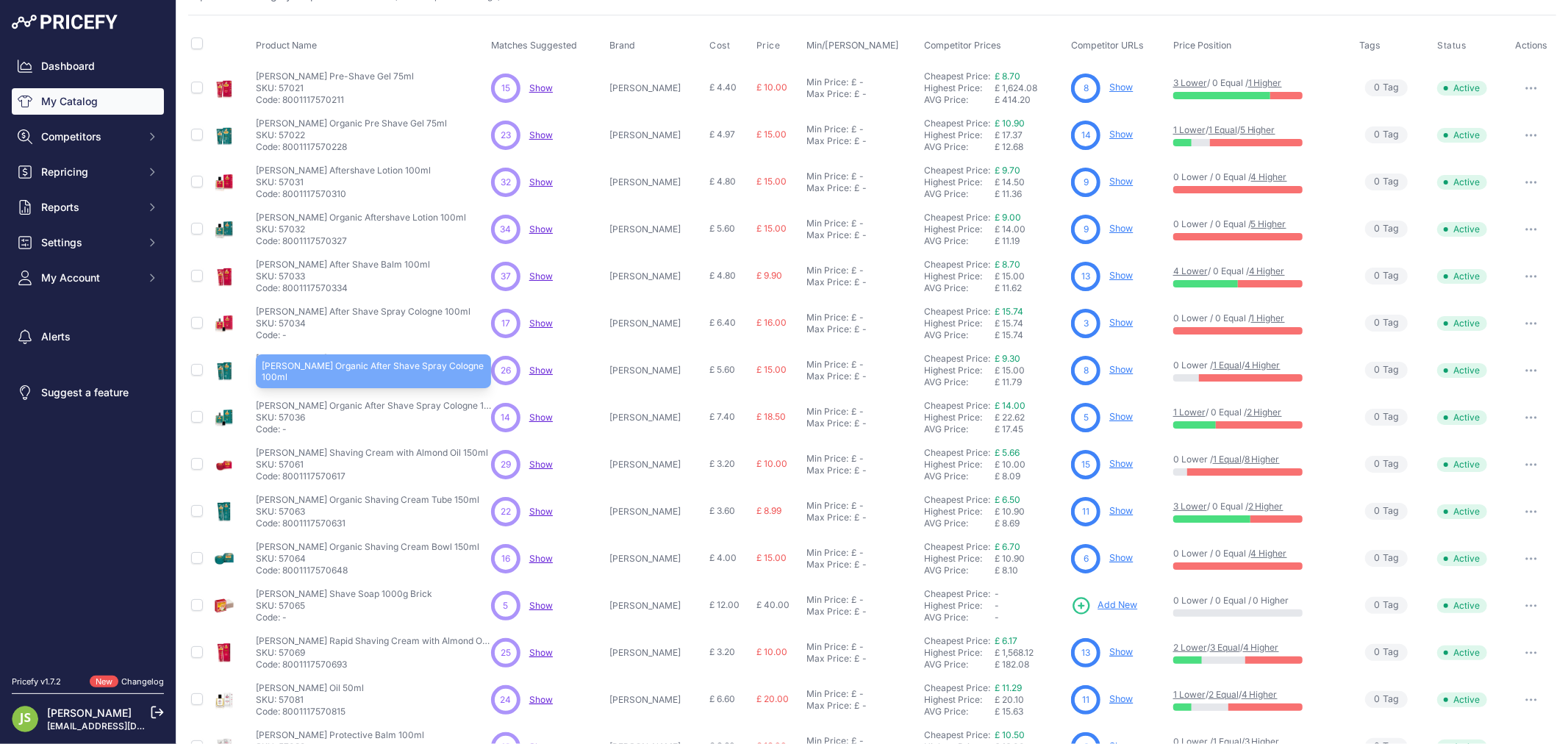
scroll to position [137, 0]
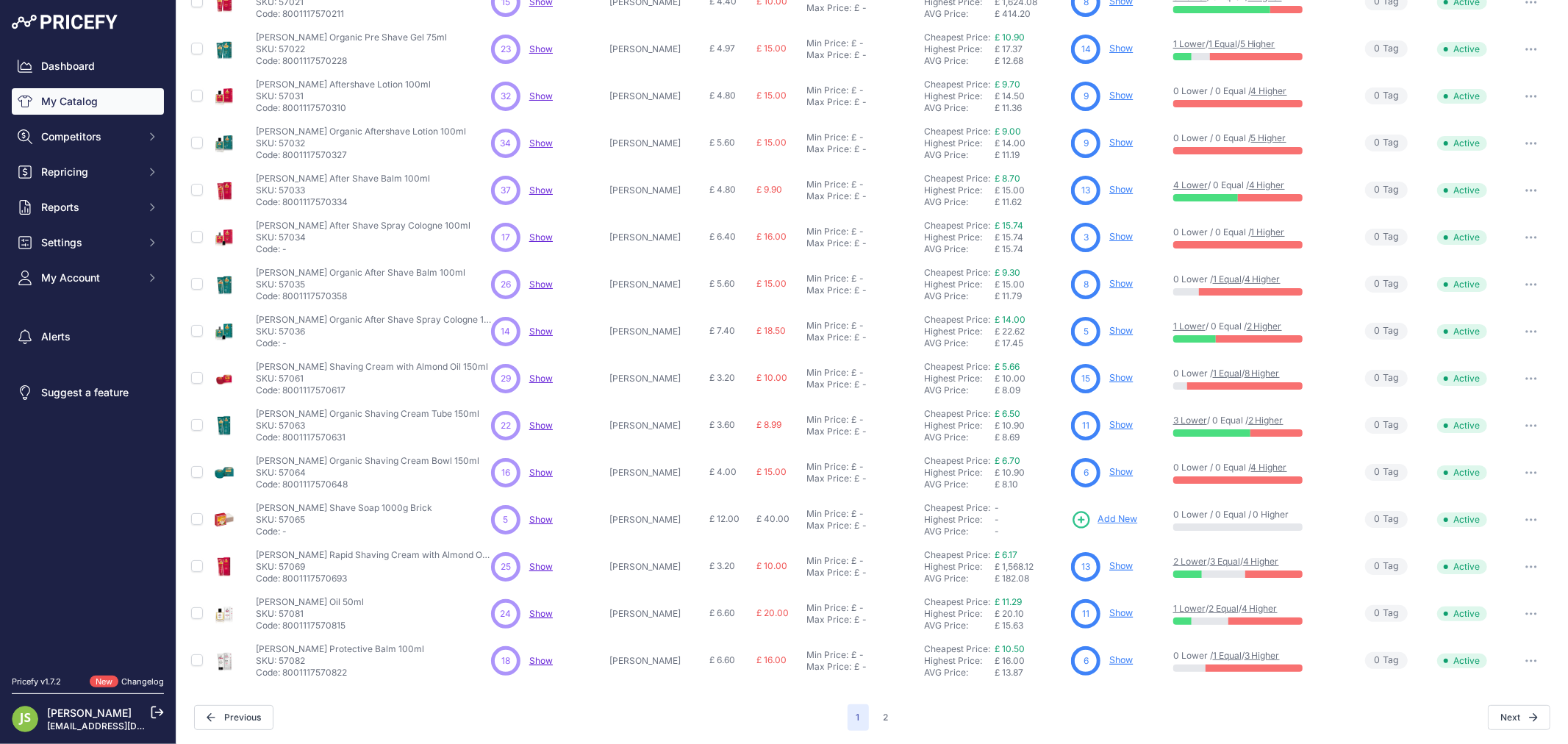
click at [302, 425] on p "SKU: 57063" at bounding box center [367, 426] width 223 height 12
drag, startPoint x: 1064, startPoint y: 421, endPoint x: 1071, endPoint y: 425, distance: 8.1
click at [296, 471] on p "SKU: 57064" at bounding box center [367, 473] width 223 height 12
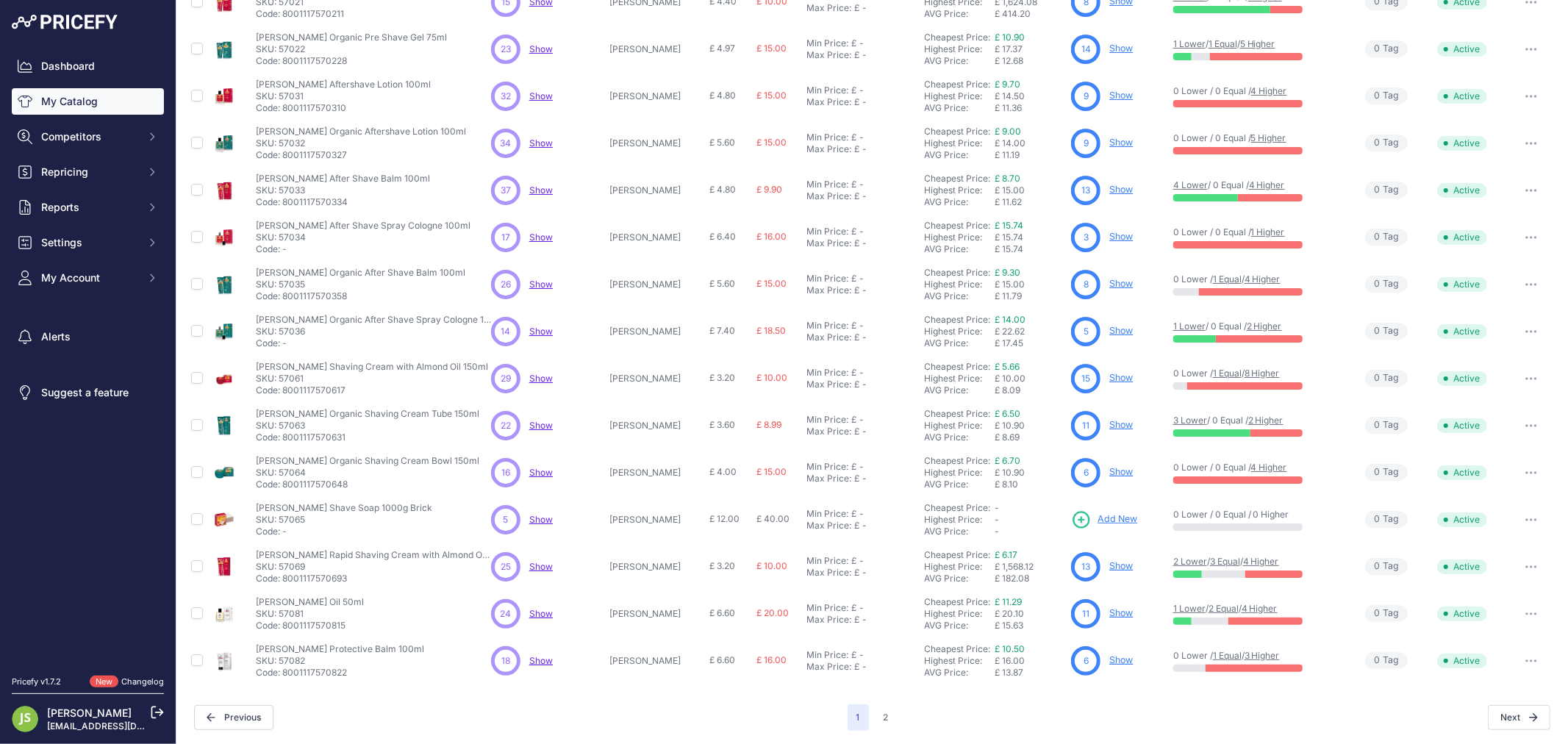
click at [297, 520] on p "SKU: 57065" at bounding box center [344, 520] width 177 height 12
copy p "57065"
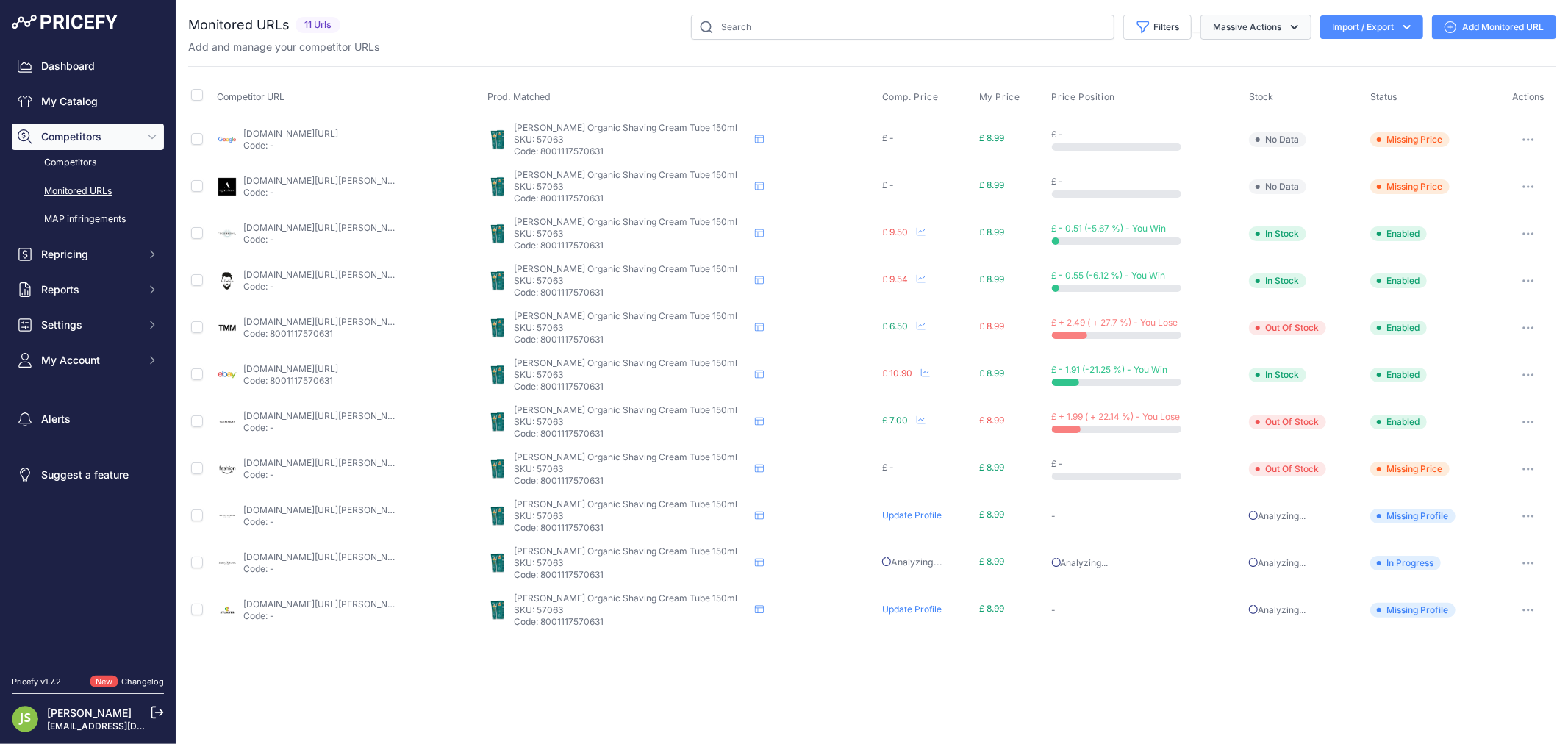
click at [1265, 28] on button "Massive Actions" at bounding box center [1256, 27] width 111 height 25
click at [1167, 29] on button "Filters" at bounding box center [1157, 27] width 68 height 25
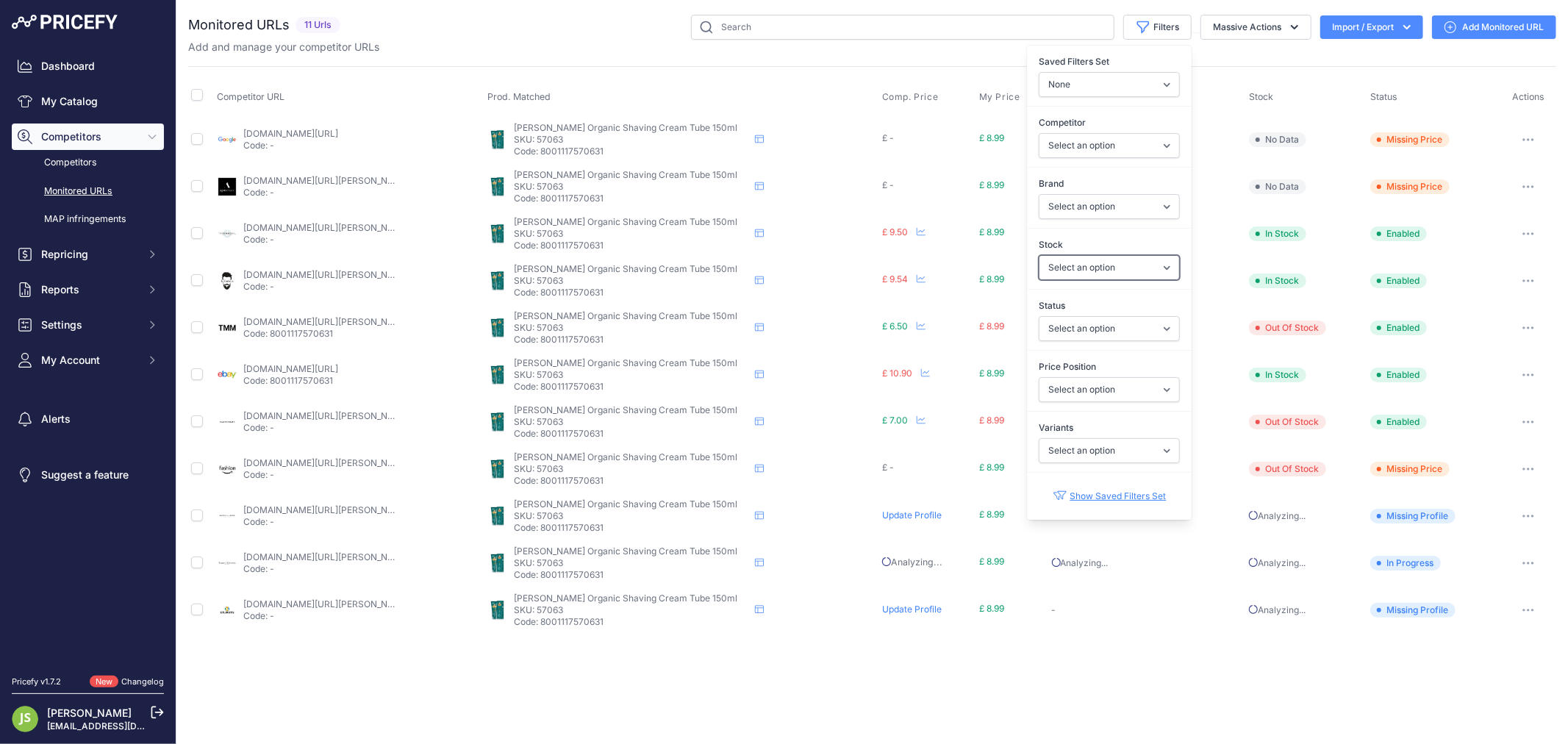
click at [1108, 269] on select "Select an option In Stock Out Of Stock" at bounding box center [1109, 267] width 141 height 25
select select "1"
click at [1039, 255] on select "Select an option In Stock Out Of Stock" at bounding box center [1109, 267] width 141 height 25
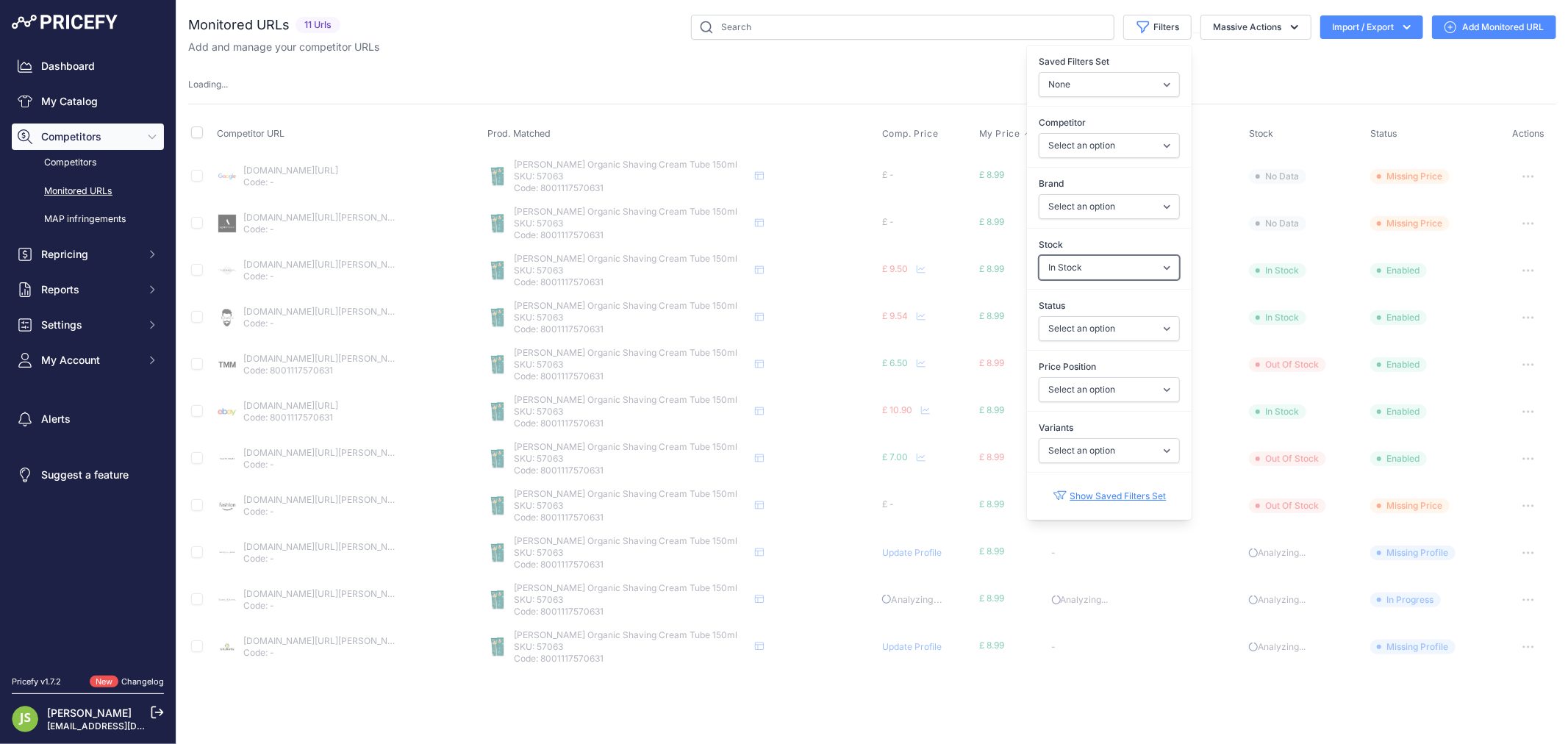
select select
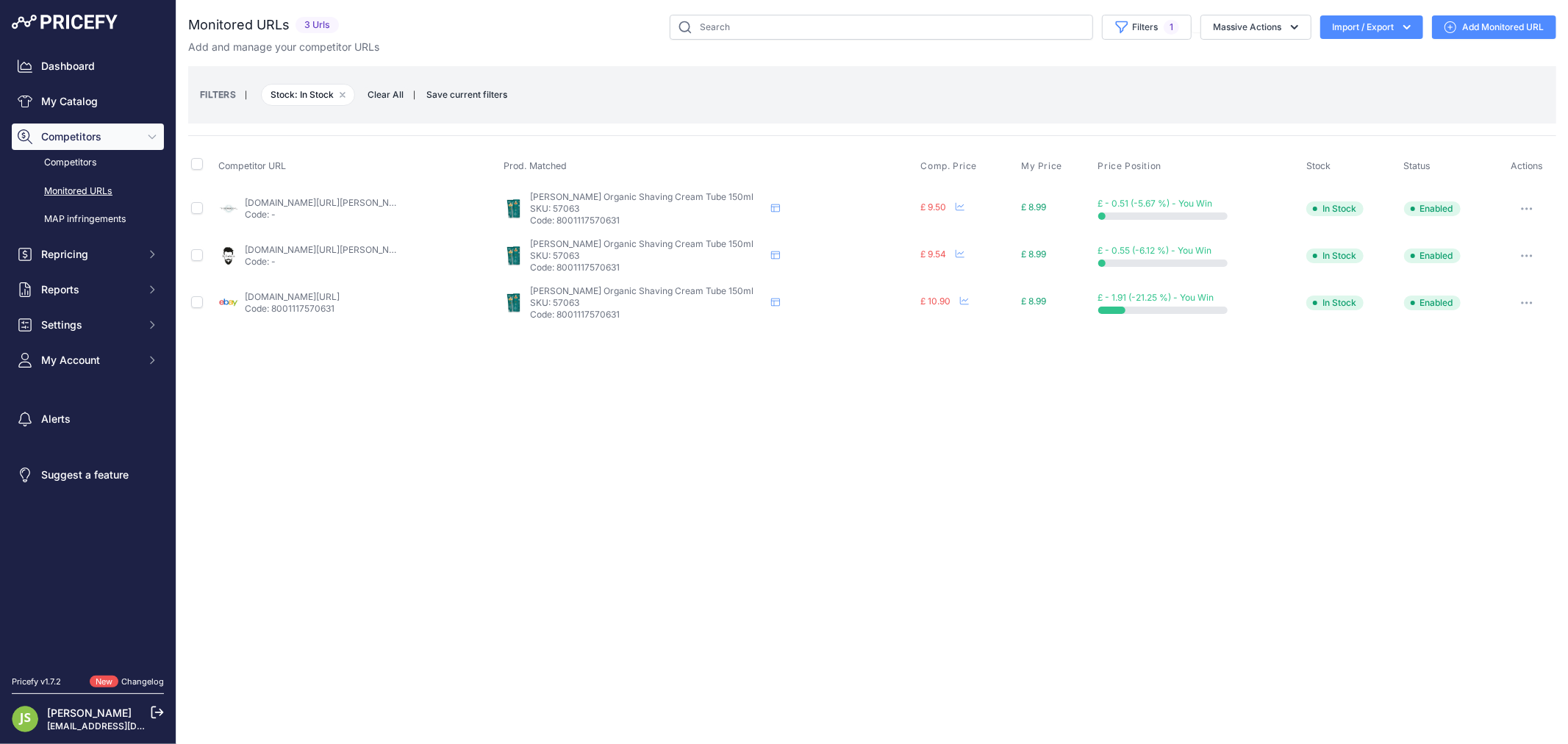
click at [916, 60] on div "Monitored URLs 3 Urls" at bounding box center [871, 171] width 1368 height 312
click at [292, 245] on link "labarbiera.co.uk/products/cella-bio-organic-shaving-cream-150ml?prirule_jdsnikf…" at bounding box center [328, 249] width 166 height 11
click at [713, 502] on div "Close You are not connected to the internet." at bounding box center [872, 372] width 1391 height 744
click at [334, 206] on link "theenglishshavingcompany.com/cella-shaving-soap-tub-150ml.html?prirule_jdsnikfk…" at bounding box center [328, 203] width 166 height 11
click at [314, 253] on link "labarbiera.co.uk/products/cella-bio-organic-shaving-cream-150ml?prirule_jdsnikf…" at bounding box center [328, 249] width 166 height 11
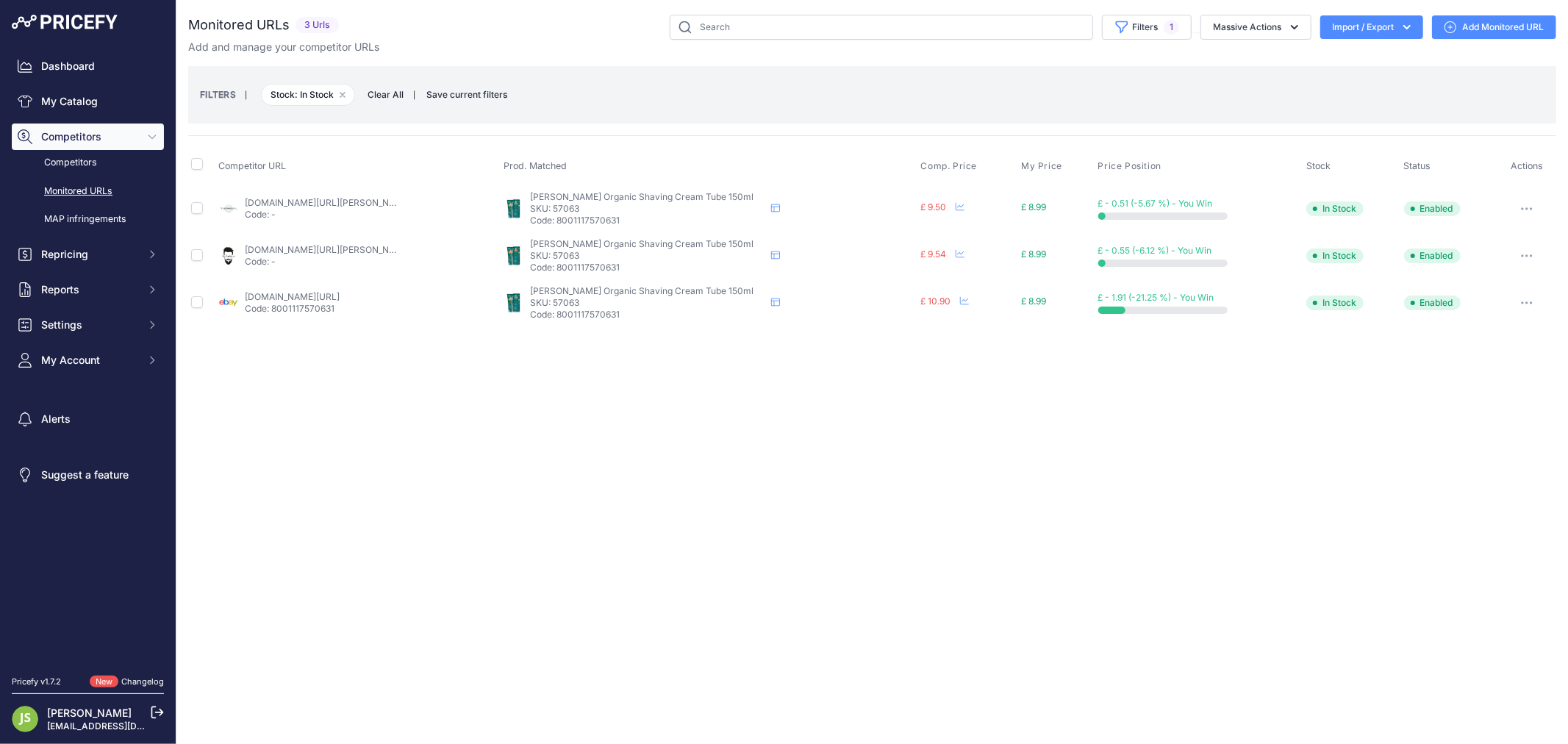
click at [377, 202] on link "theenglishshavingcompany.com/cella-shaving-soap-tub-150ml.html?prirule_jdsnikfk…" at bounding box center [328, 203] width 166 height 11
click at [326, 300] on link "ebay.co.uk/itm/134174135451?prirule_jdsnikfkfjsd=6119" at bounding box center [292, 297] width 95 height 11
click at [583, 203] on p "SKU: 57063" at bounding box center [647, 209] width 235 height 12
copy p "57063"
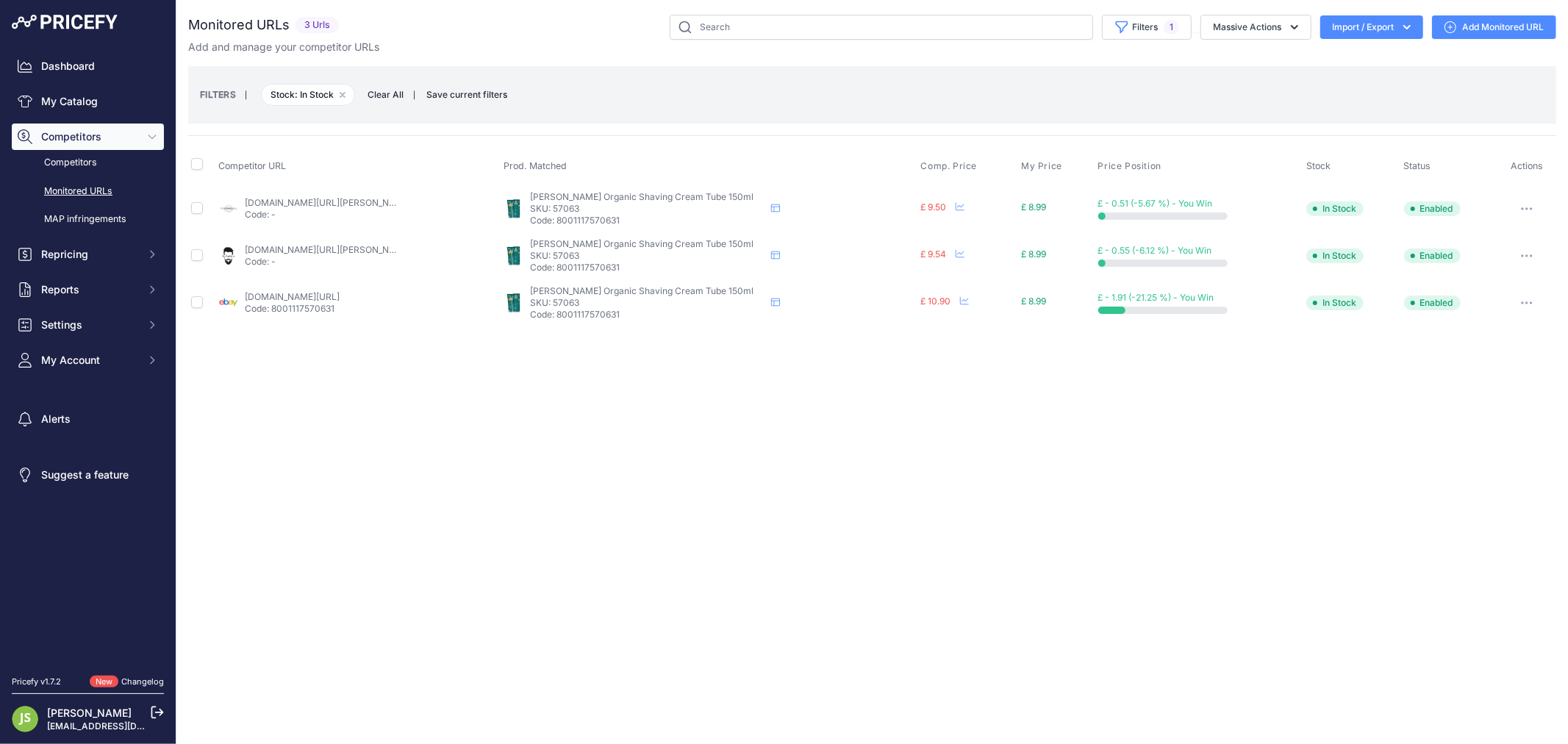
click at [357, 253] on link "labarbiera.co.uk/products/cella-bio-organic-shaving-cream-150ml?prirule_jdsnikf…" at bounding box center [328, 249] width 166 height 11
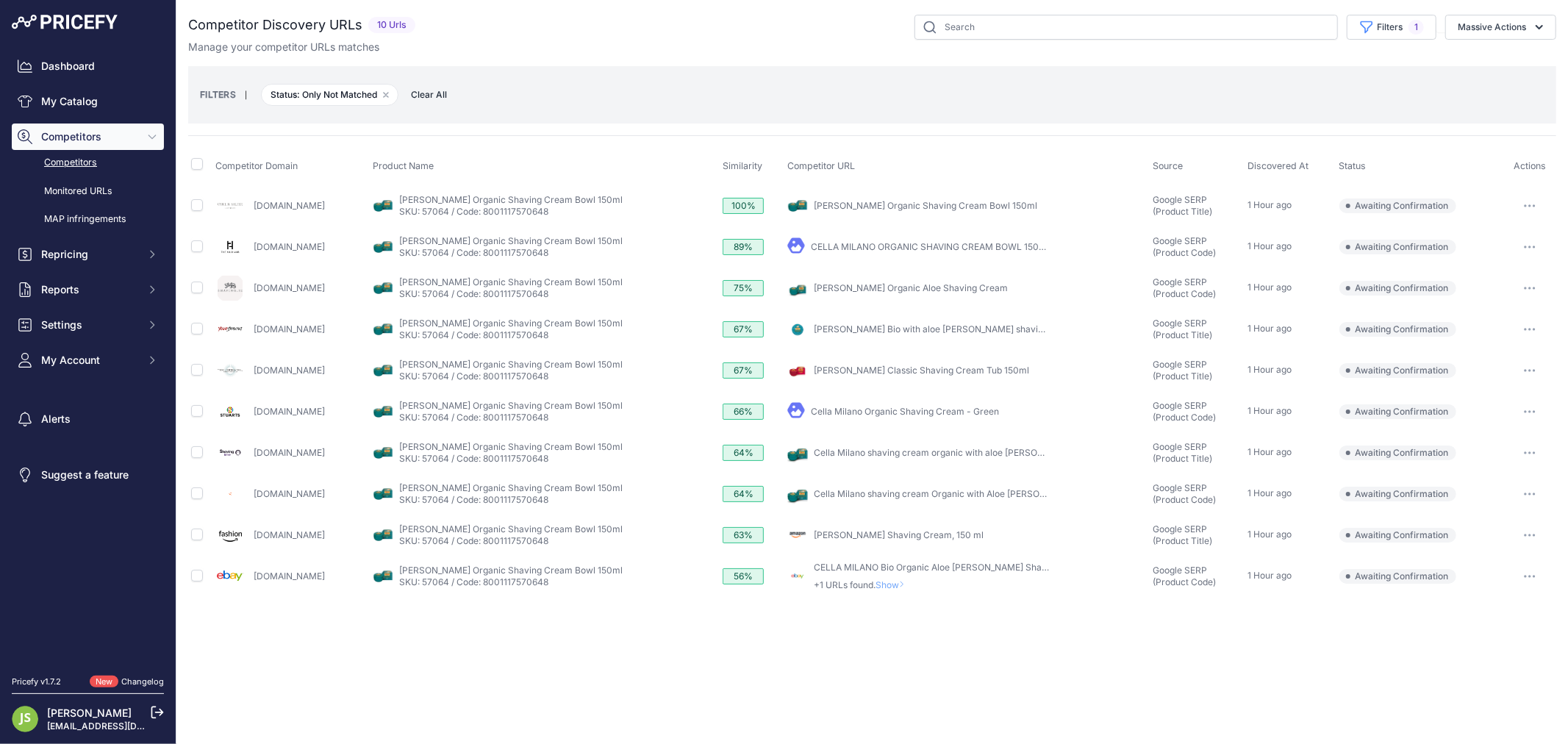
click at [867, 372] on link "[PERSON_NAME] Classic Shaving Cream Tub 150ml" at bounding box center [921, 370] width 216 height 11
click at [887, 413] on link "Cella Milano Organic Shaving Cream - Green" at bounding box center [905, 411] width 188 height 11
click at [1532, 408] on button "button" at bounding box center [1530, 412] width 29 height 21
click at [1497, 432] on button "Confirm match" at bounding box center [1493, 442] width 121 height 23
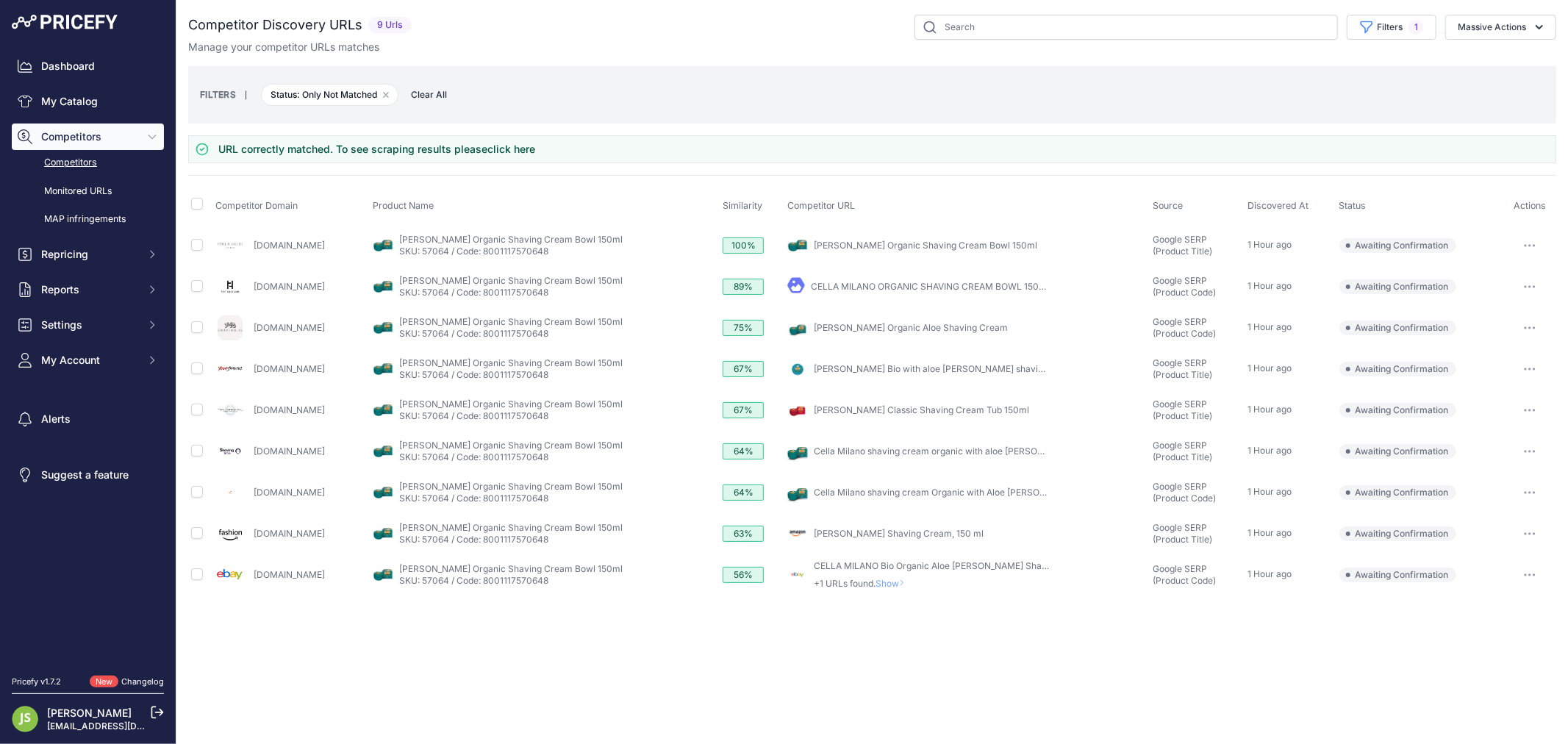
click at [919, 450] on link "Cella Milano shaving cream organic with aloe vera 150ml" at bounding box center [959, 451] width 290 height 11
click at [1529, 453] on button "button" at bounding box center [1530, 452] width 29 height 21
click at [1496, 476] on button "Confirm match" at bounding box center [1493, 482] width 121 height 23
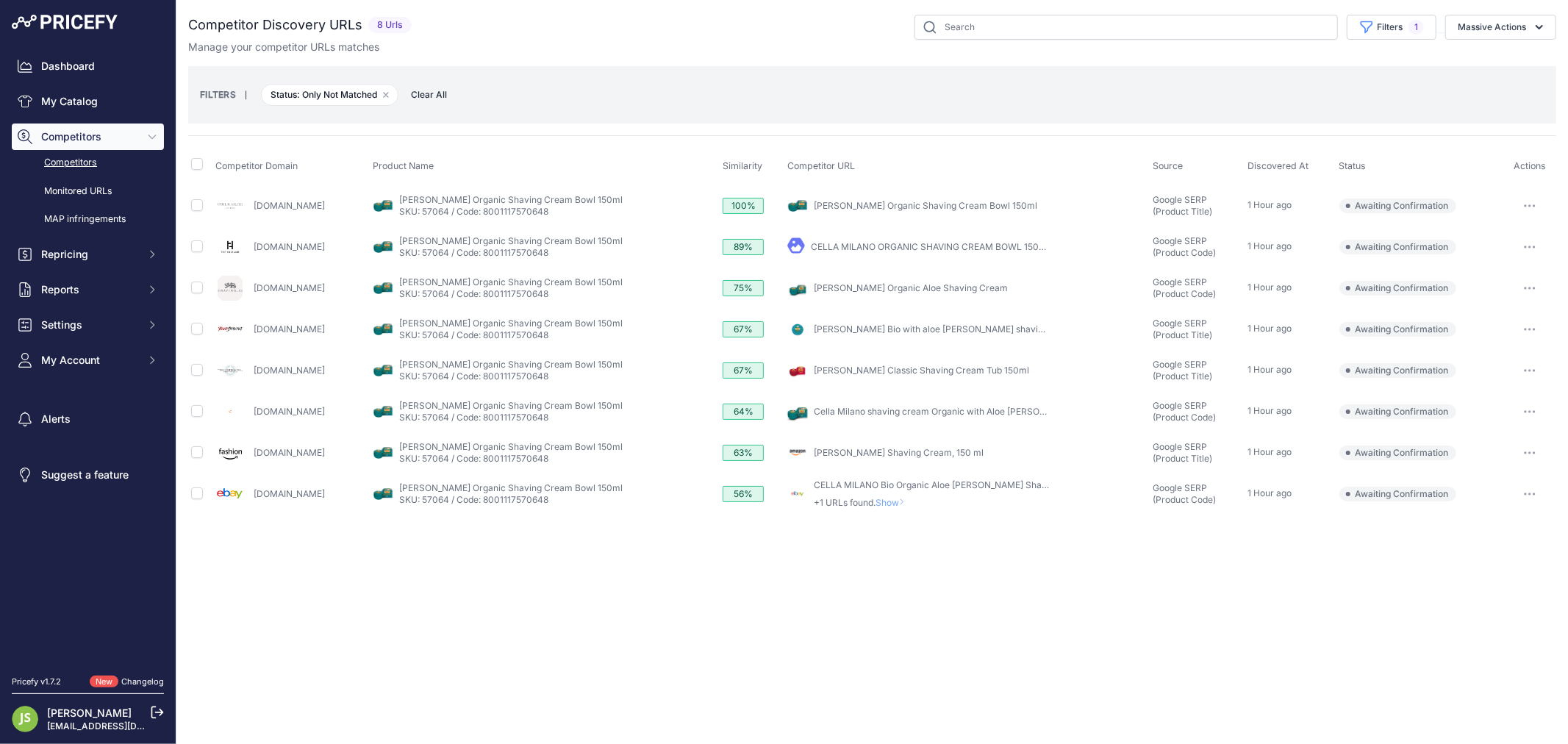
click at [1024, 403] on div "My Product" at bounding box center [967, 412] width 360 height 21
click at [1019, 412] on link "Cella Milano shaving cream Organic with Aloe Vera 150ml" at bounding box center [959, 411] width 292 height 11
click at [1527, 413] on button "button" at bounding box center [1530, 412] width 29 height 21
click at [1469, 441] on button "Confirm match" at bounding box center [1493, 442] width 121 height 23
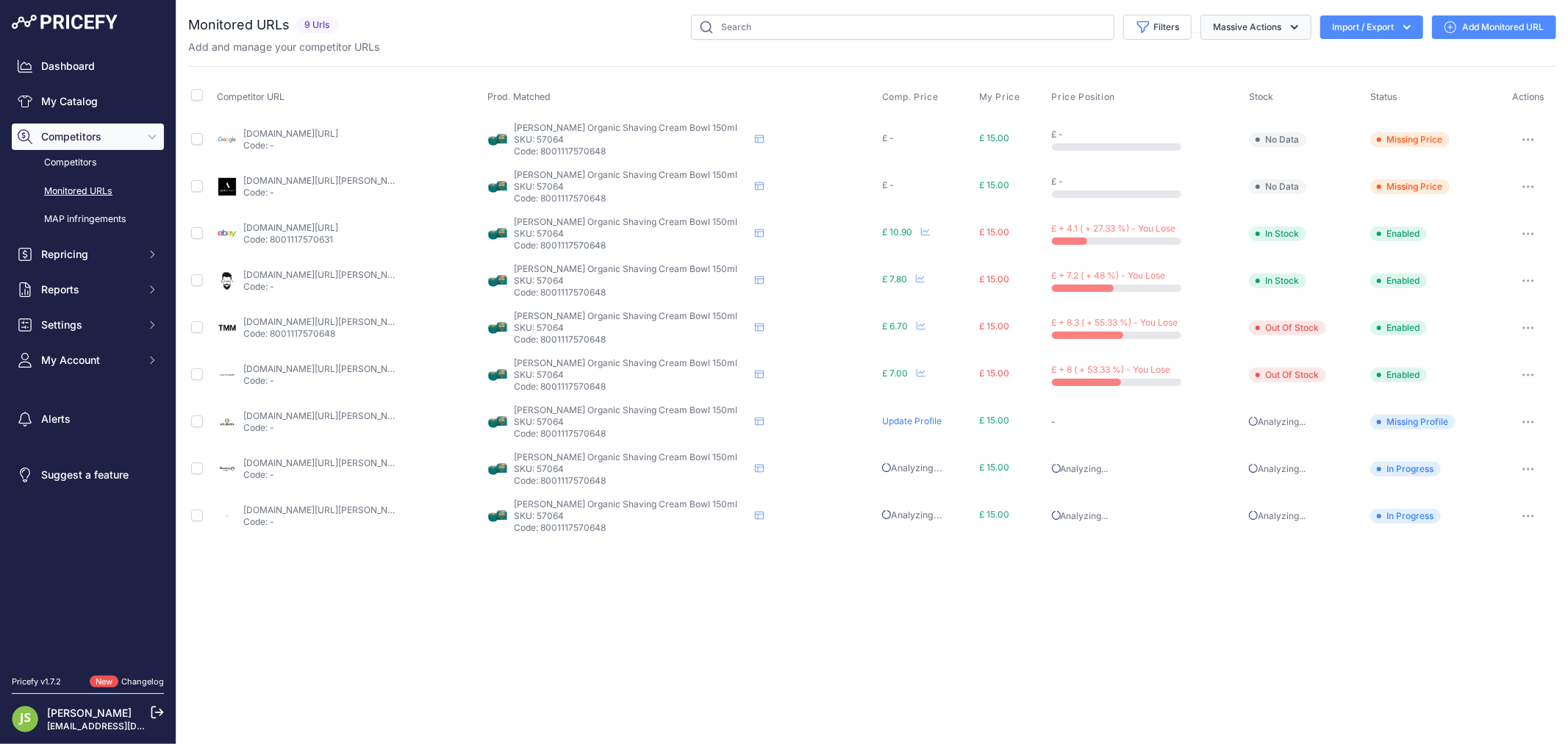
click at [1257, 33] on button "Massive Actions" at bounding box center [1256, 27] width 111 height 25
click at [1169, 31] on button "Filters" at bounding box center [1157, 27] width 68 height 25
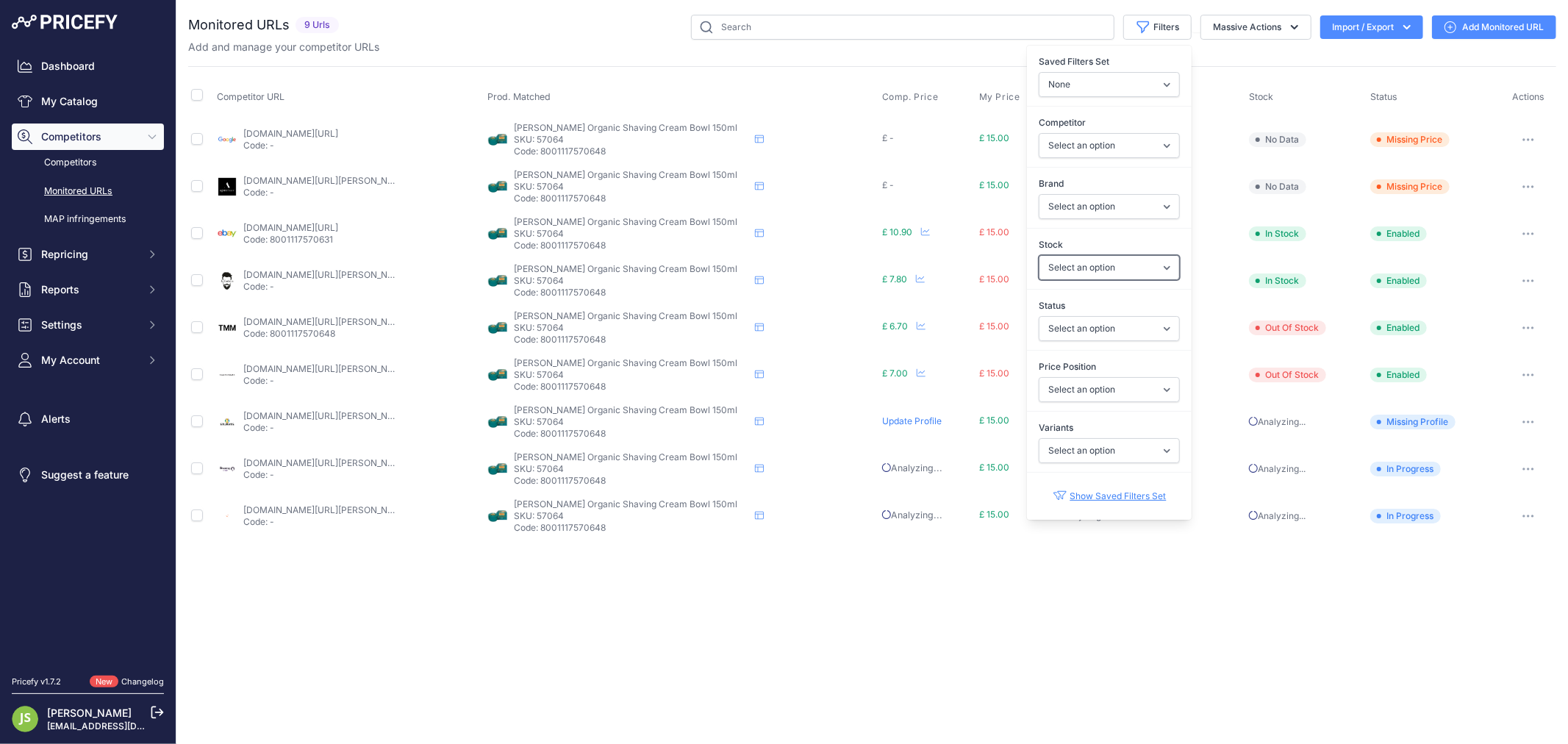
drag, startPoint x: 1084, startPoint y: 260, endPoint x: 1084, endPoint y: 269, distance: 9.0
click at [1084, 260] on select "Select an option In Stock Out Of Stock" at bounding box center [1109, 267] width 141 height 25
select select "1"
click at [1039, 255] on select "Select an option In Stock Out Of Stock" at bounding box center [1109, 267] width 141 height 25
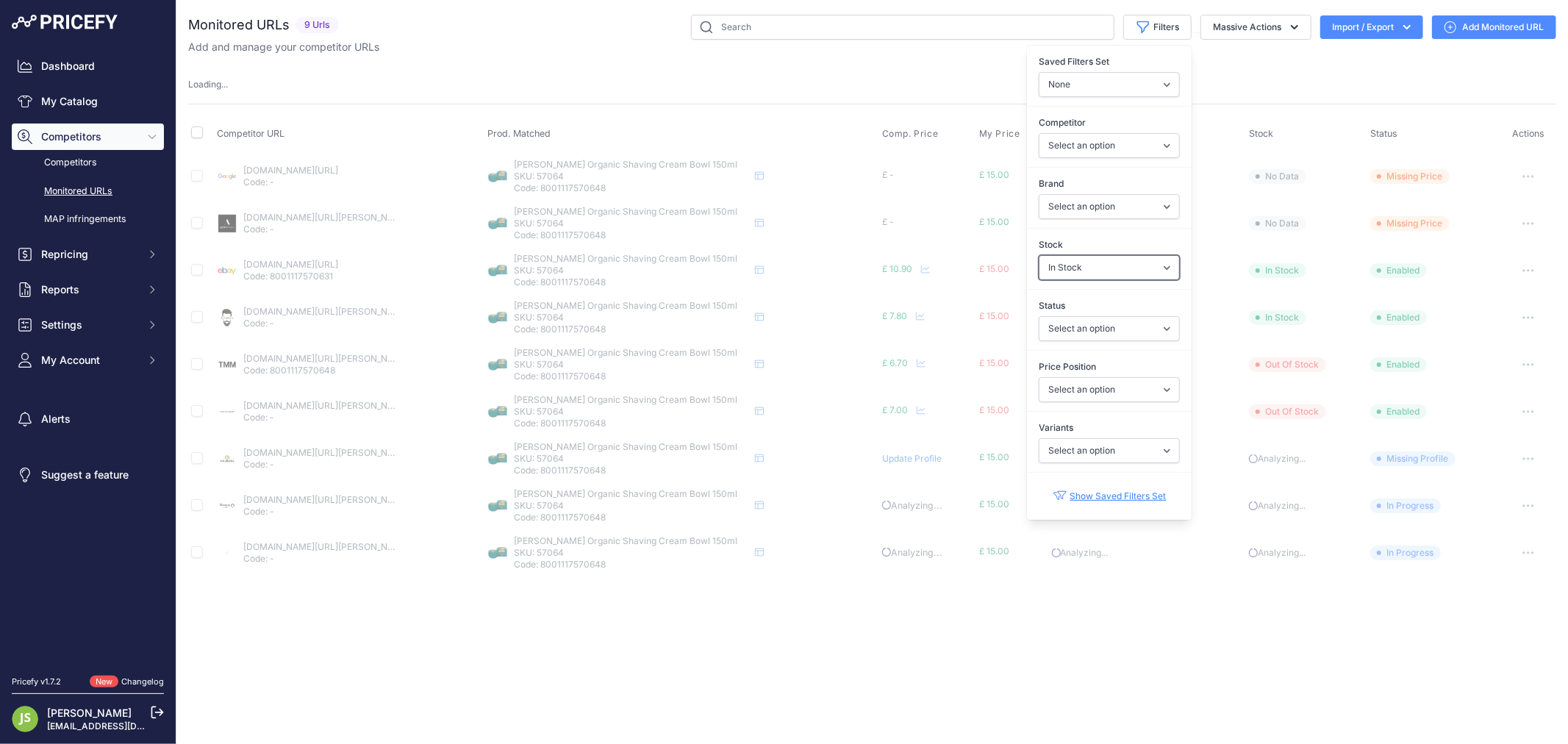
select select
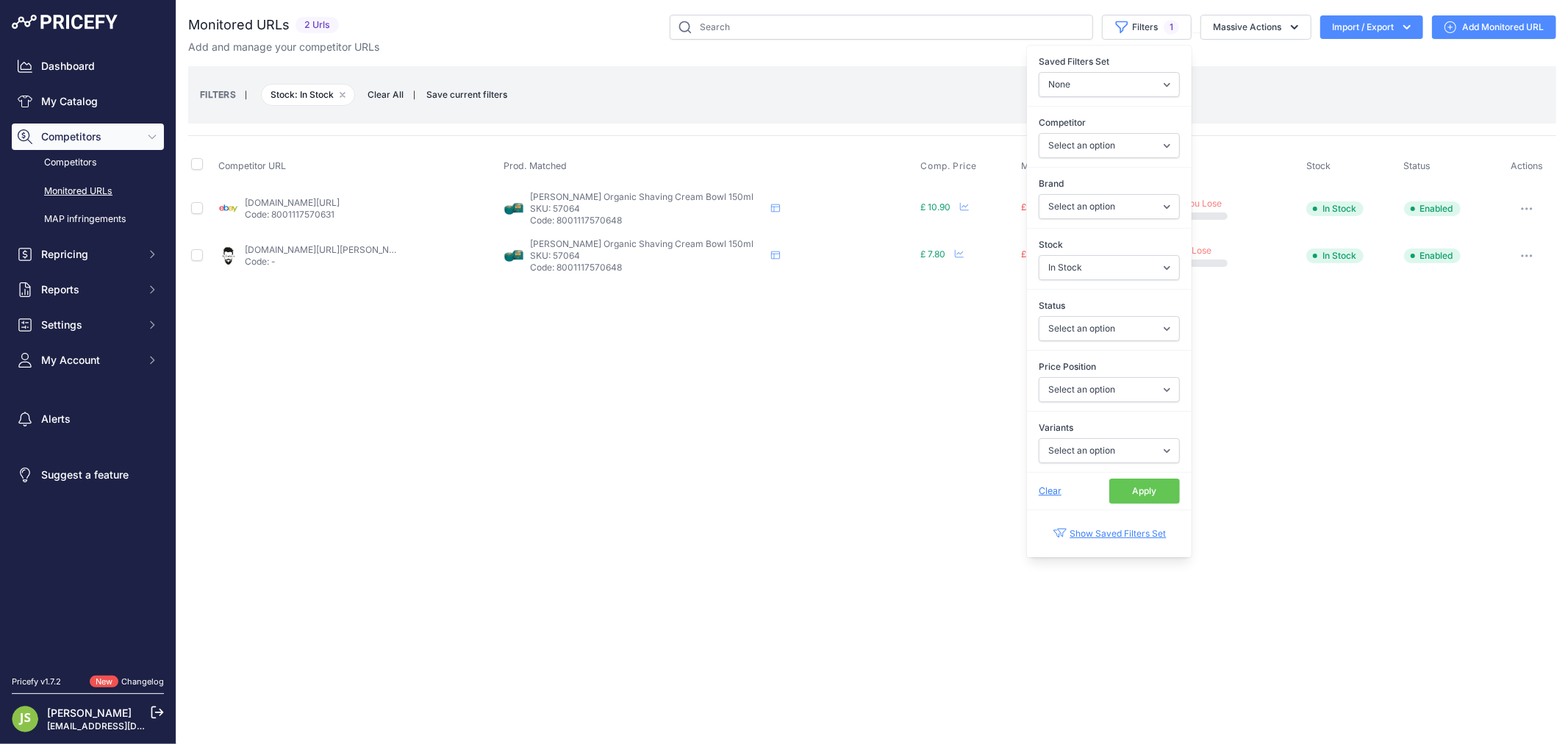
click at [904, 583] on div "Close You are not connected to the internet." at bounding box center [872, 372] width 1391 height 744
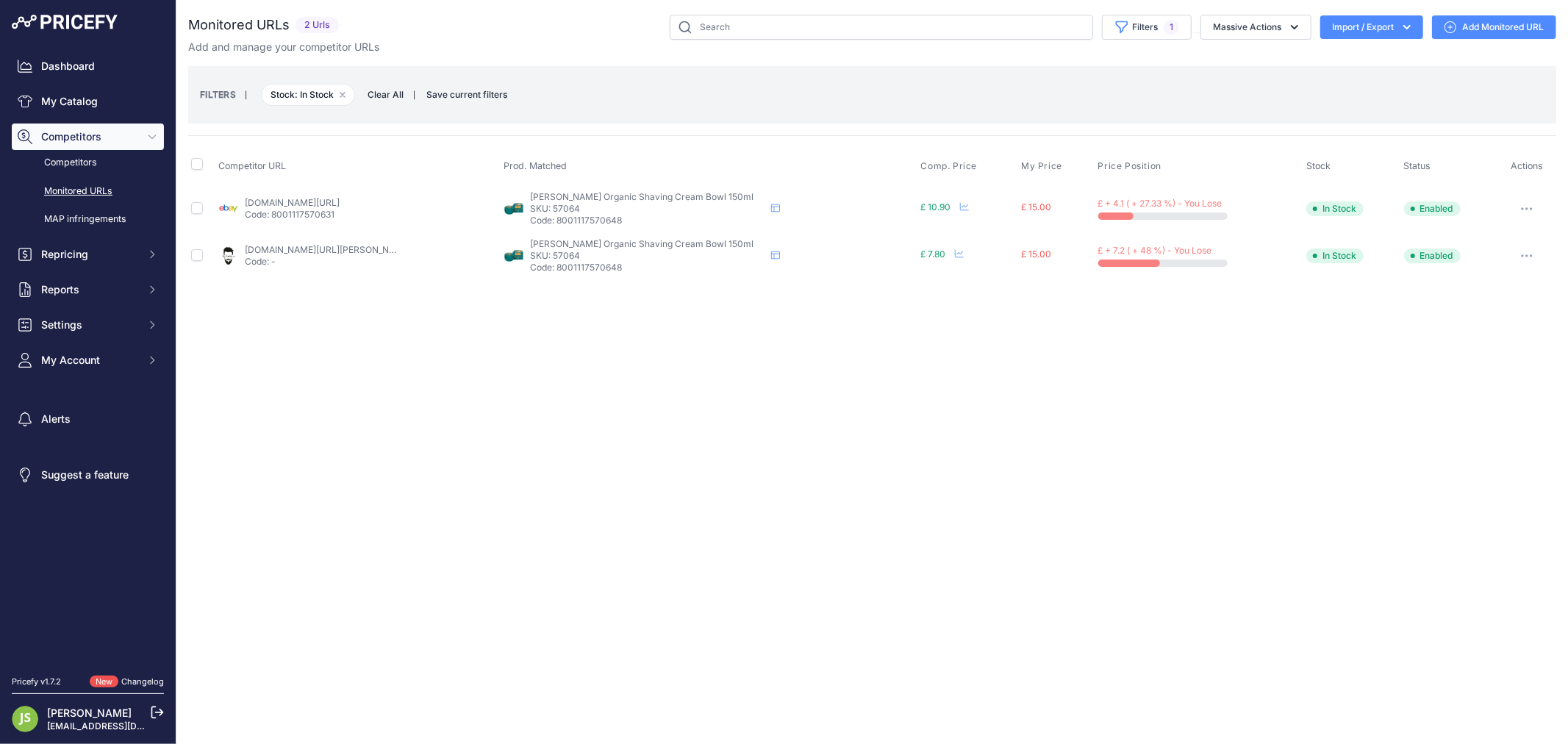
click at [378, 253] on link "labarbiera.co.uk/products/cella-shaving-soap-bowl-150g?prirule_jdsnikfkfjsd=6119" at bounding box center [328, 249] width 166 height 11
click at [1231, 30] on button "Massive Actions" at bounding box center [1256, 27] width 111 height 25
click at [1171, 20] on span "1" at bounding box center [1171, 27] width 16 height 15
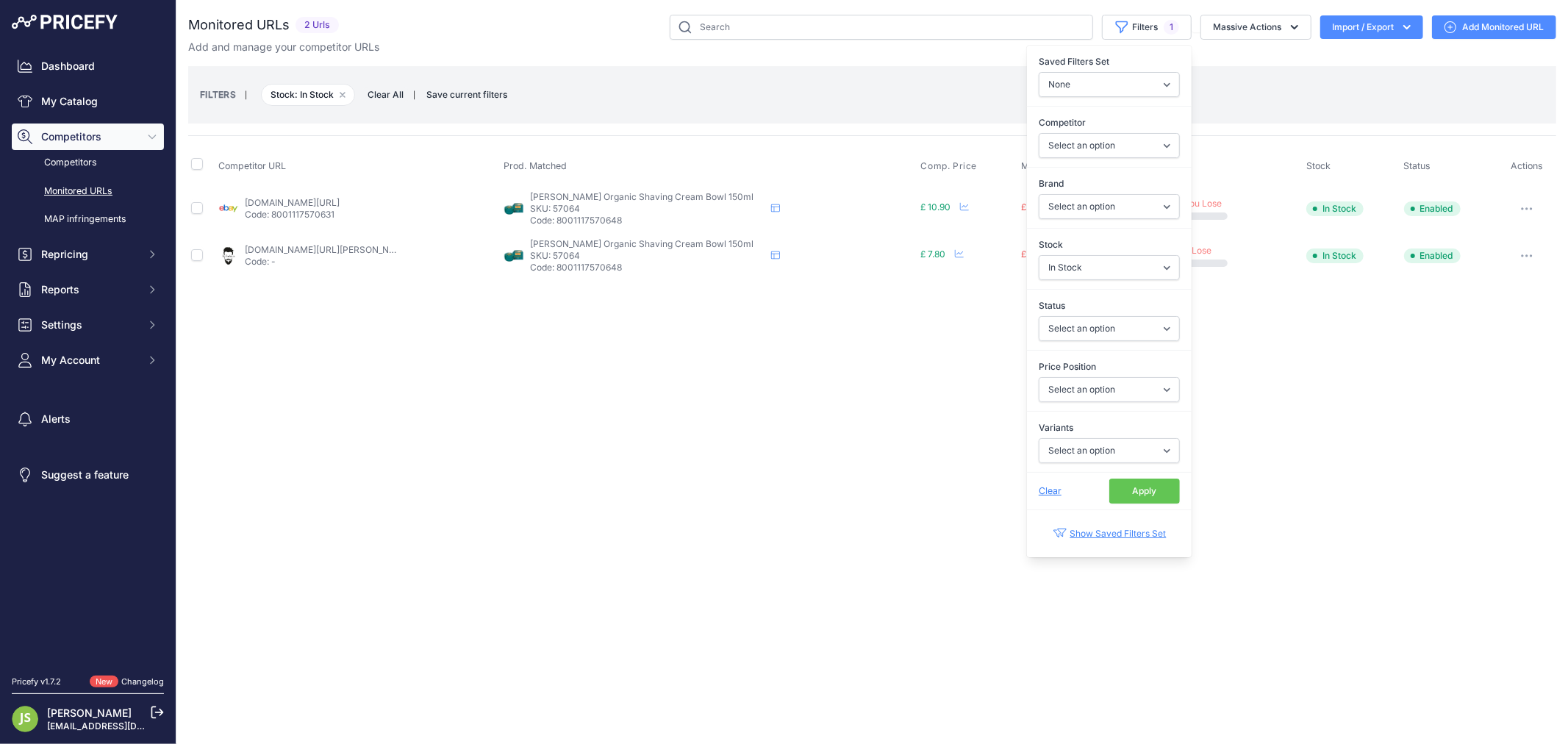
click at [1127, 281] on div "Stock Select an option In Stock Out Of Stock" at bounding box center [1109, 259] width 165 height 54
click at [1127, 274] on select "Select an option In Stock Out Of Stock" at bounding box center [1109, 267] width 141 height 25
select select
click at [1039, 255] on select "Select an option In Stock Out Of Stock" at bounding box center [1109, 267] width 141 height 25
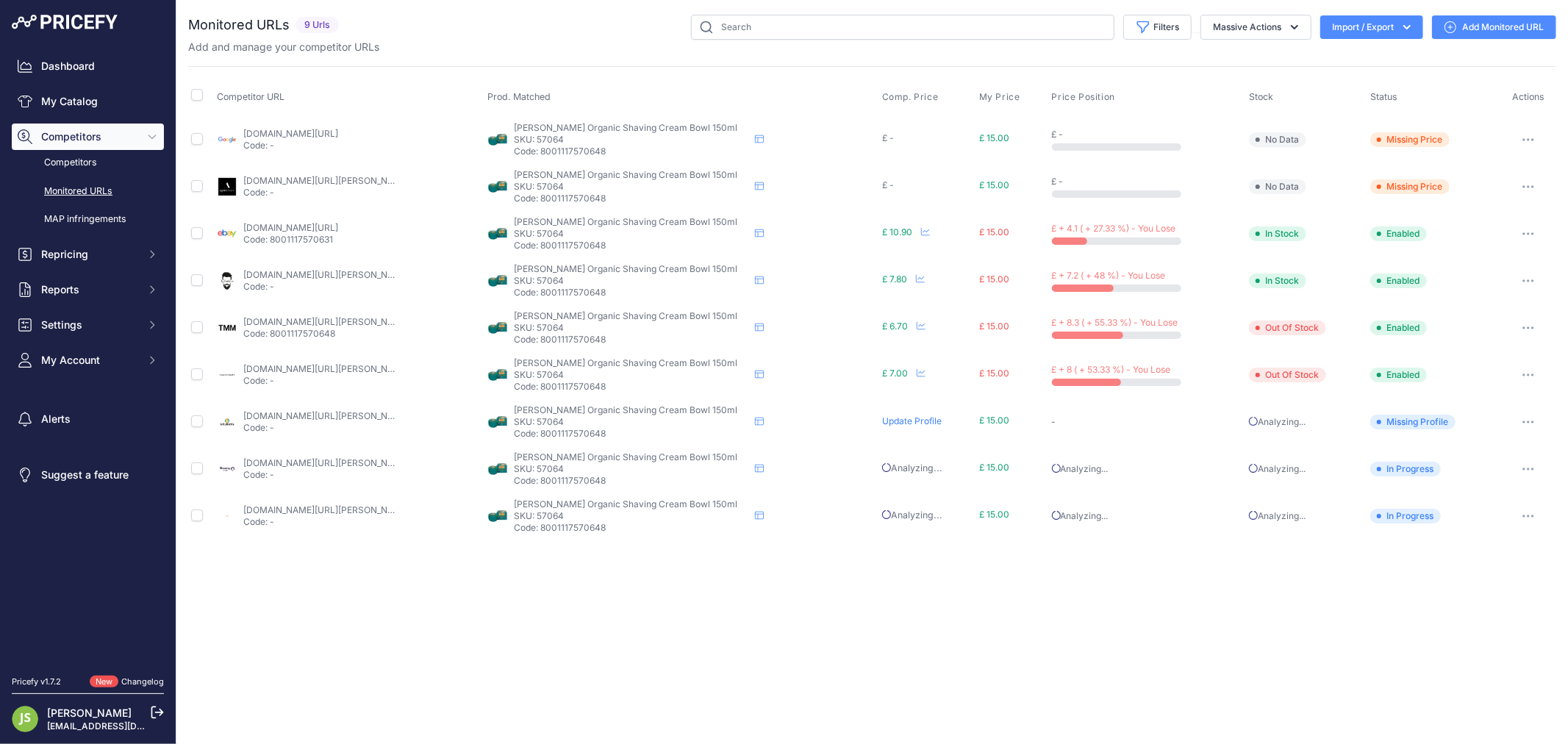
click at [512, 632] on div "Close You are not connected to the internet." at bounding box center [872, 372] width 1391 height 744
click at [342, 465] on link "shavingtime.co.uk/products/copy-of-cella-milano-shaving-cream-almond-oil-150ml?…" at bounding box center [326, 462] width 166 height 11
click at [284, 175] on link "agentshave.co.uk/cella-bio-organic-shaving-cream-tub-aloe-vera-150ml/?prirule_j…" at bounding box center [361, 180] width 237 height 11
click at [576, 421] on p "SKU: 57064" at bounding box center [631, 422] width 235 height 12
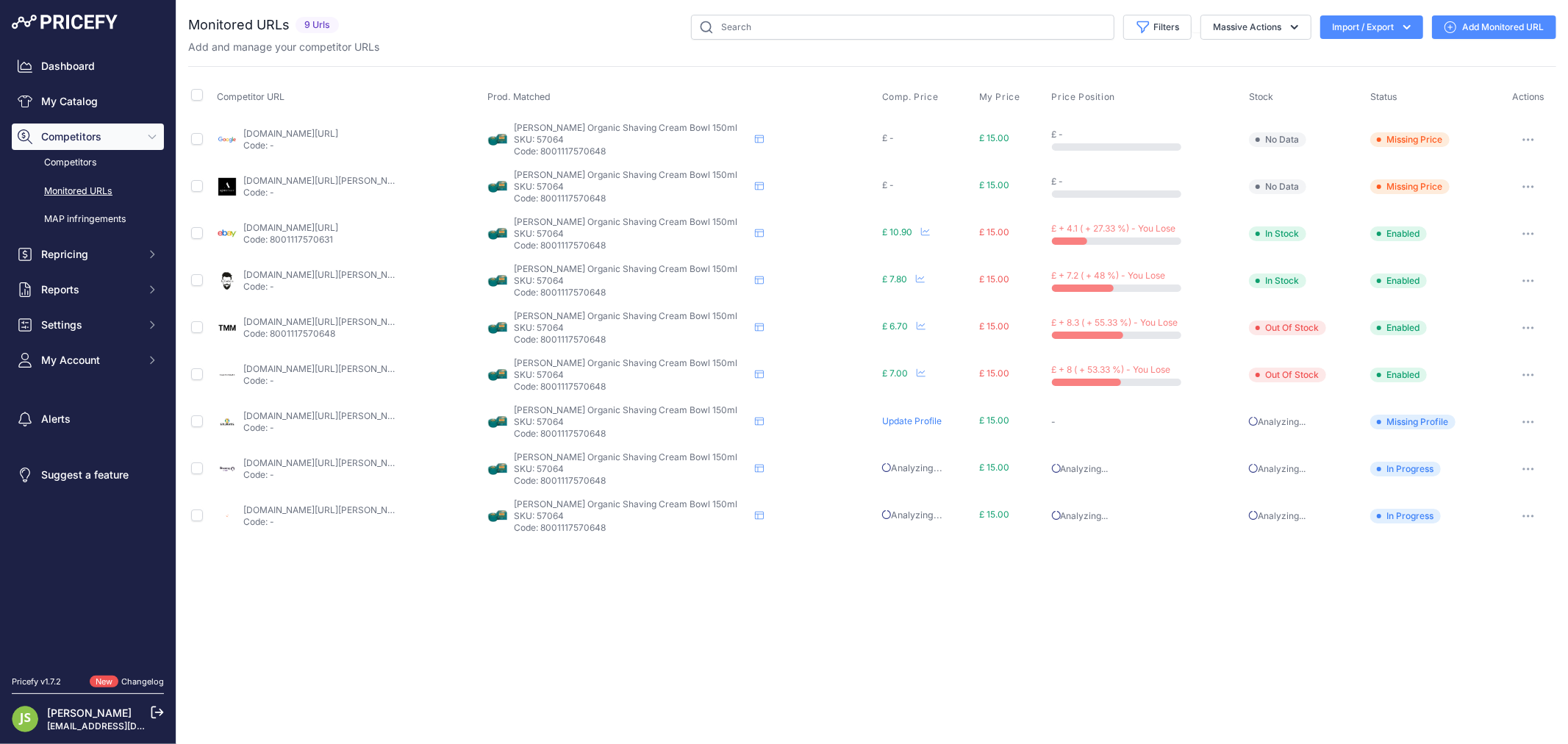
copy p "57064"
click at [303, 512] on link "manandshaving.com/products/cella-milano-shaving-cream-organic-with-aloe-vera-15…" at bounding box center [361, 510] width 237 height 11
click at [352, 278] on link "labarbiera.co.uk/products/cella-shaving-soap-bowl-150g?prirule_jdsnikfkfjsd=6119" at bounding box center [326, 274] width 166 height 11
click at [340, 320] on link "themodernman.co.uk/cella-organic-aloe-vera-shaving-cream-150ml.html?prirule_jds…" at bounding box center [361, 322] width 237 height 11
click at [306, 368] on link "shavelounge.co.uk/product/cella-organic-aloe-vera-shaving-cream-150ml/?prirule_…" at bounding box center [361, 368] width 237 height 11
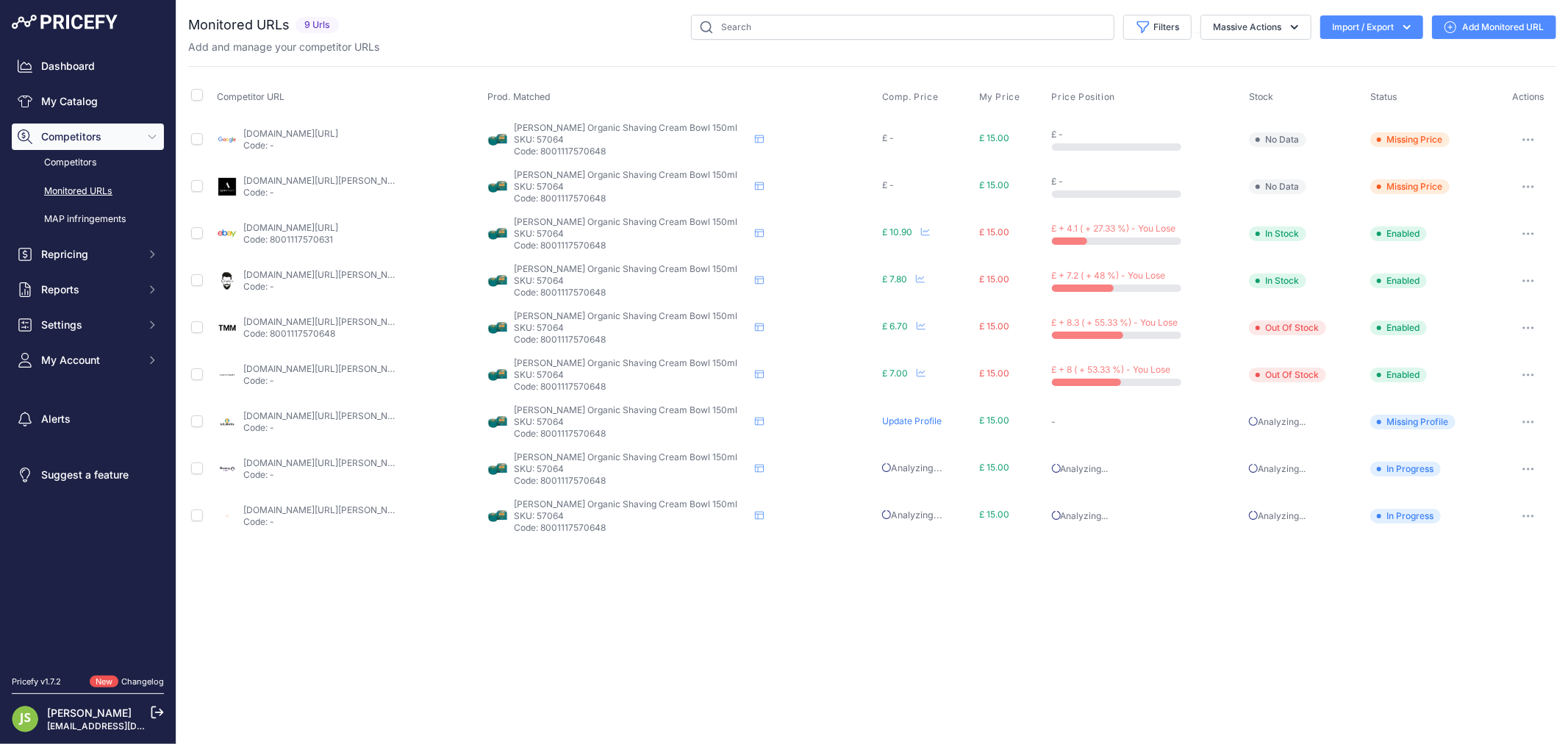
click at [372, 181] on link "agentshave.co.uk/cella-bio-organic-shaving-cream-tub-aloe-vera-150ml/?prirule_j…" at bounding box center [361, 180] width 237 height 11
click at [285, 223] on link "ebay.co.uk/itm/134174135451?prirule_jdsnikfkfjsd=6119" at bounding box center [290, 228] width 95 height 11
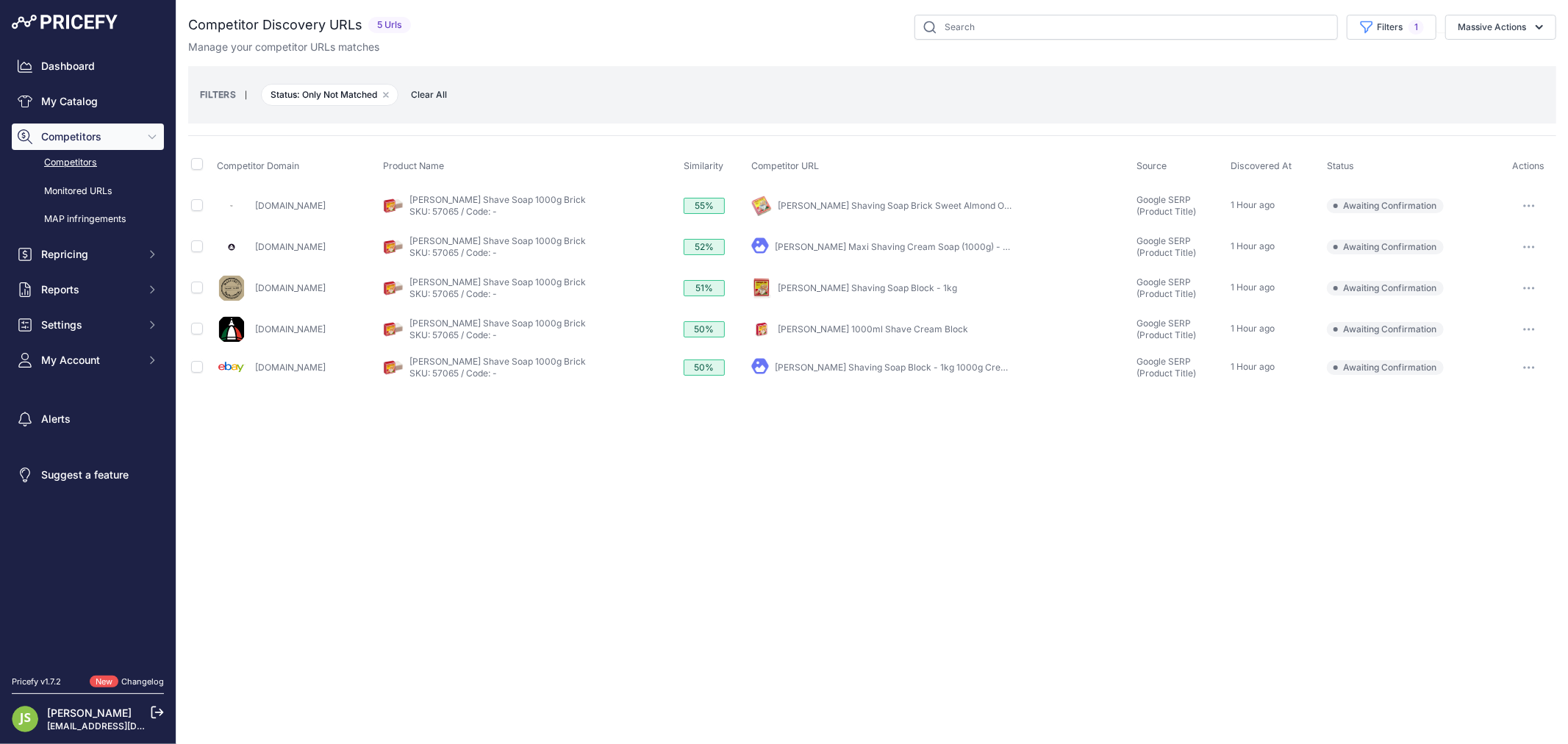
click at [841, 244] on link "[PERSON_NAME] Maxi Shaving Cream Soap (1000g) - Classic" at bounding box center [903, 247] width 258 height 11
click at [1534, 241] on button "button" at bounding box center [1529, 247] width 29 height 21
click at [1491, 282] on button "Confirm match" at bounding box center [1493, 278] width 121 height 23
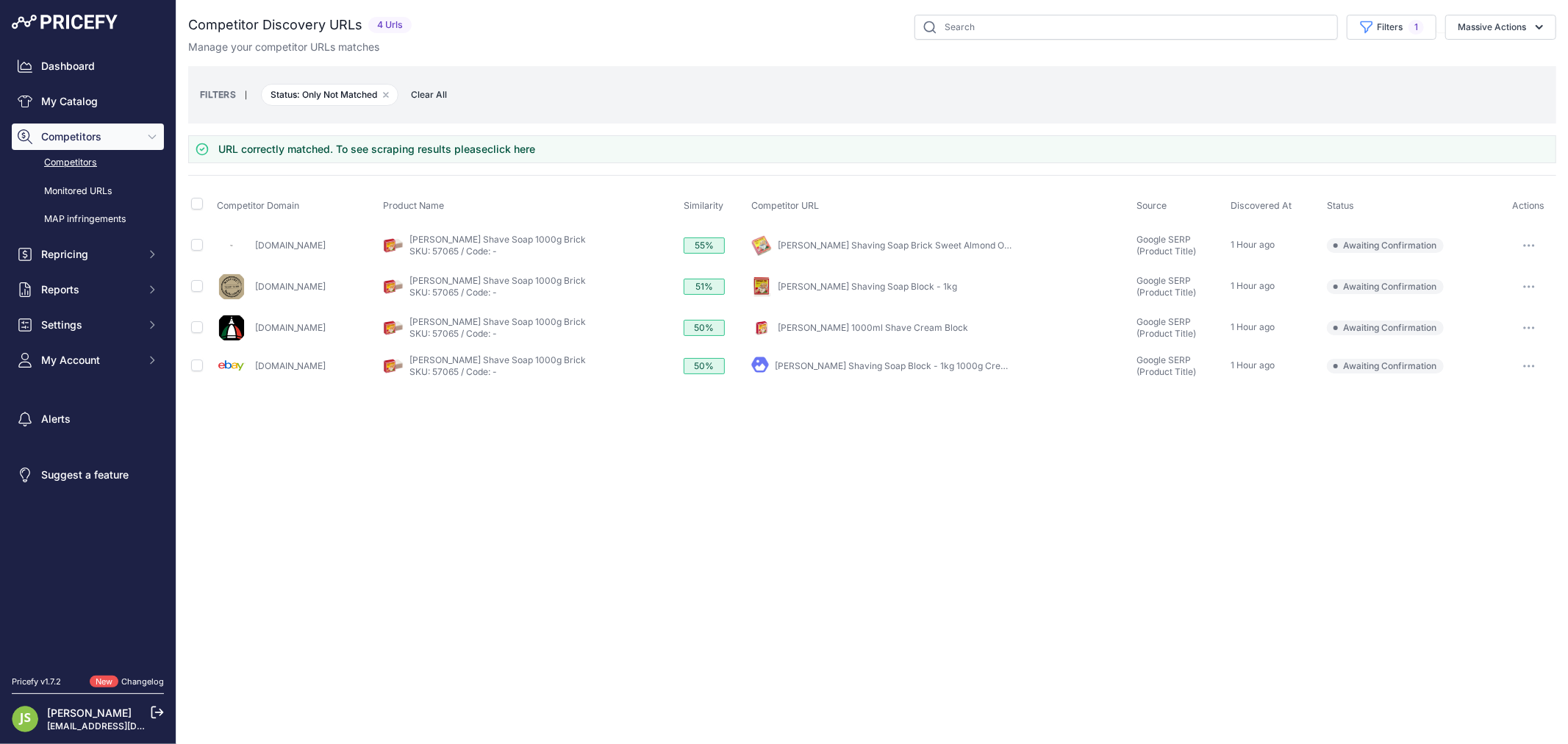
click at [870, 287] on link "[PERSON_NAME] Shaving Soap Block - 1kg" at bounding box center [867, 286] width 179 height 11
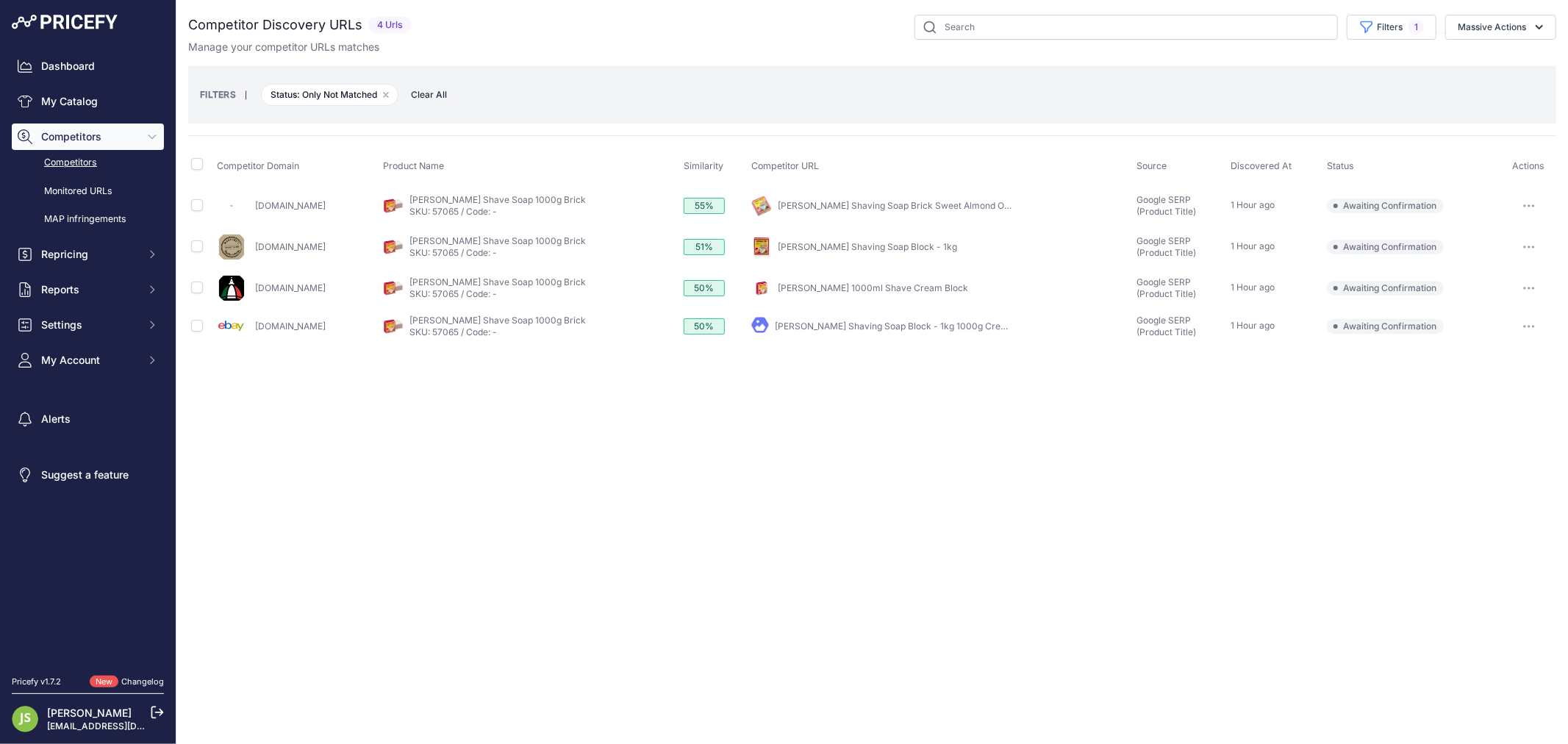
click at [1535, 244] on button "button" at bounding box center [1529, 247] width 29 height 21
click at [1464, 279] on button "Confirm match" at bounding box center [1493, 278] width 121 height 23
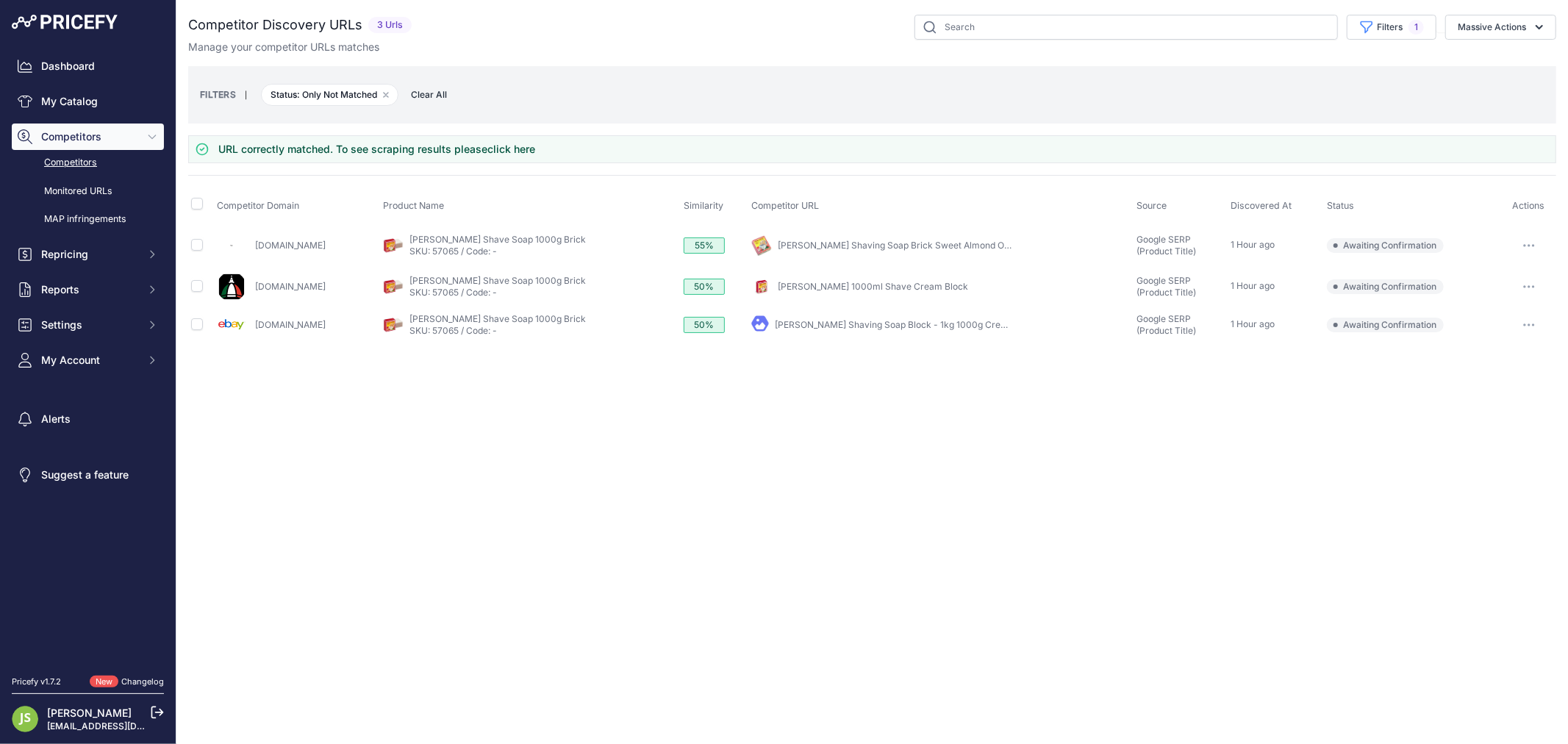
click at [837, 327] on link "[PERSON_NAME] Shaving Soap Block - 1kg 1000g Crema [PERSON_NAME]" at bounding box center [931, 324] width 312 height 11
click at [1524, 324] on icon "button" at bounding box center [1525, 325] width 2 height 2
click at [1501, 350] on button "Confirm match" at bounding box center [1493, 355] width 121 height 23
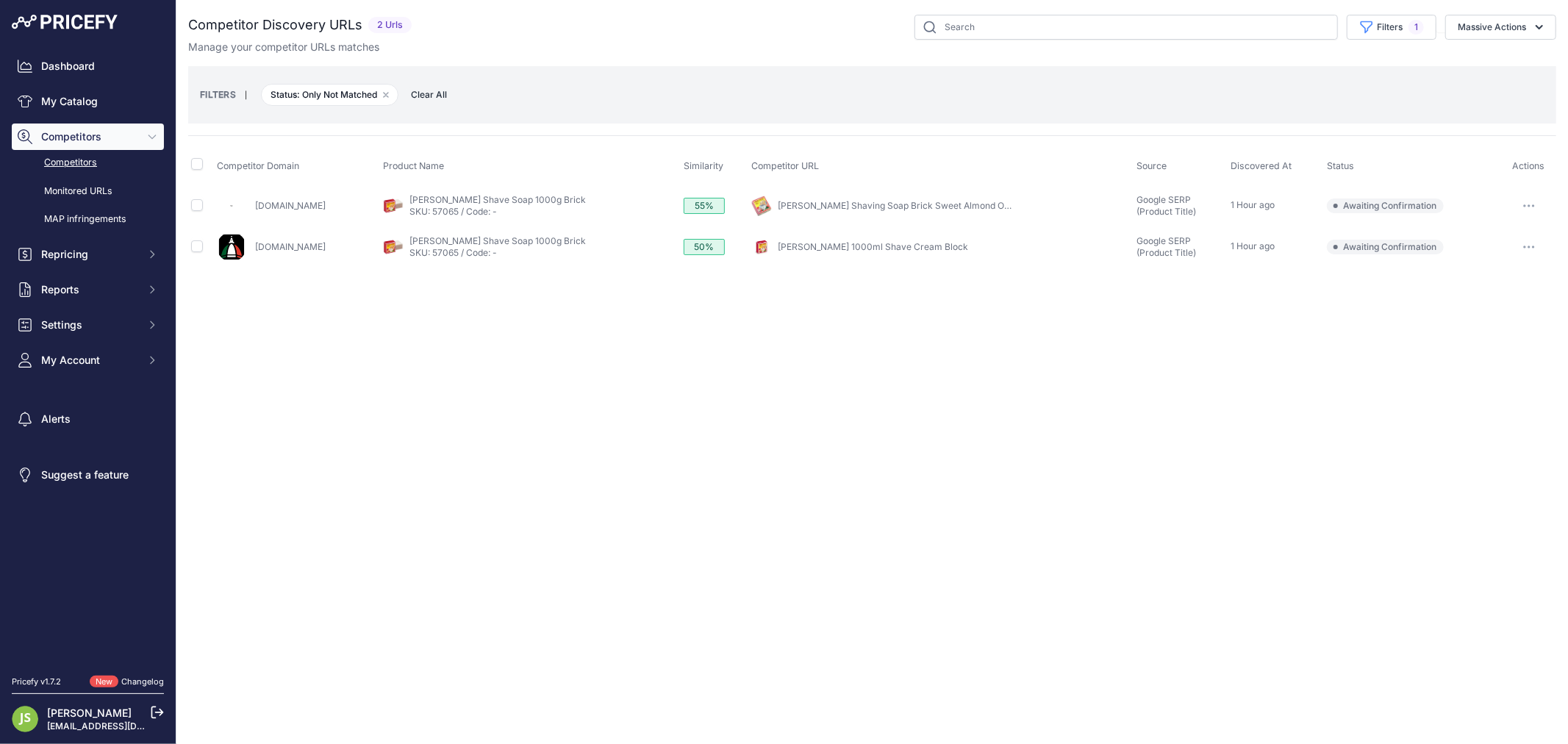
click at [878, 244] on link "[PERSON_NAME] 1000ml Shave Cream Block" at bounding box center [872, 247] width 191 height 11
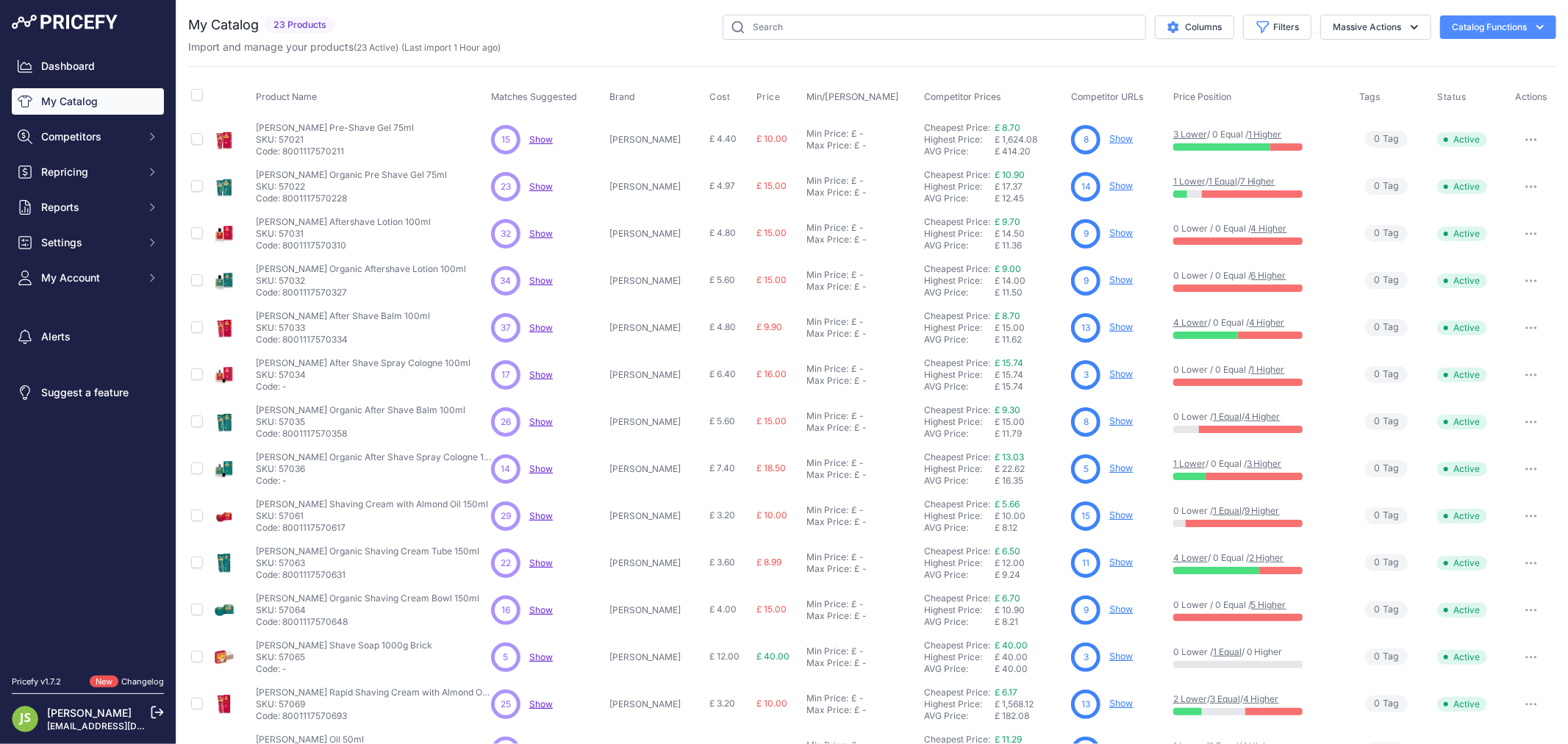
scroll to position [137, 0]
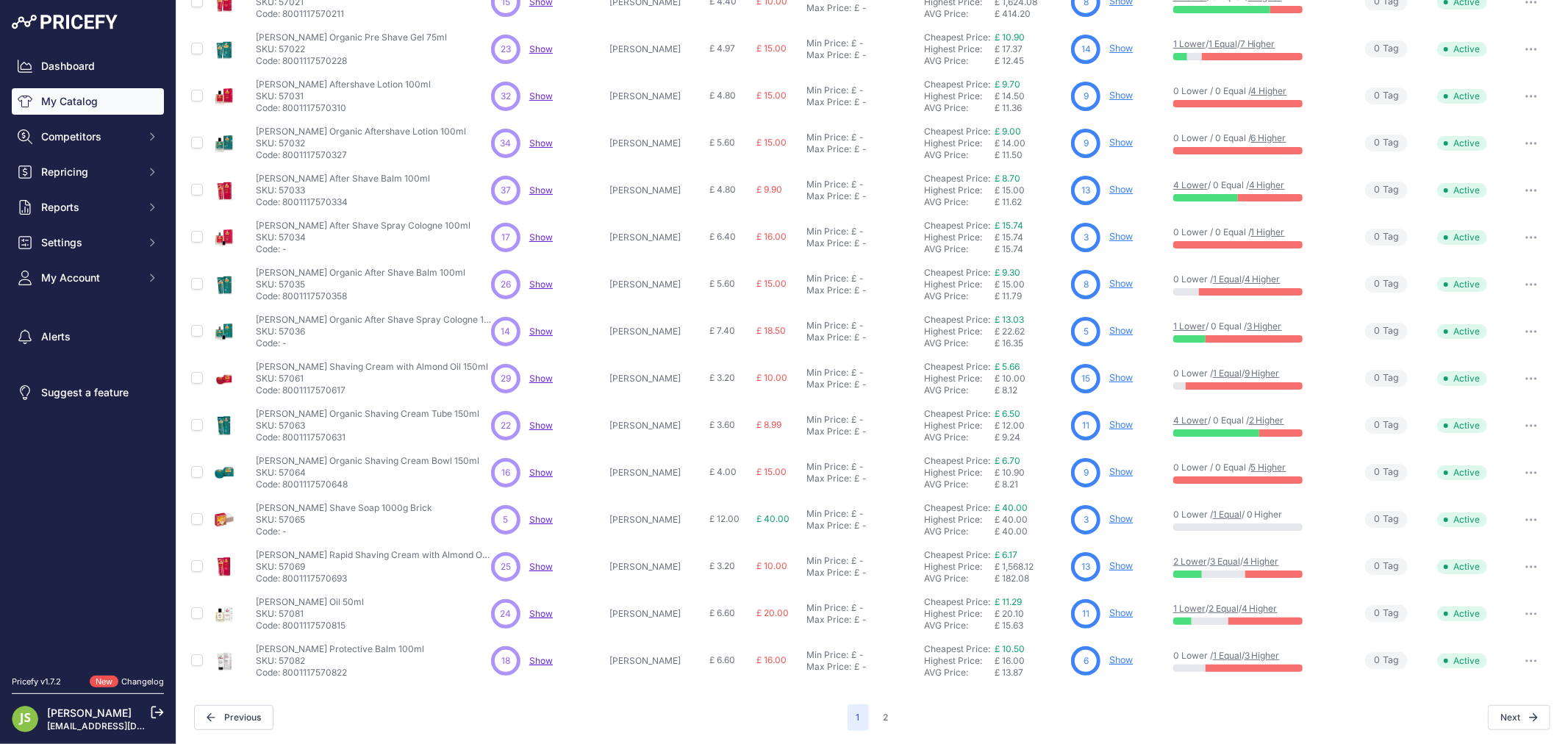
click at [297, 567] on p "SKU: 57069" at bounding box center [373, 567] width 235 height 12
click at [1109, 565] on link "Show" at bounding box center [1121, 566] width 23 height 11
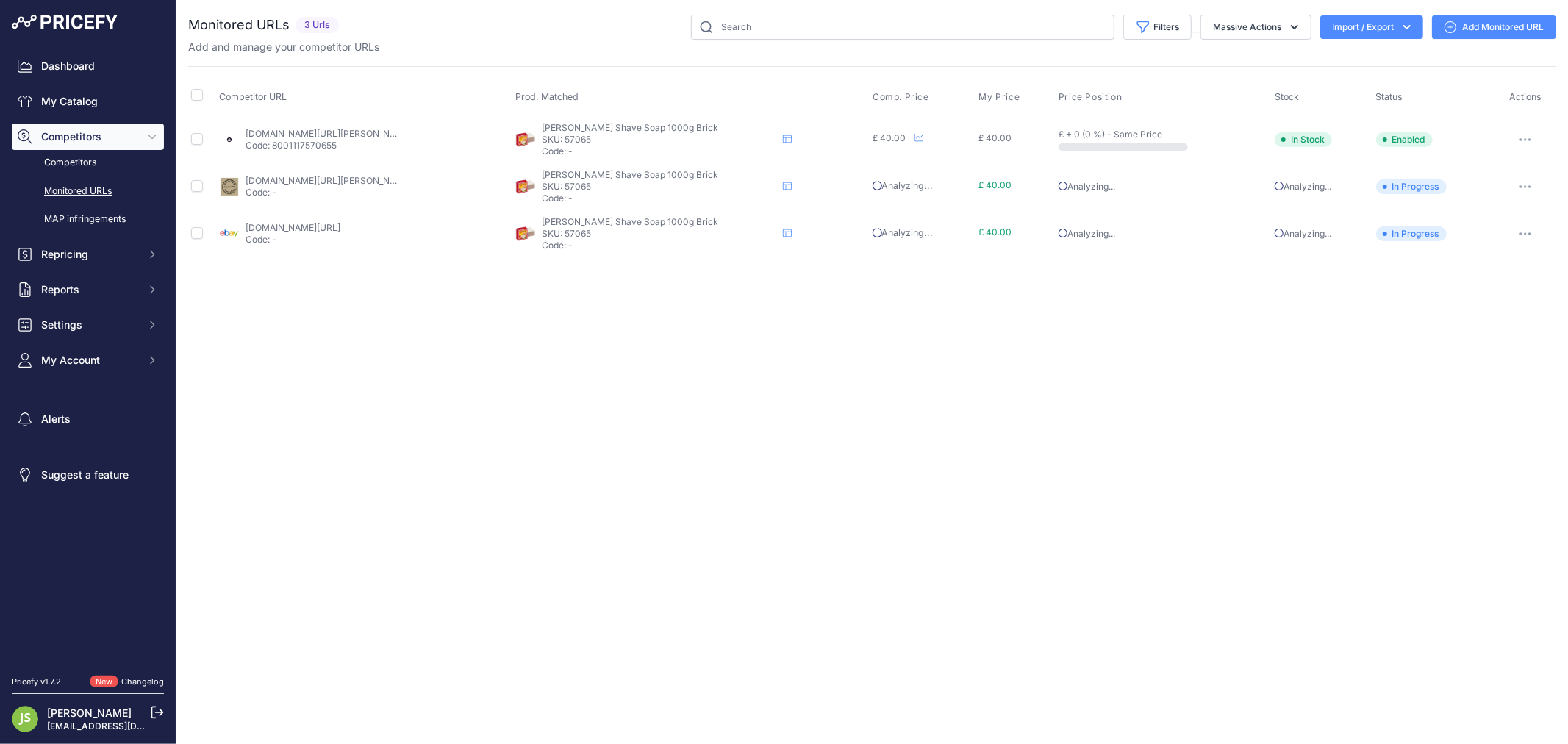
click at [373, 183] on link "[DOMAIN_NAME][URL][PERSON_NAME]" at bounding box center [328, 180] width 166 height 11
click at [340, 228] on link "[DOMAIN_NAME][URL]" at bounding box center [293, 228] width 95 height 11
drag, startPoint x: 711, startPoint y: 130, endPoint x: 559, endPoint y: 122, distance: 152.2
click at [559, 122] on div "[PERSON_NAME] Shave Soap 1000g Brick [PERSON_NAME] Shave Soap 1000g Brick [PERS…" at bounding box center [691, 140] width 352 height 35
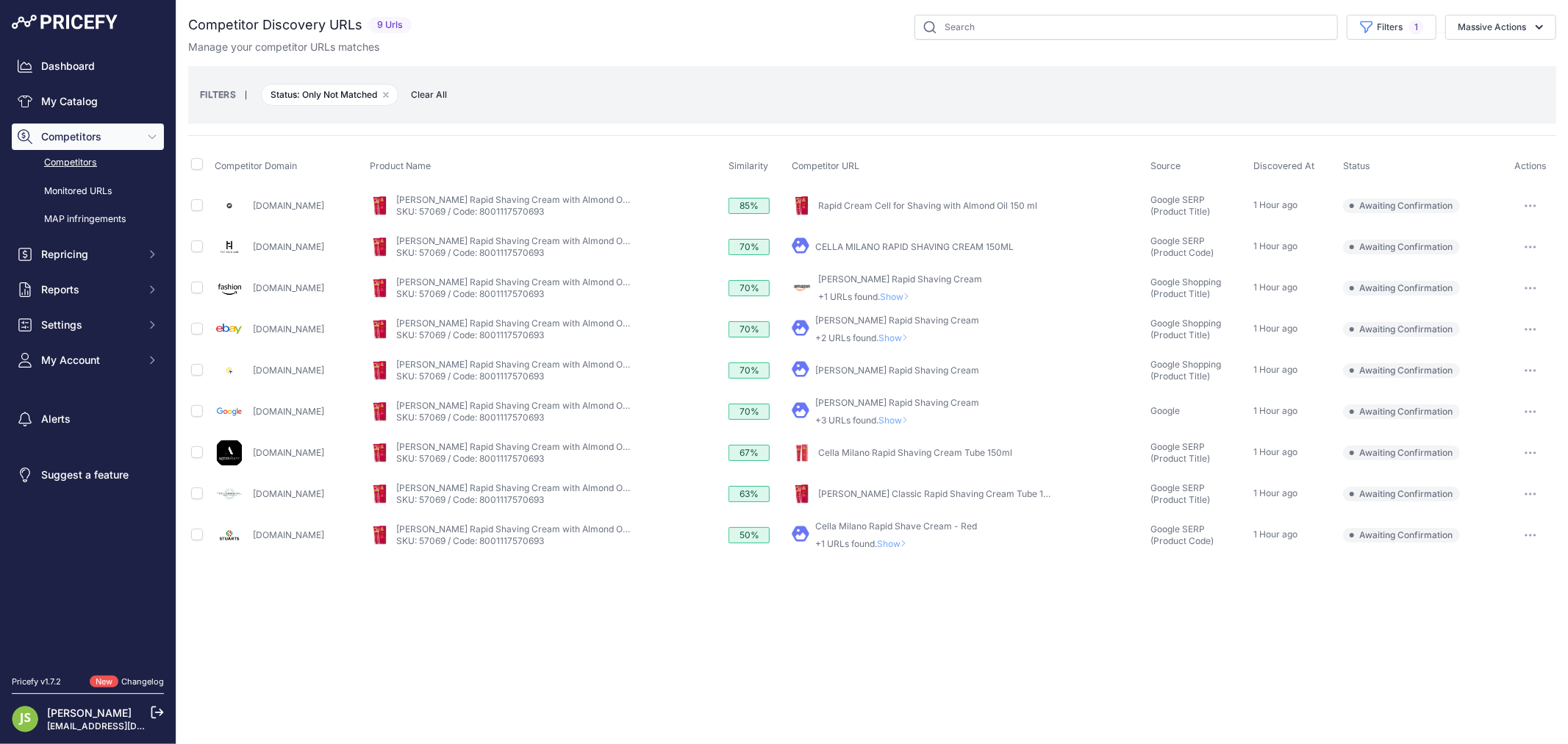
click at [1540, 452] on button "button" at bounding box center [1531, 453] width 29 height 21
click at [1496, 484] on button "Confirm match" at bounding box center [1493, 484] width 121 height 23
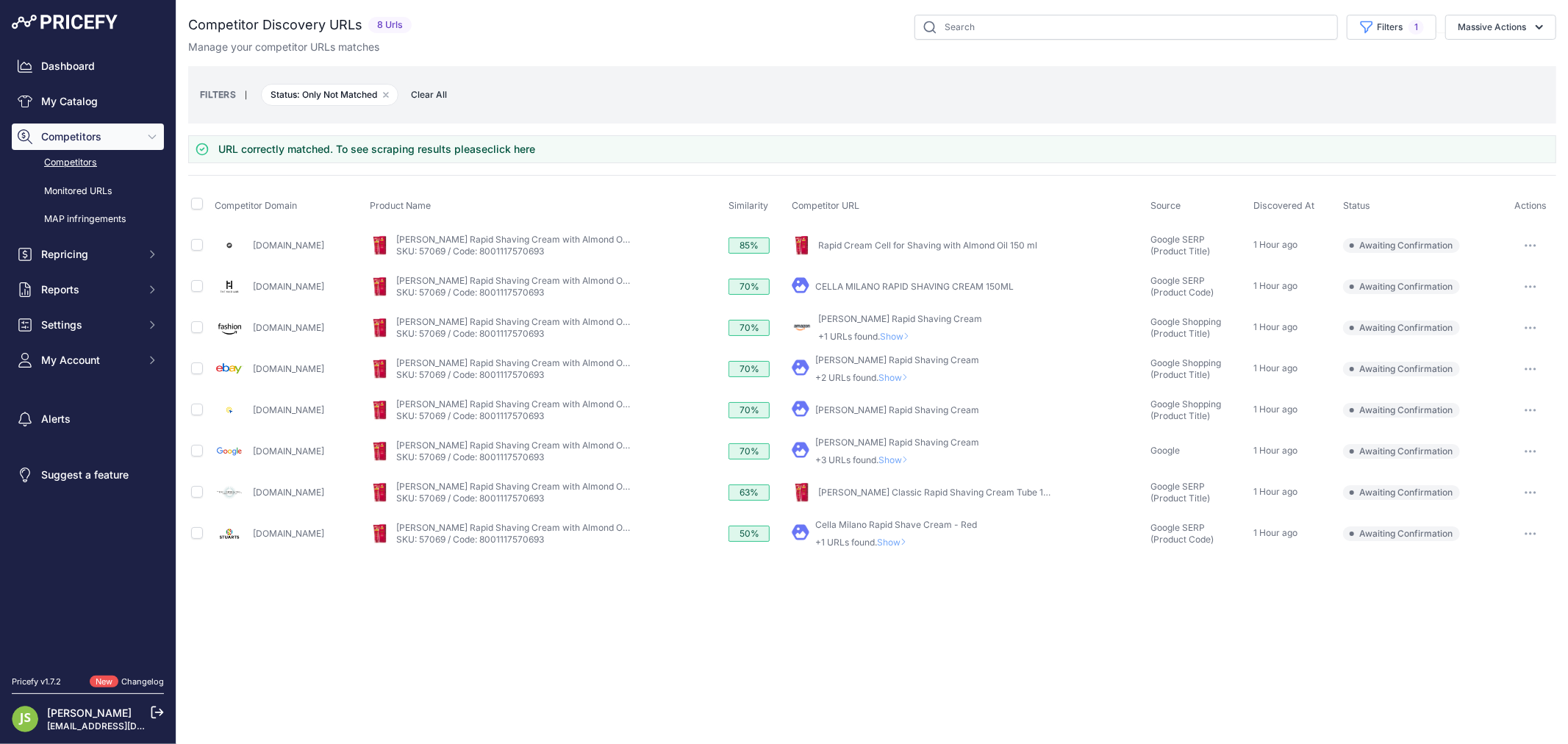
click at [1531, 497] on button "button" at bounding box center [1531, 492] width 29 height 21
click at [1508, 517] on button "Confirm match" at bounding box center [1493, 523] width 121 height 23
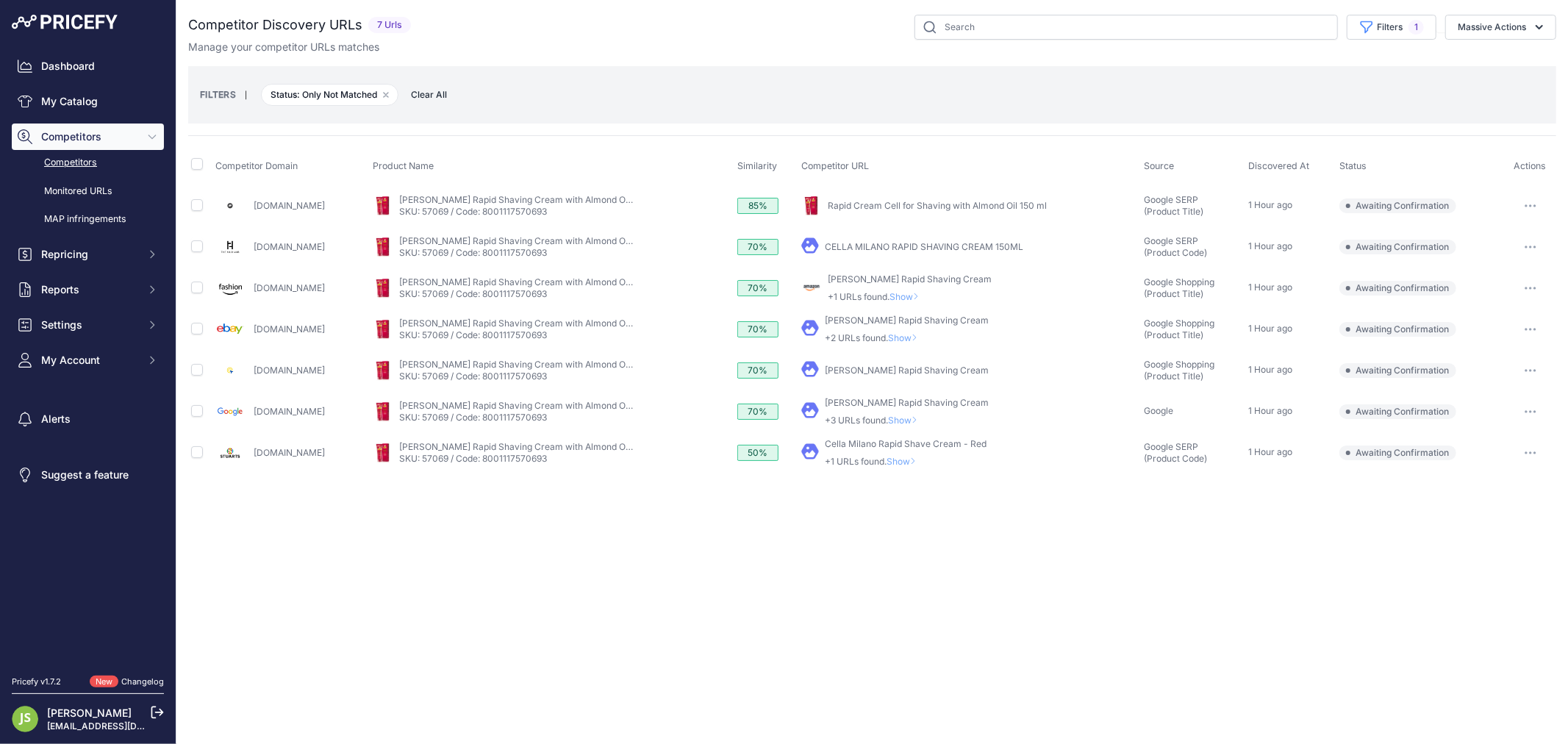
click at [893, 466] on span "Show" at bounding box center [904, 461] width 35 height 11
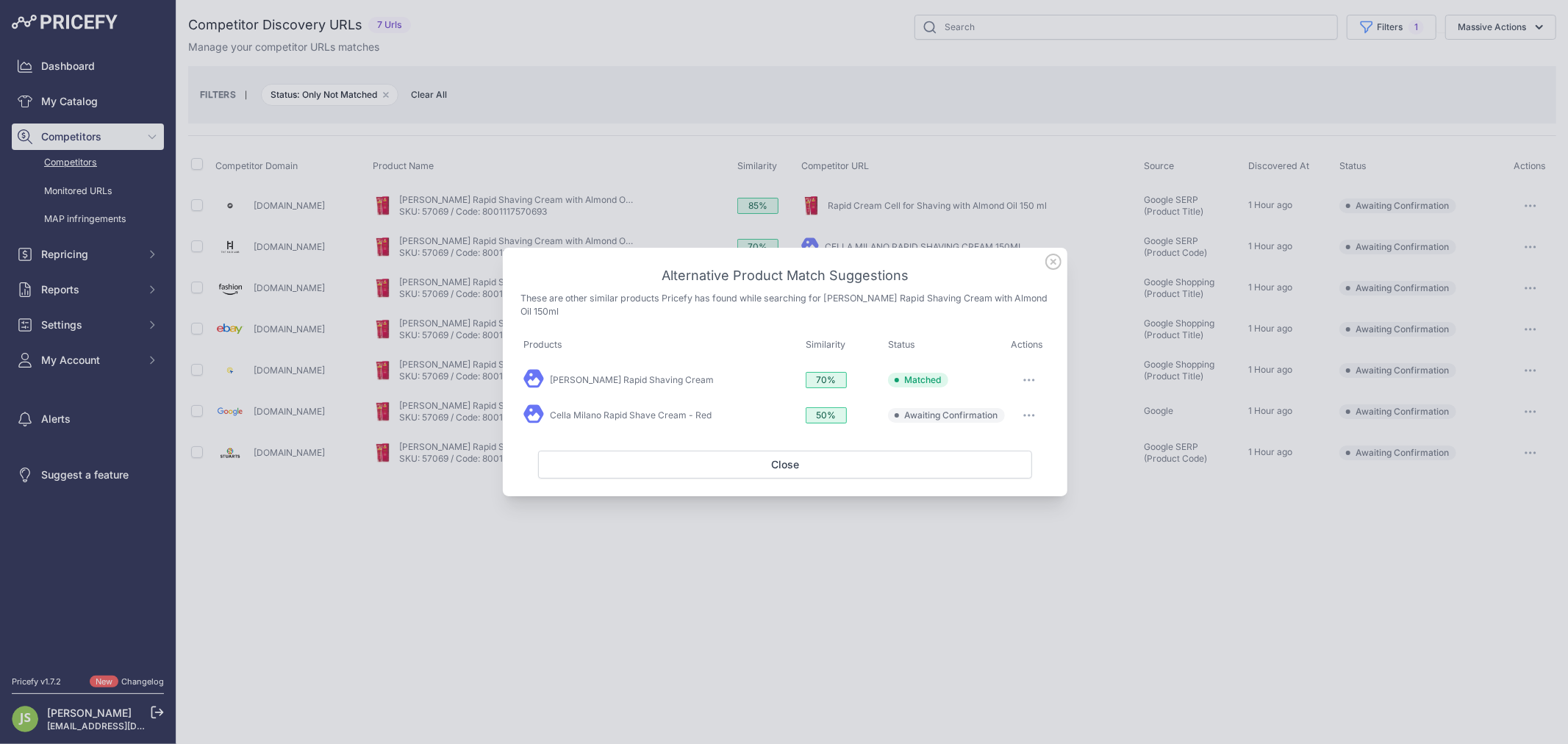
click at [1056, 270] on icon at bounding box center [1053, 261] width 16 height 16
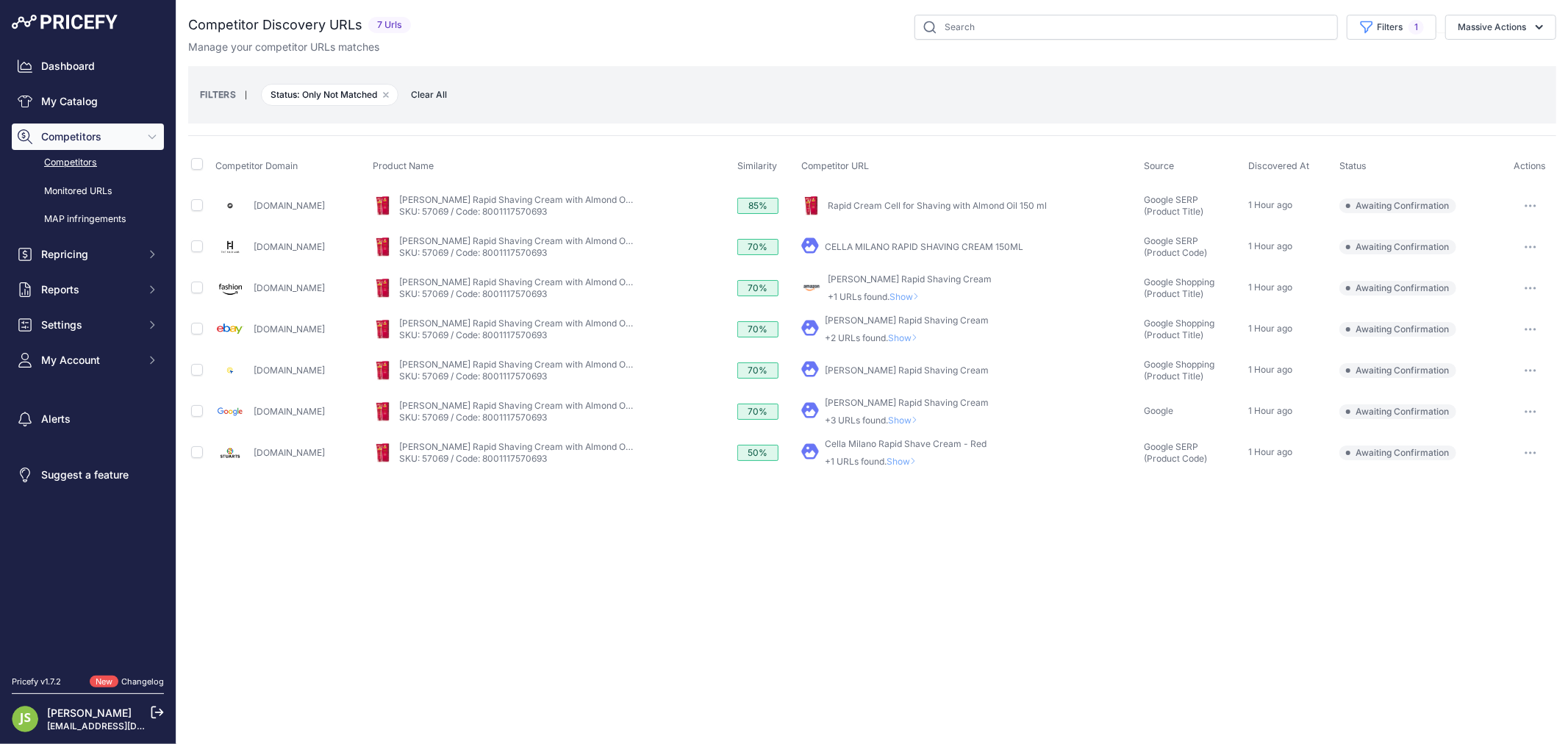
click at [913, 334] on icon at bounding box center [914, 337] width 3 height 6
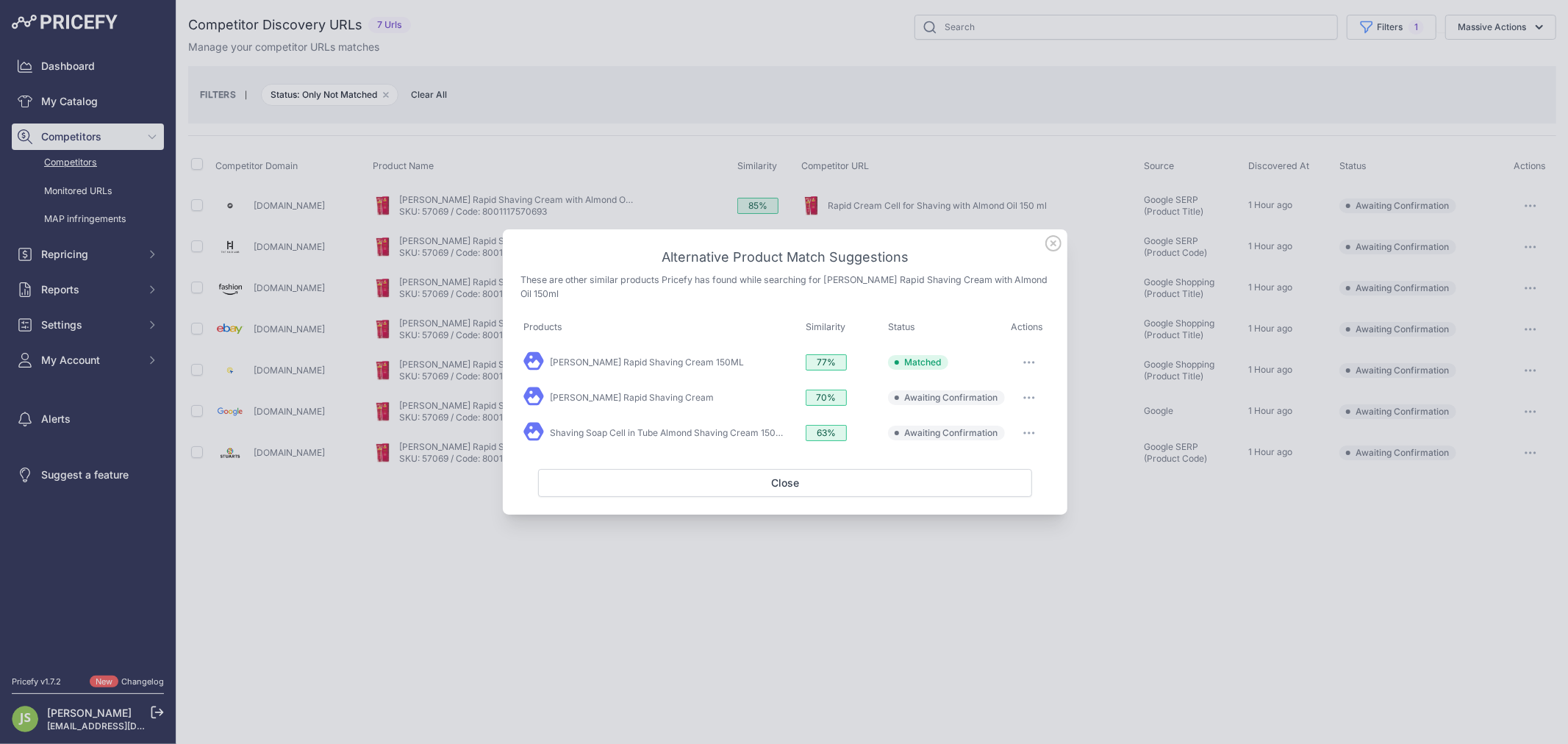
click at [1052, 247] on icon at bounding box center [1053, 243] width 15 height 15
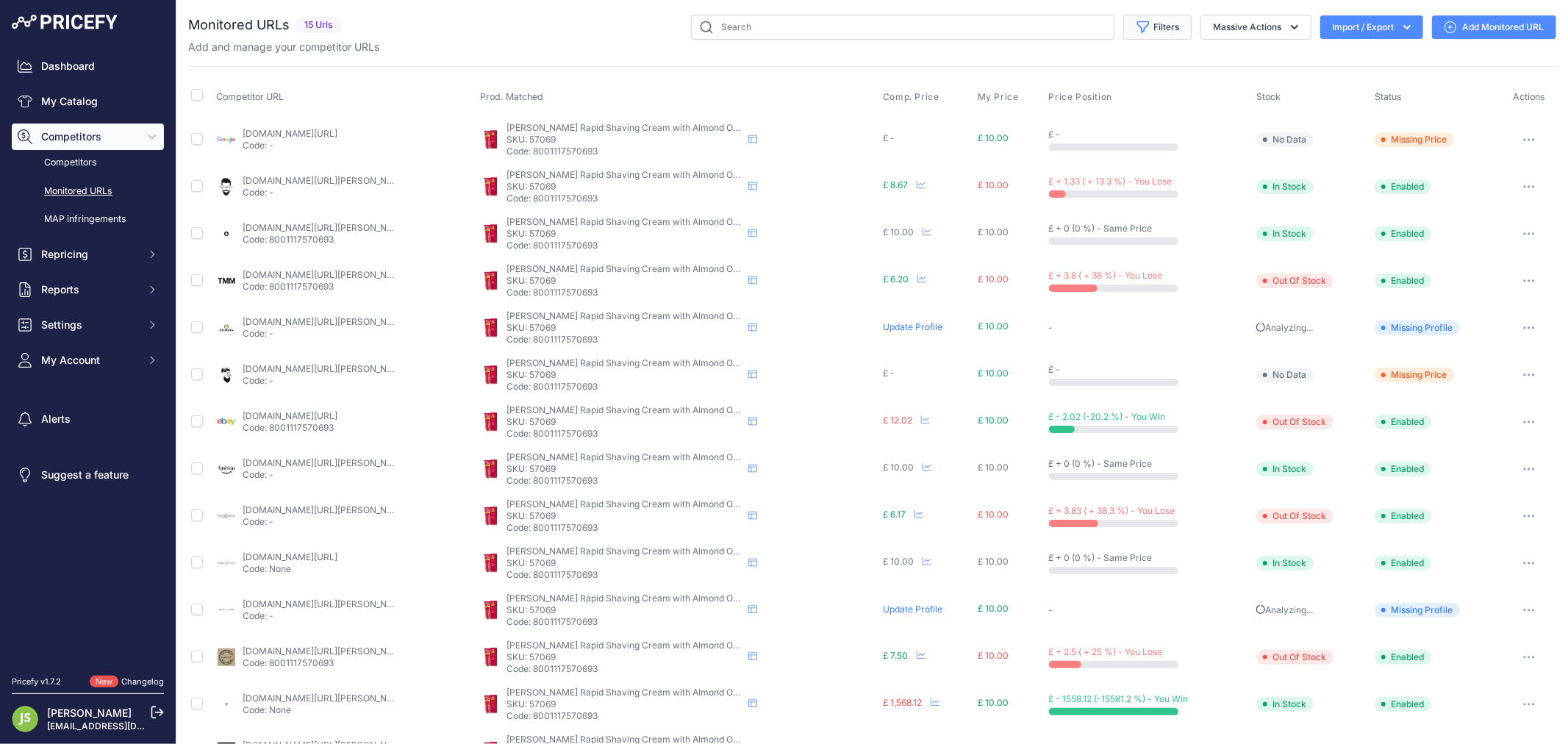
click at [1143, 32] on button "Filters" at bounding box center [1157, 27] width 68 height 25
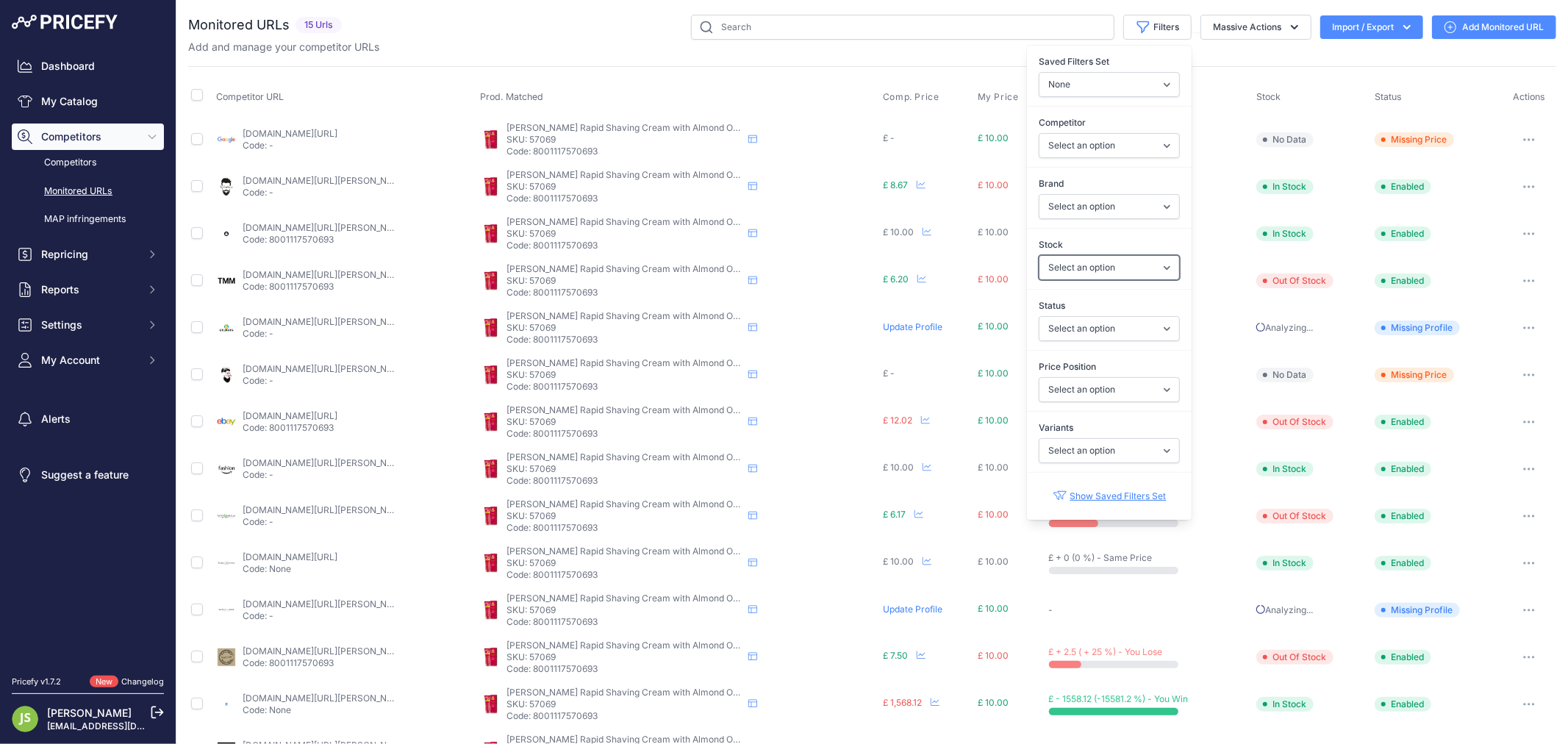
click at [1093, 270] on select "Select an option In Stock Out Of Stock" at bounding box center [1109, 267] width 141 height 25
select select "1"
click at [1039, 255] on select "Select an option In Stock Out Of Stock" at bounding box center [1109, 267] width 141 height 25
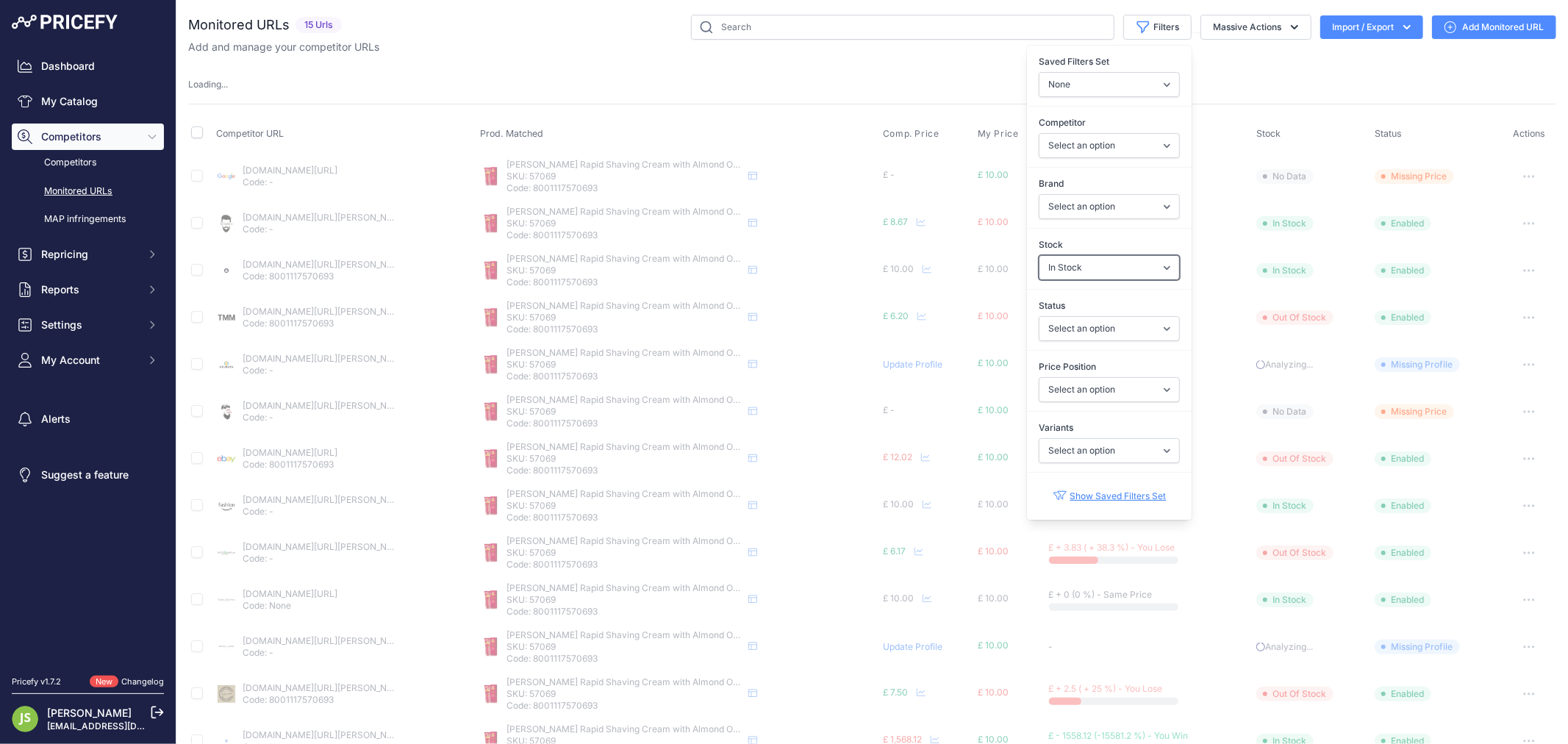
select select
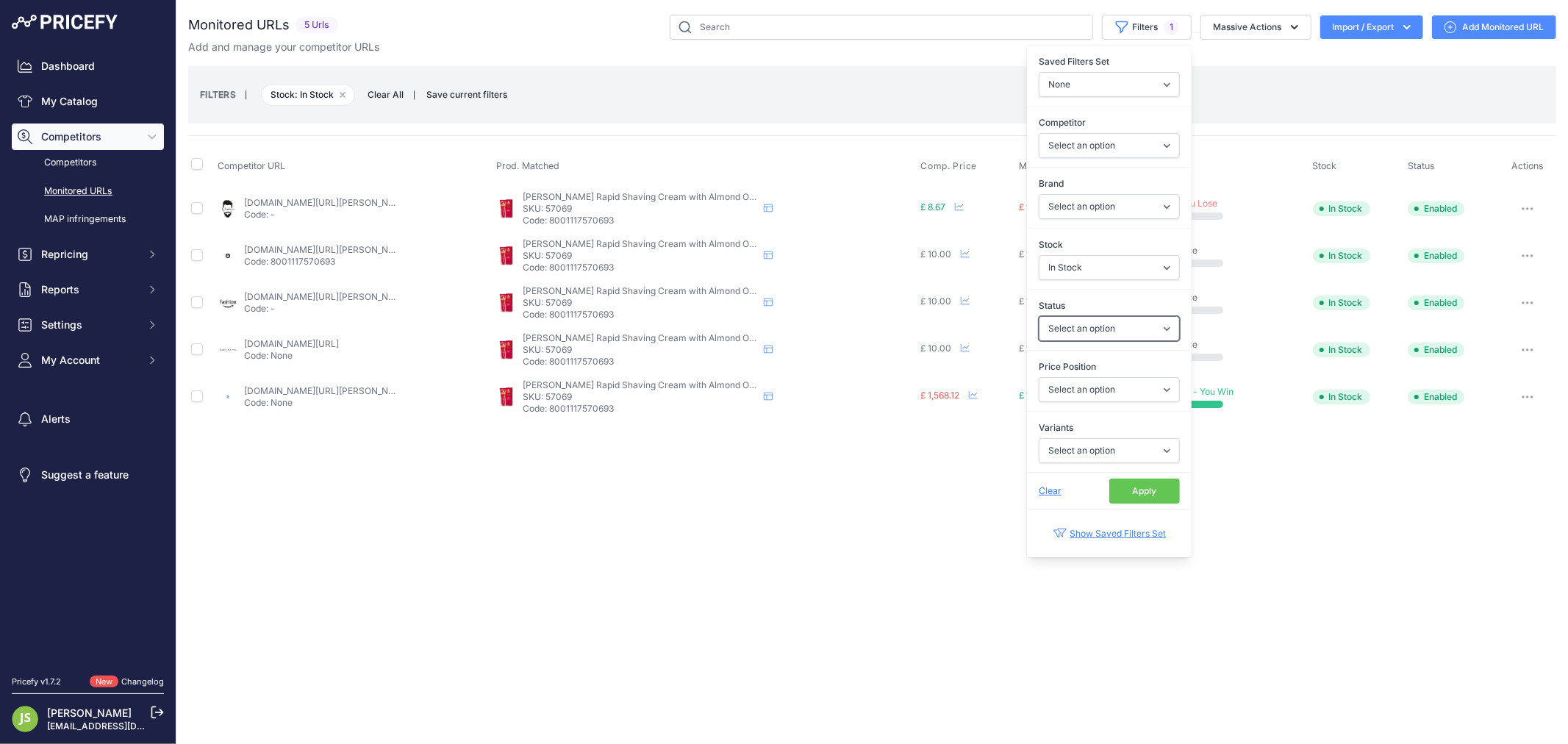
click at [1107, 327] on select "Select an option Enabled Disabled In progress Scraping Failed Not Found Missing…" at bounding box center [1109, 328] width 141 height 25
click at [1101, 298] on label "Status" at bounding box center [1109, 305] width 141 height 15
click at [1101, 316] on select "Select an option Enabled Disabled In progress Scraping Failed Not Found Missing…" at bounding box center [1109, 328] width 141 height 25
click at [1111, 390] on select "Select an option I am lower Same price I am higher" at bounding box center [1109, 389] width 141 height 25
select select "0"
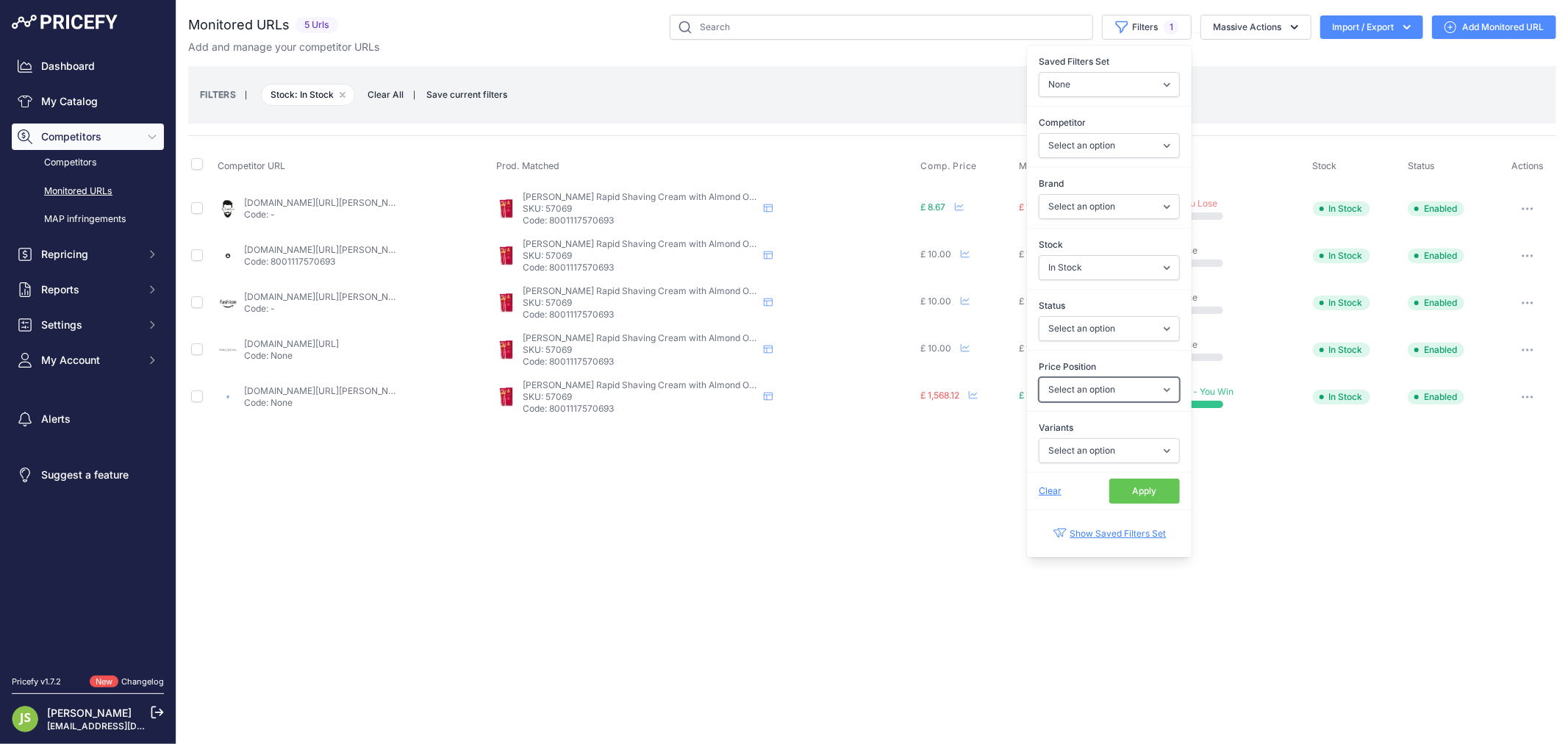
click at [1039, 378] on select "Select an option I am lower Same price I am higher" at bounding box center [1109, 389] width 141 height 25
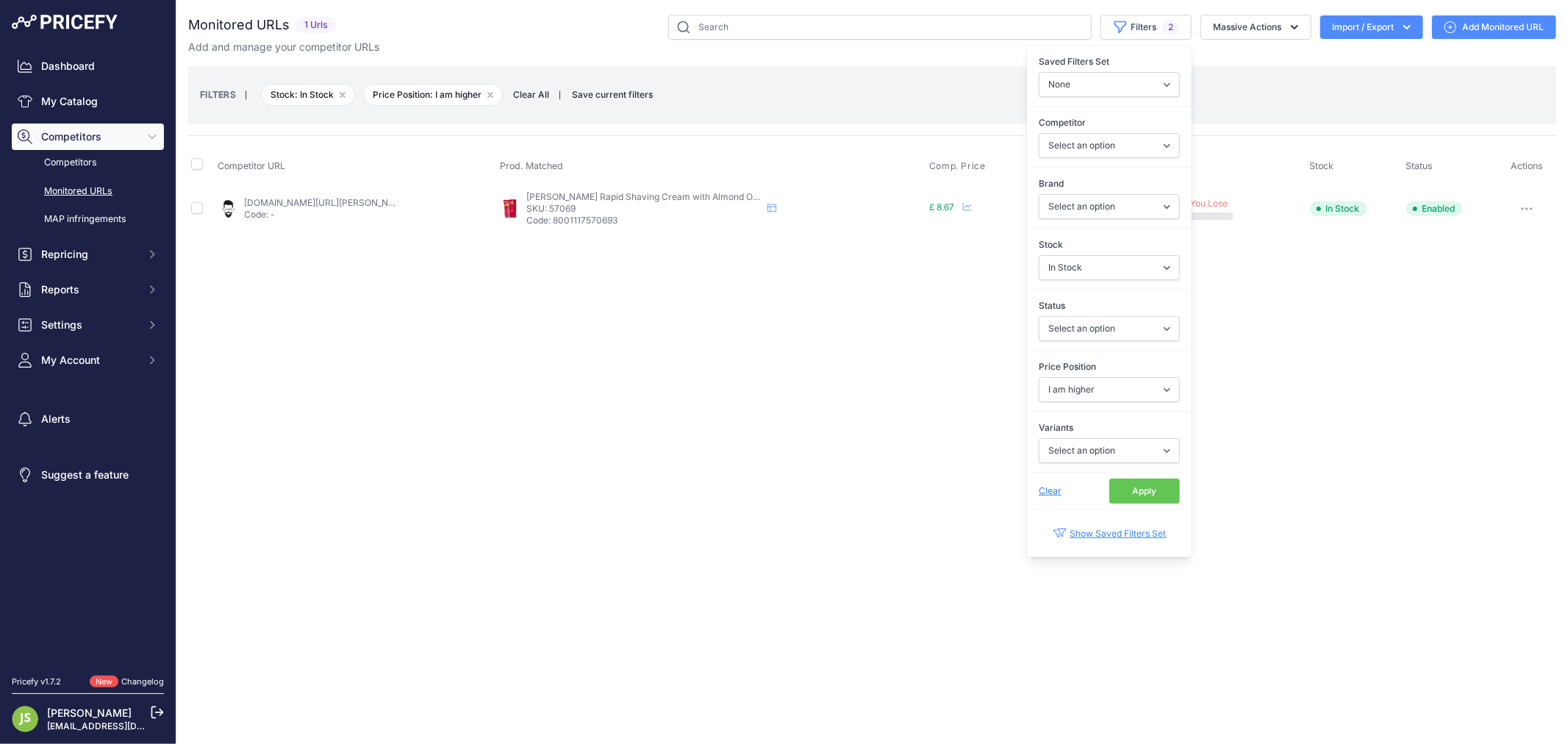
click at [782, 481] on div "Close You are not connected to the internet." at bounding box center [872, 372] width 1391 height 744
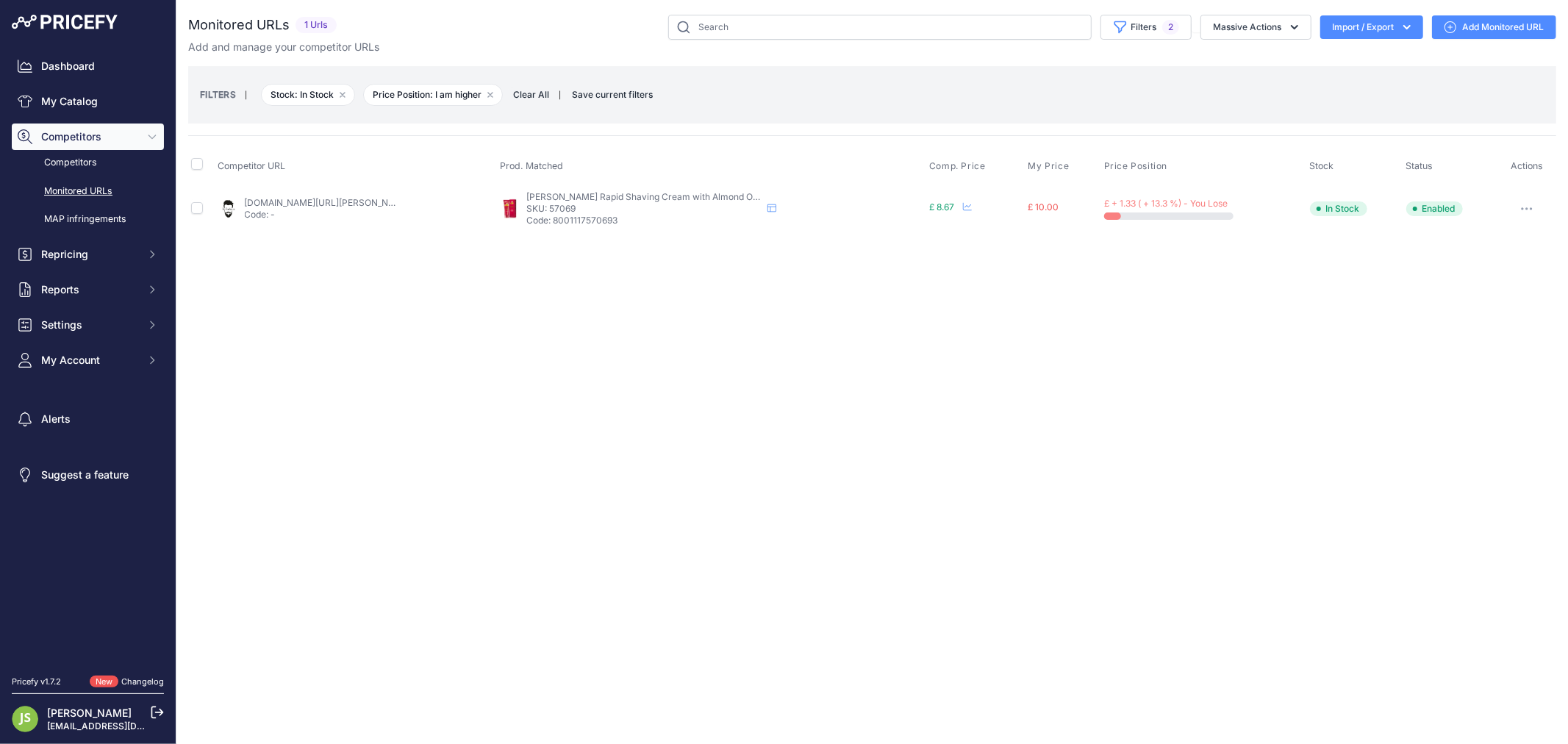
click at [329, 202] on link "[DOMAIN_NAME][URL][PERSON_NAME]" at bounding box center [328, 203] width 166 height 11
click at [572, 207] on p "SKU: 57069" at bounding box center [644, 209] width 235 height 12
copy p "57069"
click at [96, 102] on link "My Catalog" at bounding box center [88, 101] width 153 height 27
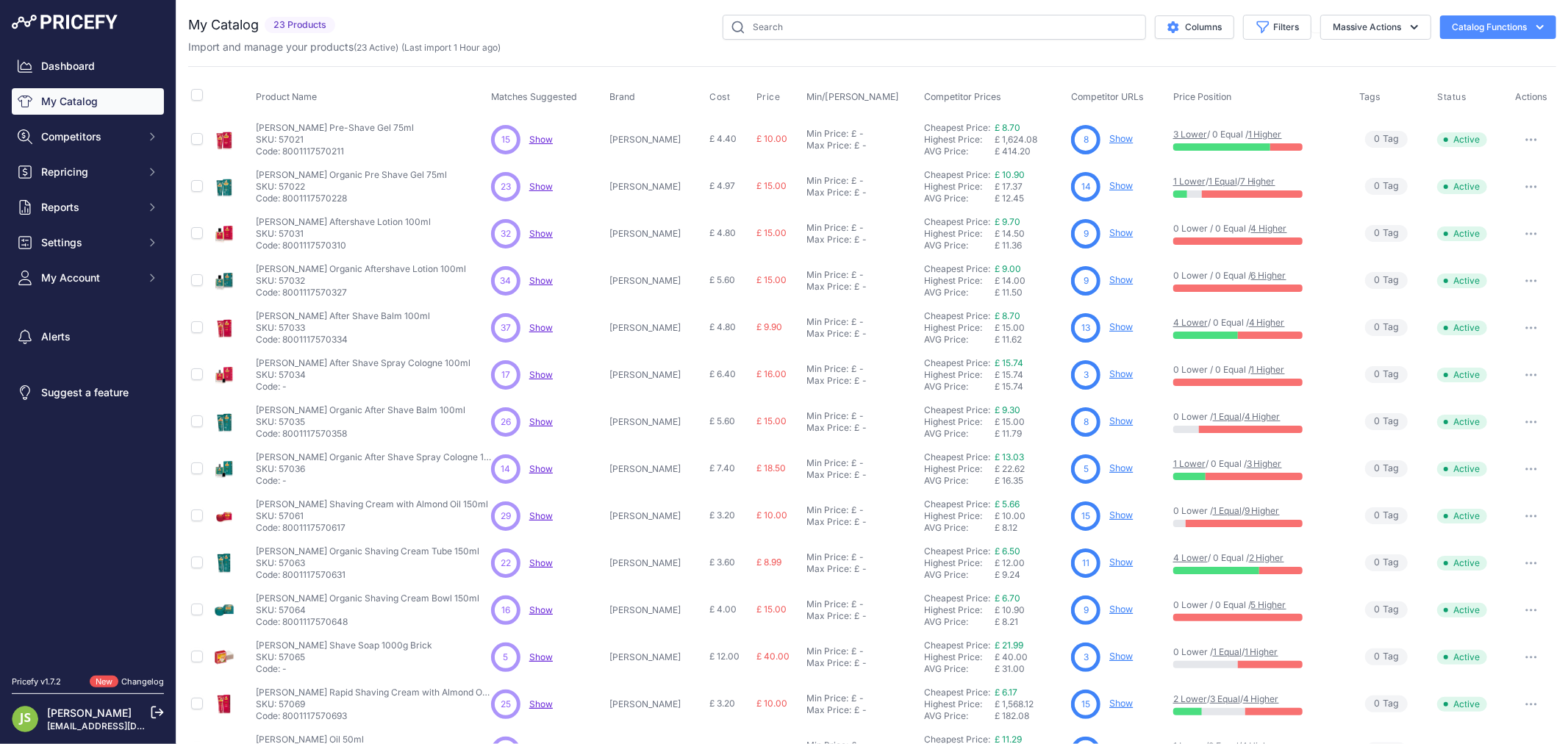
scroll to position [137, 0]
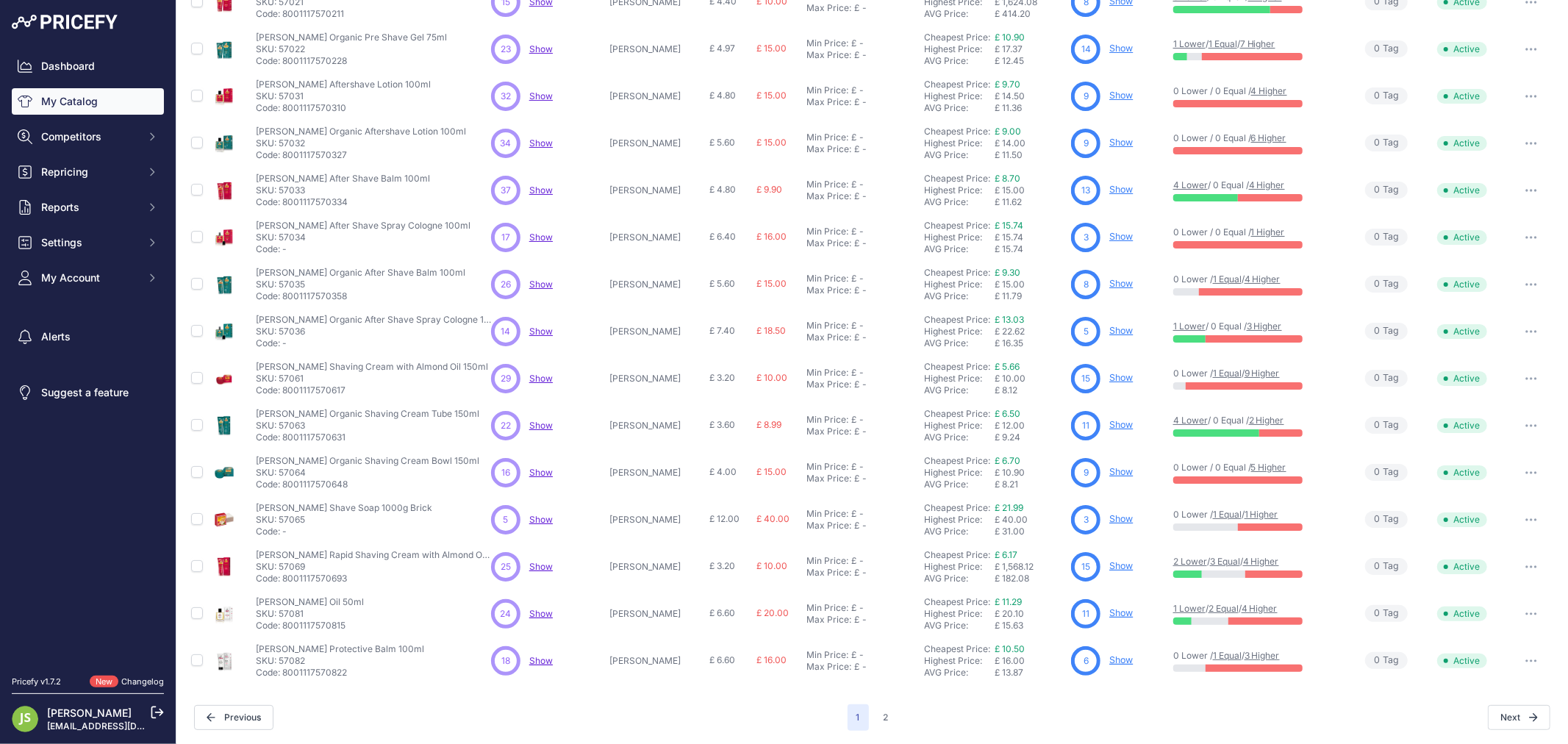
click at [535, 616] on span "Show" at bounding box center [540, 613] width 23 height 11
click at [1109, 608] on link "Show" at bounding box center [1121, 612] width 23 height 11
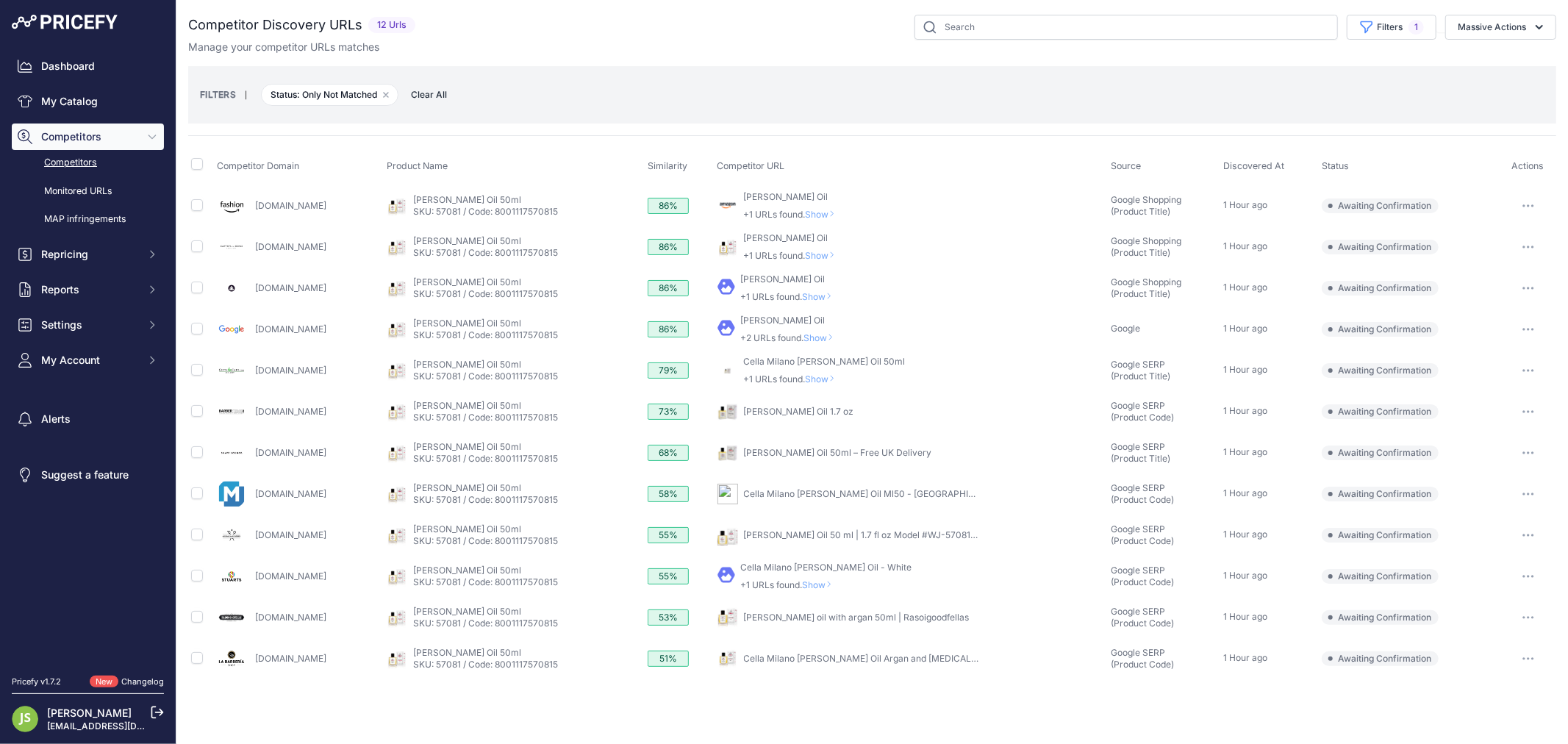
click at [841, 253] on span "Show" at bounding box center [823, 255] width 35 height 11
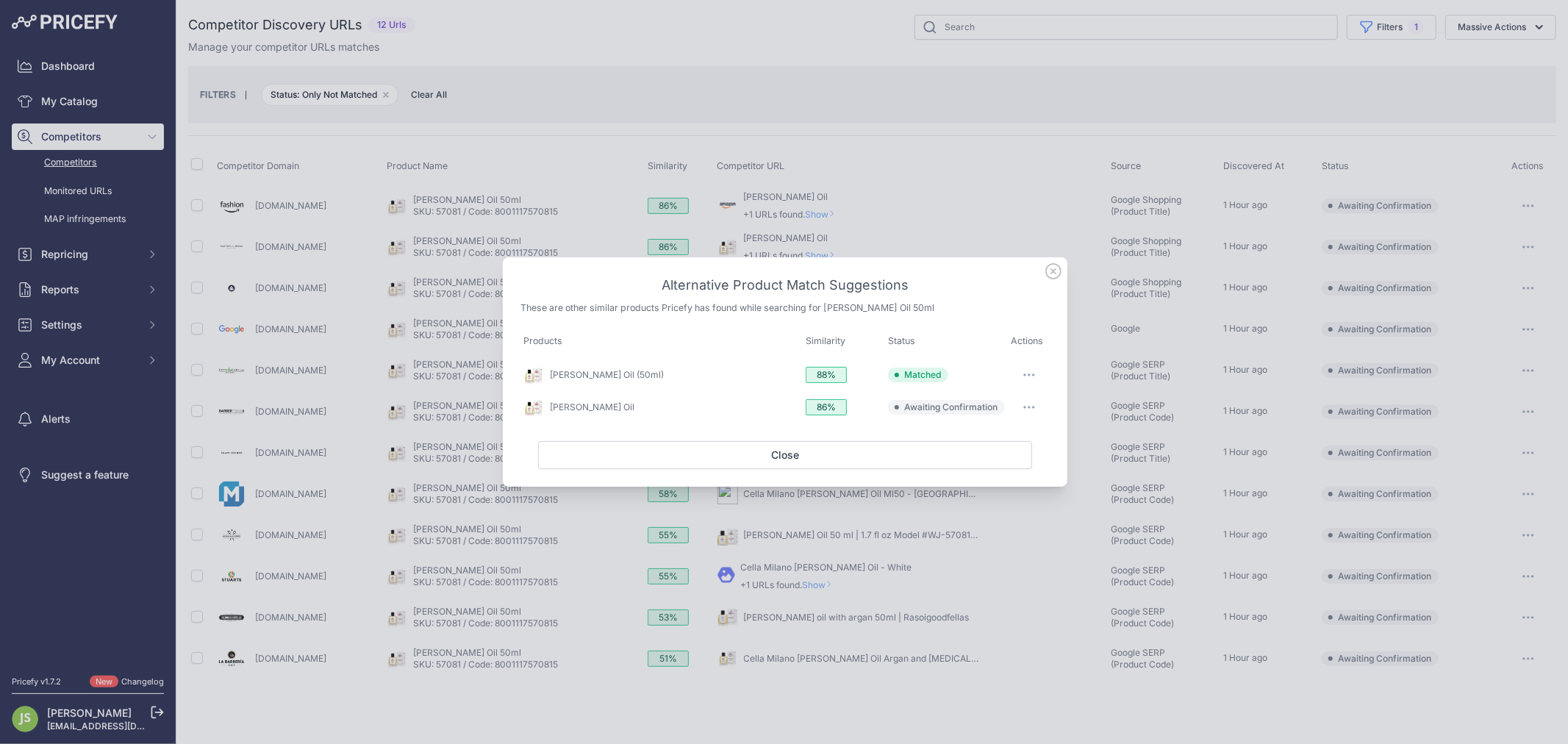
click at [1049, 272] on icon at bounding box center [1053, 271] width 16 height 16
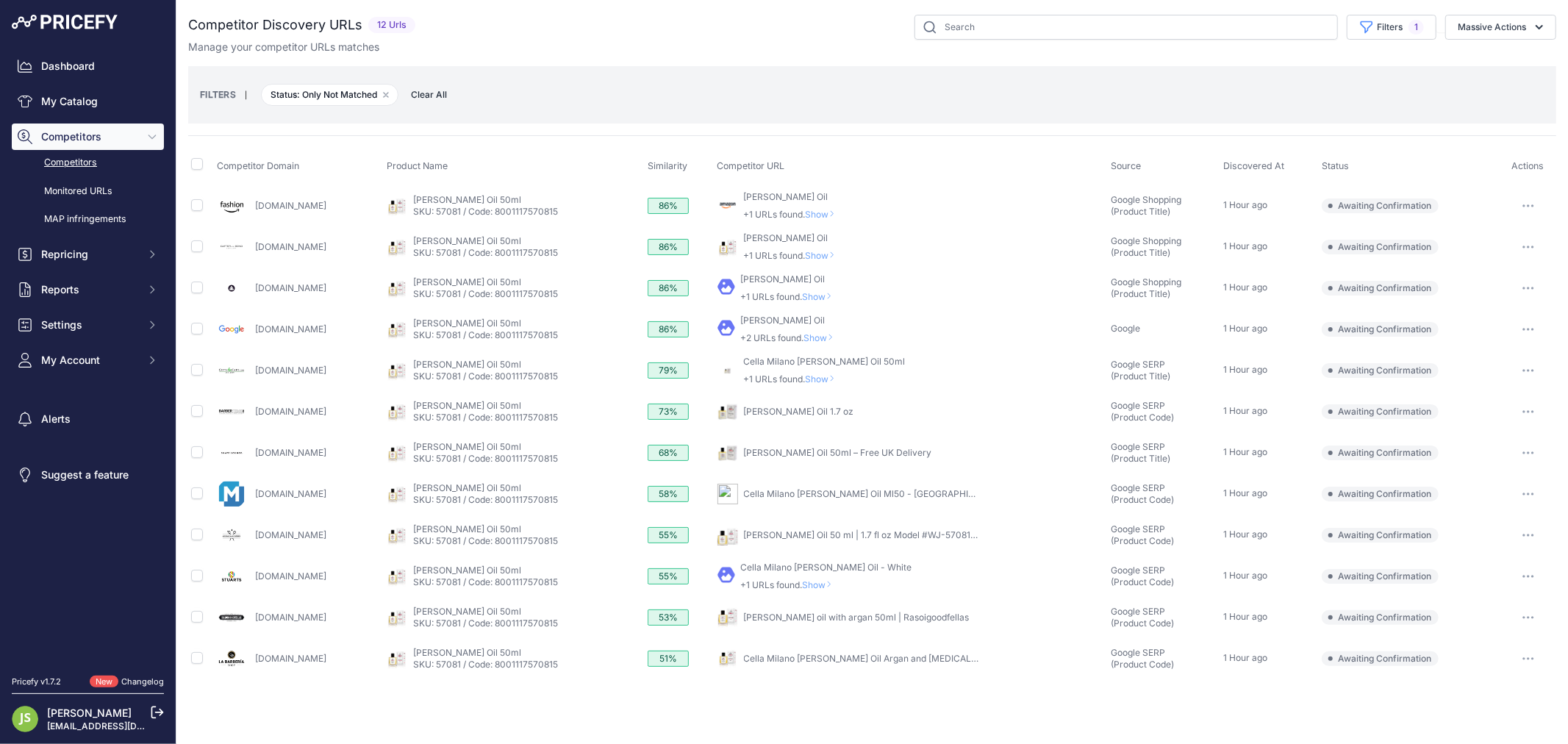
click at [838, 297] on span "Show" at bounding box center [820, 297] width 35 height 11
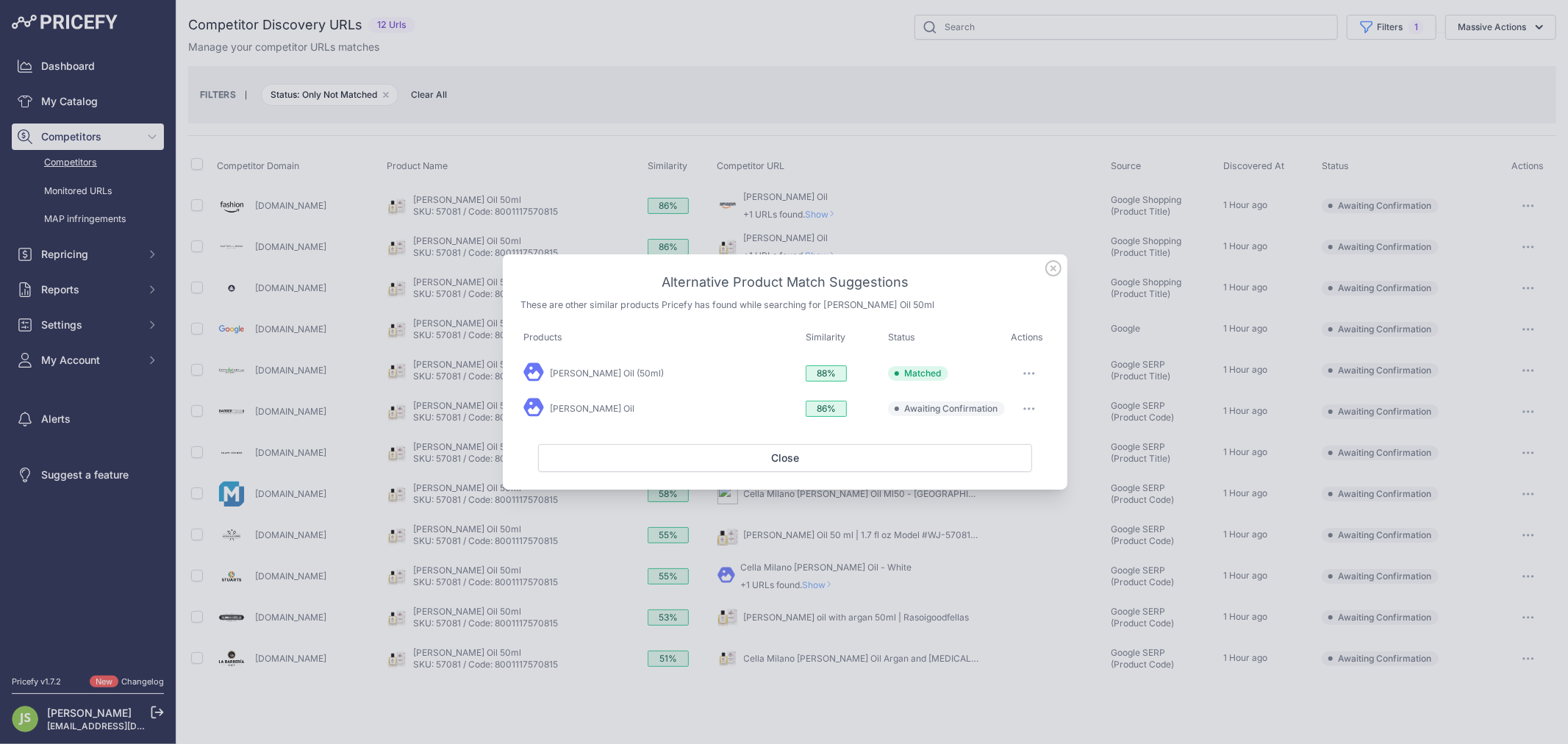
click at [1050, 267] on icon at bounding box center [1053, 268] width 16 height 16
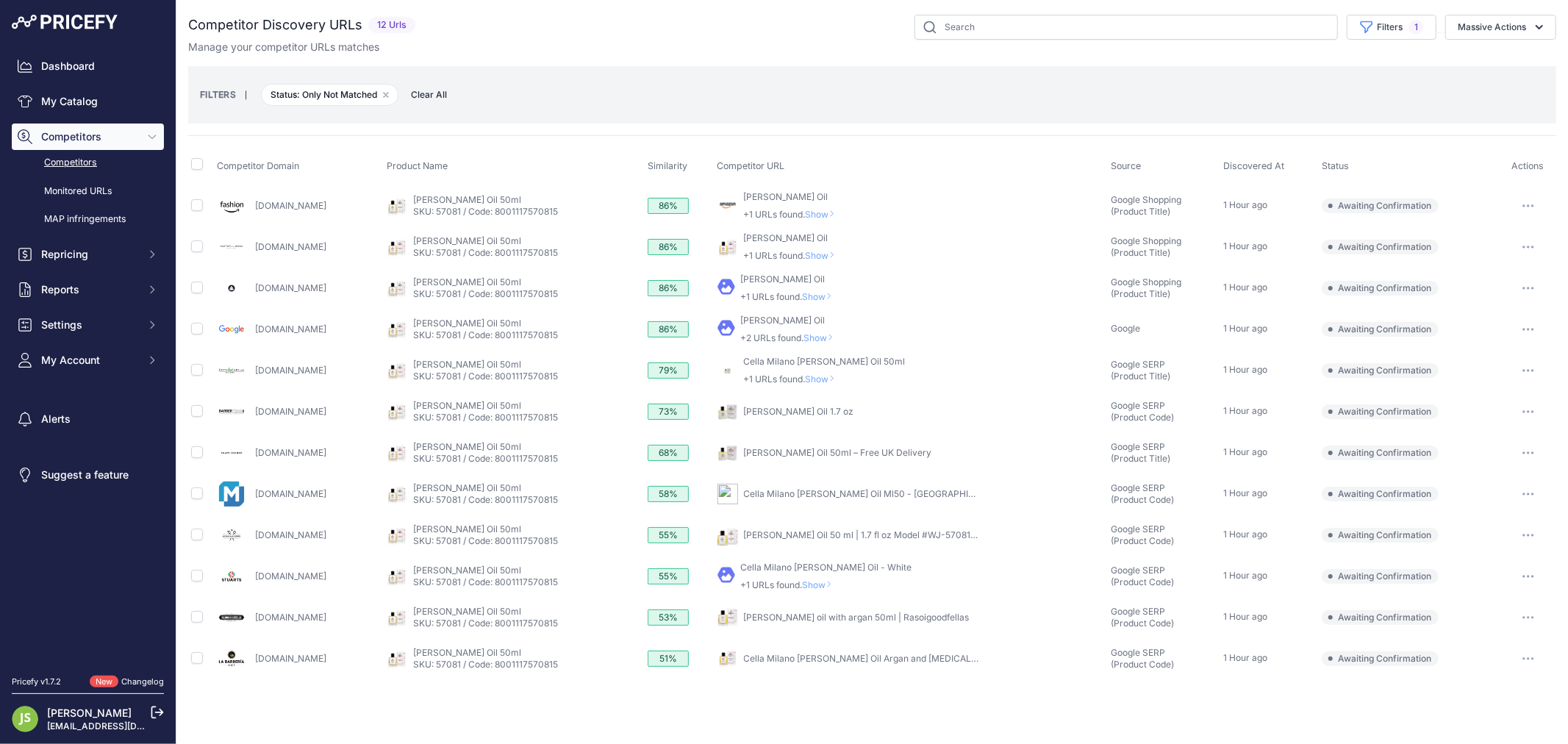
click at [1532, 452] on icon "button" at bounding box center [1528, 453] width 12 height 3
click at [1486, 485] on button "Confirm match" at bounding box center [1493, 484] width 121 height 23
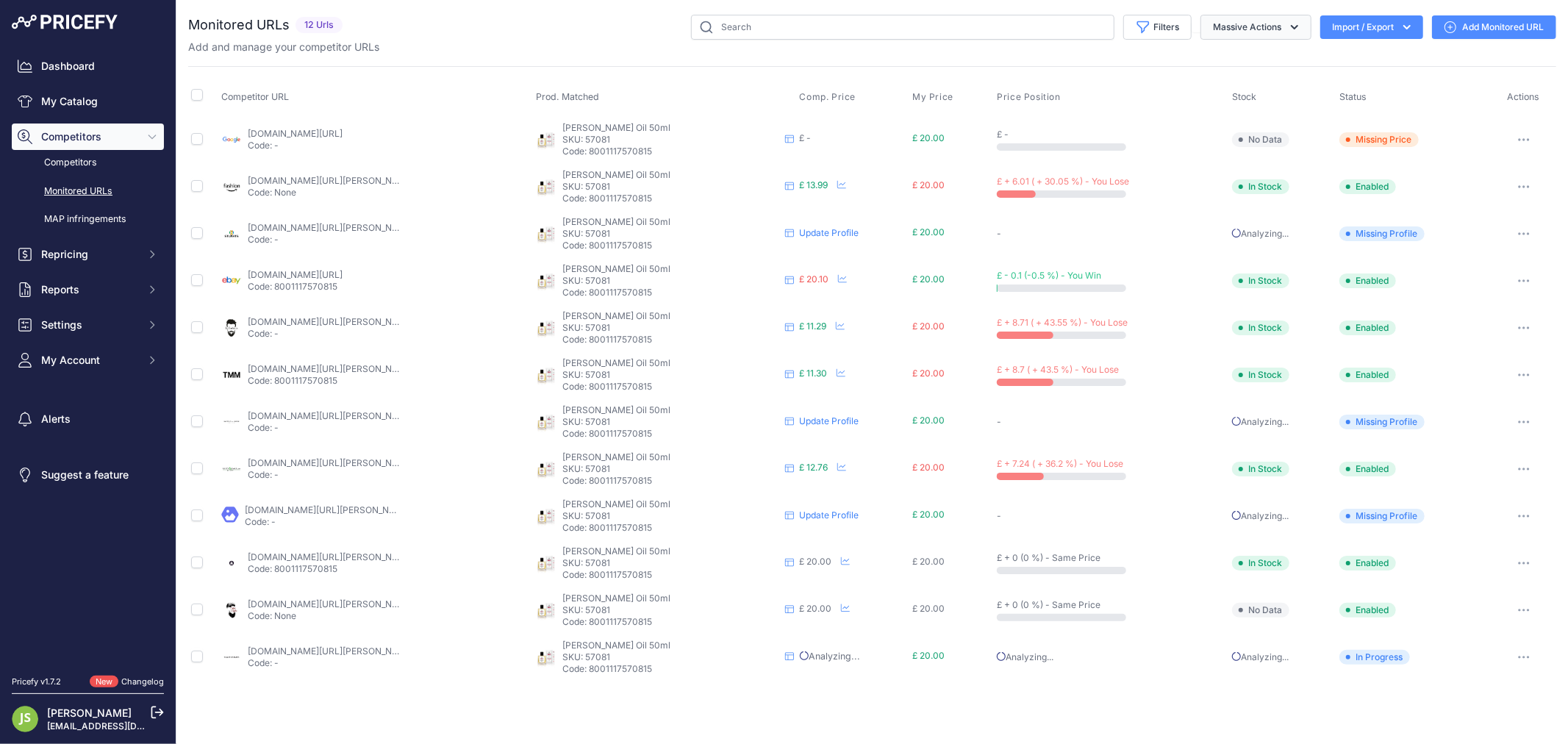
click at [1260, 24] on button "Massive Actions" at bounding box center [1256, 27] width 111 height 25
click at [1159, 27] on button "Filters" at bounding box center [1157, 27] width 68 height 25
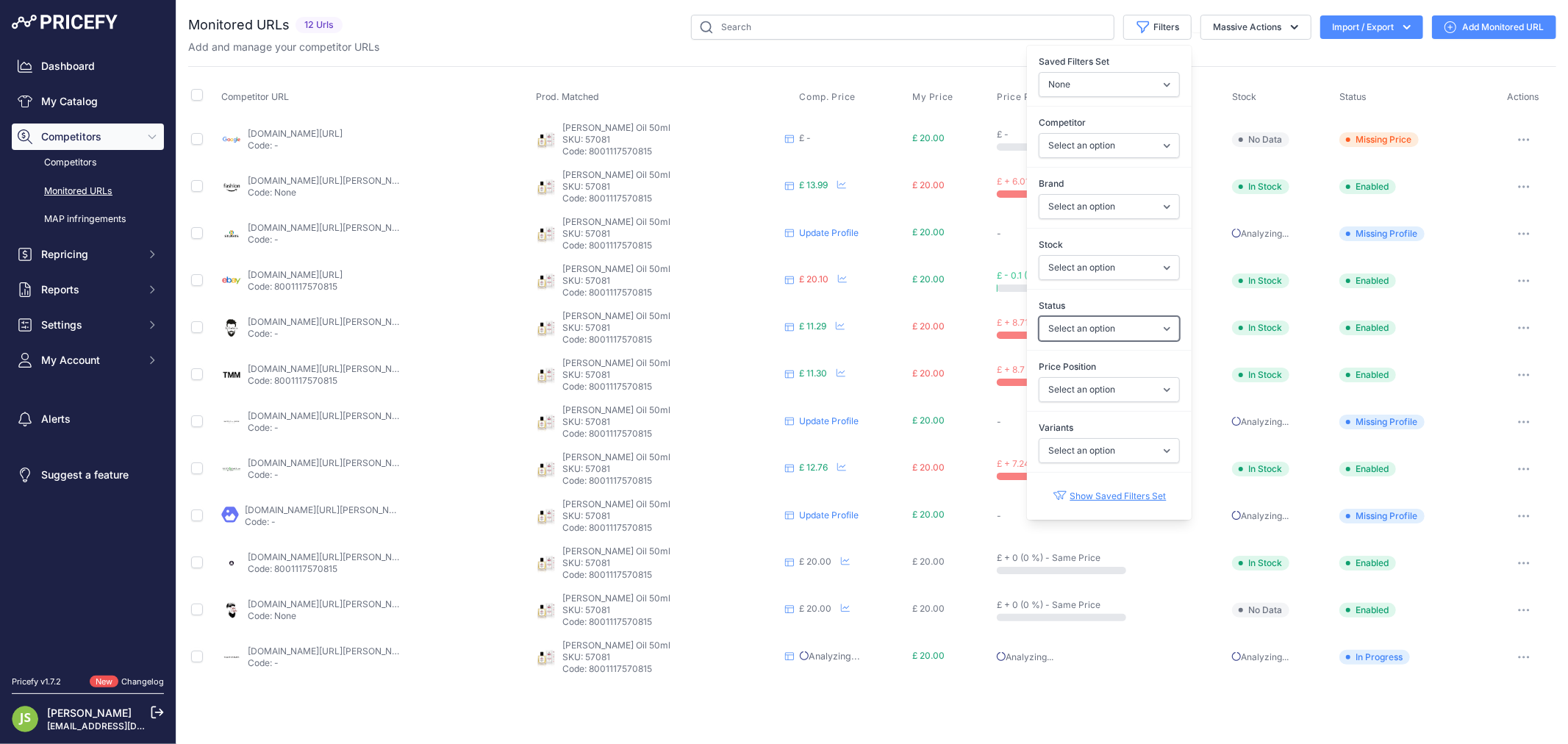
click at [1099, 338] on select "Select an option Enabled Disabled In progress Scraping Failed Not Found Missing…" at bounding box center [1109, 328] width 141 height 25
click at [1073, 297] on div "Status Select an option Enabled Disabled In progress Scraping Failed Not Found …" at bounding box center [1109, 319] width 165 height 54
drag, startPoint x: 1086, startPoint y: 375, endPoint x: 1091, endPoint y: 382, distance: 8.6
click at [1088, 377] on div "Price Position Select an option I am lower Same price I am higher" at bounding box center [1109, 380] width 165 height 54
click at [1091, 385] on select "Select an option I am lower Same price I am higher" at bounding box center [1109, 389] width 141 height 25
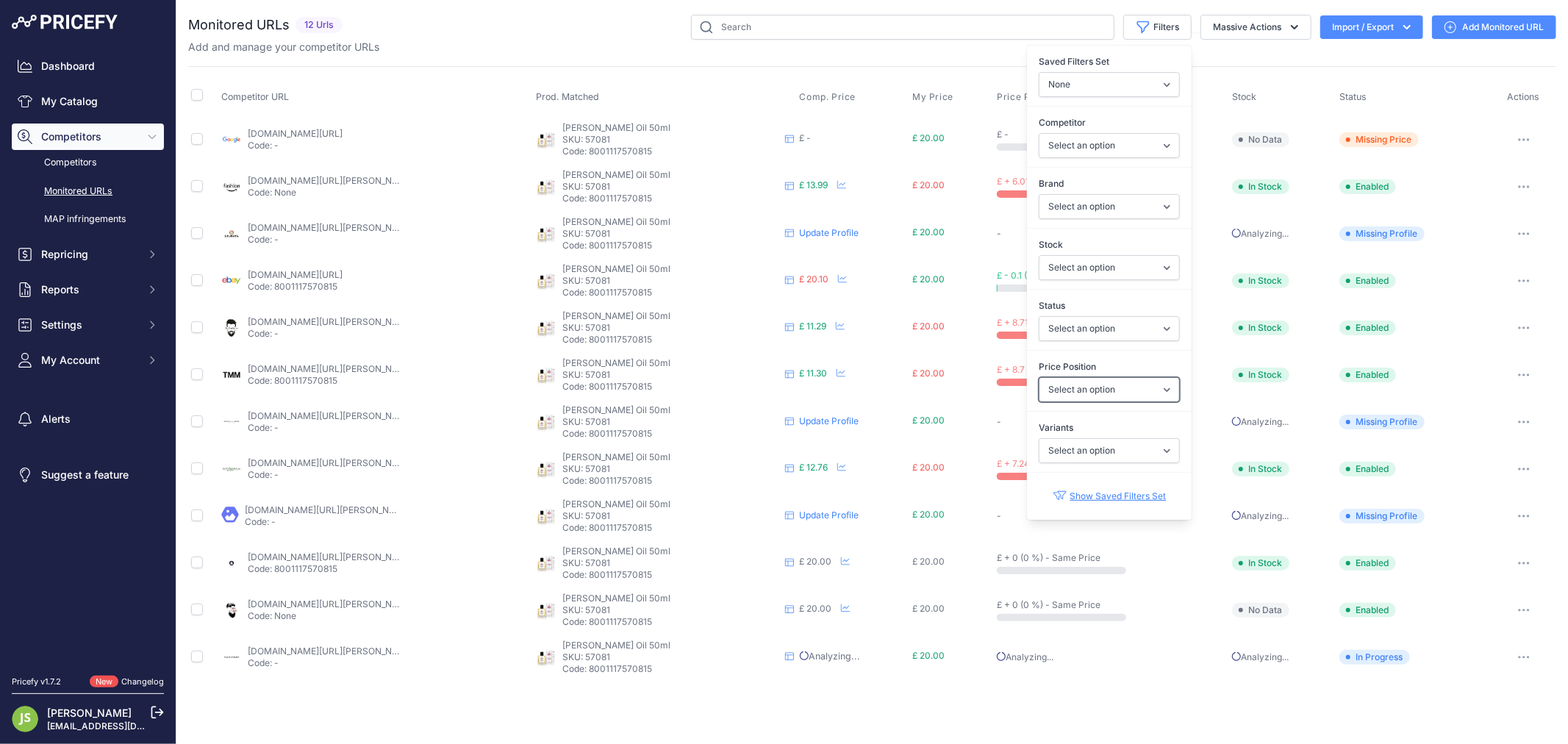
select select "0"
click at [1039, 378] on select "Select an option I am lower Same price I am higher" at bounding box center [1109, 389] width 141 height 25
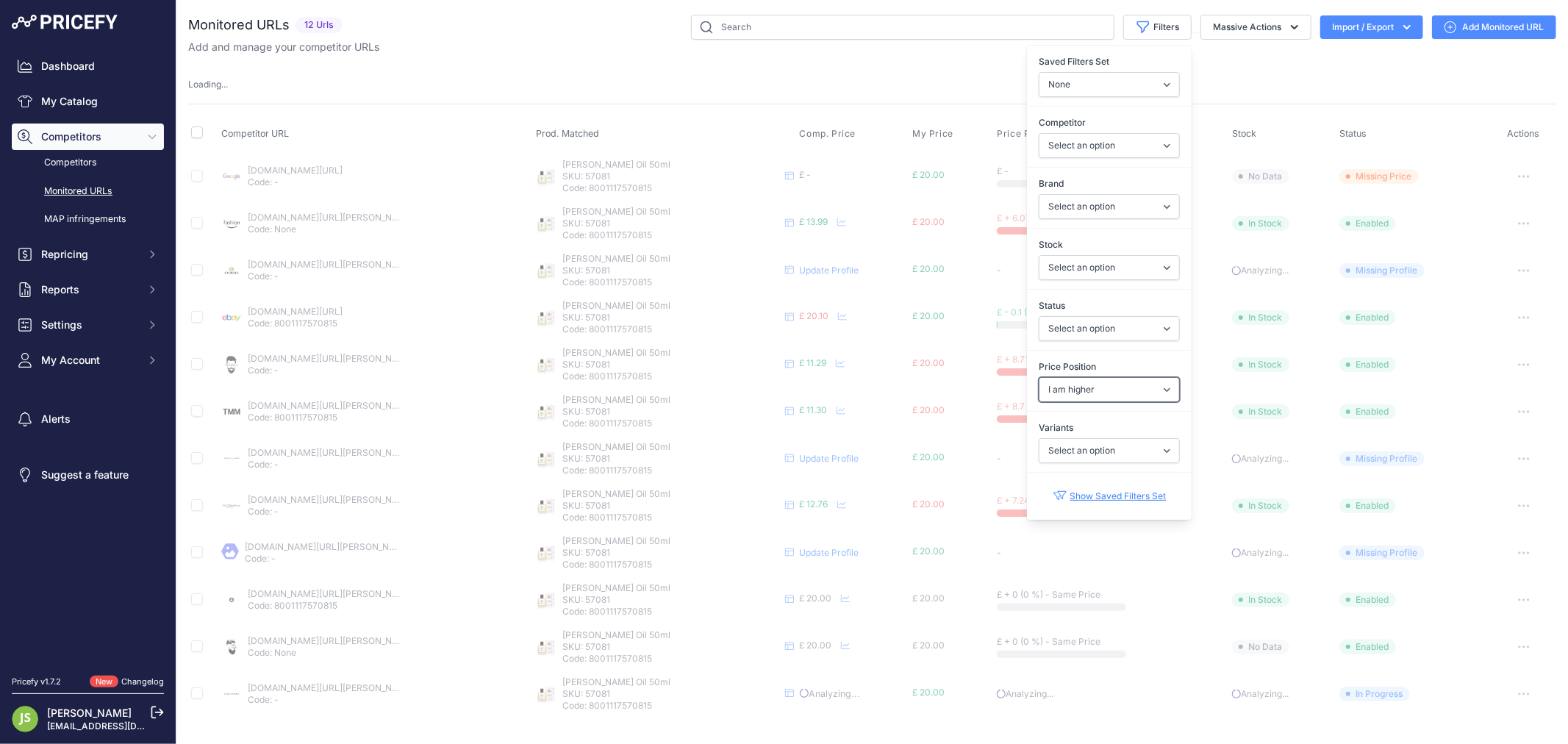
select select
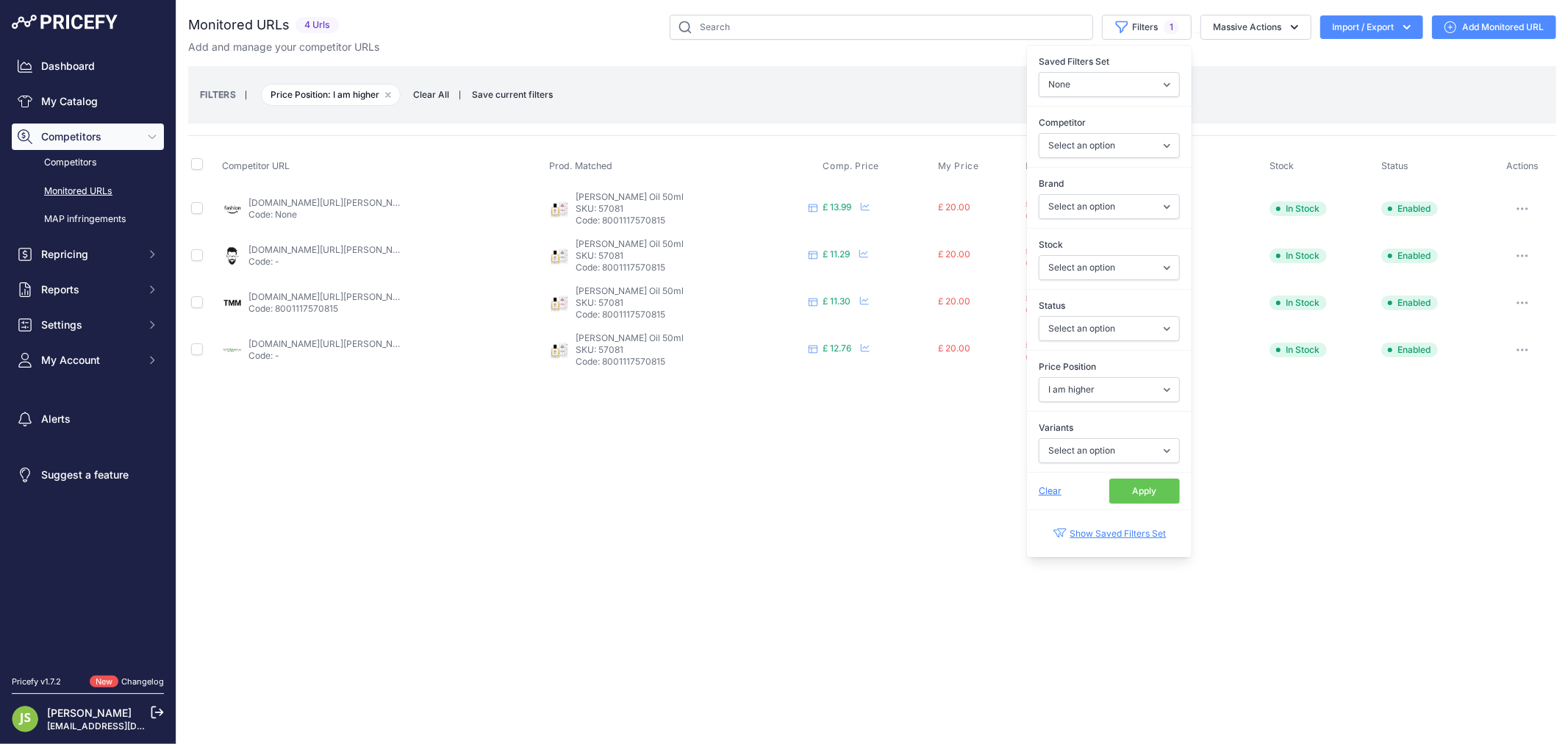
click at [628, 65] on div "Monitored URLs 4 Urls" at bounding box center [871, 194] width 1368 height 359
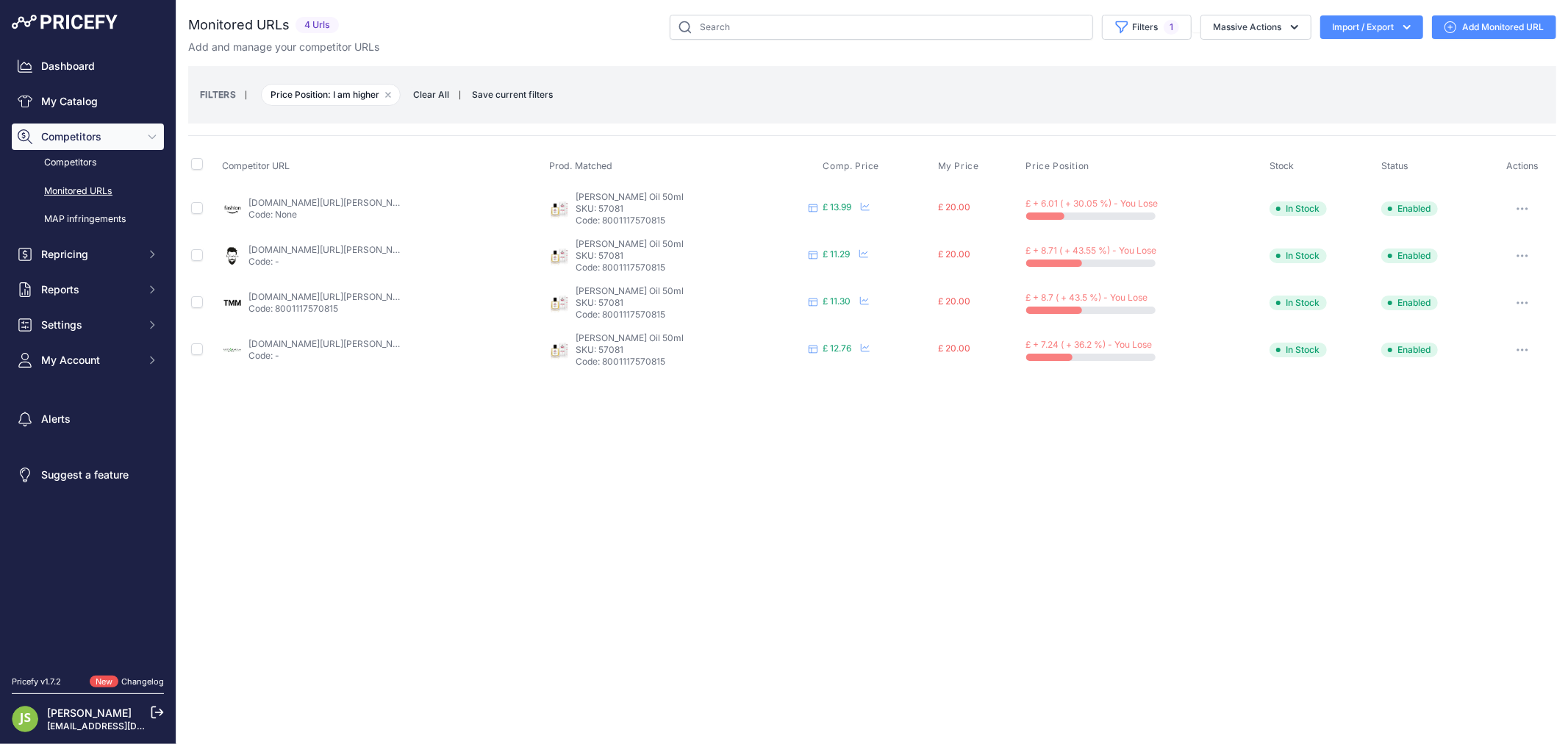
click at [322, 248] on link "labarbiera.co.uk/products/cella-beard-oil-50ml?prirule_jdsnikfkfjsd=6119" at bounding box center [331, 249] width 166 height 11
drag, startPoint x: 818, startPoint y: 496, endPoint x: 821, endPoint y: 488, distance: 8.5
click at [818, 496] on div "Close You are not connected to the internet." at bounding box center [872, 372] width 1391 height 744
click at [346, 295] on link "themodernman.co.uk/cella-beard-oil-50ml.html?prirule_jdsnikfkfjsd=6119" at bounding box center [331, 297] width 166 height 11
click at [614, 299] on p "SKU: 57081" at bounding box center [689, 303] width 227 height 12
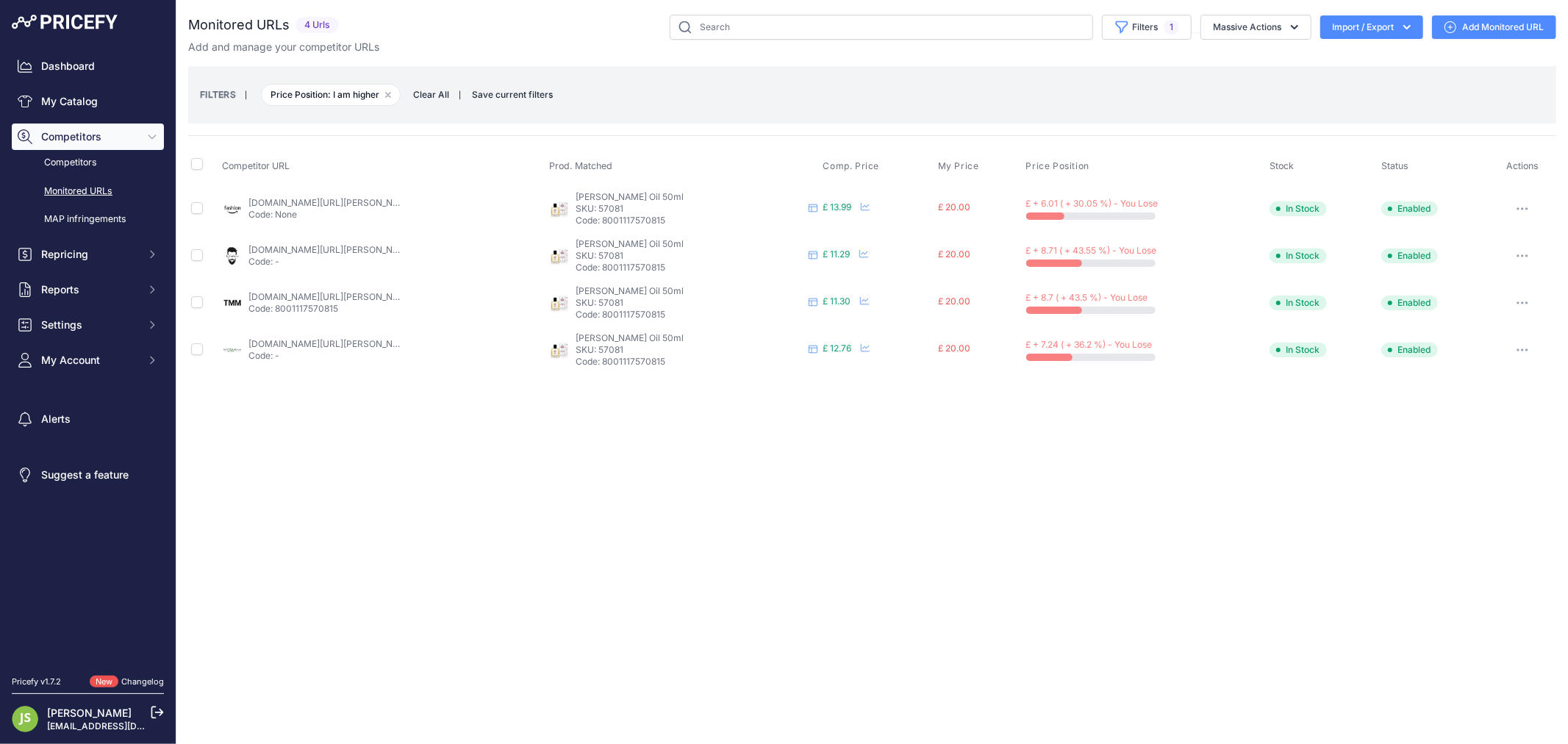
click at [614, 299] on p "SKU: 57081" at bounding box center [689, 303] width 227 height 12
copy p "57081"
click at [85, 101] on link "My Catalog" at bounding box center [88, 101] width 153 height 27
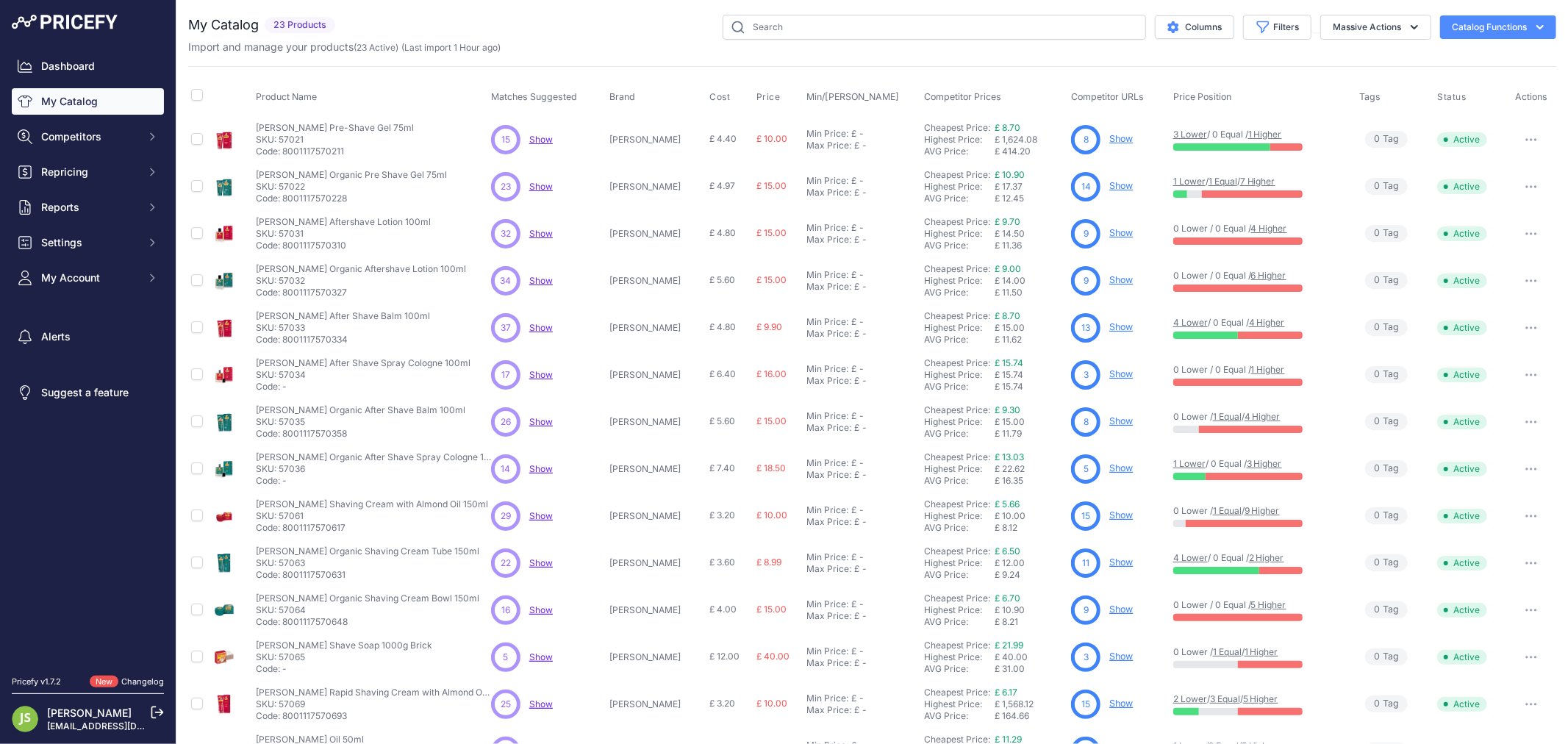
scroll to position [137, 0]
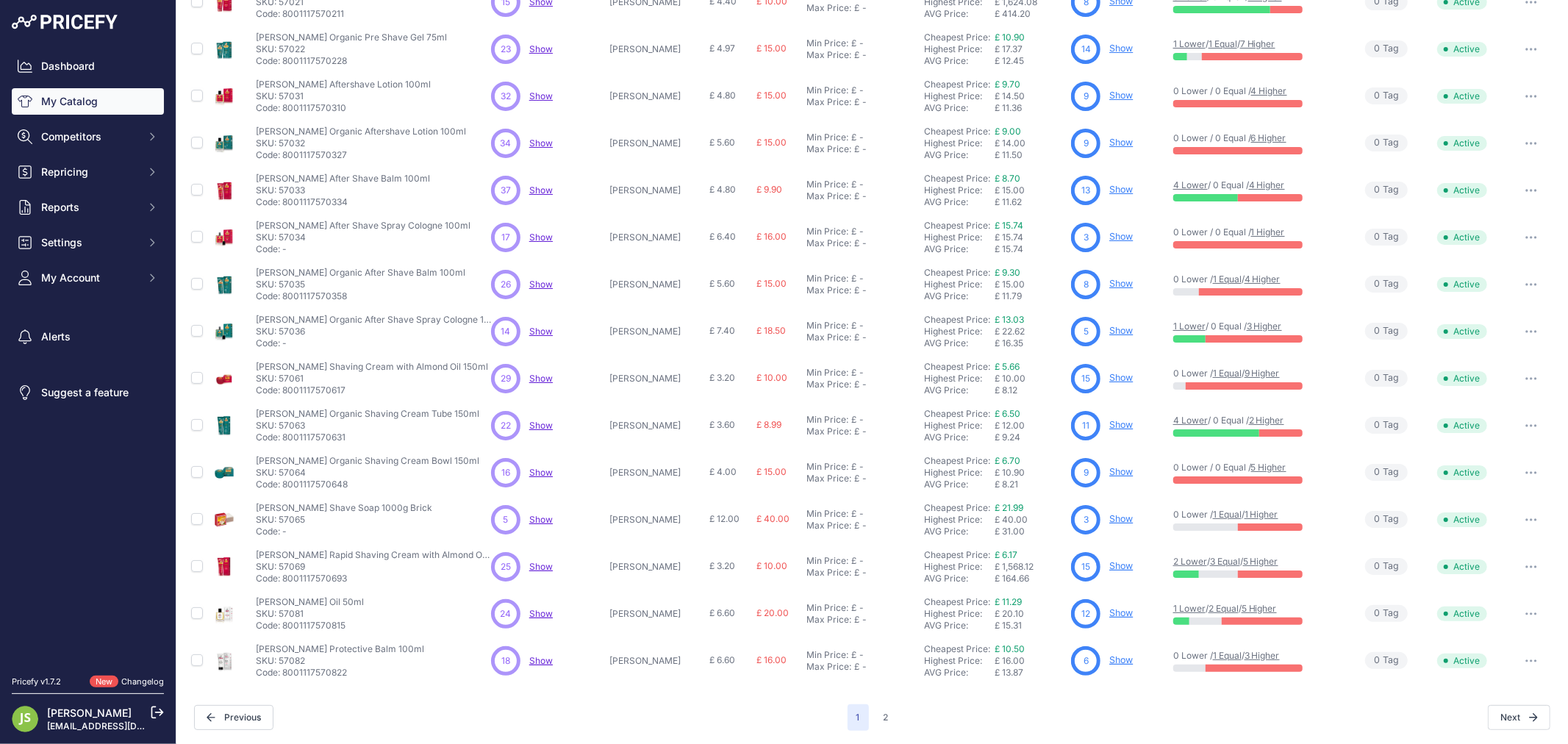
click at [290, 663] on p "SKU: 57082" at bounding box center [340, 661] width 168 height 12
click at [886, 716] on button "2" at bounding box center [886, 717] width 22 height 27
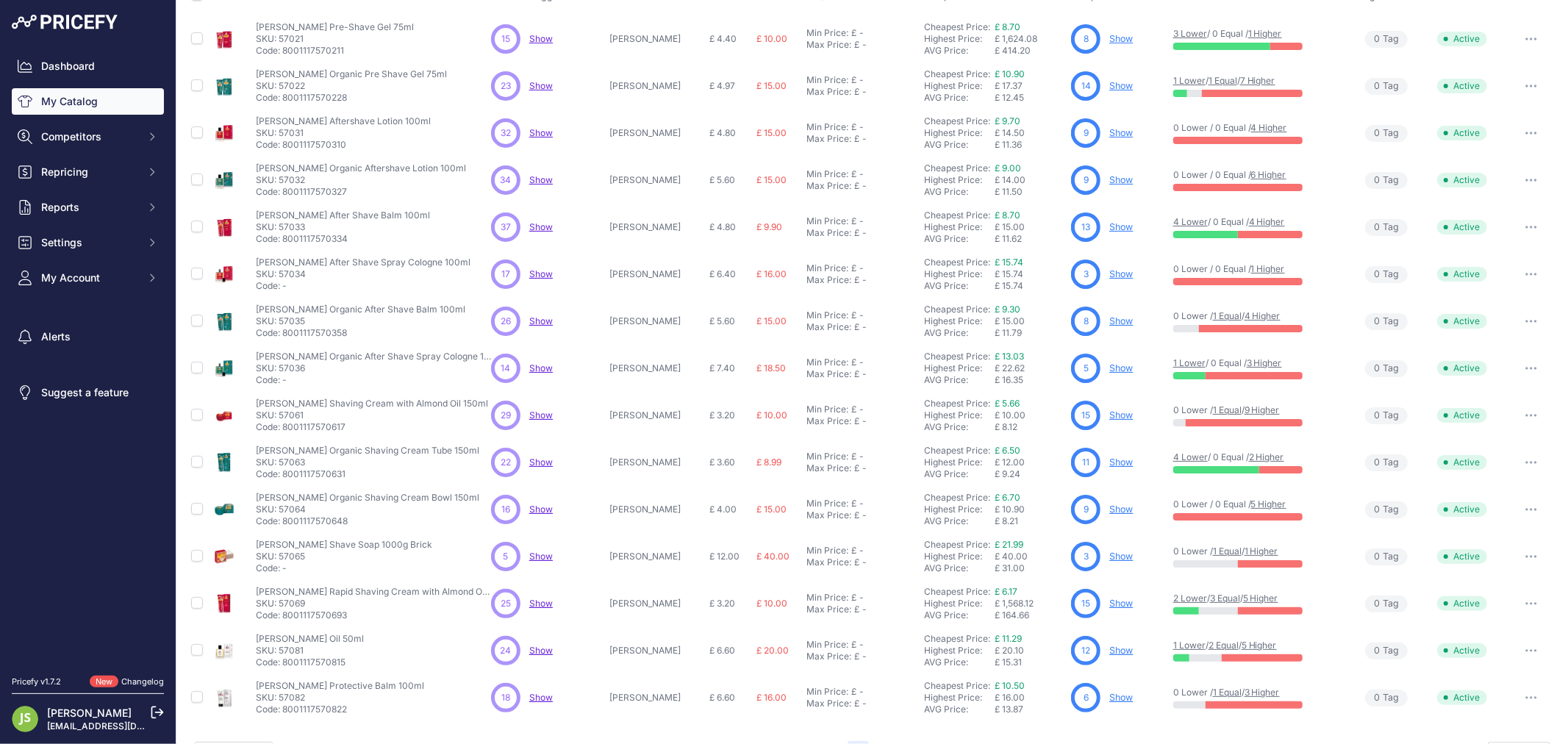
scroll to position [174, 0]
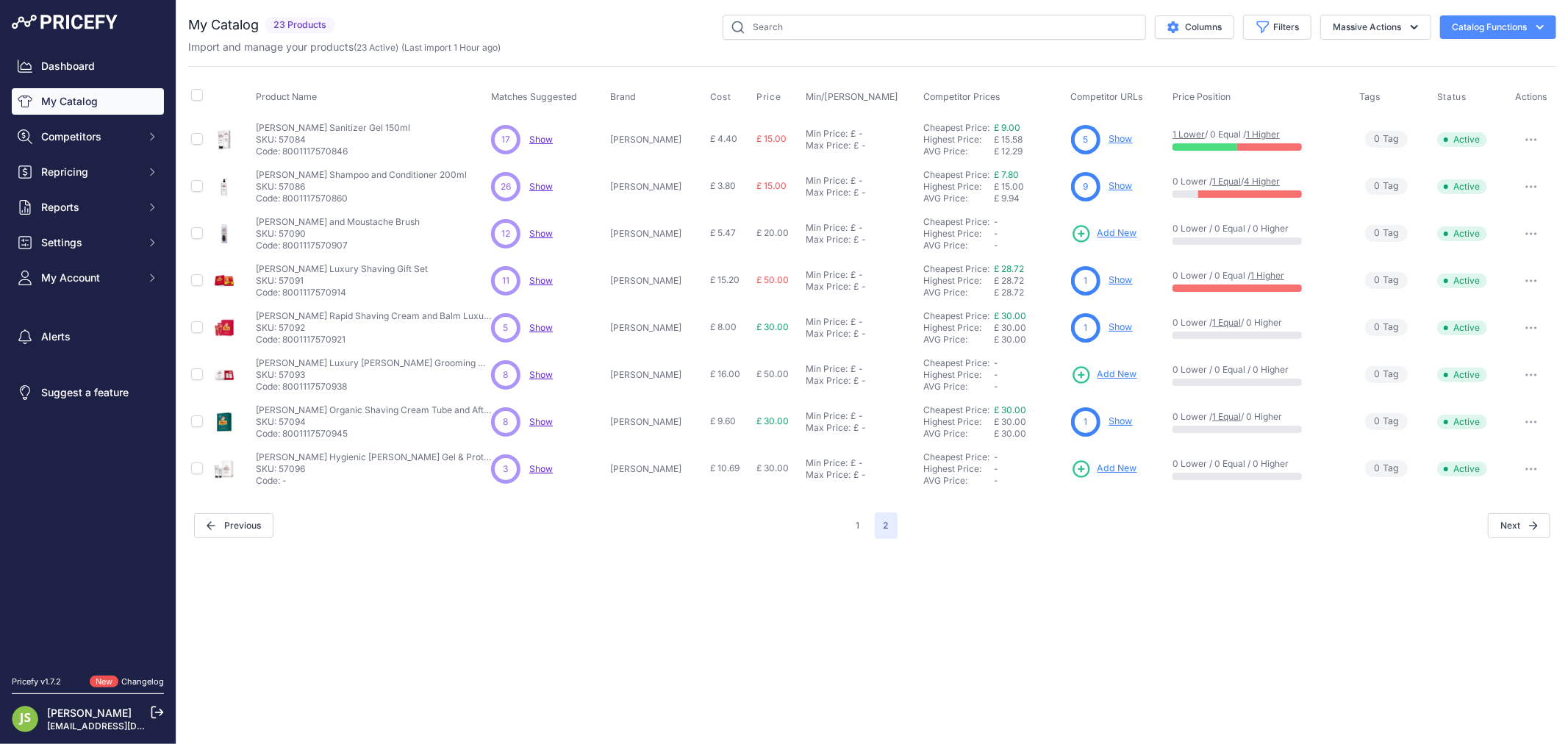
click at [292, 140] on p "SKU: 57084" at bounding box center [333, 140] width 154 height 12
copy p "57084"
click at [298, 183] on p "SKU: 57086" at bounding box center [361, 187] width 211 height 12
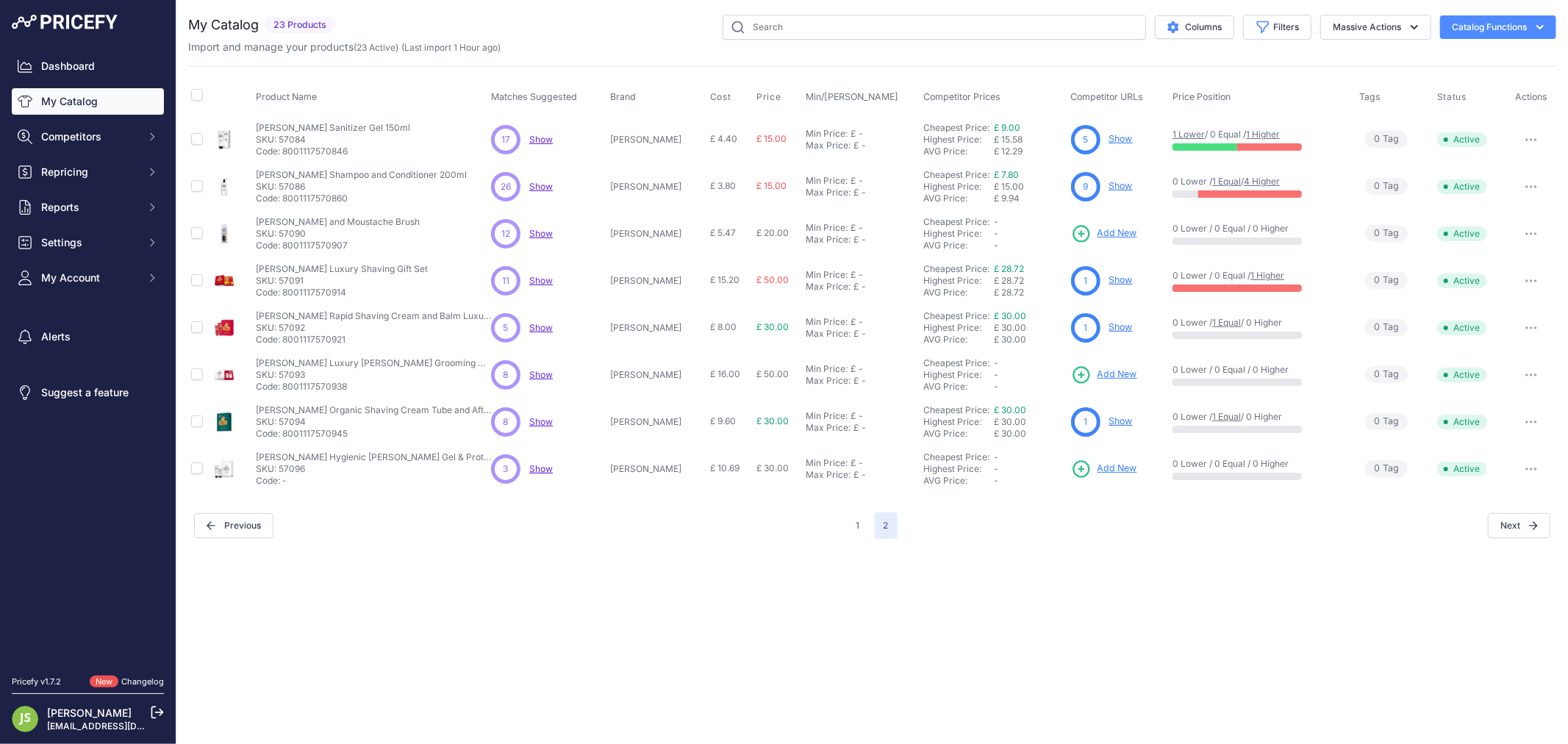
click at [300, 230] on p "SKU: 57090" at bounding box center [338, 234] width 164 height 12
copy p "57090"
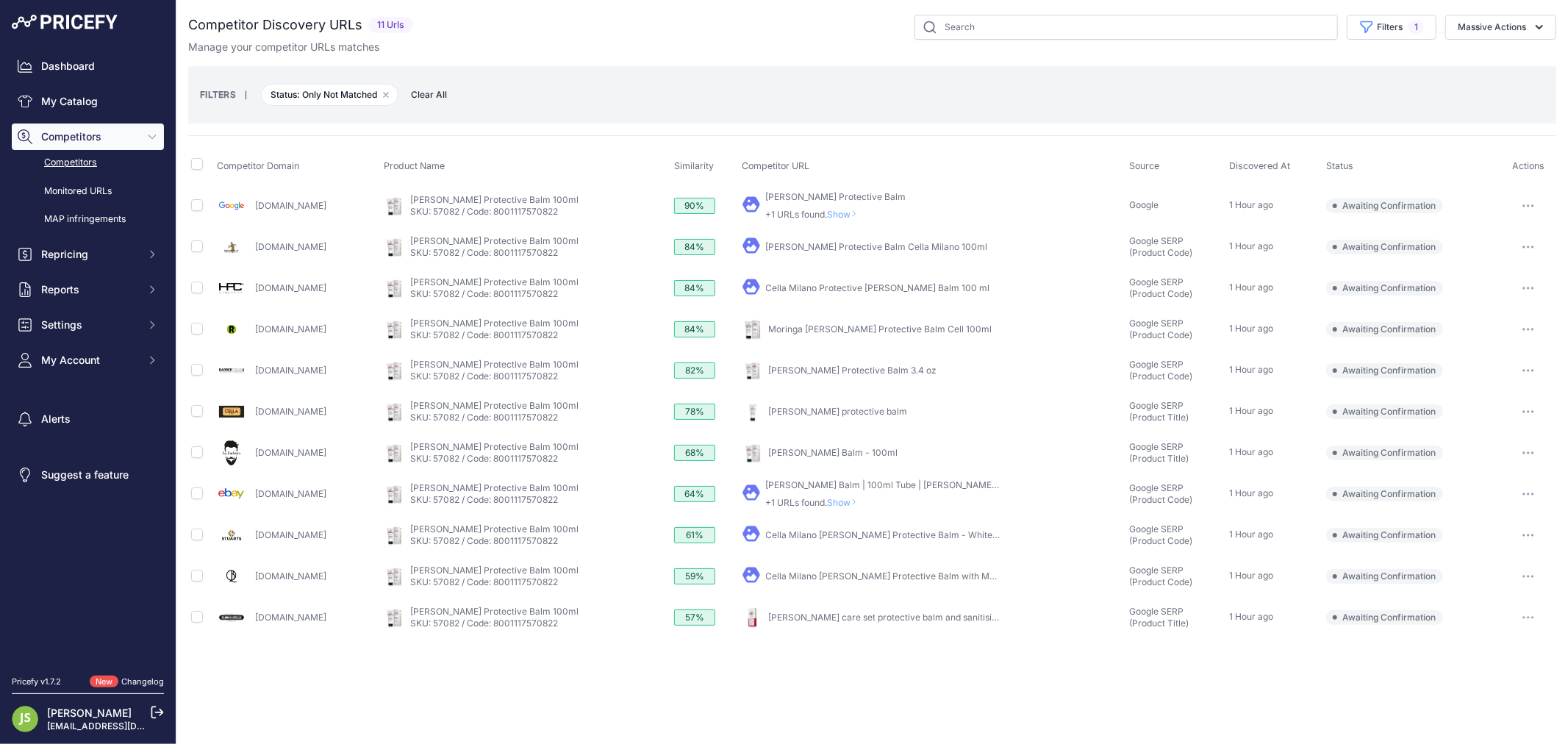
click at [841, 450] on link "[PERSON_NAME] Balm - 100ml" at bounding box center [834, 453] width 129 height 11
click at [1529, 452] on icon "button" at bounding box center [1529, 453] width 2 height 2
click at [1485, 483] on button "Confirm match" at bounding box center [1493, 484] width 121 height 23
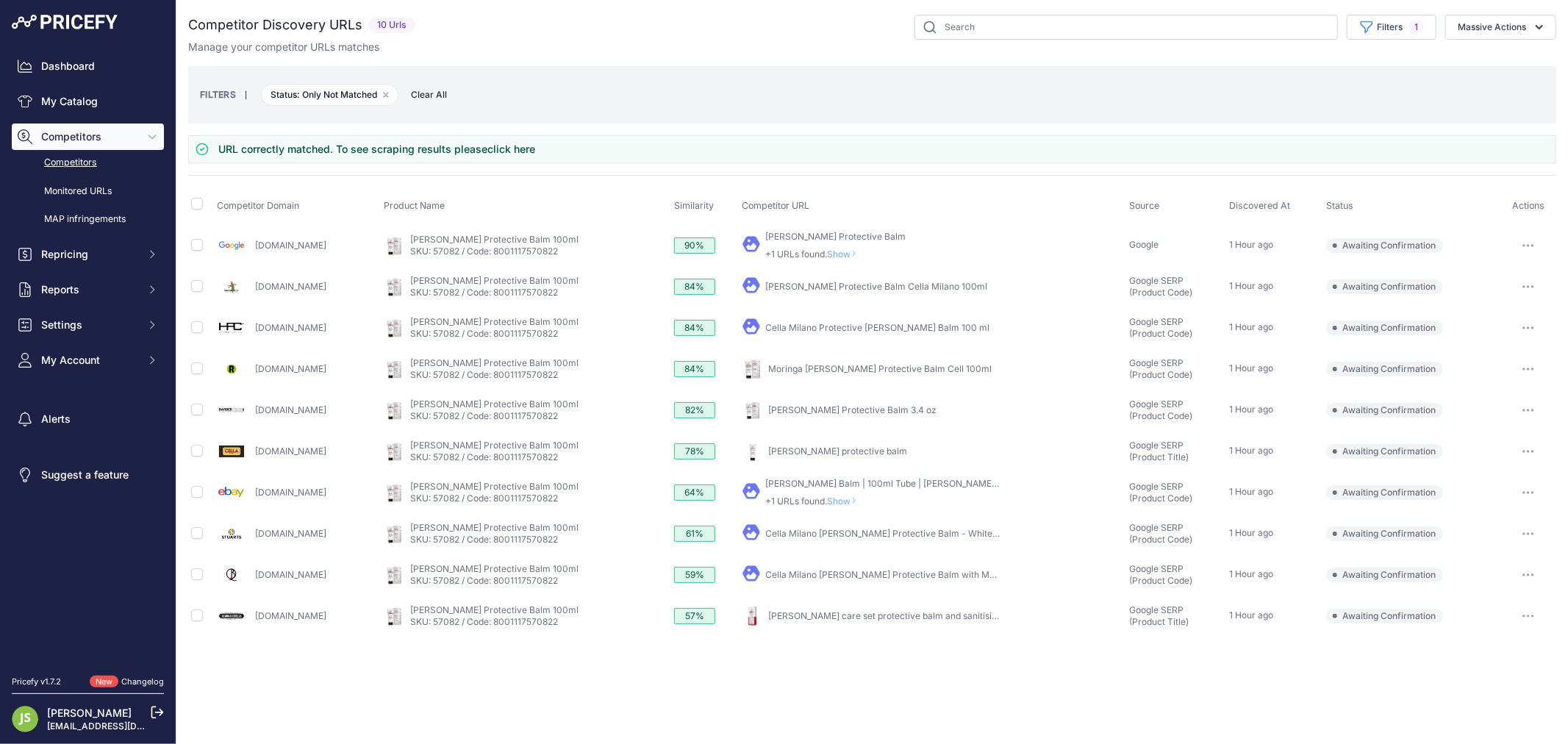
click at [930, 534] on link "Cella Milano [PERSON_NAME] Protective Balm - White 8001117570822" at bounding box center [913, 533] width 294 height 11
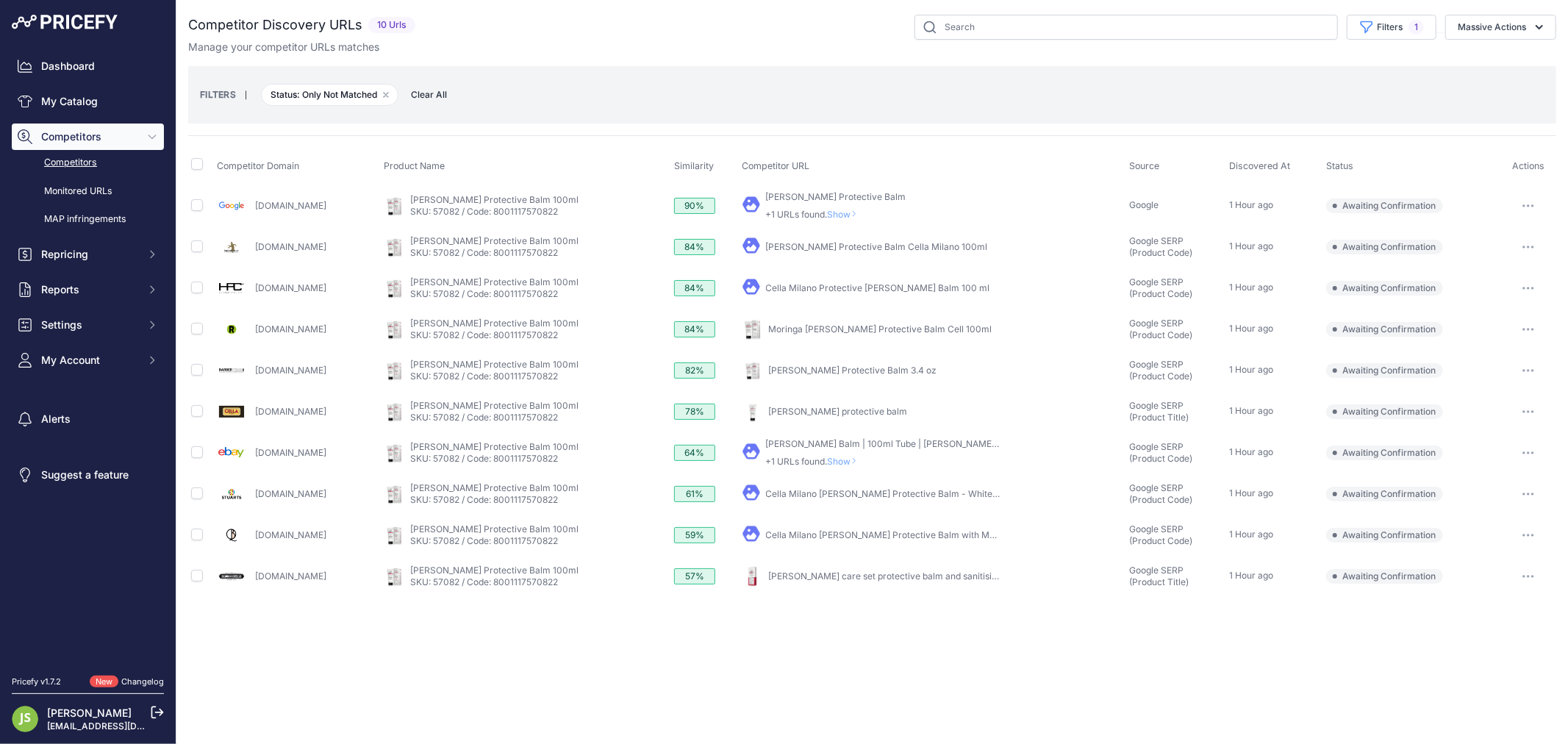
click at [1533, 535] on icon "button" at bounding box center [1533, 535] width 2 height 2
click at [1481, 567] on button "Confirm match" at bounding box center [1493, 566] width 121 height 23
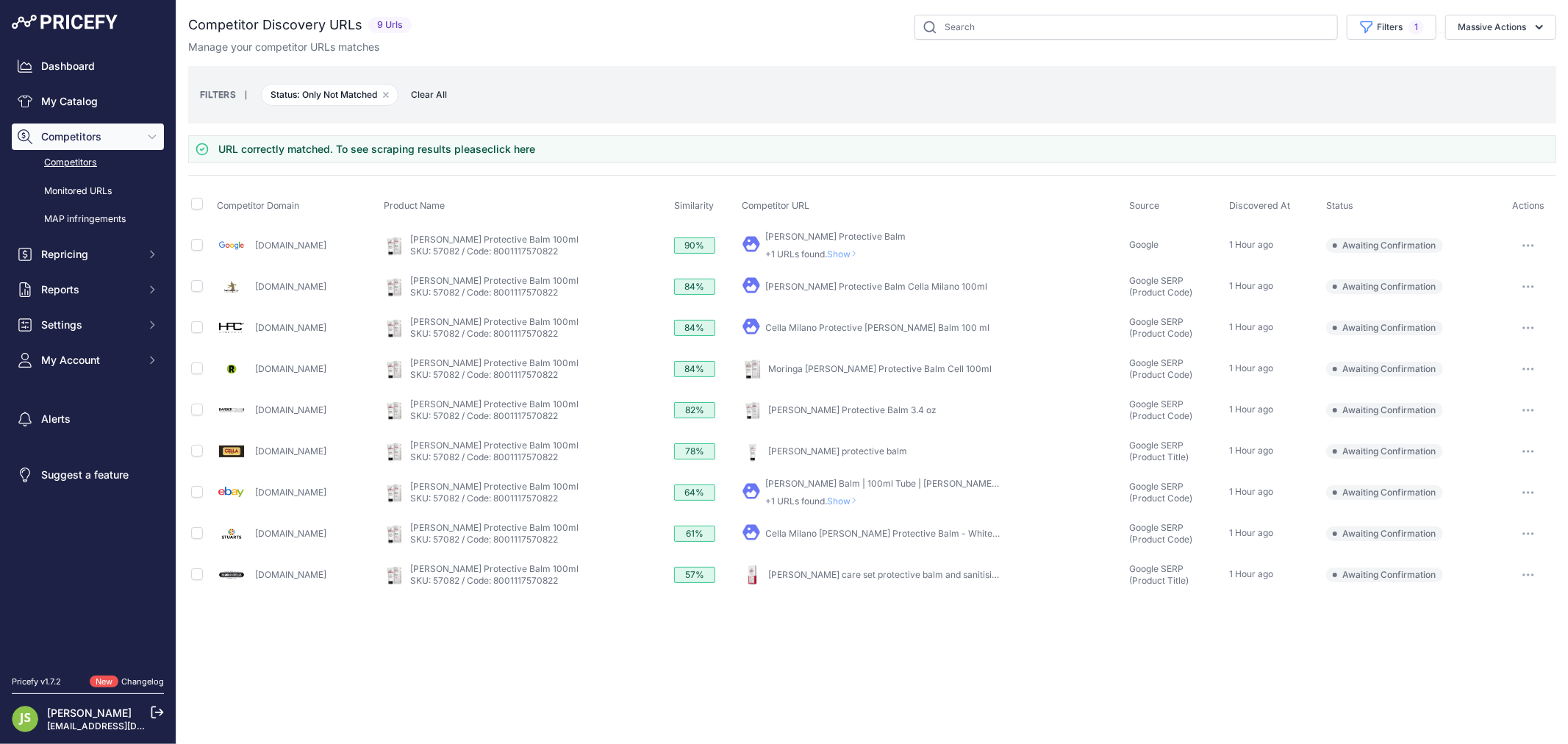
click at [1540, 535] on button "button" at bounding box center [1528, 534] width 29 height 21
click at [1491, 553] on button "Confirm match" at bounding box center [1493, 564] width 121 height 23
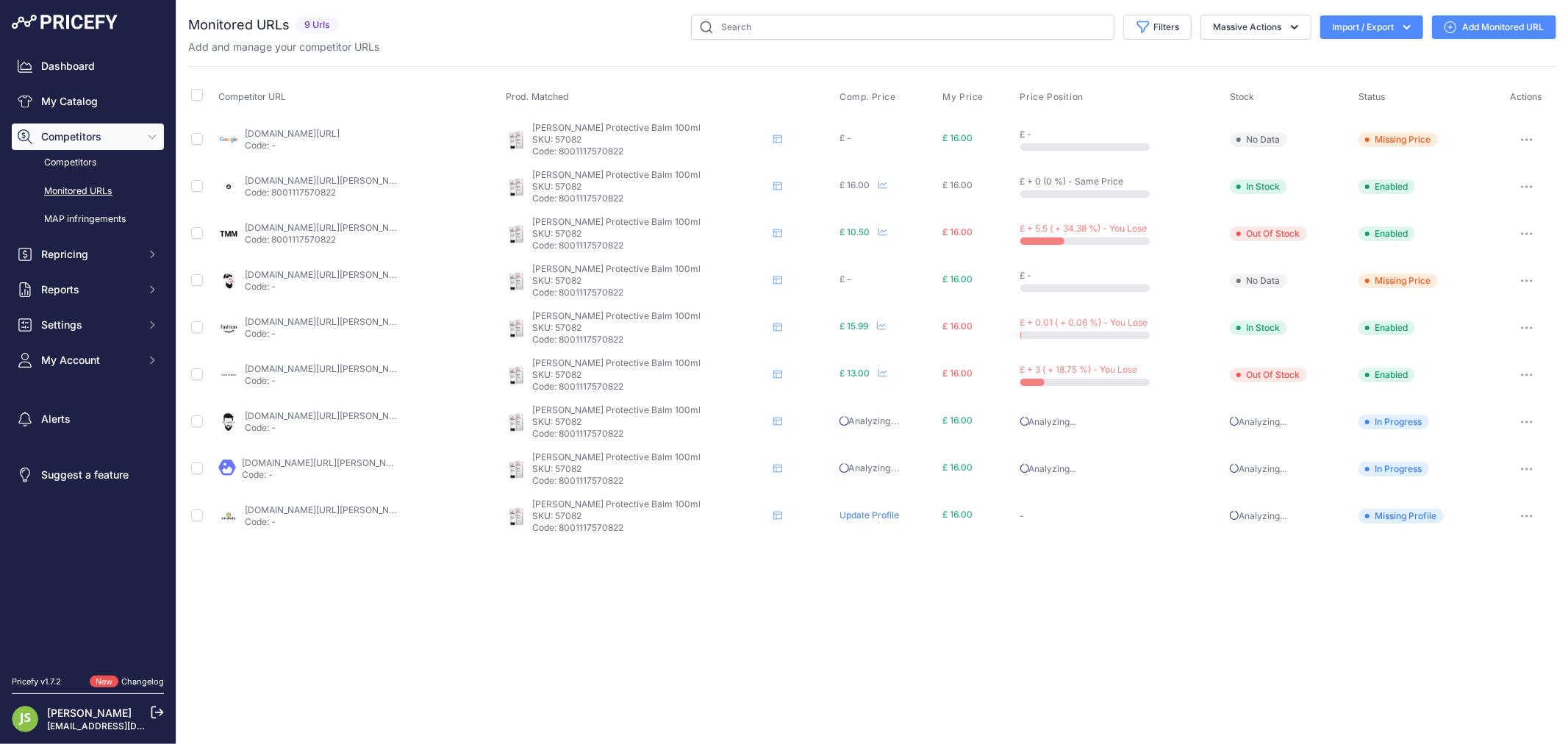
click at [1191, 34] on div "Massive Actions" at bounding box center [1251, 27] width 120 height 25
click at [1182, 34] on button "Filters" at bounding box center [1157, 27] width 68 height 25
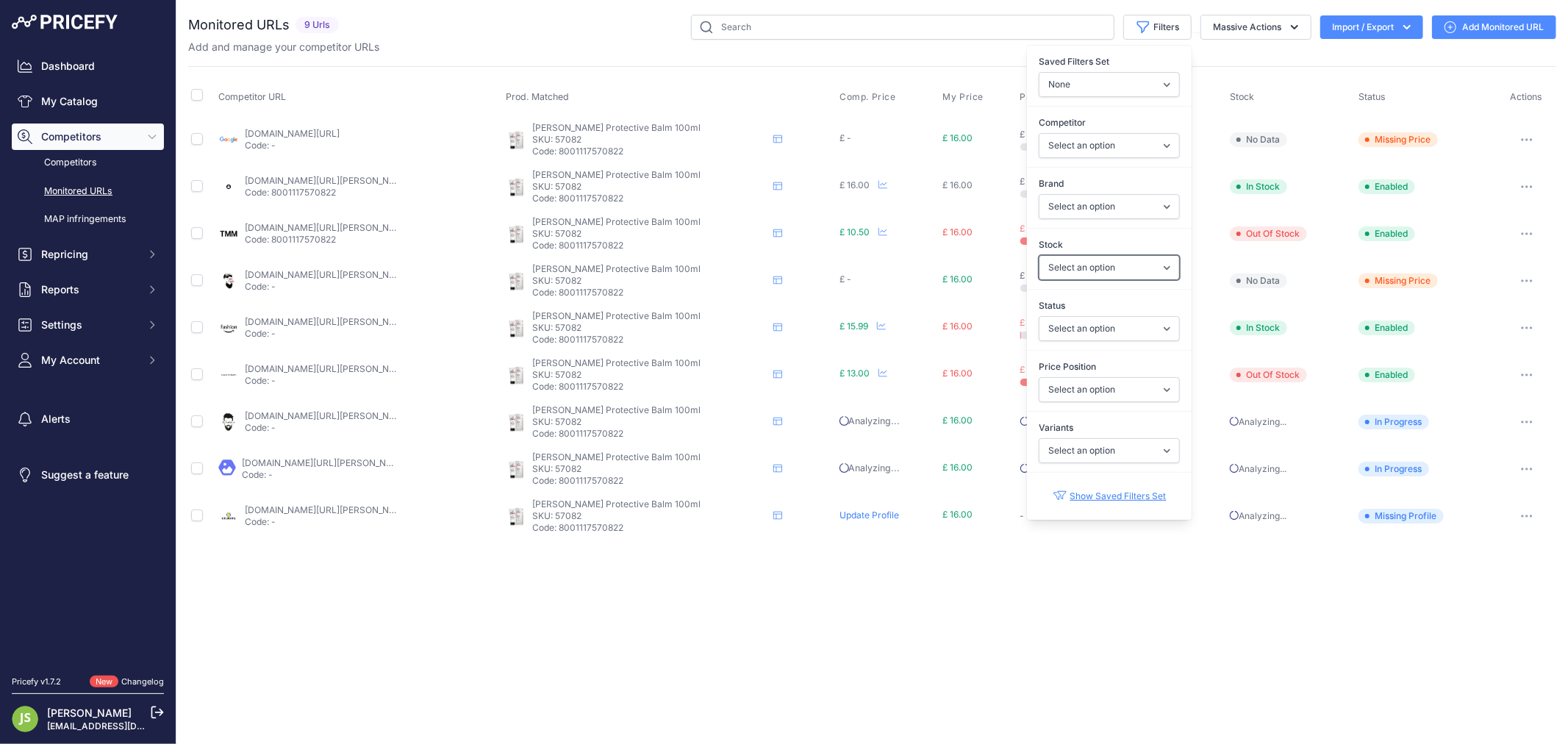
click at [1091, 278] on select "Select an option In Stock Out Of Stock" at bounding box center [1109, 267] width 141 height 25
select select "1"
click at [1039, 255] on select "Select an option In Stock Out Of Stock" at bounding box center [1109, 267] width 141 height 25
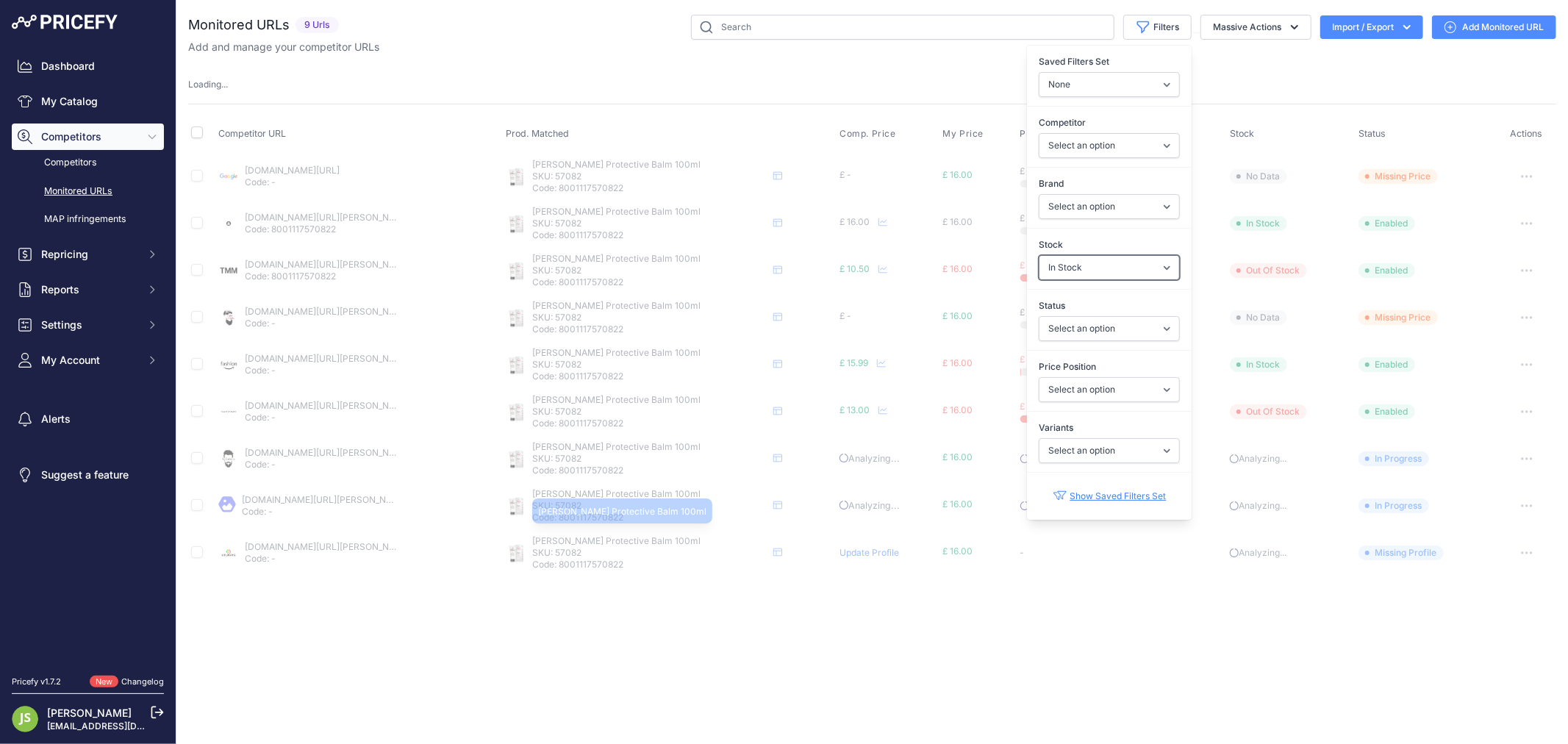
select select
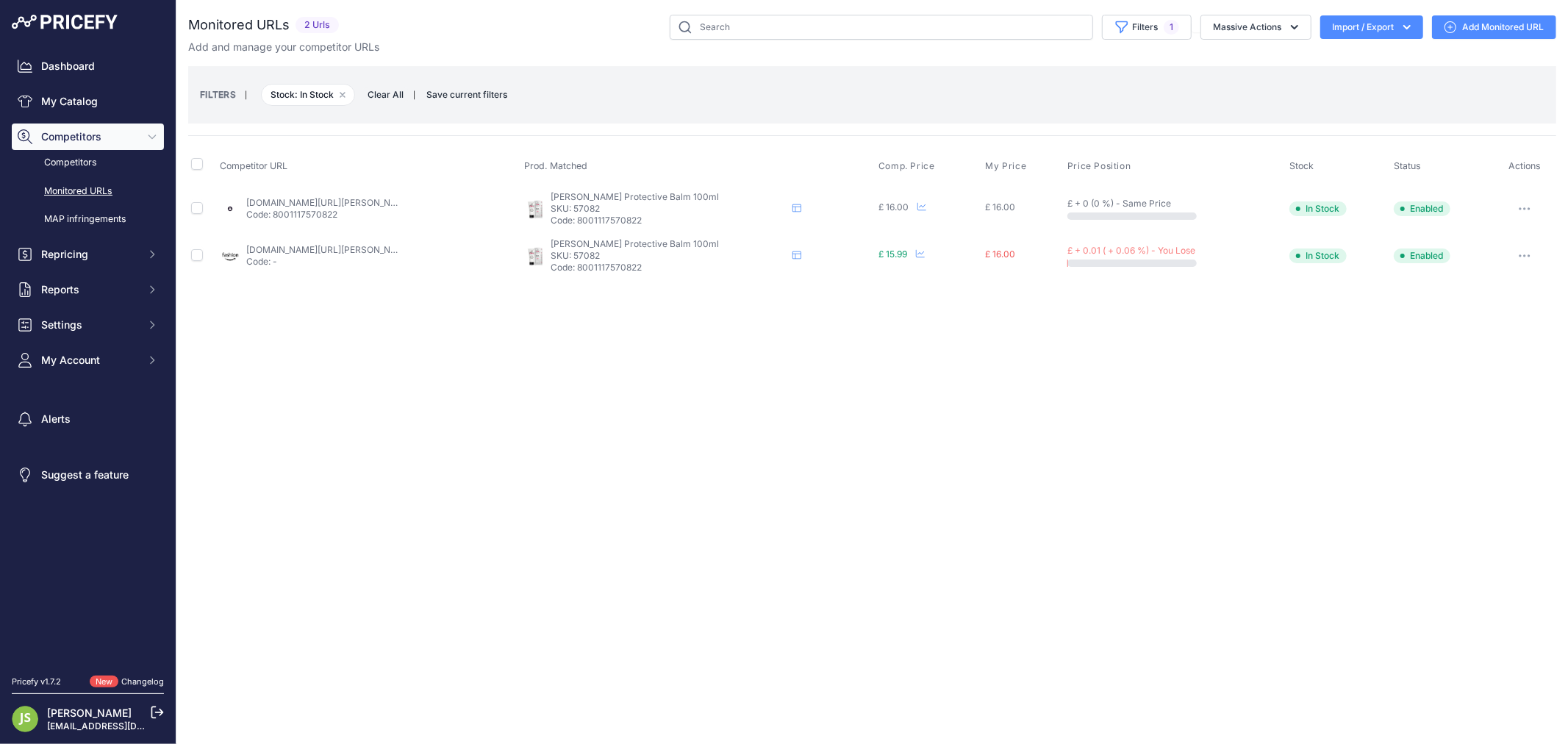
drag, startPoint x: 589, startPoint y: 432, endPoint x: 588, endPoint y: 410, distance: 22.0
click at [589, 427] on div "Close You are not connected to the internet." at bounding box center [872, 372] width 1391 height 744
click at [372, 96] on span "Clear All" at bounding box center [385, 94] width 51 height 15
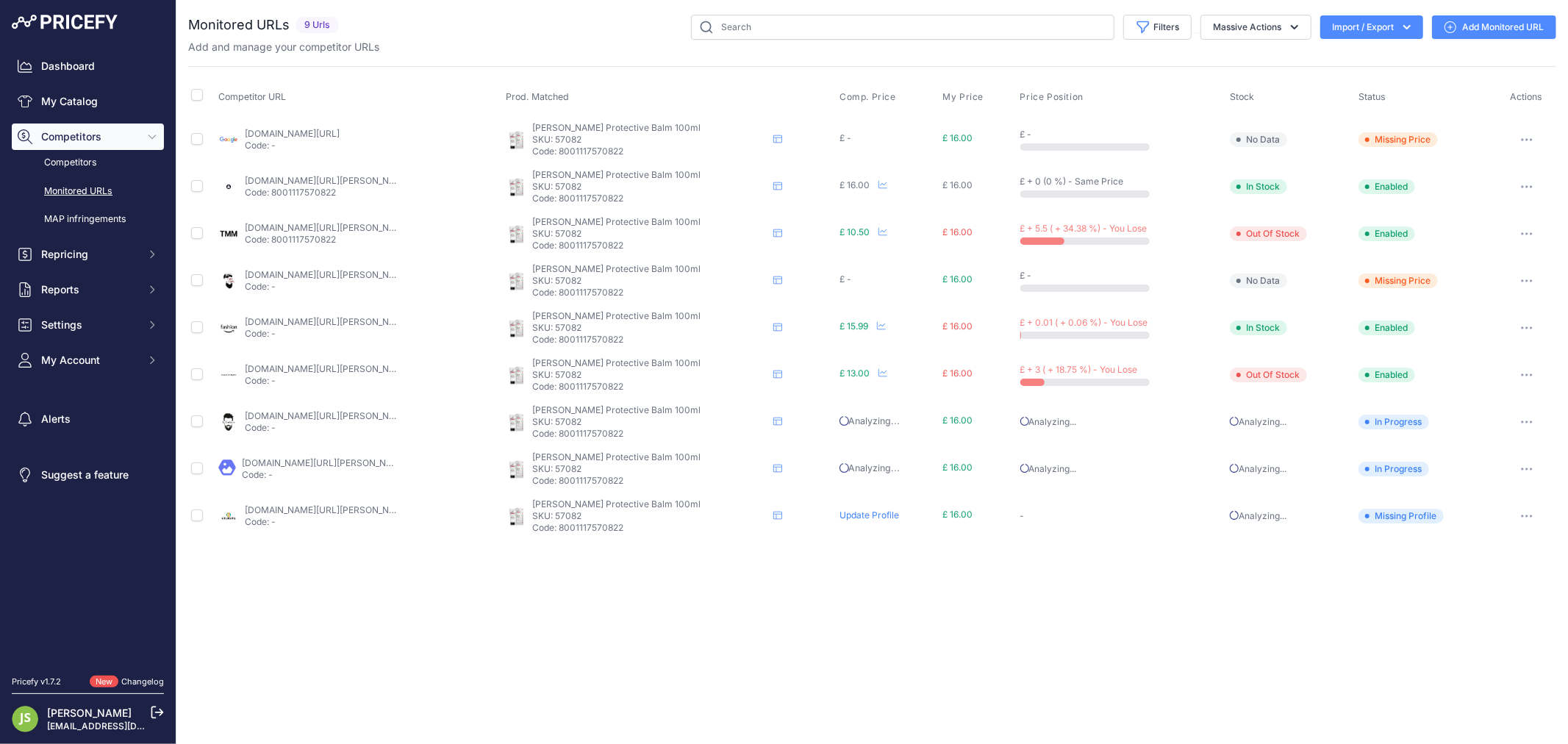
click at [284, 416] on link "labarbiera.co.uk/products/cella-beard-balm-100ml?prirule_jdsnikfkfjsd=6119" at bounding box center [328, 416] width 166 height 11
click at [575, 142] on p "SKU: 57082" at bounding box center [649, 140] width 235 height 12
copy p "57082"
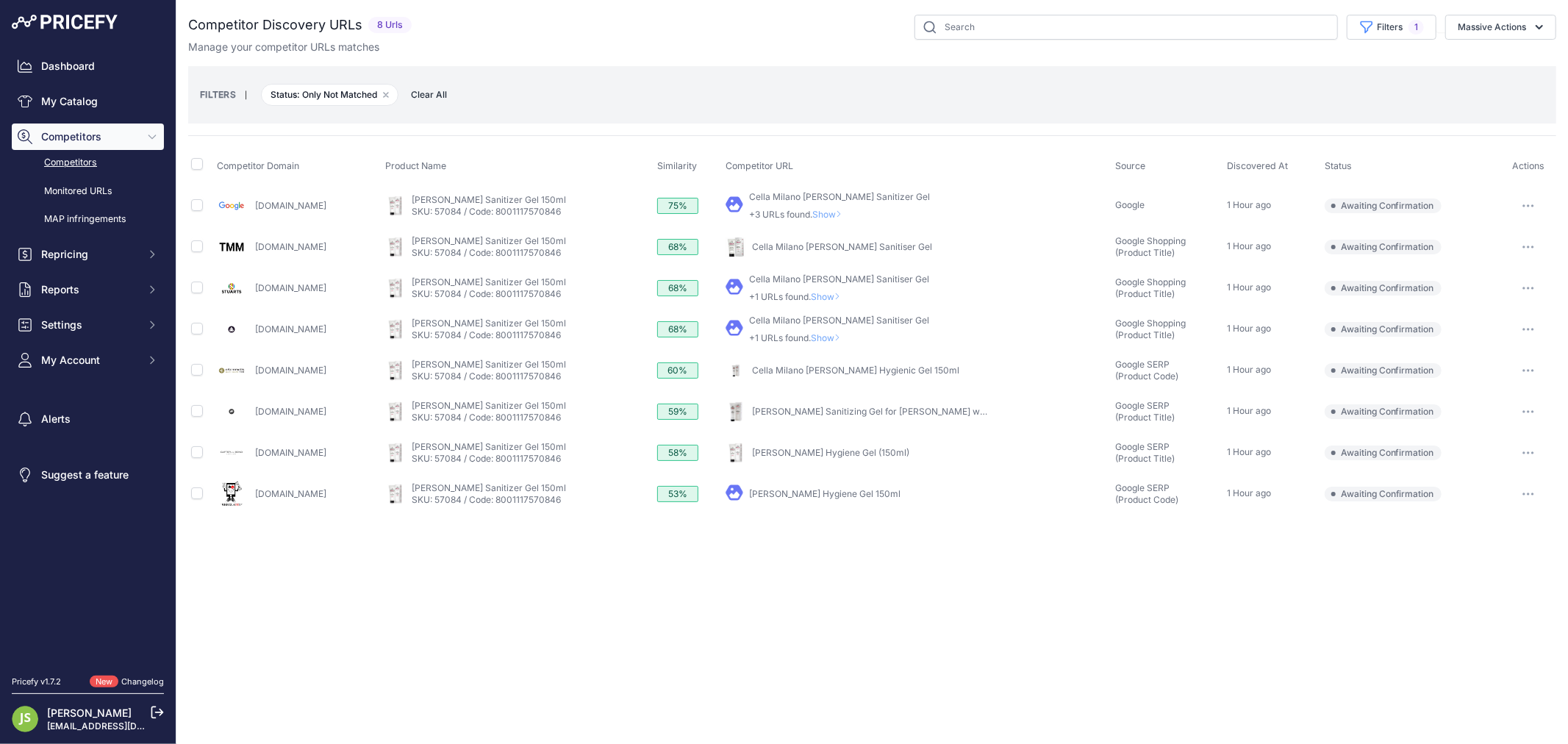
click at [812, 241] on link "Cella Milano [PERSON_NAME] Sanitiser Gel" at bounding box center [841, 247] width 180 height 11
click at [1533, 243] on button "button" at bounding box center [1528, 247] width 29 height 21
click at [1493, 266] on button "Confirm match" at bounding box center [1493, 278] width 121 height 23
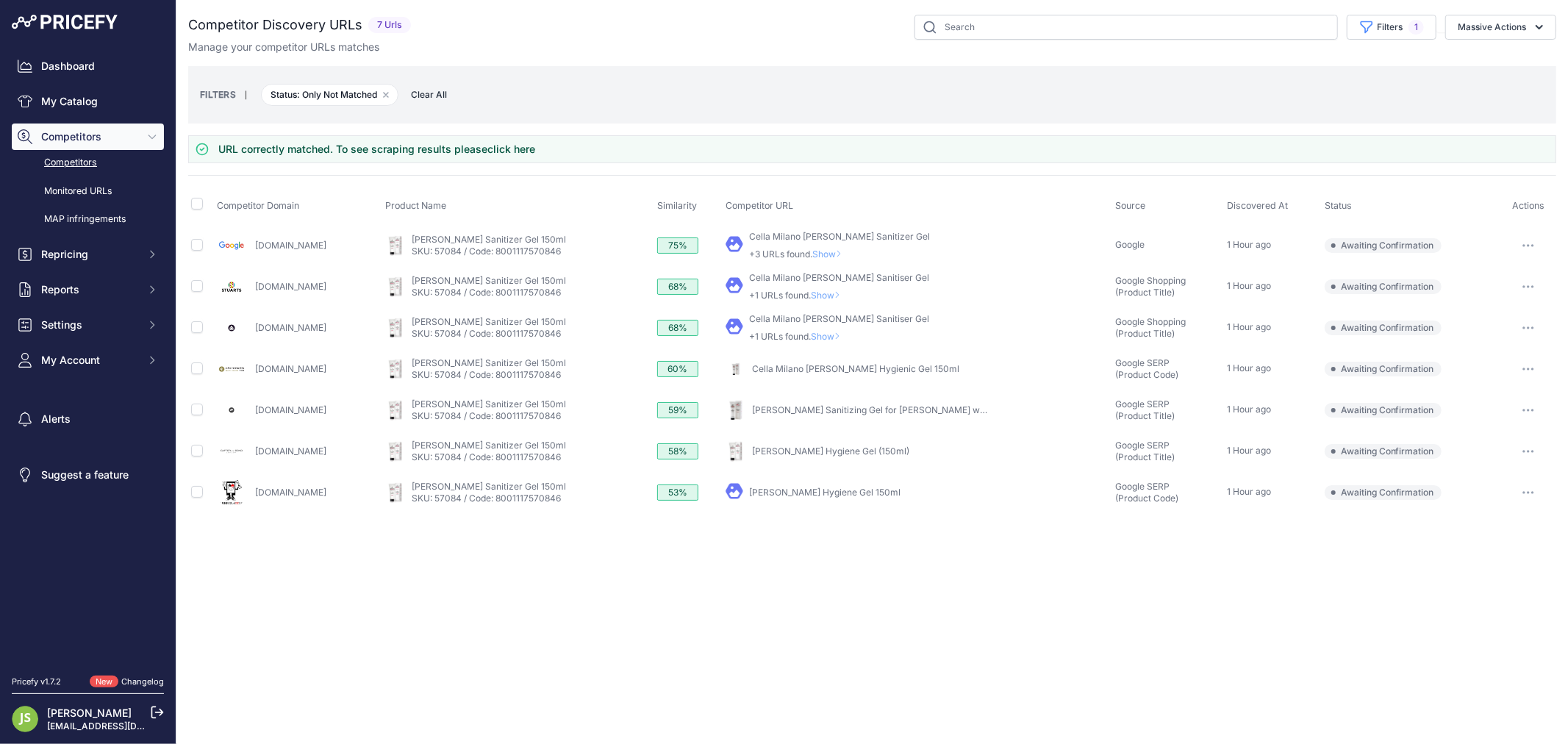
click at [846, 292] on span "Show" at bounding box center [828, 295] width 35 height 11
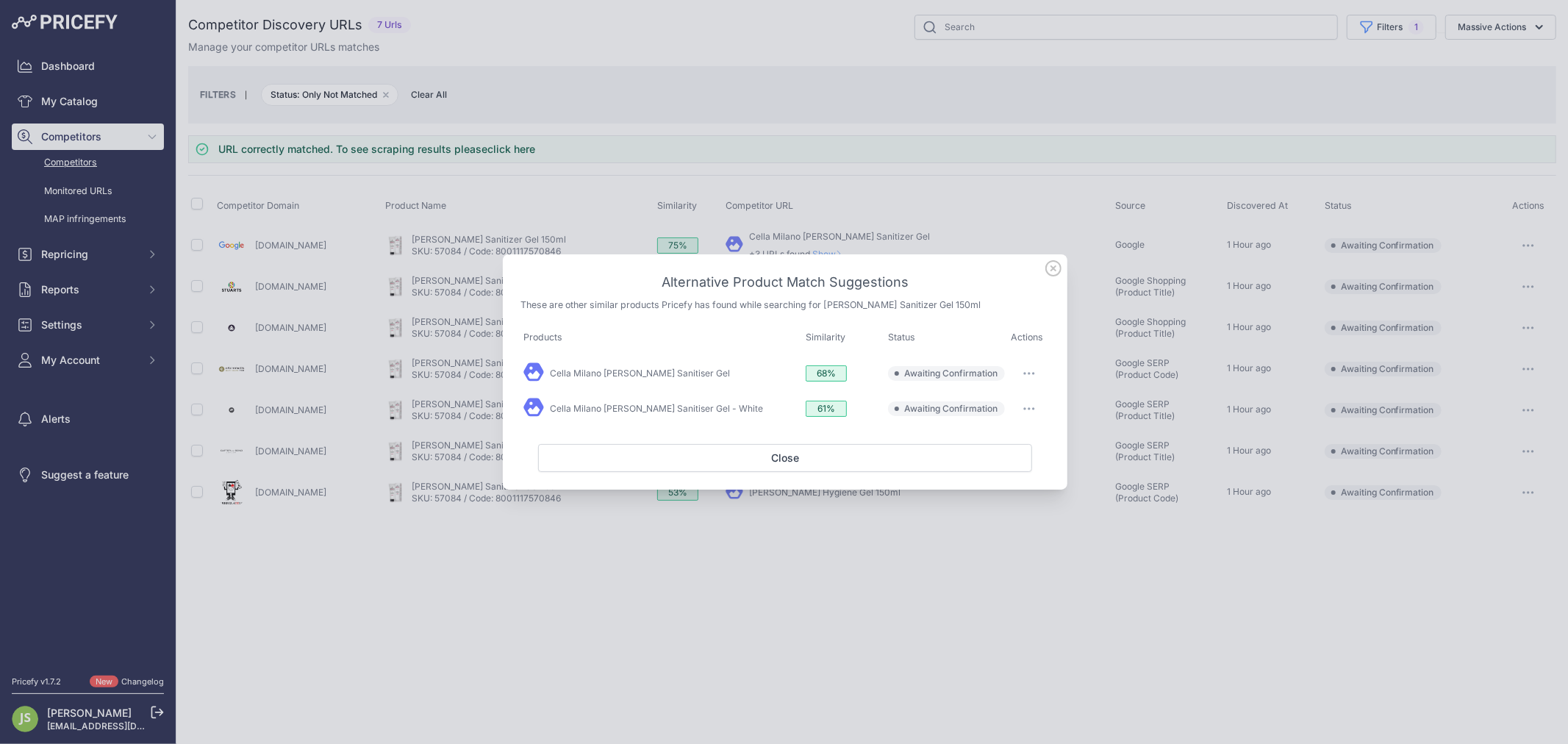
click at [862, 141] on div at bounding box center [784, 372] width 1568 height 744
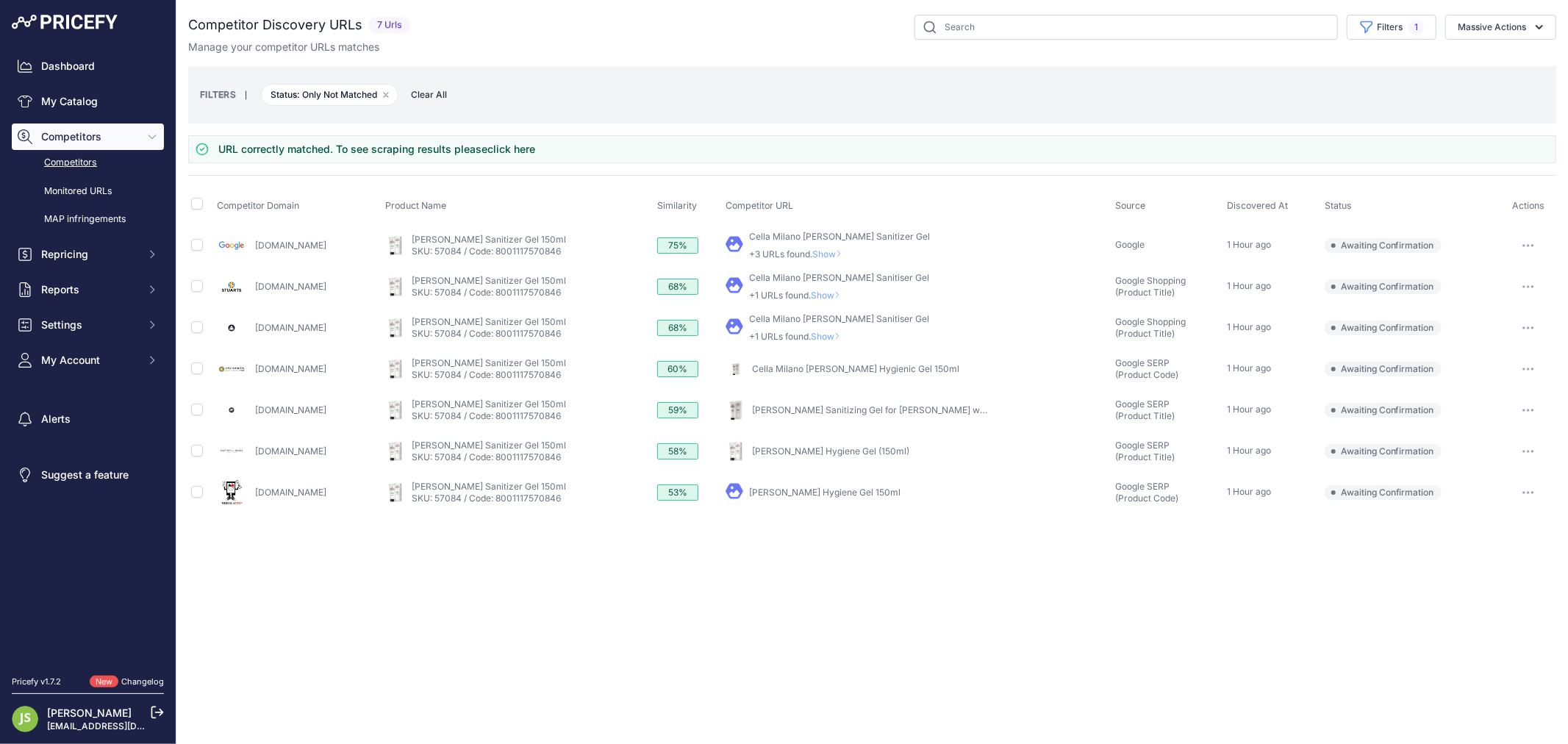
click at [843, 298] on span "Show" at bounding box center [828, 295] width 35 height 11
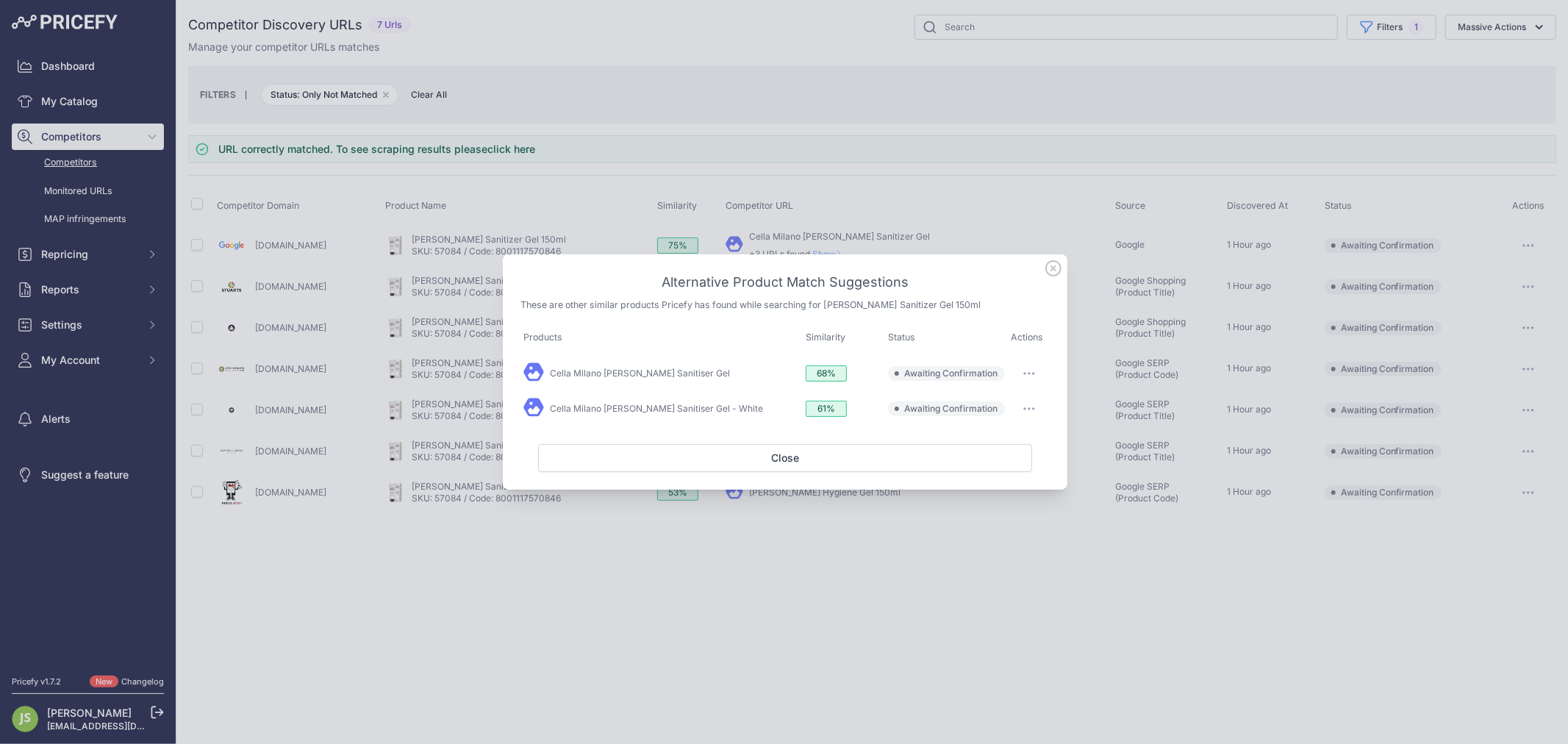
click at [1027, 370] on button "button" at bounding box center [1029, 373] width 29 height 21
click at [1016, 397] on button "Match This" at bounding box center [999, 403] width 94 height 23
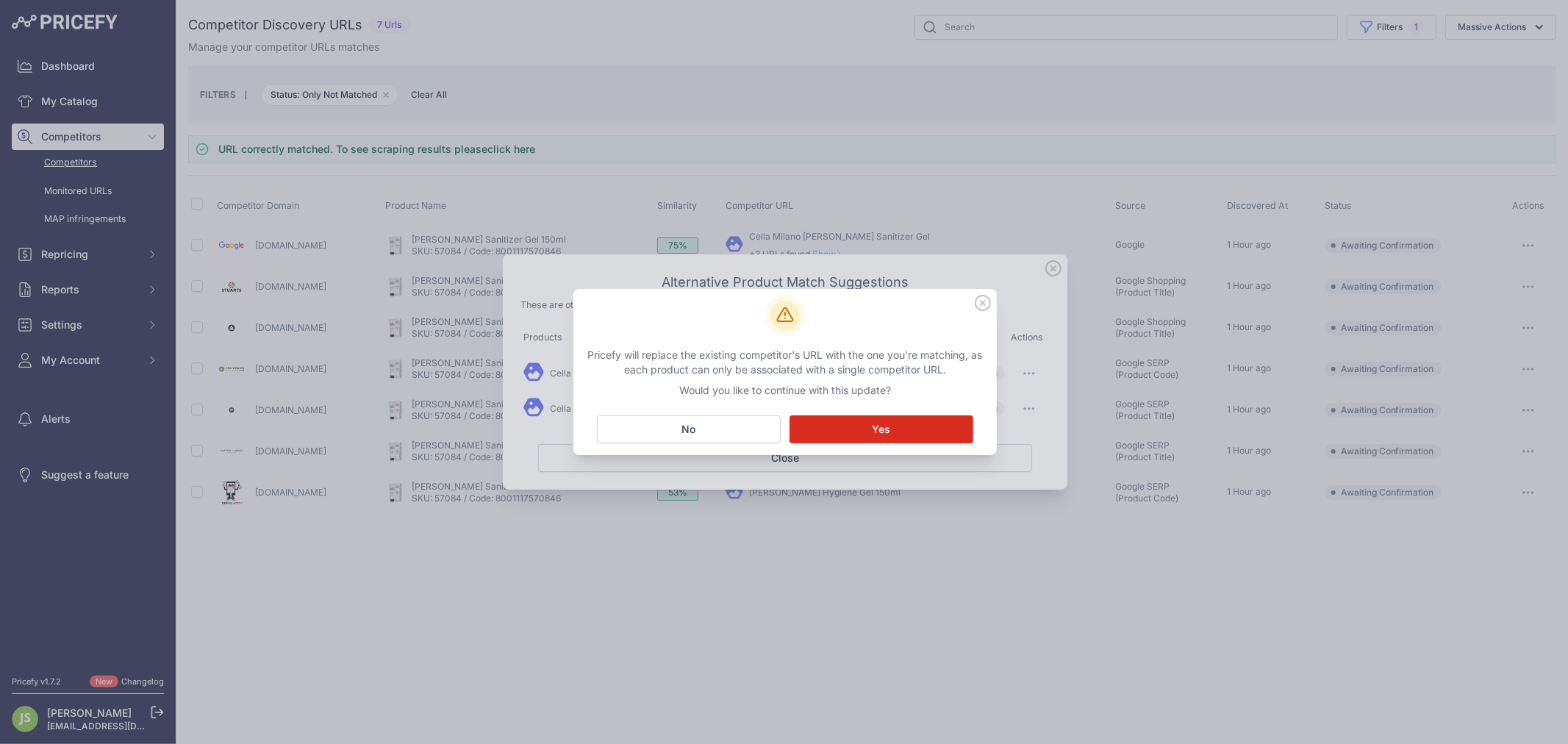
click at [909, 417] on button "Matching... Yes" at bounding box center [881, 429] width 184 height 28
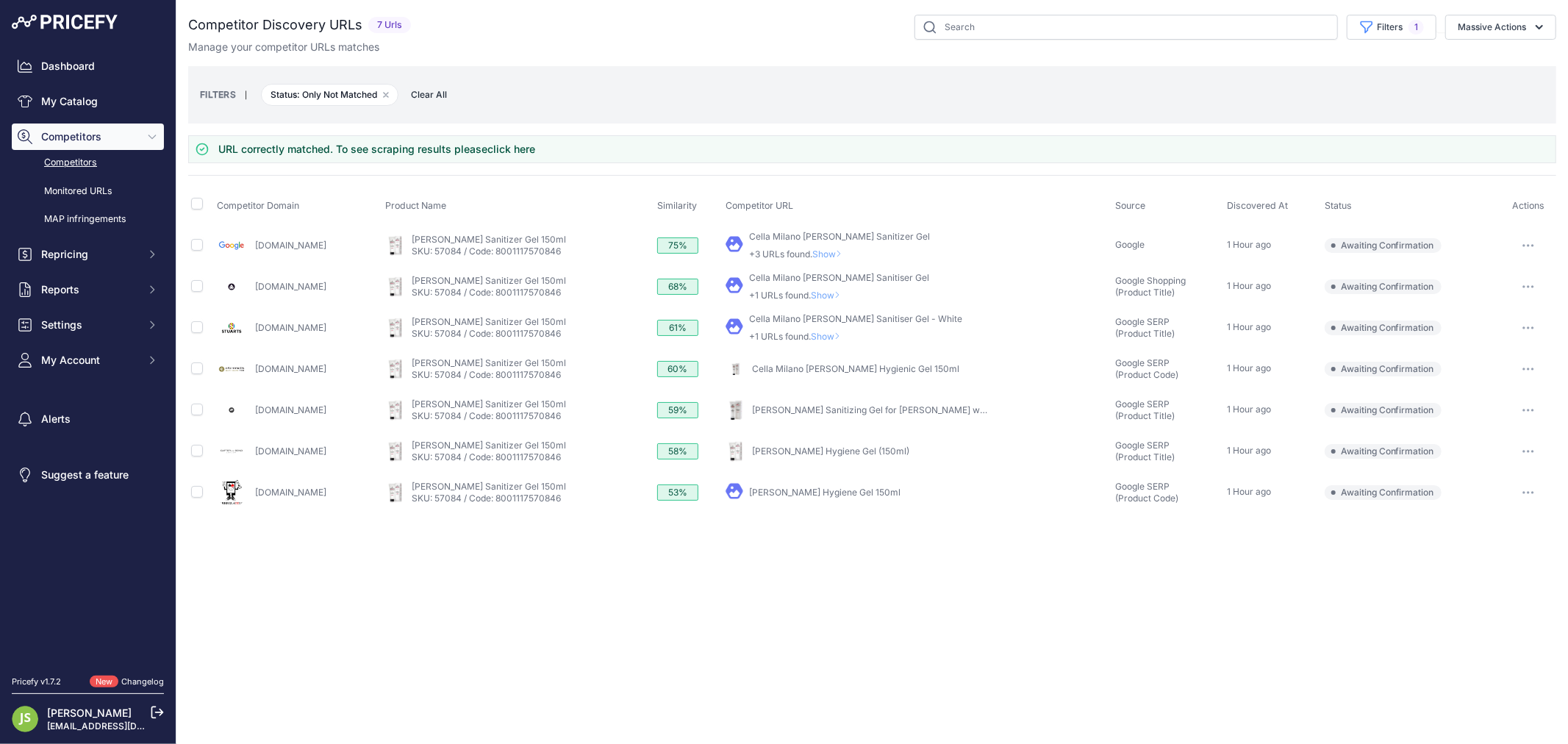
click at [838, 292] on span "Show" at bounding box center [828, 295] width 35 height 11
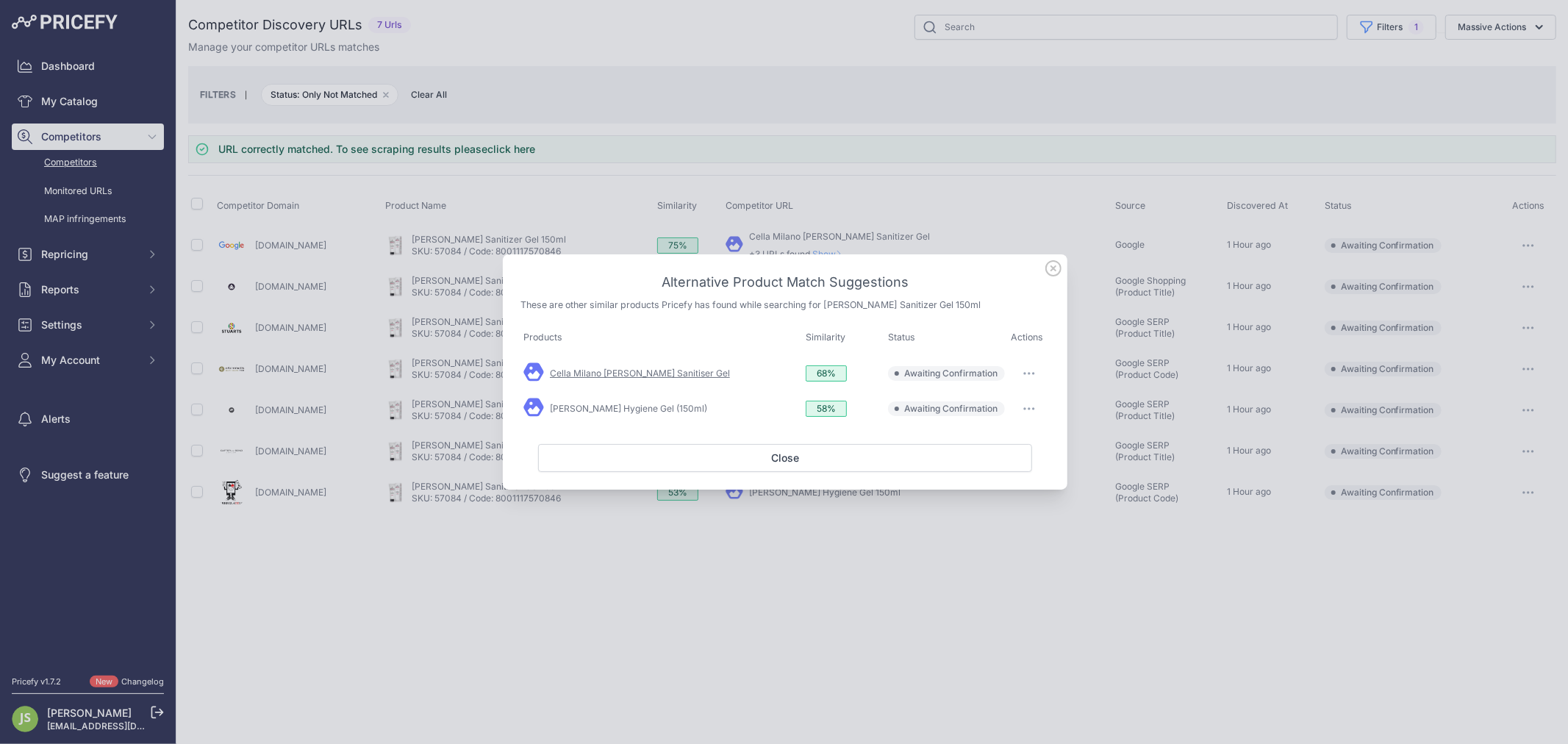
click at [622, 368] on link "Cella Milano Beard Sanitiser Gel" at bounding box center [640, 372] width 180 height 11
click at [1026, 371] on button "button" at bounding box center [1029, 373] width 29 height 21
click at [1009, 397] on button "Match This" at bounding box center [999, 403] width 94 height 23
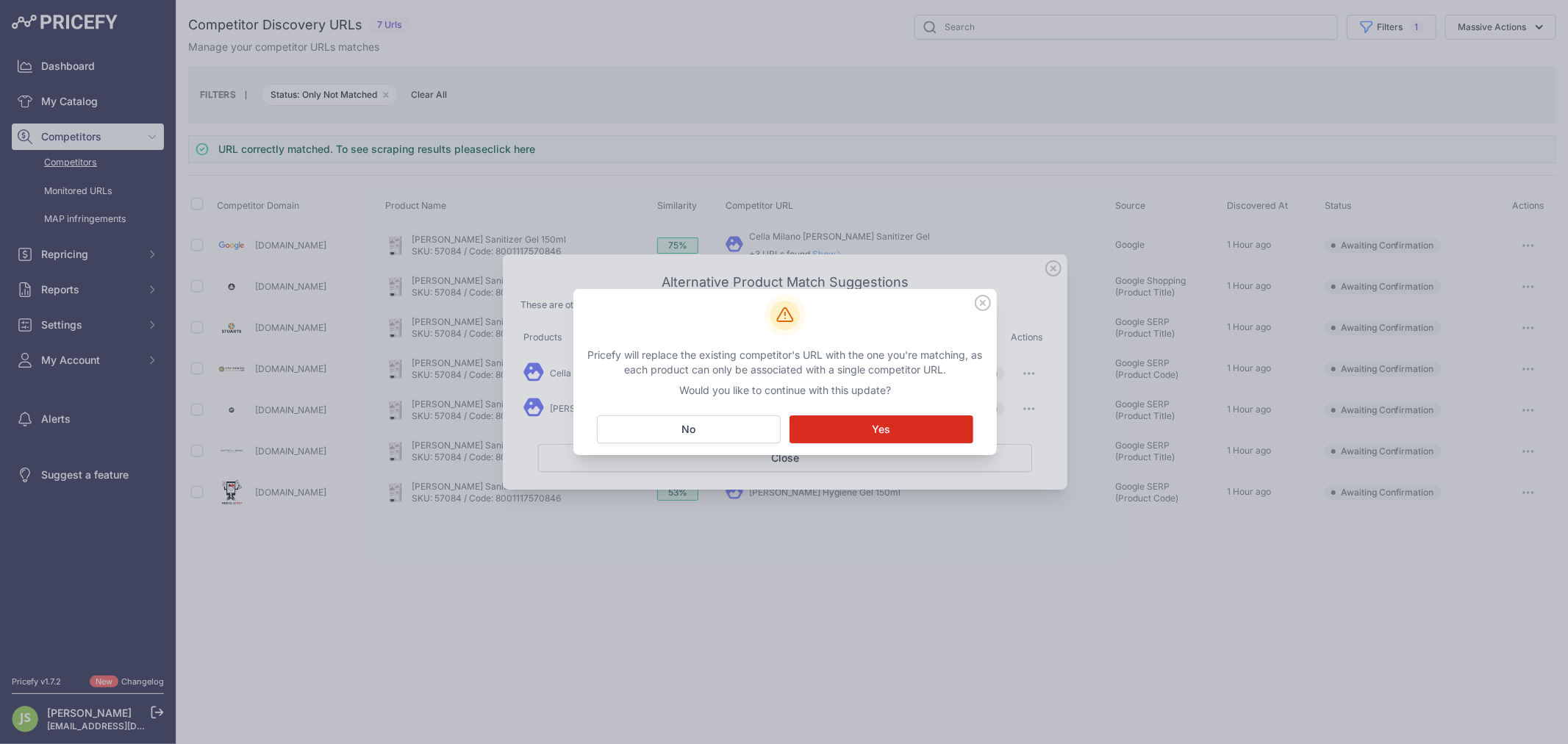
click at [913, 423] on button "Matching... Yes" at bounding box center [881, 429] width 184 height 28
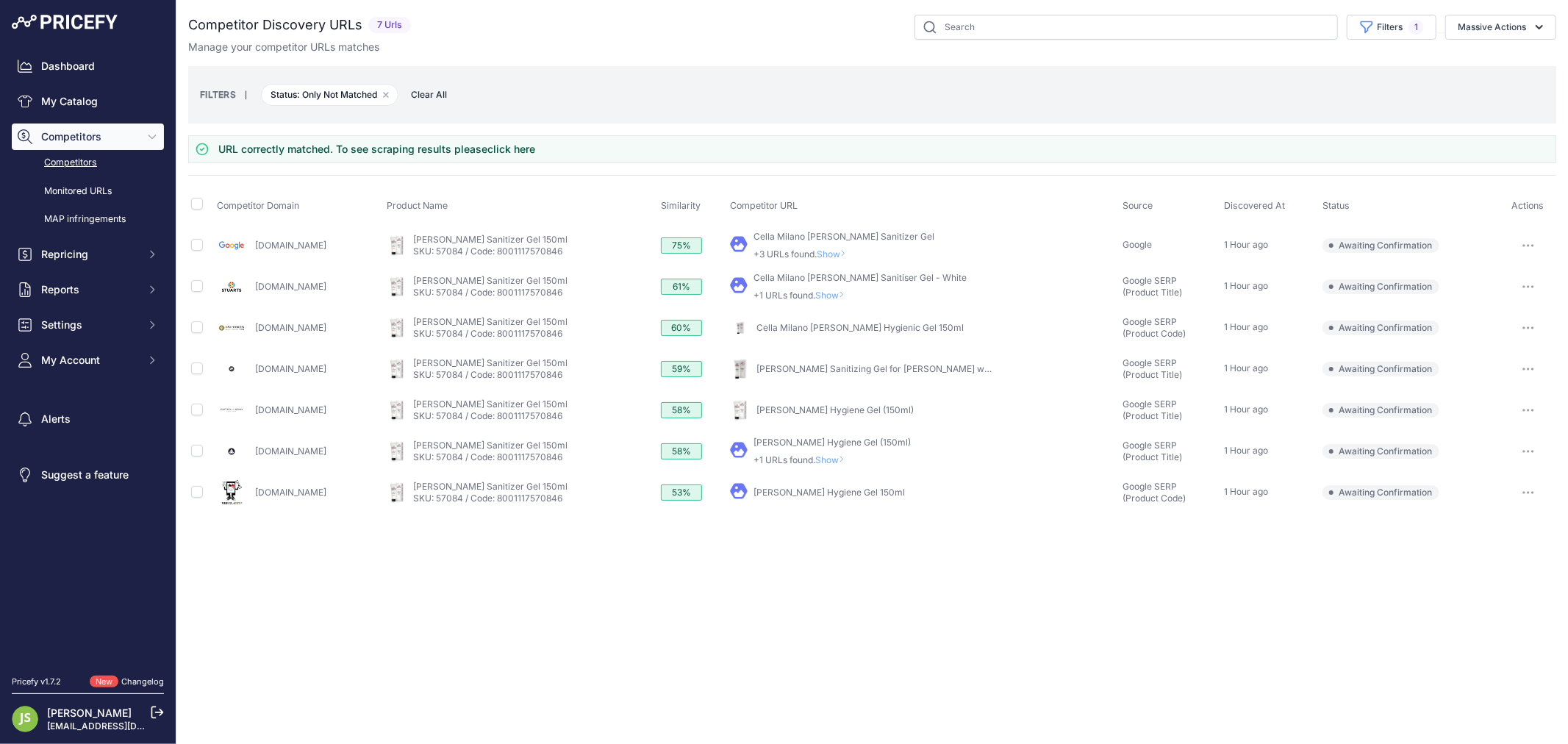
click at [863, 406] on link "CELLA Beard Hygiene Gel (150ml)" at bounding box center [835, 410] width 158 height 11
click at [1527, 407] on button "button" at bounding box center [1528, 410] width 29 height 21
click at [1505, 443] on button "Confirm match" at bounding box center [1493, 441] width 121 height 23
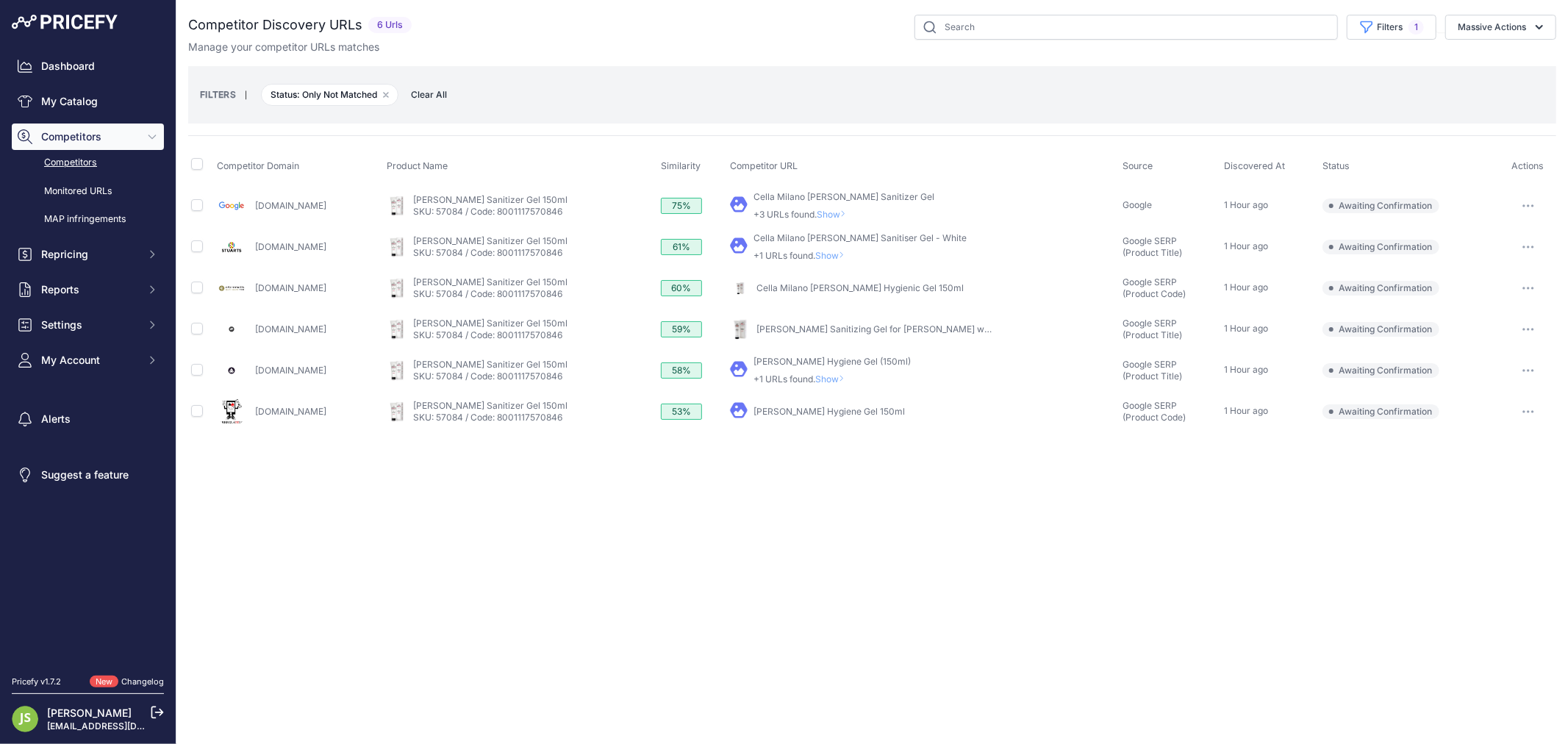
click at [838, 326] on link "Cella Sanitizing Gel for Beard with D-Panthenol 150 ml" at bounding box center [933, 328] width 353 height 11
click at [850, 253] on span "Show" at bounding box center [833, 255] width 35 height 11
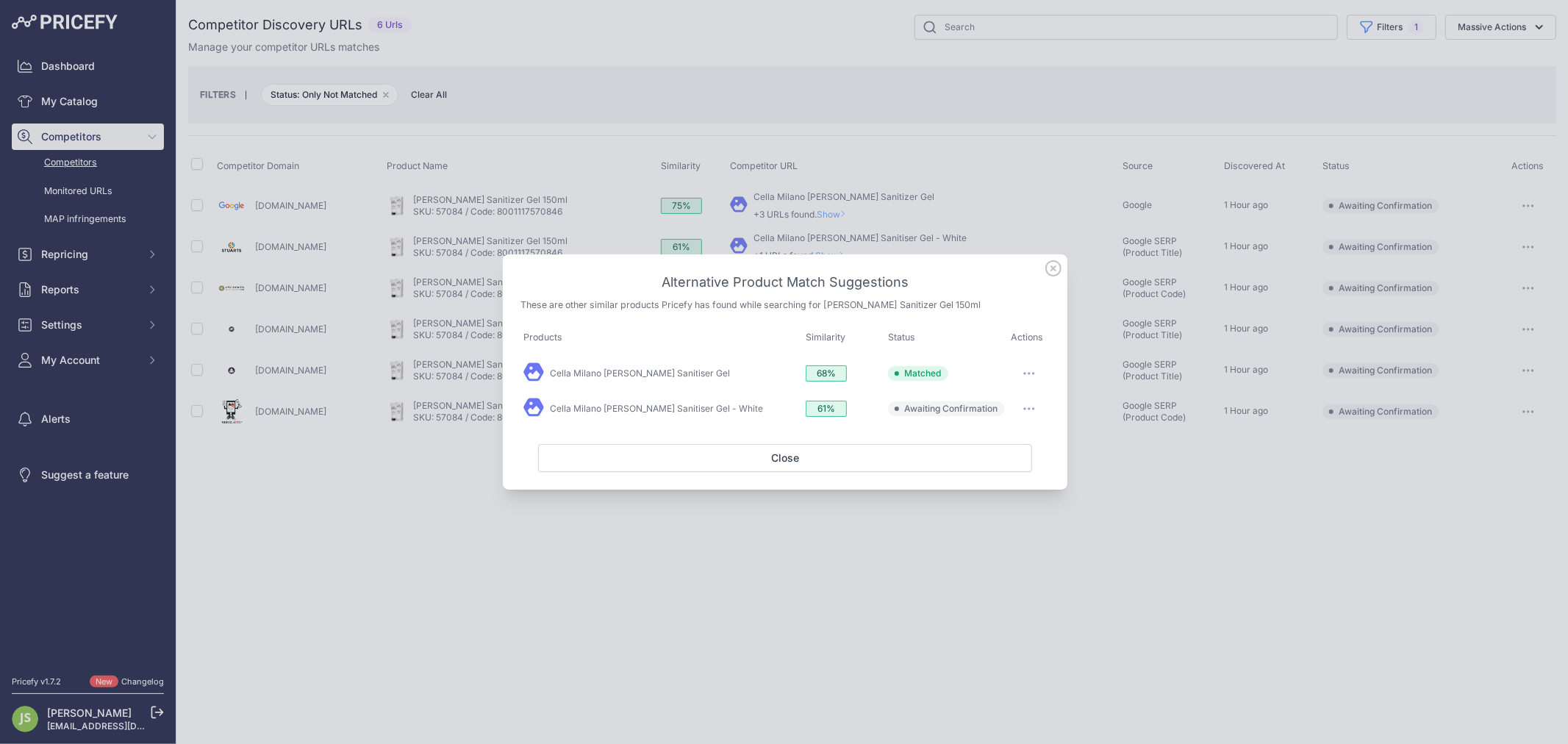
click at [1054, 259] on div "Alternative Product Match Suggestions These are other similar products Pricefy …" at bounding box center [784, 372] width 565 height 235
click at [1050, 267] on icon at bounding box center [1053, 268] width 16 height 16
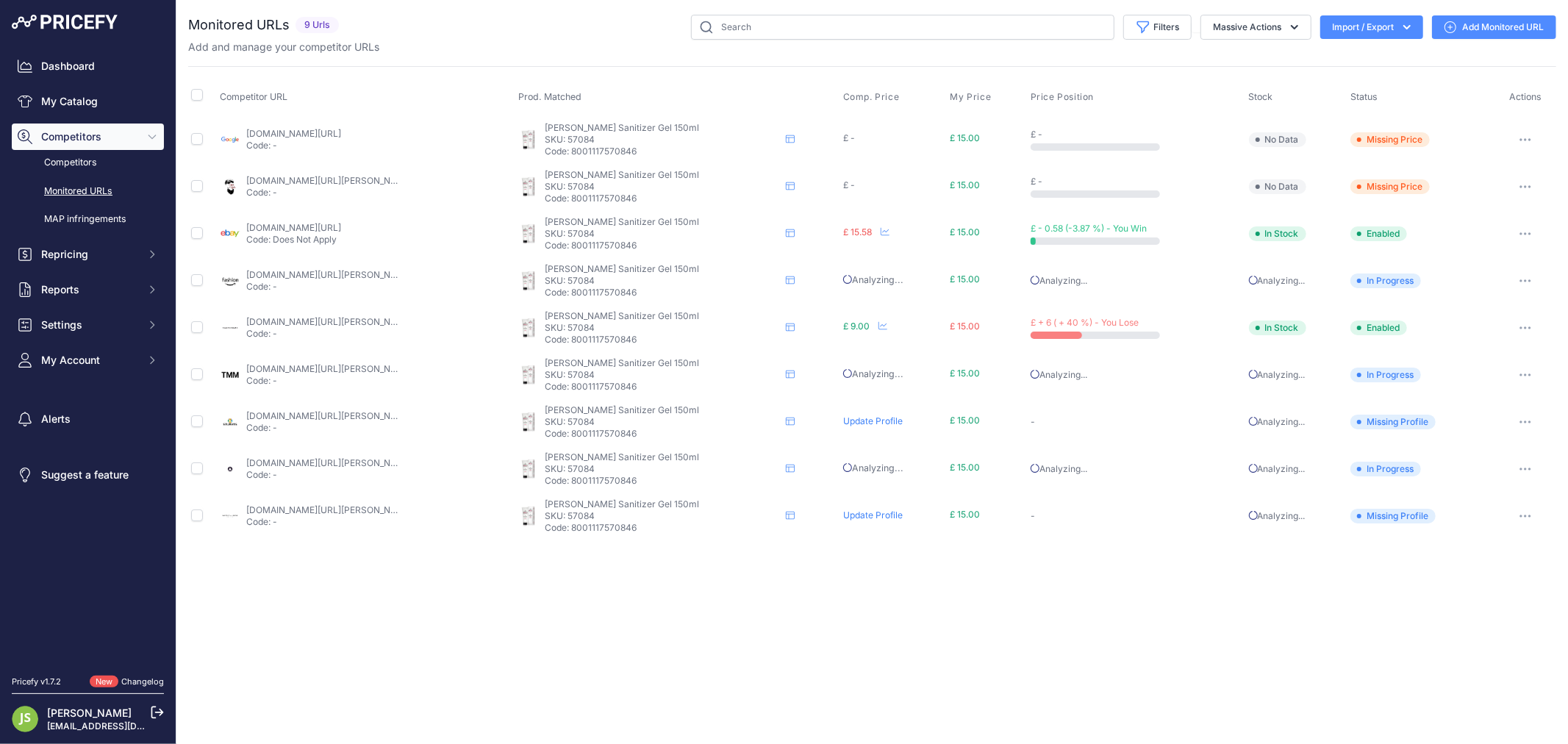
click at [319, 223] on link "[DOMAIN_NAME][URL]" at bounding box center [294, 228] width 95 height 11
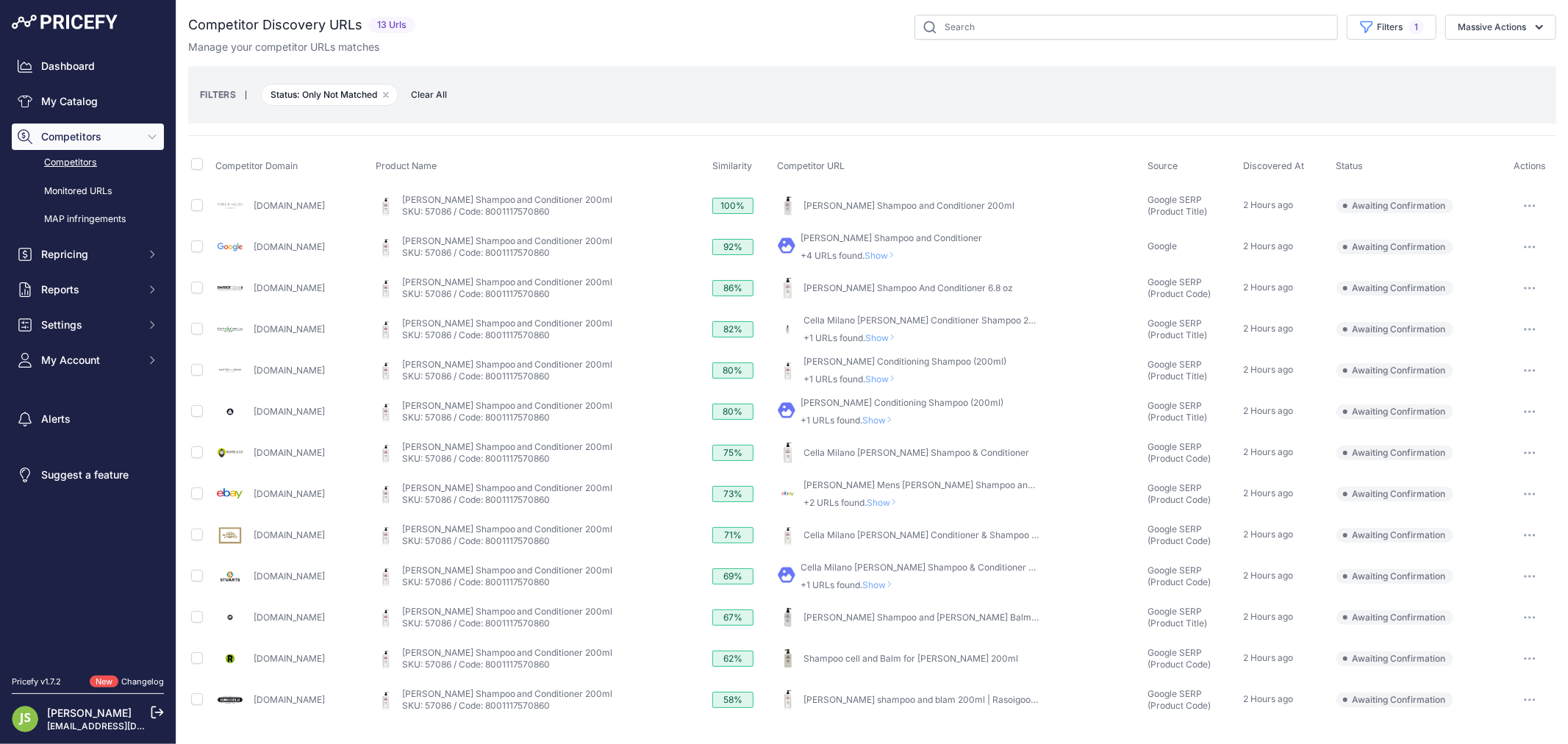
click at [1532, 372] on icon "button" at bounding box center [1530, 370] width 12 height 3
click at [1502, 395] on button "Confirm match" at bounding box center [1493, 401] width 121 height 23
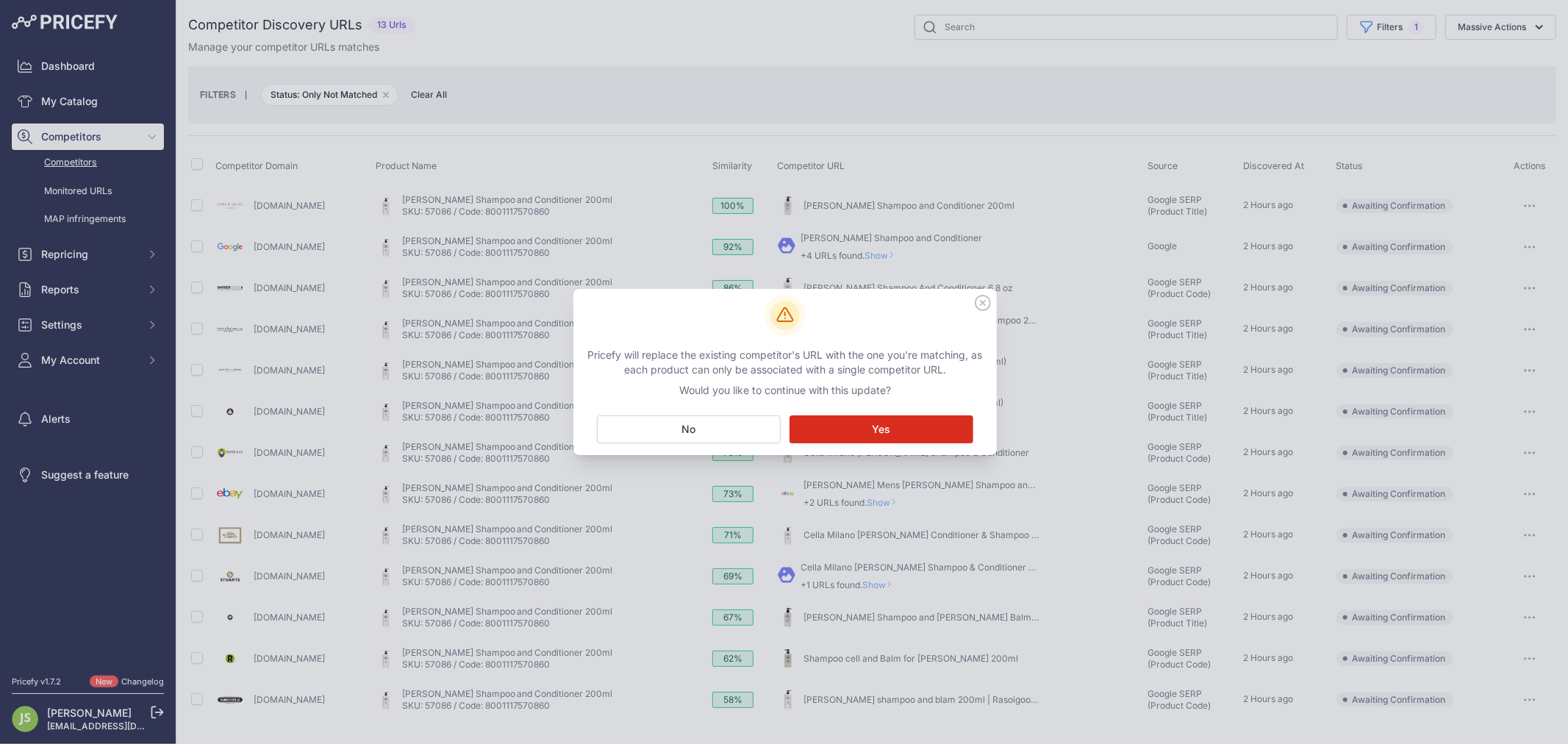
click at [887, 427] on span "Yes" at bounding box center [881, 429] width 18 height 15
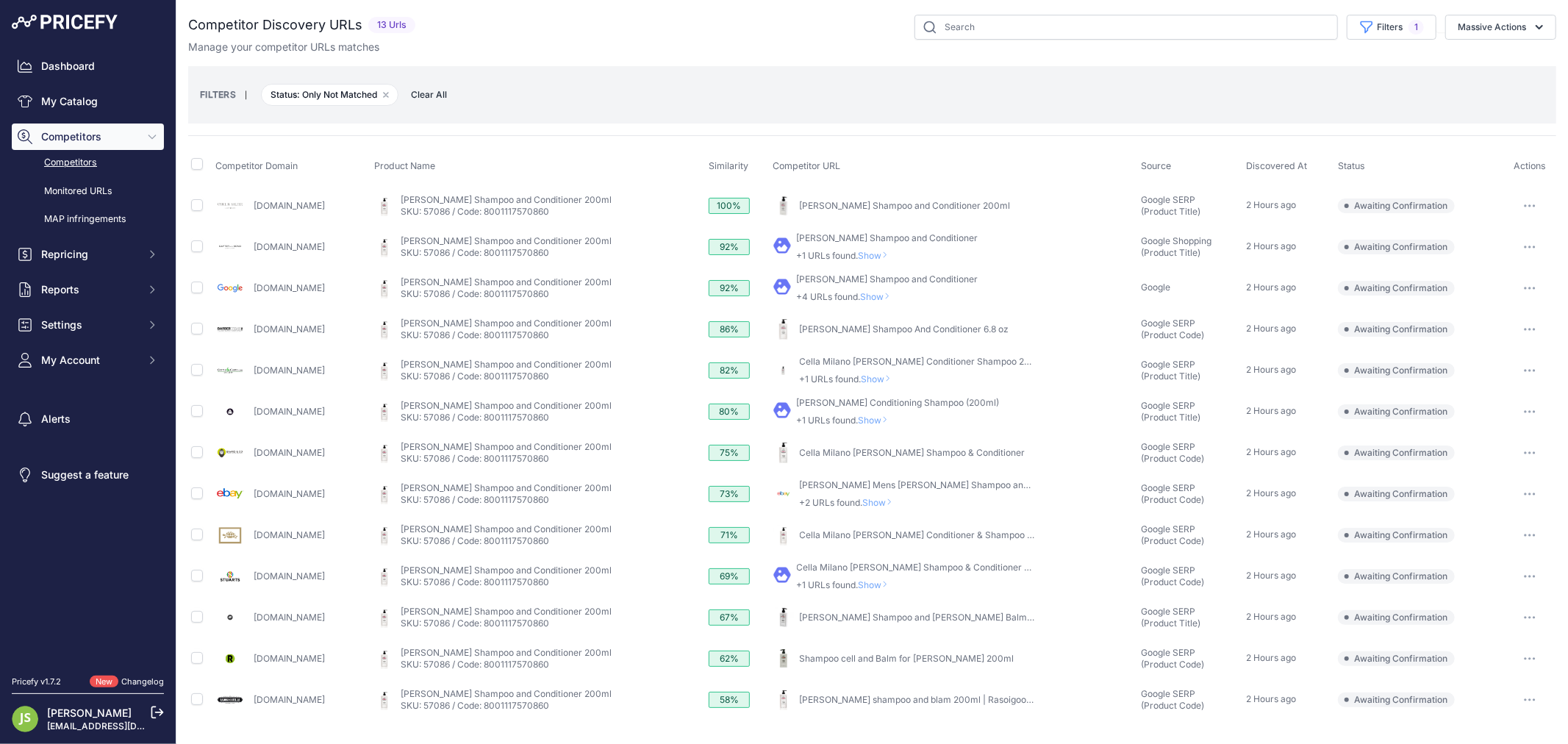
click at [868, 417] on span "Show" at bounding box center [876, 420] width 35 height 11
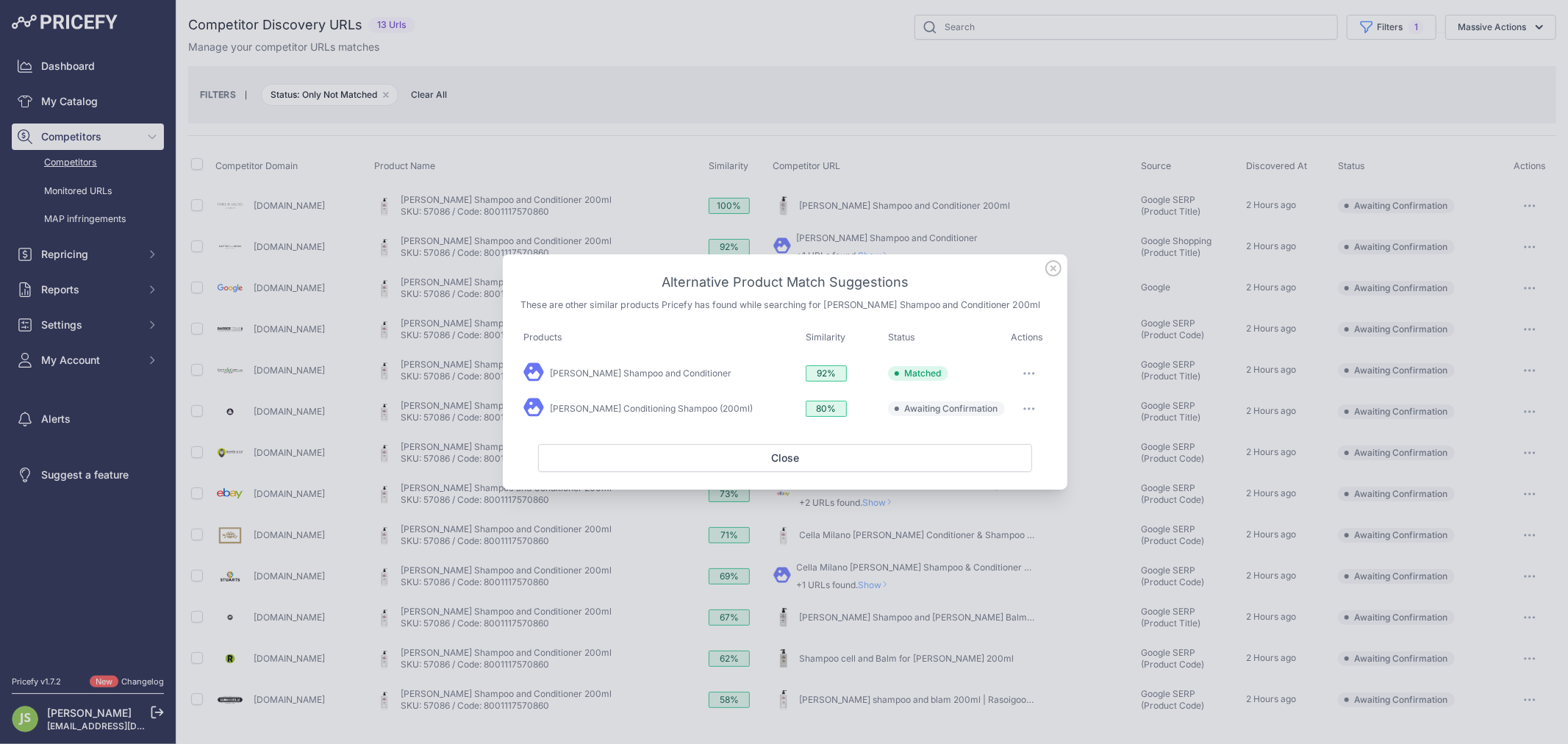
click at [1057, 266] on icon at bounding box center [1053, 268] width 16 height 16
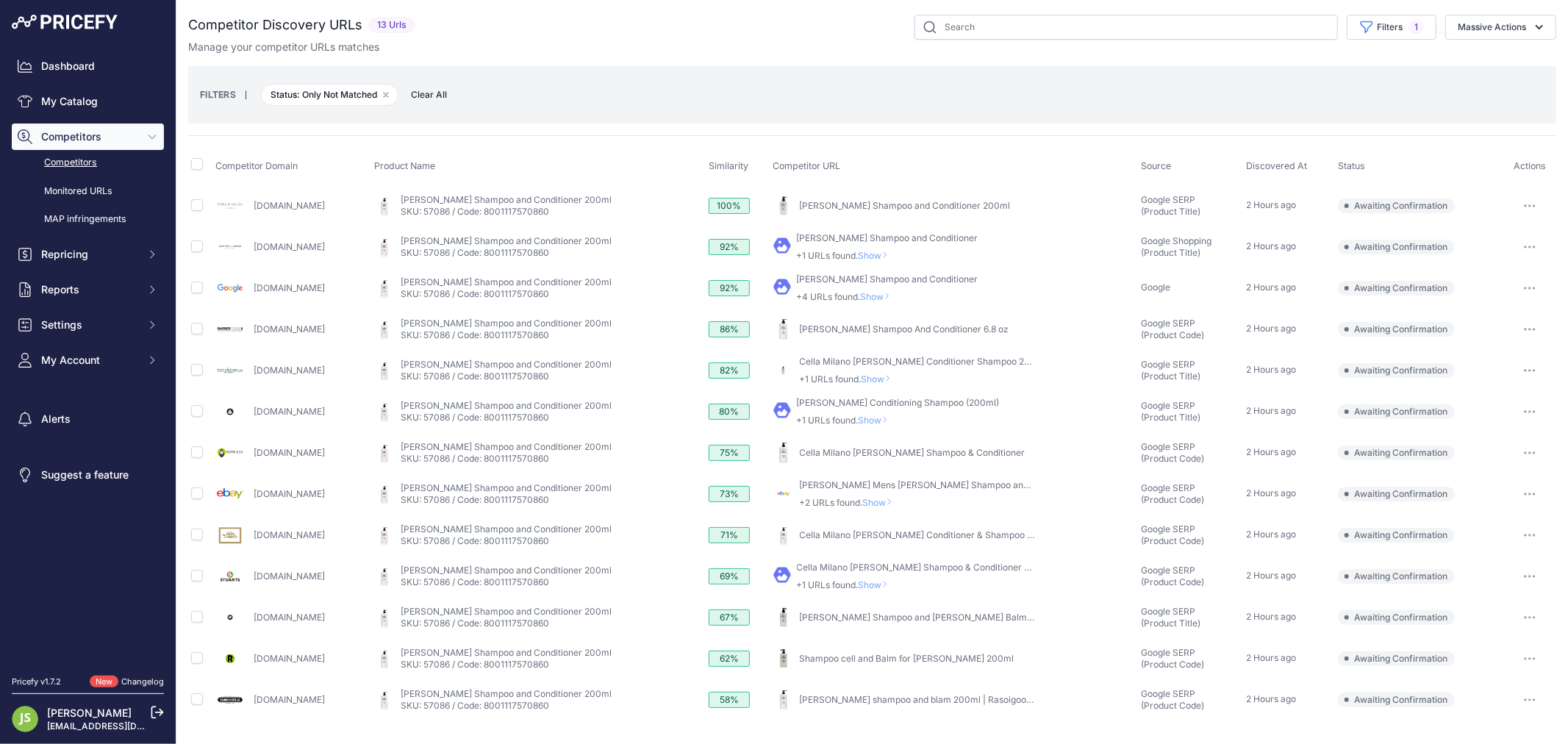
click at [882, 251] on icon at bounding box center [884, 255] width 6 height 9
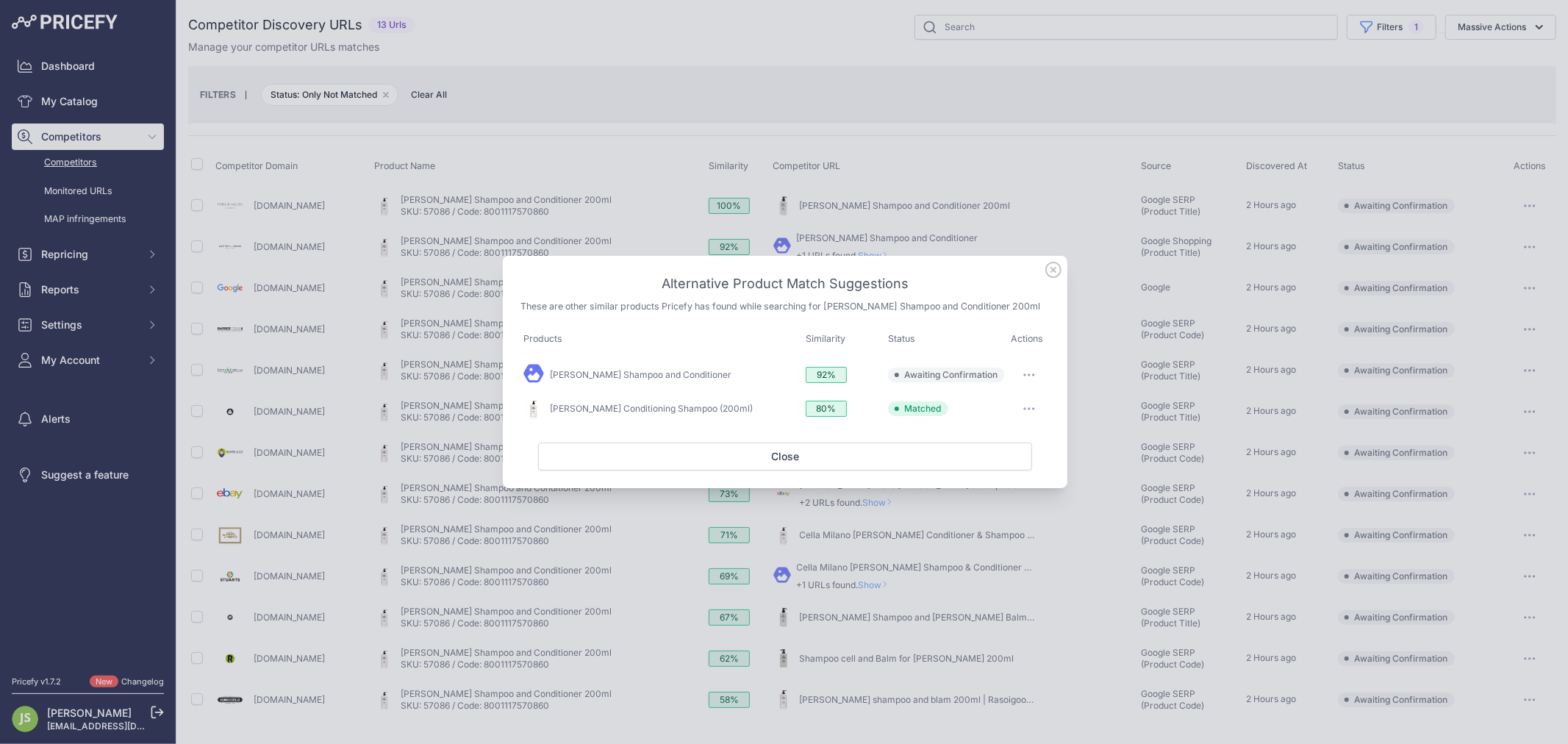
click at [1052, 270] on icon at bounding box center [1053, 270] width 16 height 16
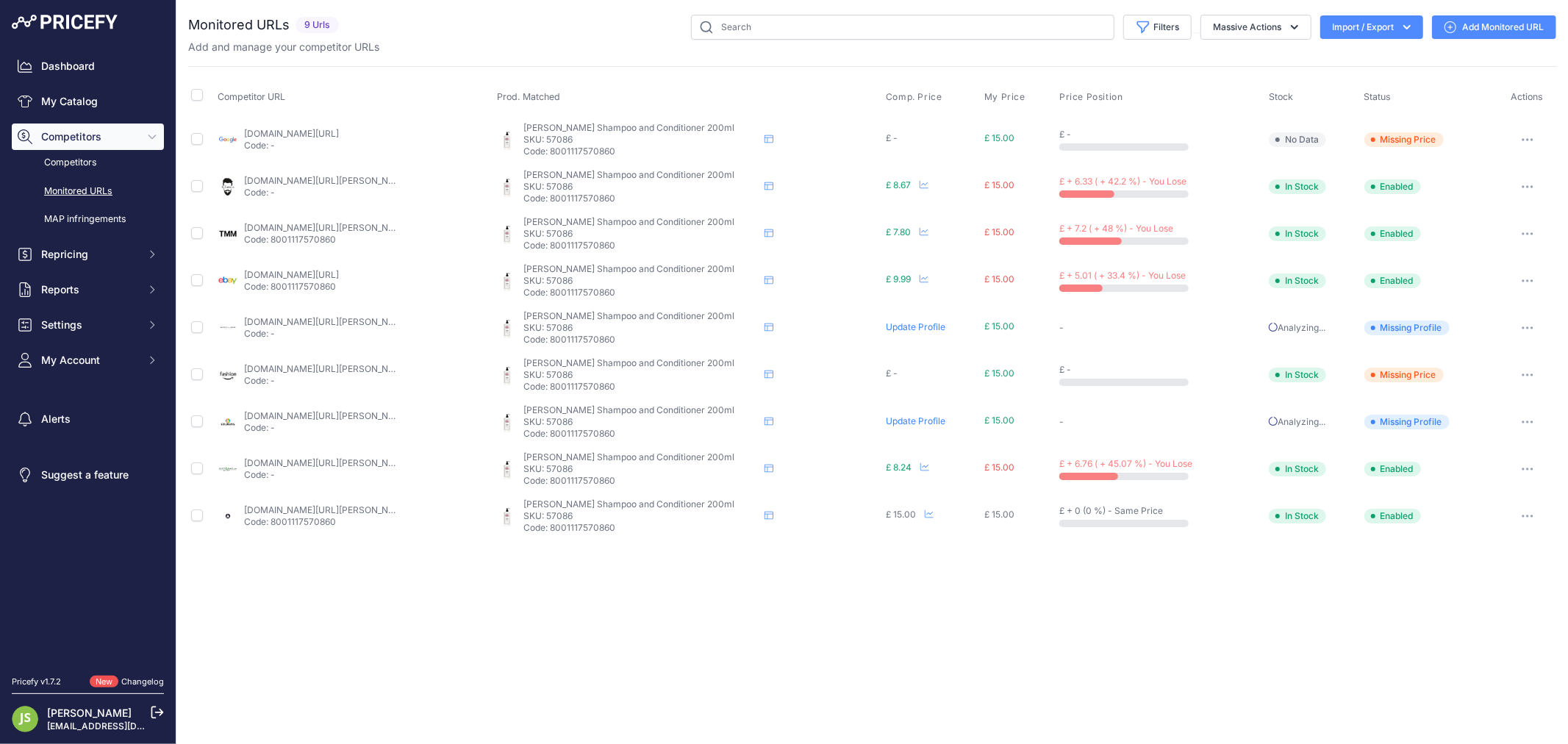
click at [331, 181] on link "labarbiera.co.uk/products/cella-beard-shampoo-200ml?prirule_jdsnikfkfjsd=6119" at bounding box center [327, 180] width 166 height 11
click at [562, 141] on p "SKU: 57086" at bounding box center [640, 140] width 235 height 12
copy p "57086"
click at [384, 224] on link "themodernman.co.uk/cella-beard-shampoo-and-conditioner-200ml.html?prirule_jdsni…" at bounding box center [327, 228] width 166 height 11
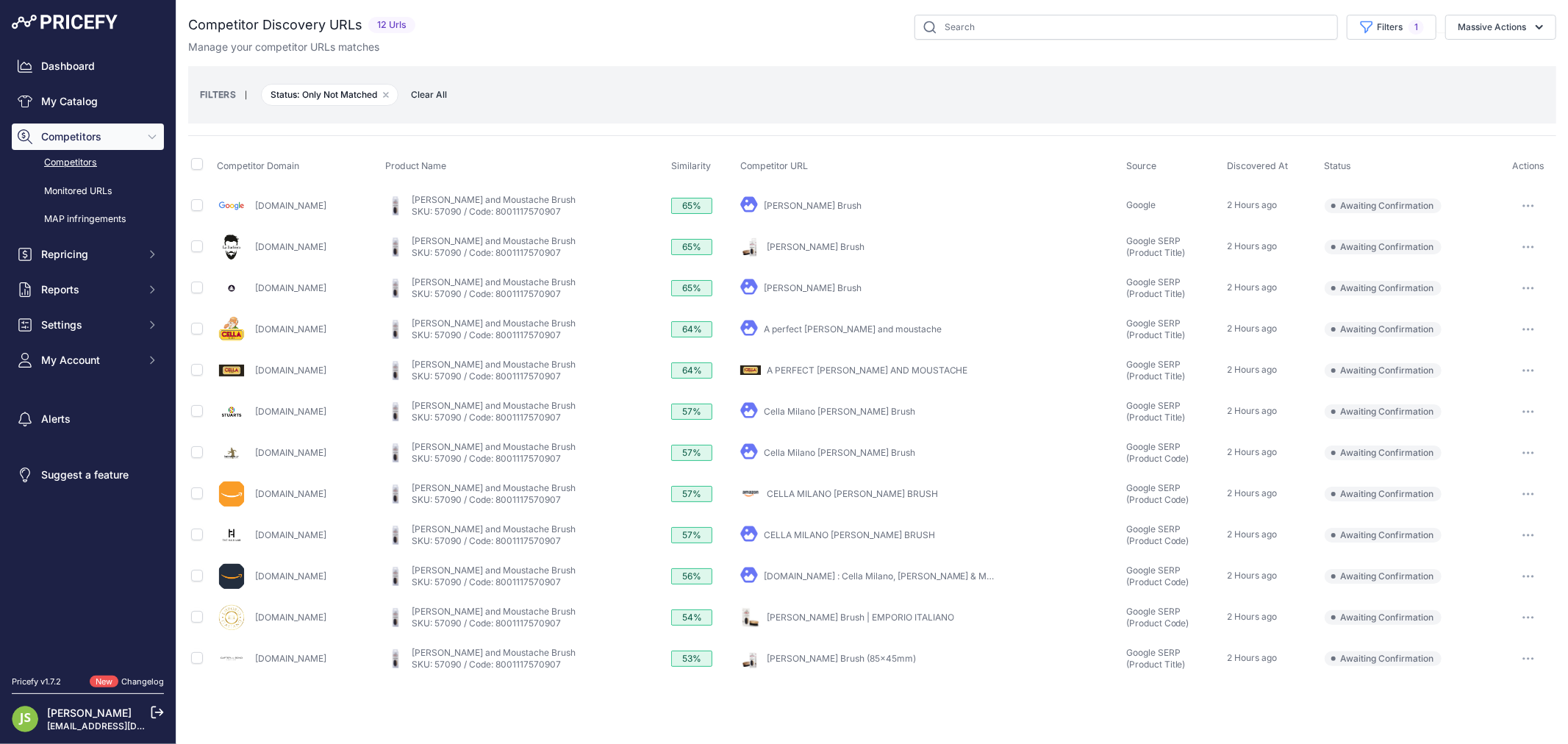
click at [275, 252] on p "[DOMAIN_NAME]" at bounding box center [290, 247] width 72 height 12
click at [279, 245] on link "[DOMAIN_NAME]" at bounding box center [290, 247] width 72 height 11
click at [818, 246] on link "[PERSON_NAME] Brush" at bounding box center [815, 247] width 97 height 11
click at [1538, 247] on button "button" at bounding box center [1528, 247] width 29 height 21
click at [1482, 274] on button "Confirm match" at bounding box center [1493, 278] width 121 height 23
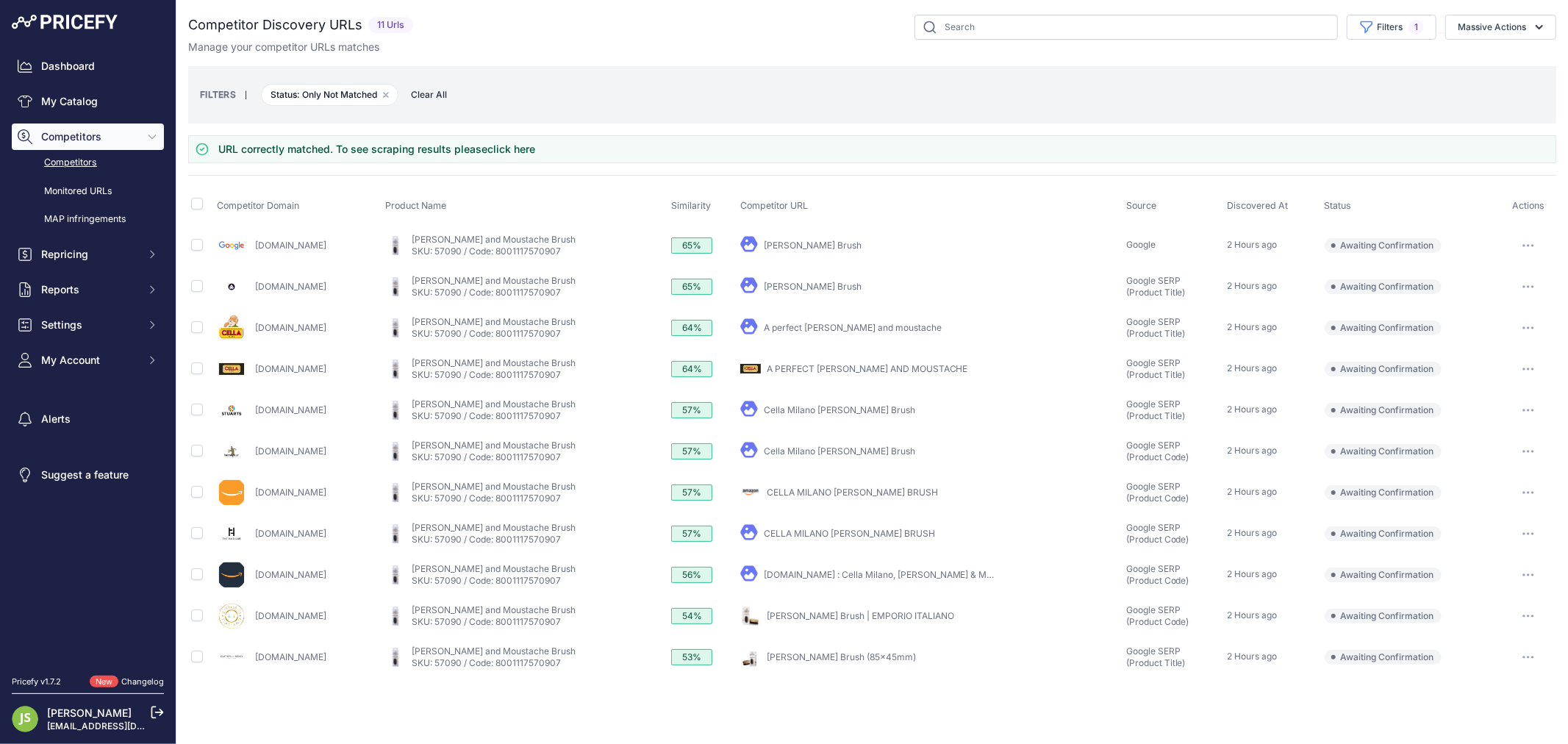
click at [1529, 287] on icon "button" at bounding box center [1528, 287] width 2 height 2
click at [1503, 310] on button "Confirm match" at bounding box center [1493, 317] width 121 height 23
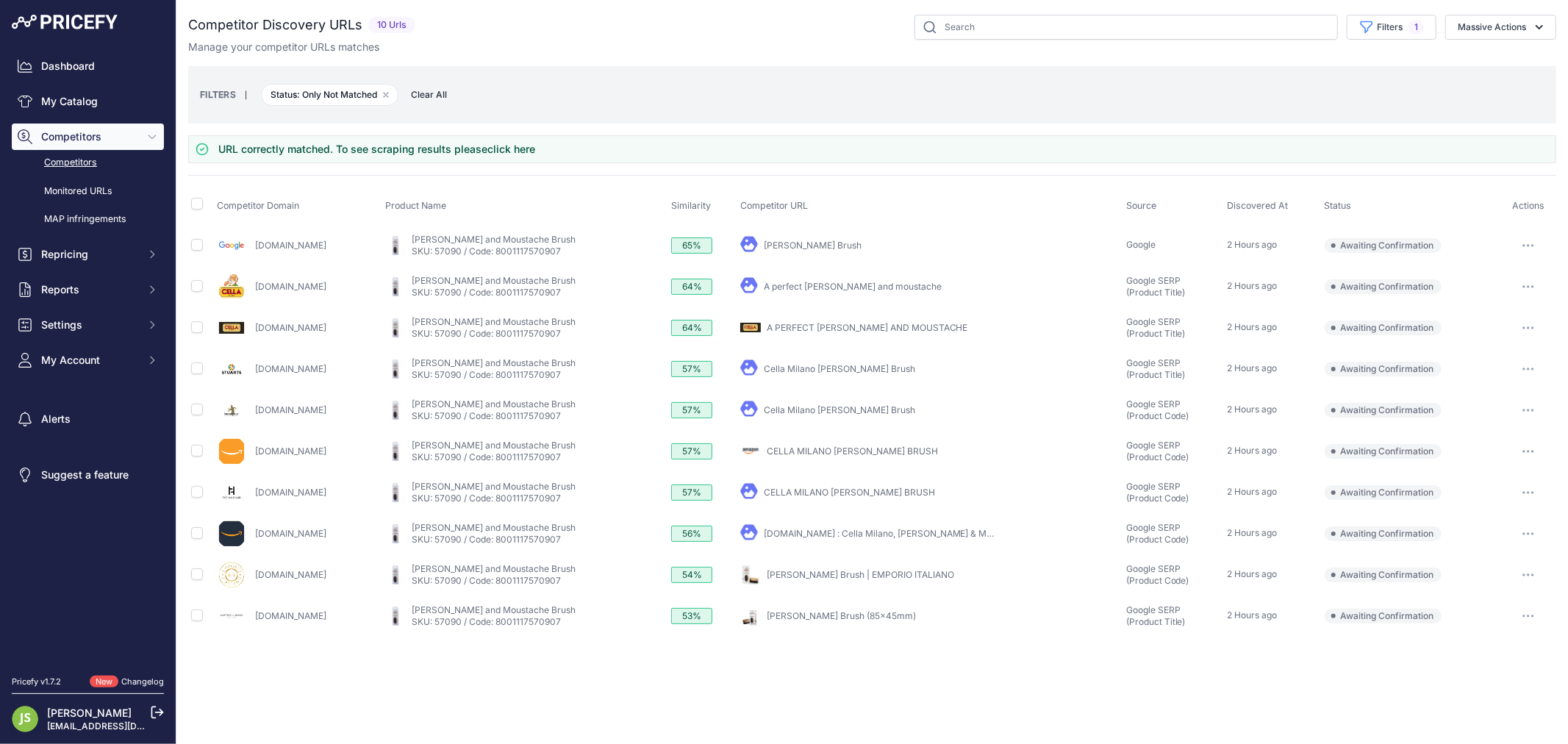
click at [1538, 612] on button "button" at bounding box center [1528, 616] width 29 height 21
click at [1502, 642] on button "Confirm match" at bounding box center [1493, 647] width 121 height 23
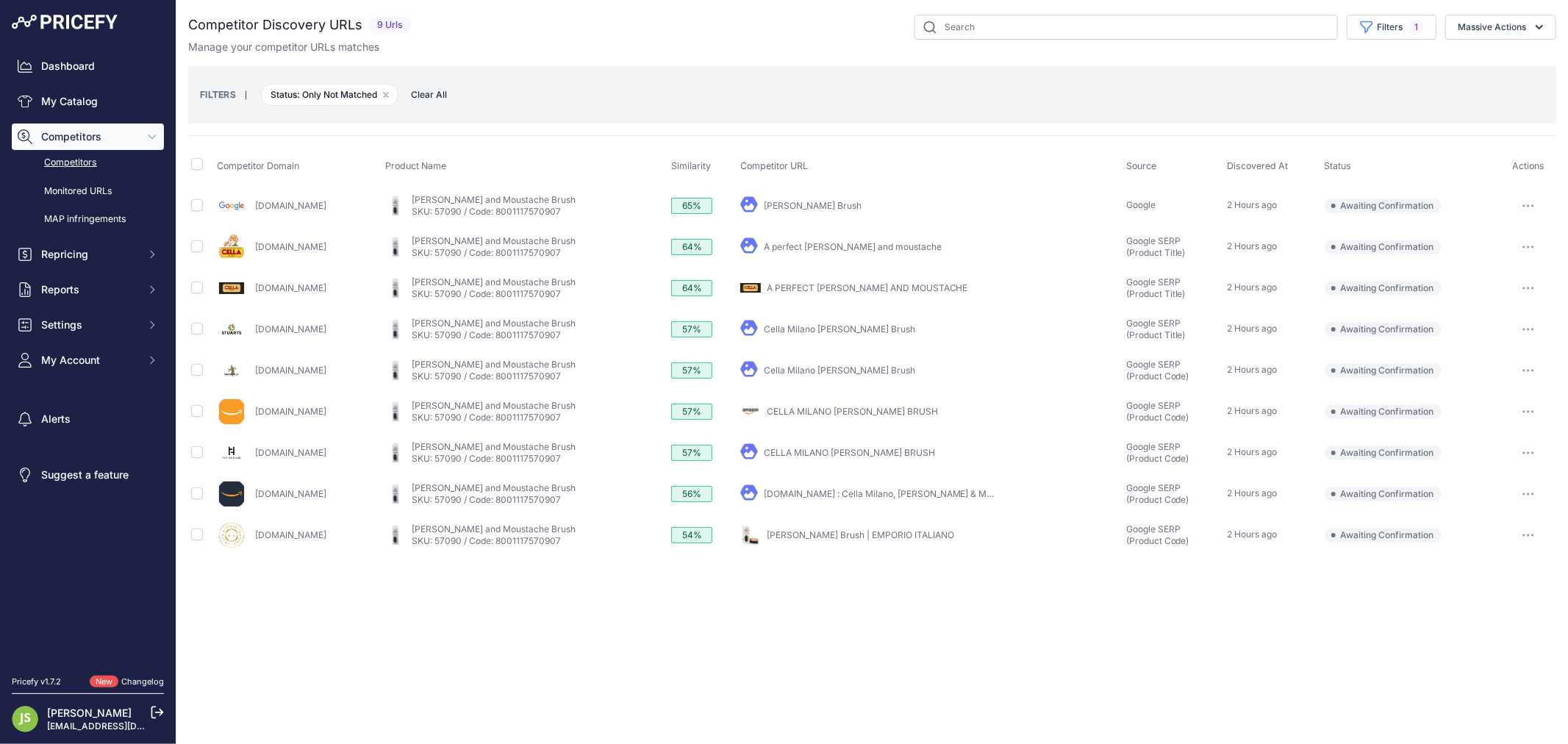
click at [1527, 370] on icon "button" at bounding box center [1528, 370] width 12 height 3
click at [1535, 325] on button "button" at bounding box center [1528, 329] width 29 height 21
click at [1516, 353] on button "Confirm match" at bounding box center [1493, 359] width 121 height 23
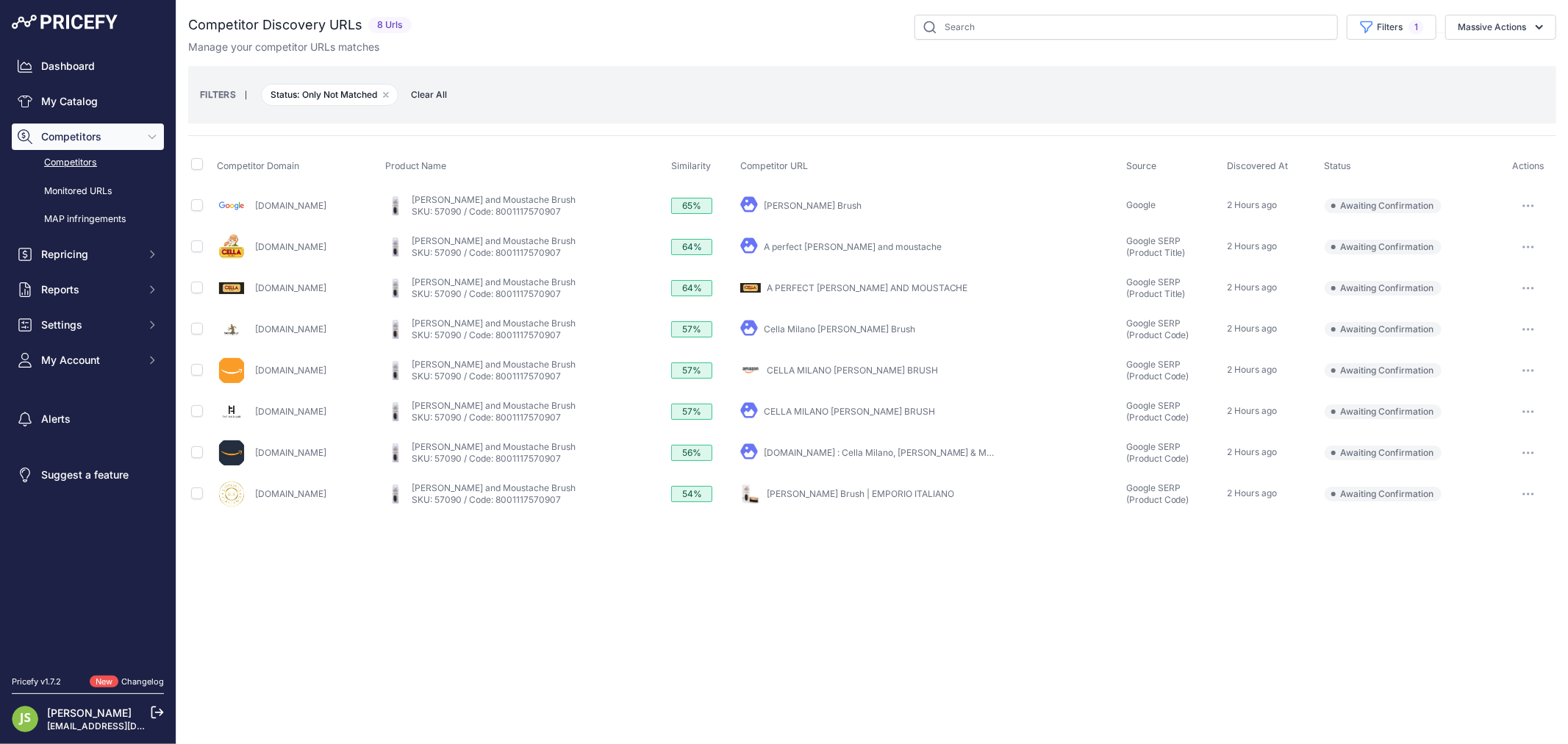
click at [806, 202] on link "Cella Beard Brush" at bounding box center [812, 205] width 97 height 11
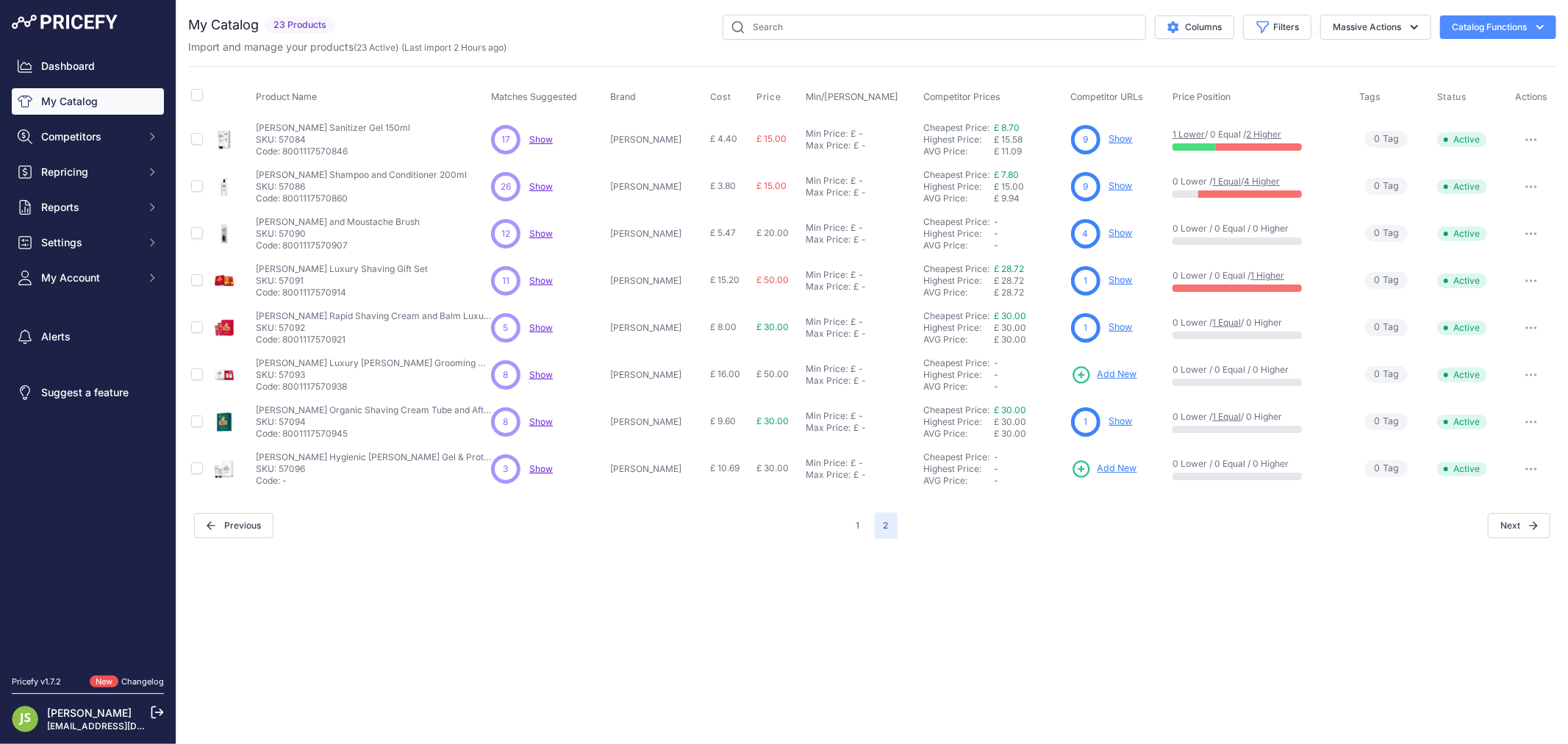
click at [303, 280] on p "SKU: 57091" at bounding box center [342, 281] width 172 height 12
copy p "57091"
drag, startPoint x: 1090, startPoint y: 273, endPoint x: 1077, endPoint y: 280, distance: 14.8
click at [290, 322] on p "SKU: 57092" at bounding box center [373, 328] width 235 height 12
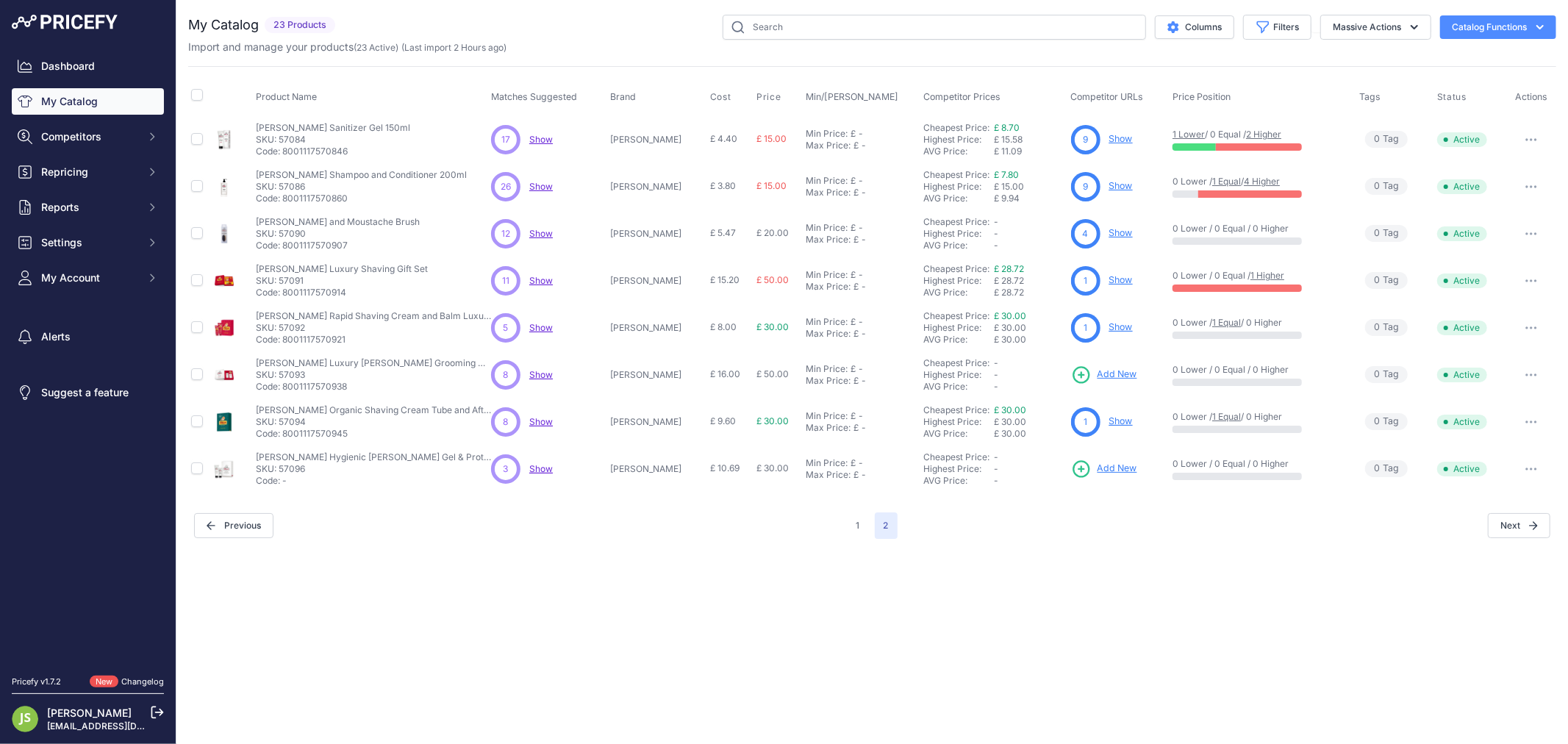
click at [290, 322] on p "SKU: 57092" at bounding box center [373, 328] width 235 height 12
click at [291, 377] on p "SKU: 57093" at bounding box center [373, 375] width 235 height 12
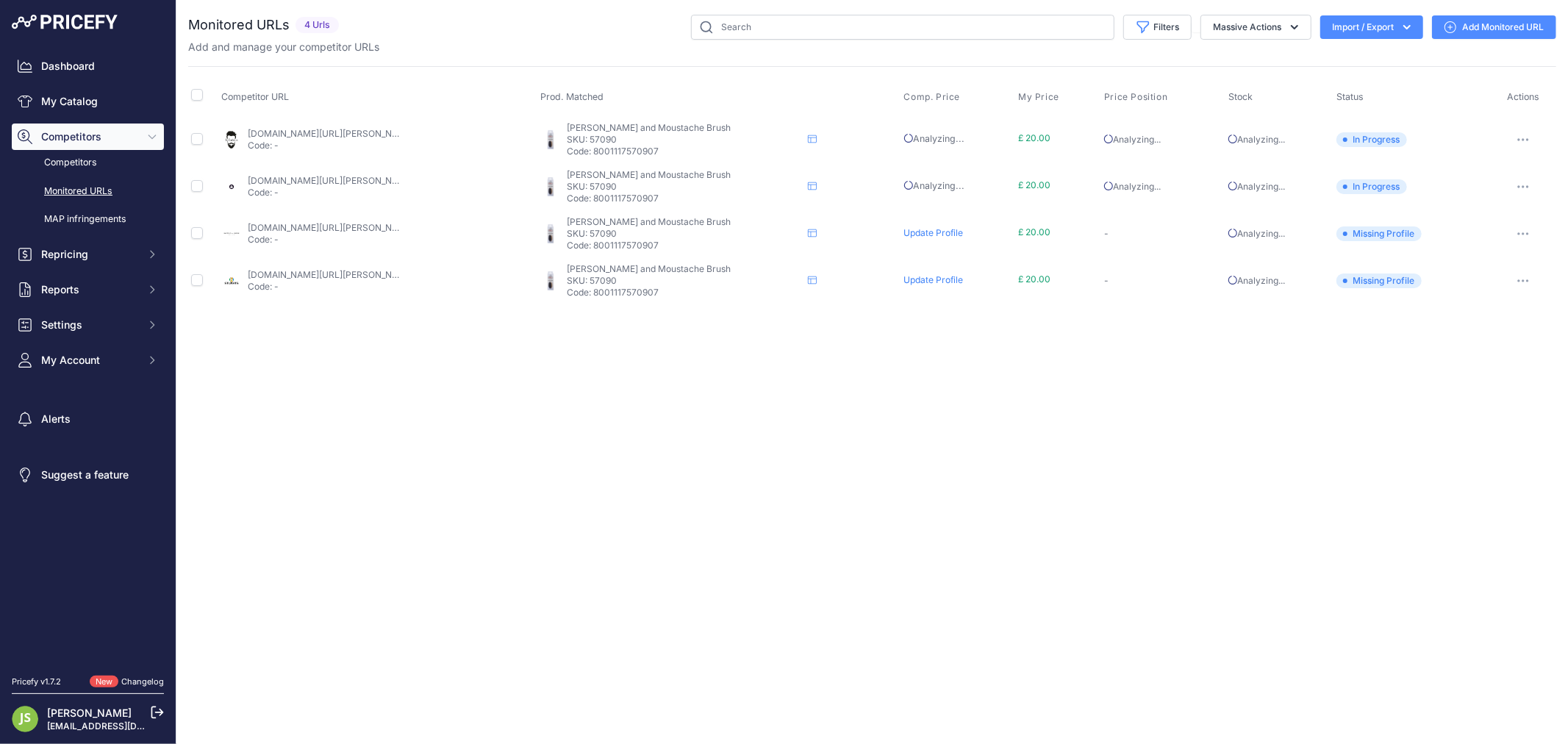
drag, startPoint x: 337, startPoint y: 125, endPoint x: 320, endPoint y: 116, distance: 19.2
click at [320, 116] on td "labarbiera.co.uk/products/cella-beard-brush?prirule_jdsnikfkfjsd=6119 Code: -" at bounding box center [378, 139] width 319 height 47
click at [305, 135] on link "labarbiera.co.uk/products/cella-beard-brush?prirule_jdsnikfkfjsd=6119" at bounding box center [330, 133] width 166 height 11
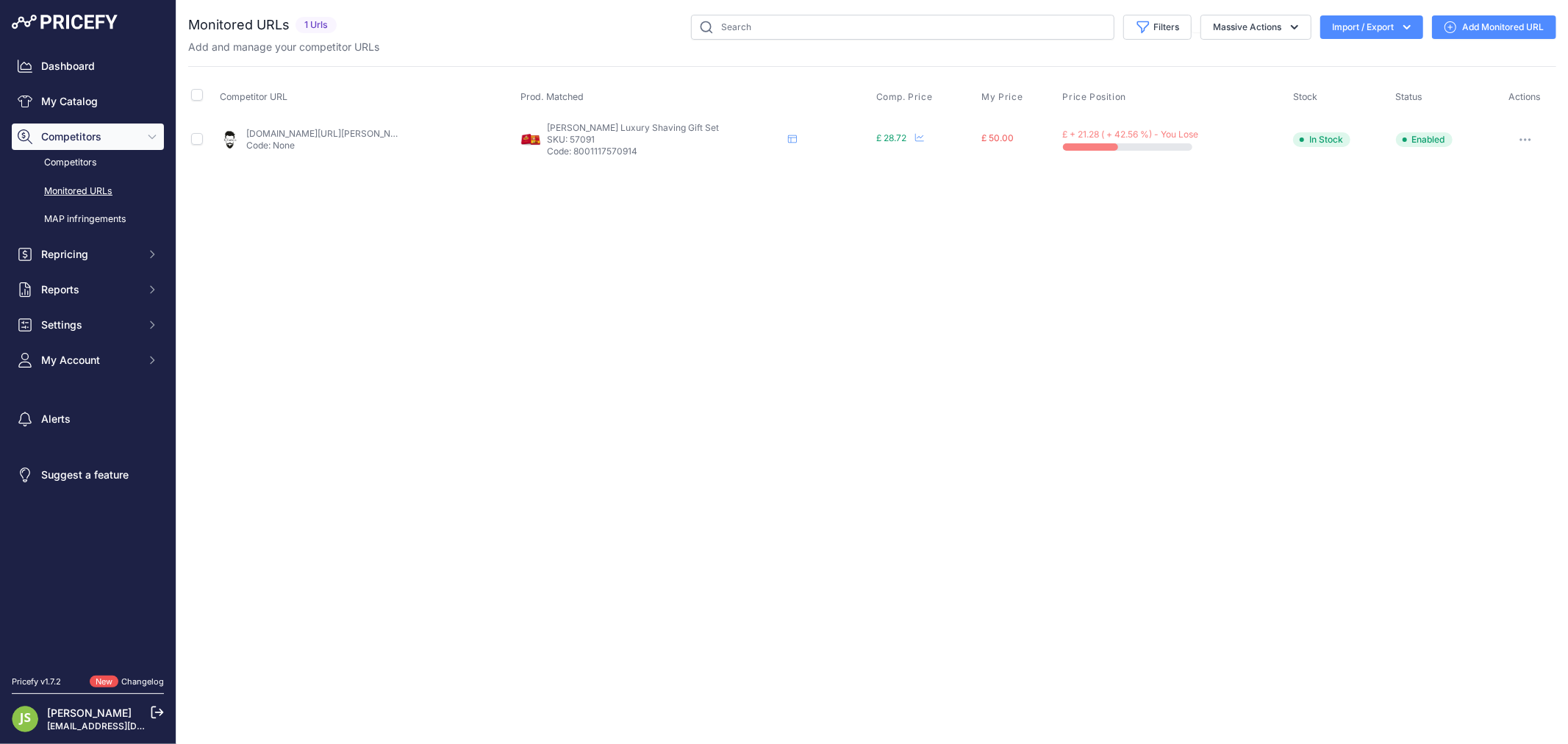
click at [353, 129] on link "[DOMAIN_NAME][URL][PERSON_NAME]" at bounding box center [329, 133] width 166 height 11
click at [343, 133] on link "[DOMAIN_NAME][URL][PERSON_NAME]" at bounding box center [325, 133] width 166 height 11
click at [568, 136] on p "SKU: 57092" at bounding box center [640, 140] width 235 height 12
copy p "57092"
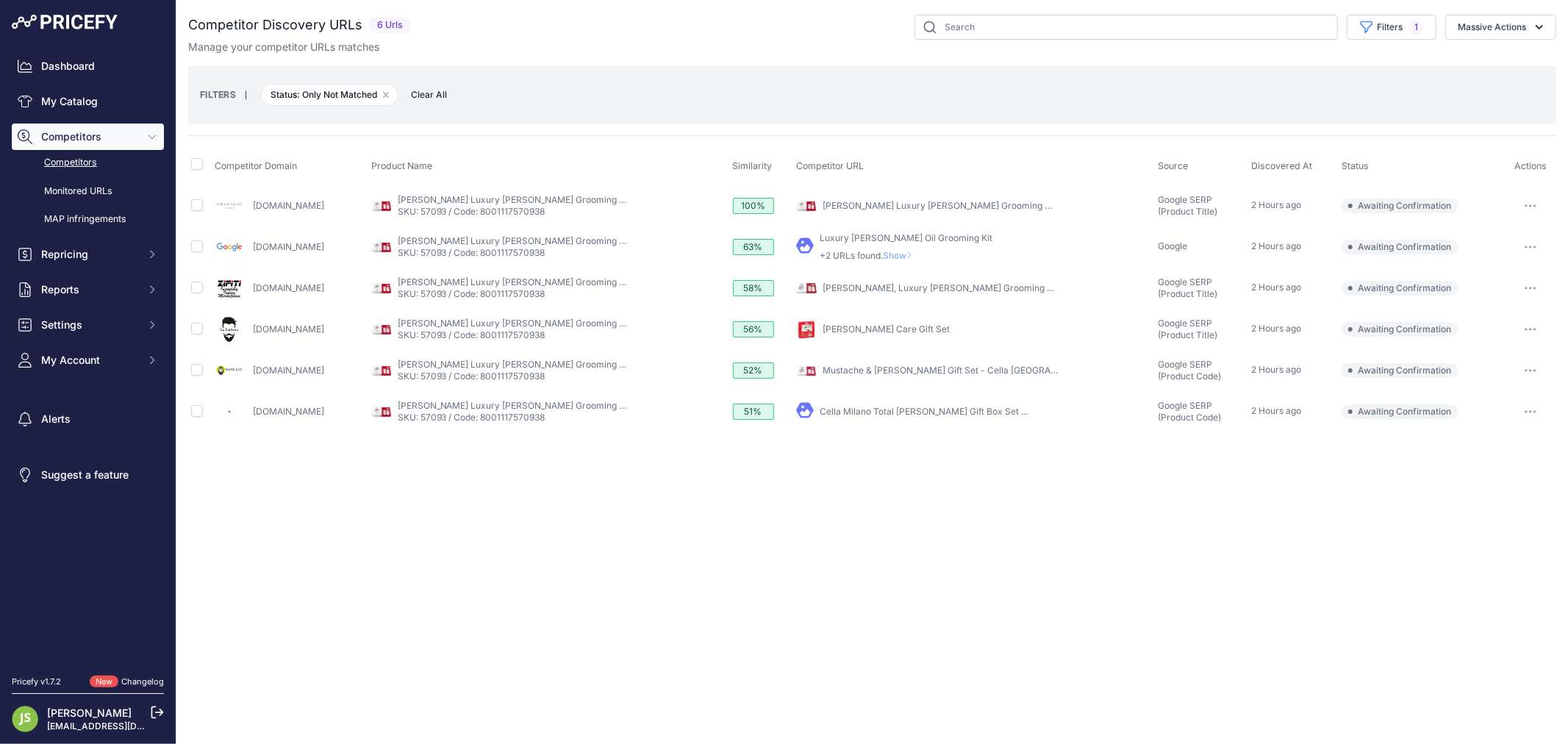
click at [822, 328] on link "[PERSON_NAME] Care Gift Set" at bounding box center [886, 328] width 128 height 11
click at [1527, 328] on icon "button" at bounding box center [1531, 328] width 12 height 3
click at [1488, 361] on button "Confirm match" at bounding box center [1493, 359] width 121 height 23
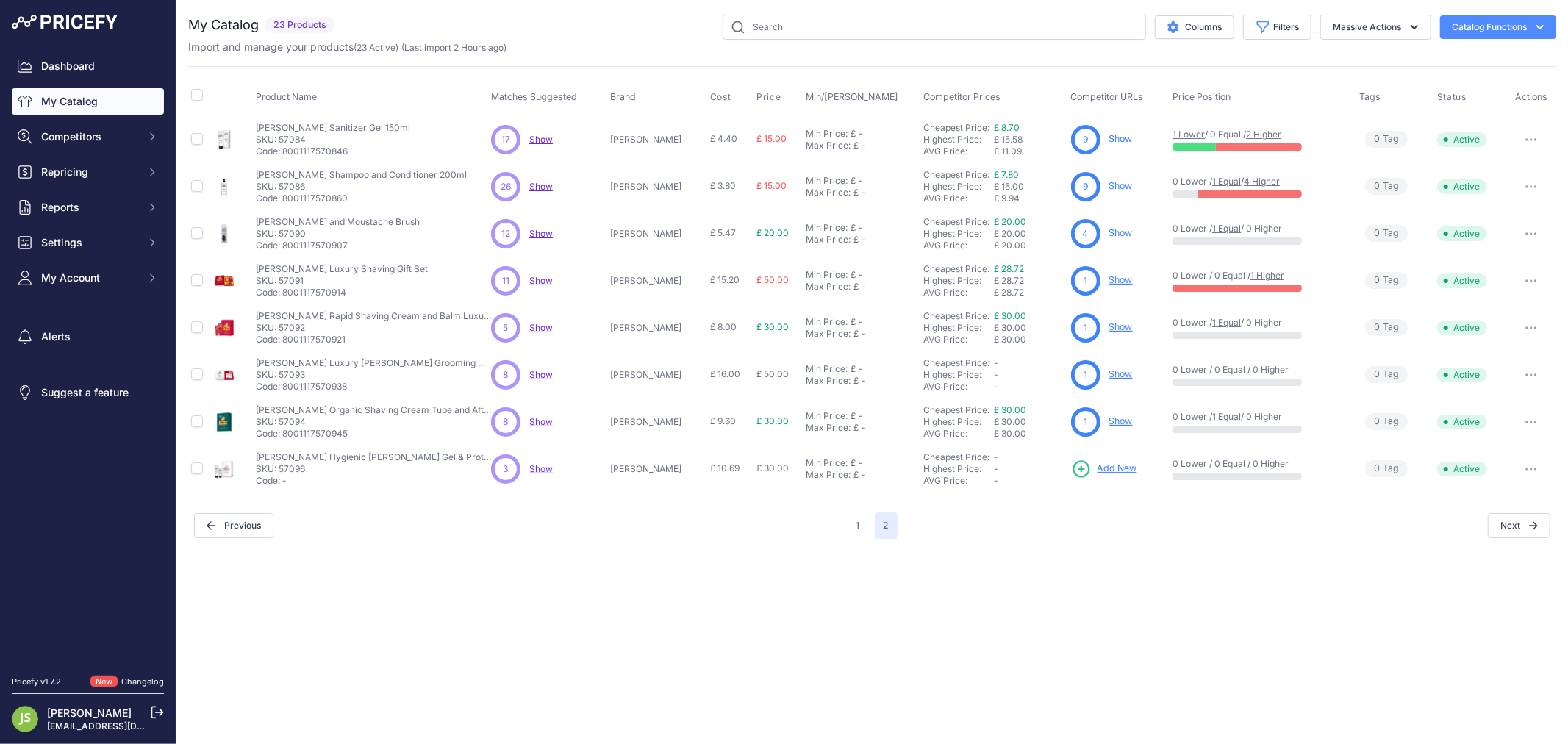
click at [297, 423] on p "SKU: 57094" at bounding box center [373, 422] width 235 height 12
drag, startPoint x: 532, startPoint y: 416, endPoint x: 549, endPoint y: 422, distance: 18.0
click at [303, 422] on p "SKU: 57094" at bounding box center [373, 422] width 235 height 12
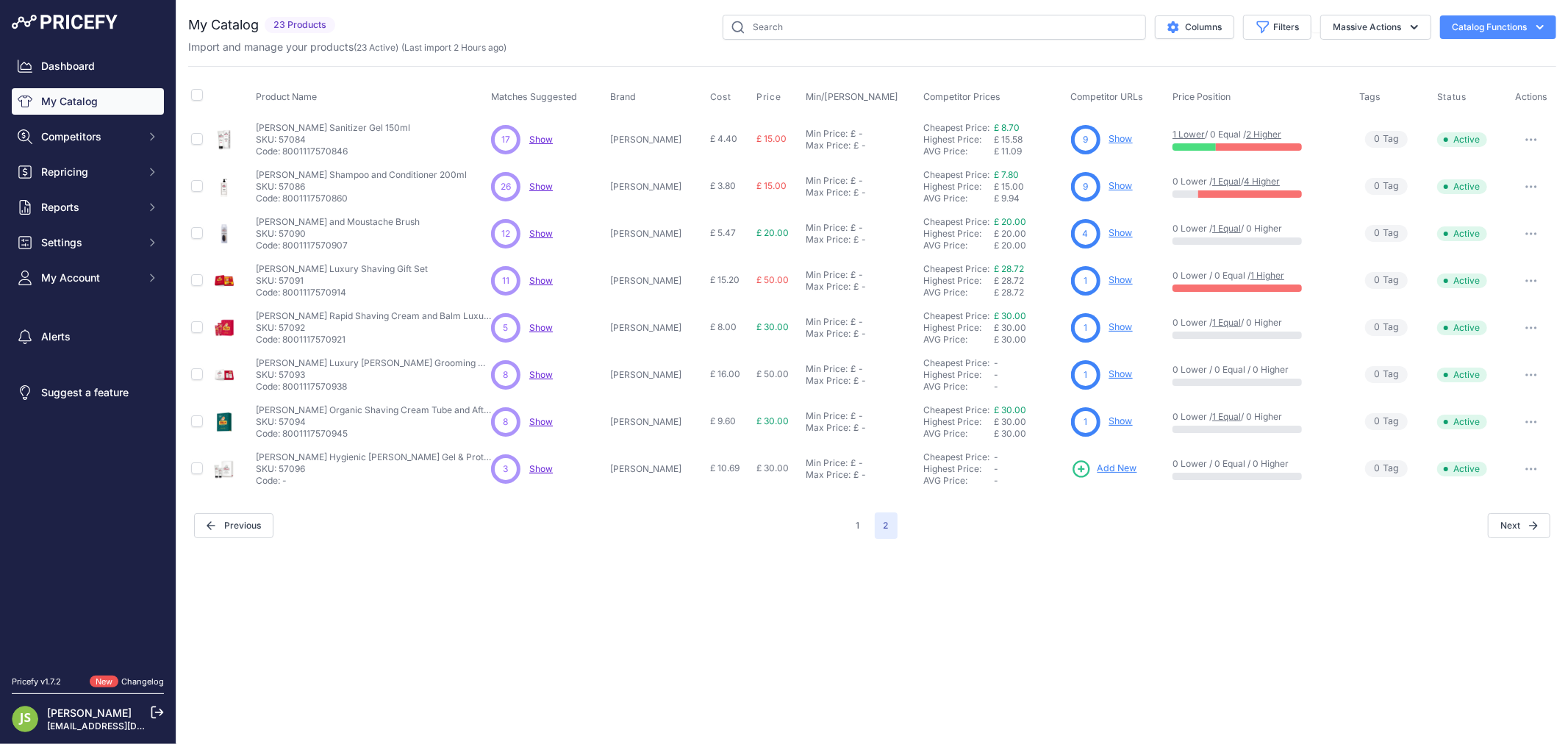
copy p "57094"
click at [306, 472] on p "SKU: 57096" at bounding box center [373, 469] width 235 height 12
click at [547, 466] on span "Show" at bounding box center [540, 468] width 23 height 11
copy p "57096"
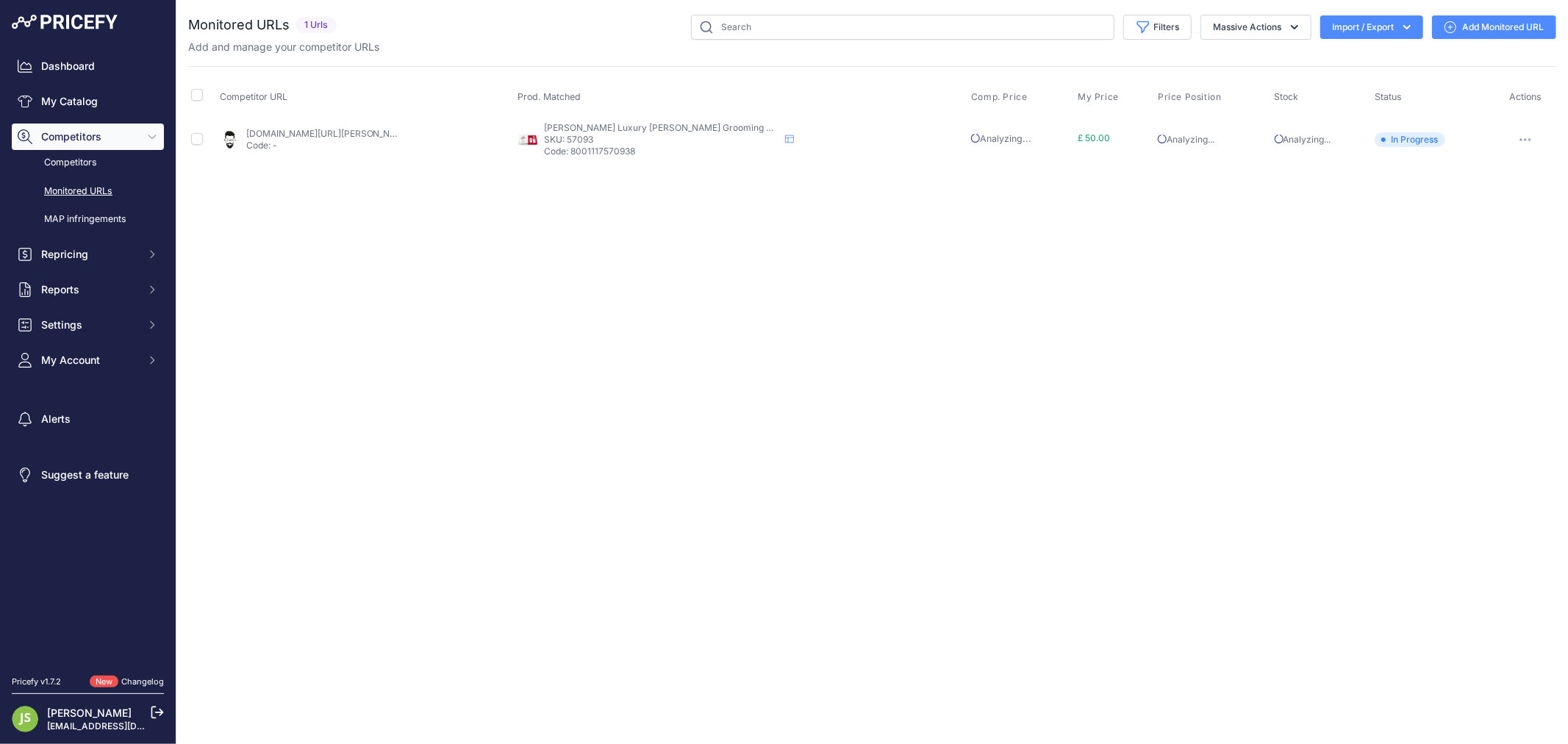
click at [318, 133] on link "[DOMAIN_NAME][URL][PERSON_NAME]" at bounding box center [329, 133] width 166 height 11
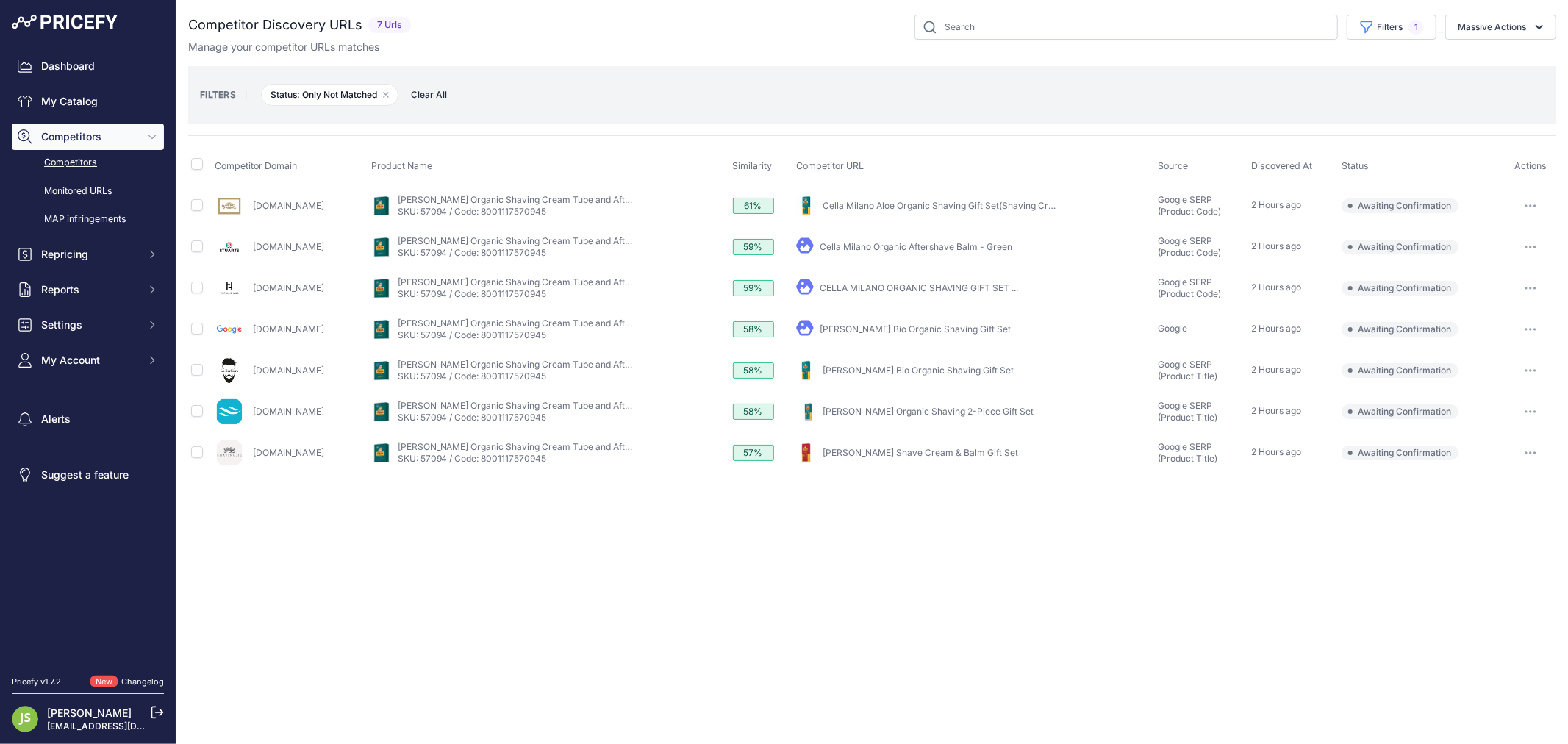
click at [892, 363] on div "My Product" at bounding box center [974, 371] width 356 height 21
click at [894, 365] on link "Cella Bio Organic Shaving Gift Set" at bounding box center [918, 370] width 191 height 11
click at [1532, 366] on button "button" at bounding box center [1531, 371] width 29 height 21
click at [1504, 387] on div "Confirm match Exclude match Report Incorrect Match" at bounding box center [1493, 425] width 121 height 77
click at [1534, 369] on icon "button" at bounding box center [1531, 370] width 12 height 3
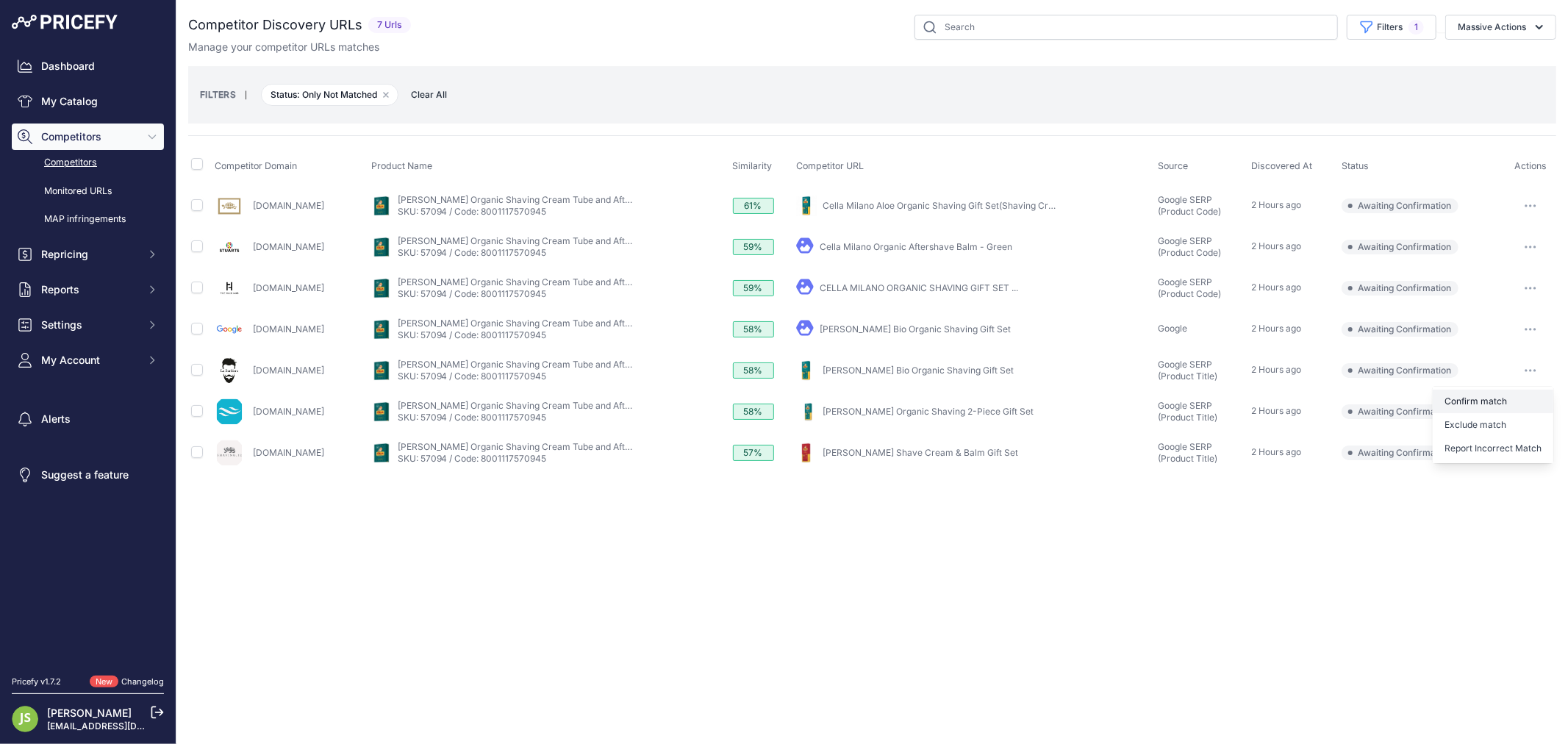
click at [1509, 395] on button "Confirm match" at bounding box center [1493, 401] width 121 height 23
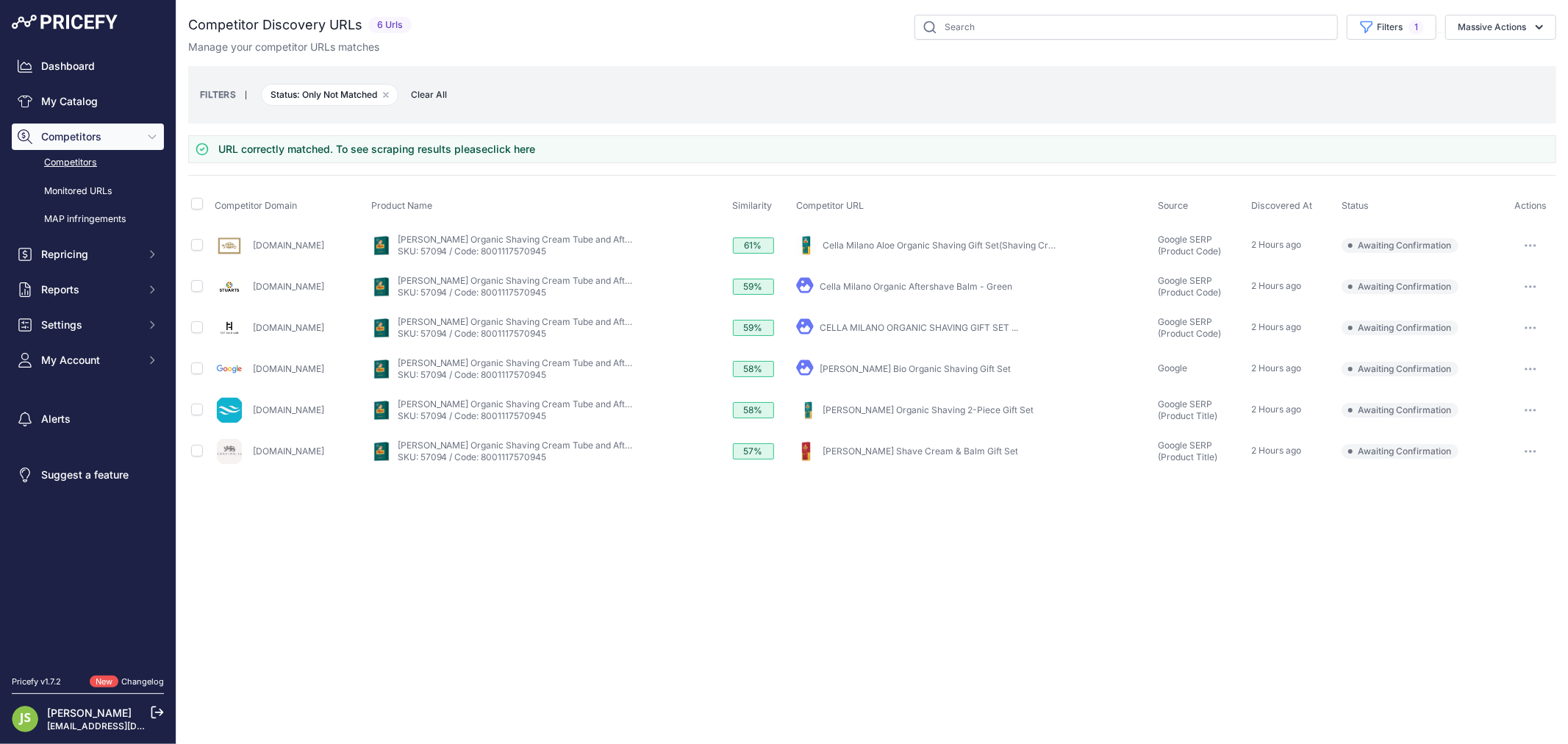
click at [334, 547] on div "Close You are not connected to the internet." at bounding box center [872, 372] width 1391 height 744
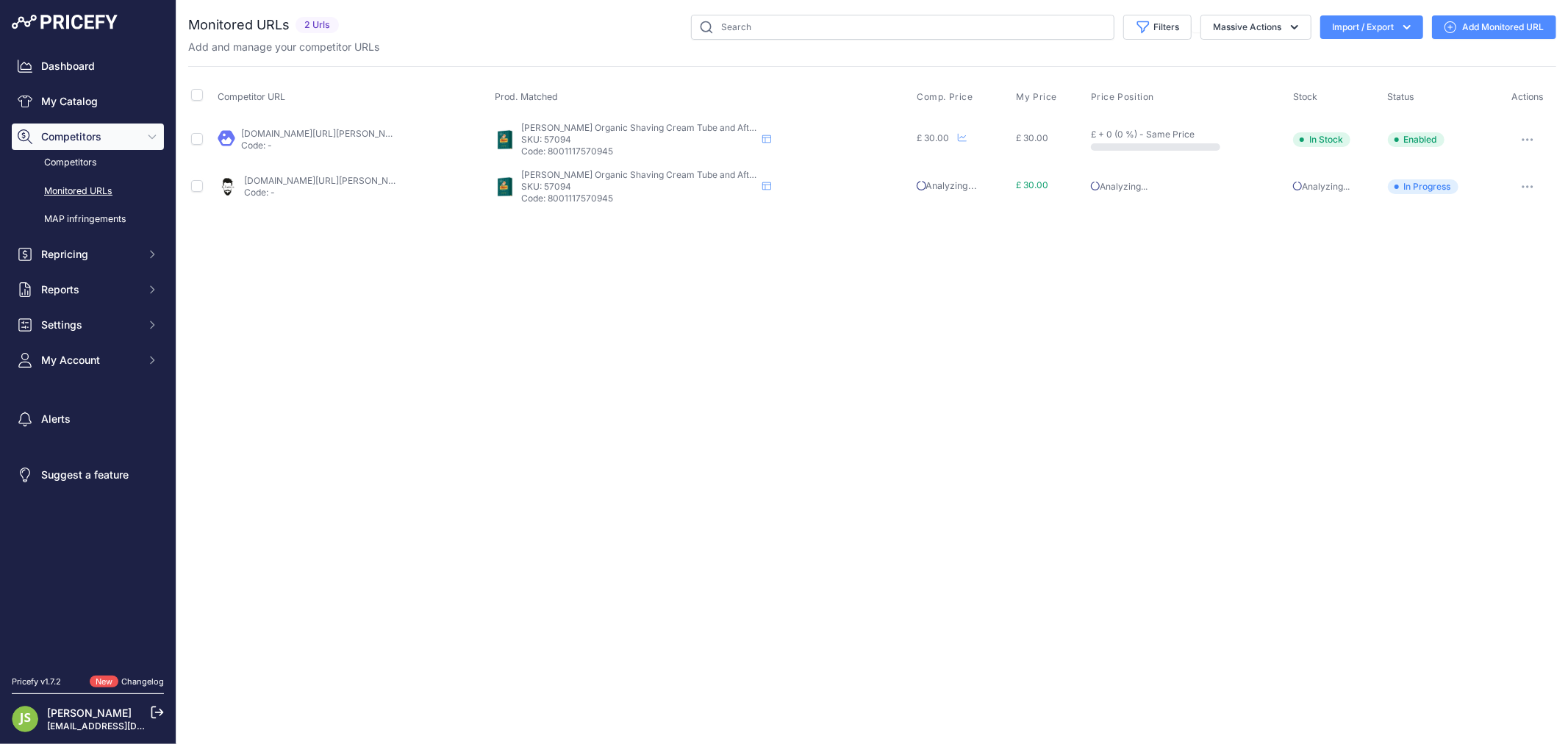
click at [367, 183] on link "[DOMAIN_NAME][URL][PERSON_NAME]" at bounding box center [327, 180] width 166 height 11
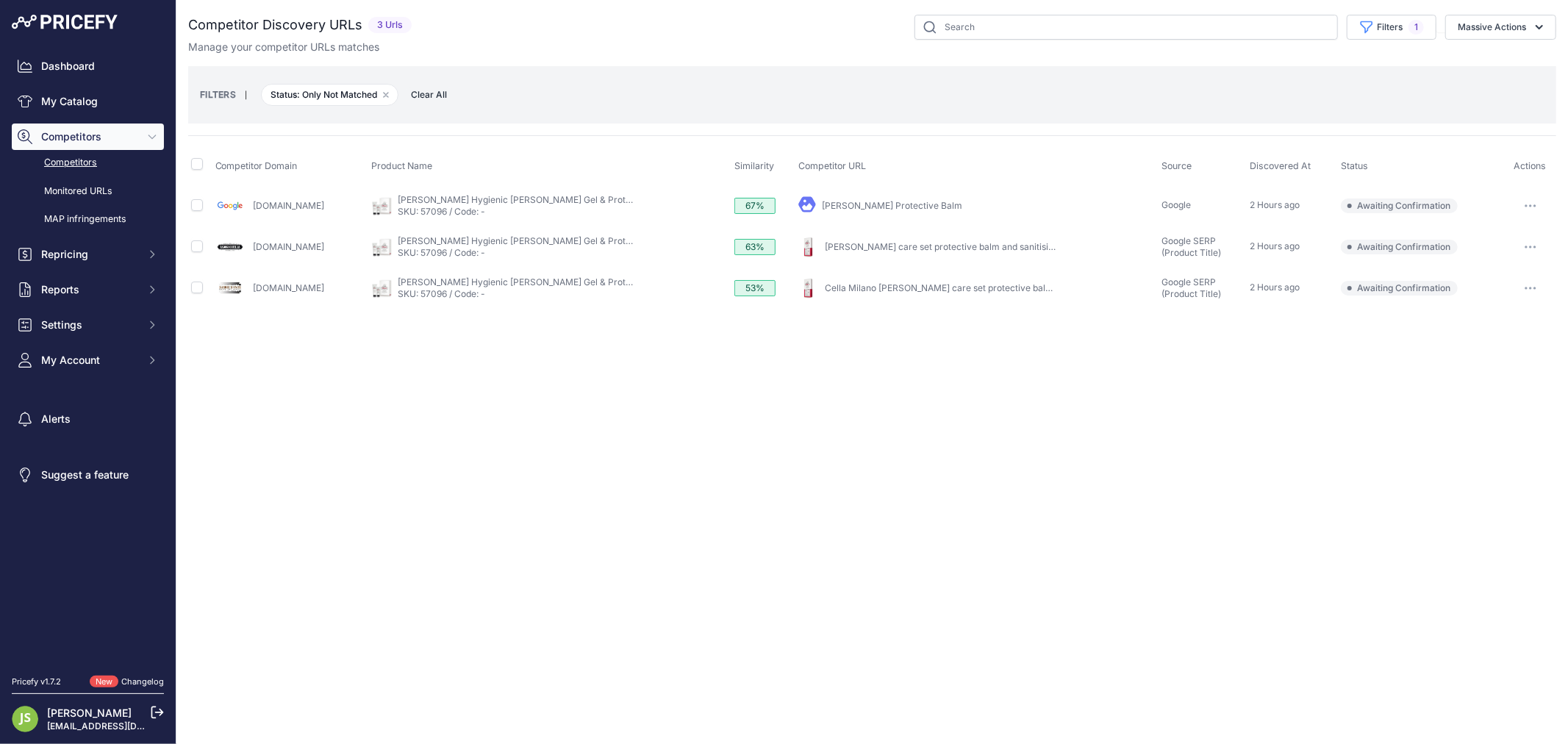
click at [854, 250] on link "[PERSON_NAME] care set protective balm and sanitising gel" at bounding box center [949, 247] width 248 height 11
